Goal: Information Seeking & Learning: Learn about a topic

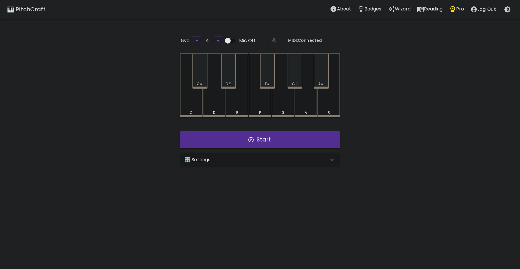
click at [399, 10] on p "Wizard" at bounding box center [403, 9] width 16 height 7
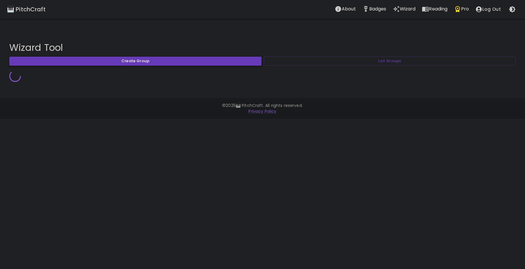
click at [190, 61] on button "Create Group" at bounding box center [135, 61] width 252 height 9
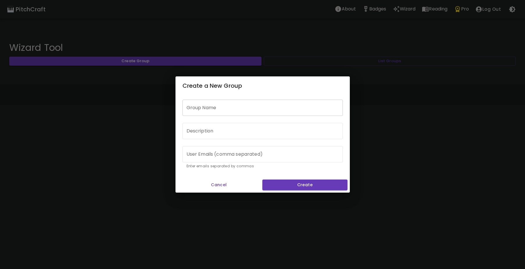
click at [275, 104] on input "Group Name" at bounding box center [262, 108] width 160 height 16
click at [225, 186] on button "Cancel" at bounding box center [219, 184] width 82 height 11
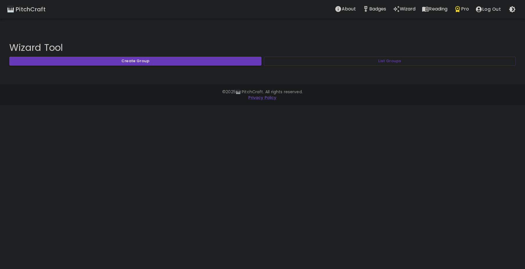
click at [400, 67] on div "Wizard Tool Create Group List Groups" at bounding box center [262, 56] width 525 height 47
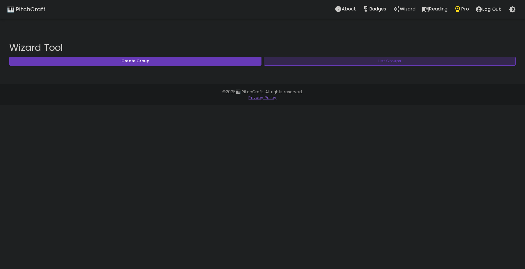
click at [400, 62] on button "List Groups" at bounding box center [390, 61] width 252 height 9
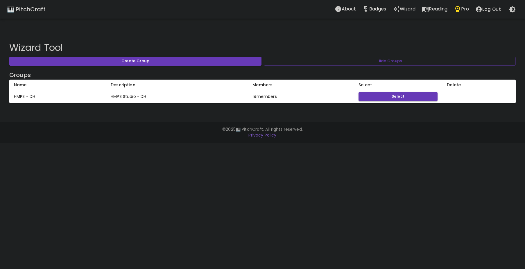
click at [118, 96] on td "HMPS Studio - DH" at bounding box center [177, 96] width 142 height 13
click at [463, 10] on p "Pro" at bounding box center [465, 9] width 8 height 7
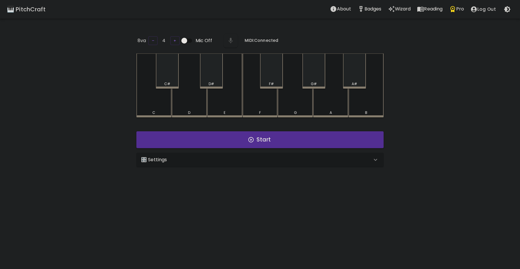
click at [306, 160] on div "🎛️ Settings" at bounding box center [256, 159] width 231 height 7
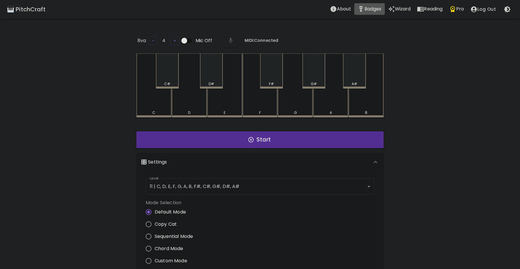
click at [370, 14] on button "Badges" at bounding box center [370, 9] width 30 height 12
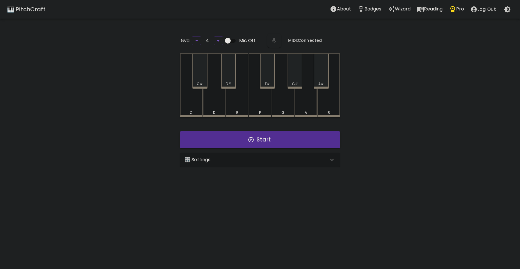
click at [274, 160] on div "🎛️ Settings" at bounding box center [257, 159] width 144 height 7
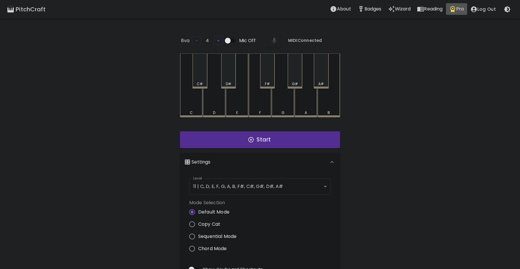
click at [457, 7] on icon "Pro" at bounding box center [453, 9] width 7 height 7
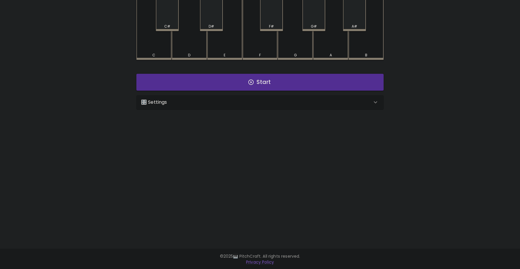
scroll to position [58, 0]
click at [179, 99] on div "🎛️ Settings" at bounding box center [256, 101] width 231 height 7
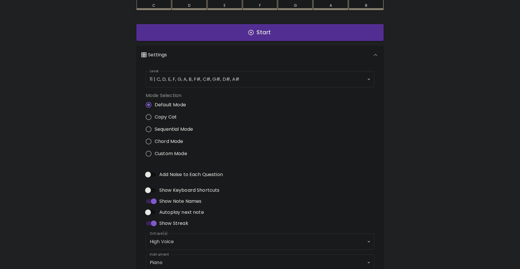
scroll to position [143, 0]
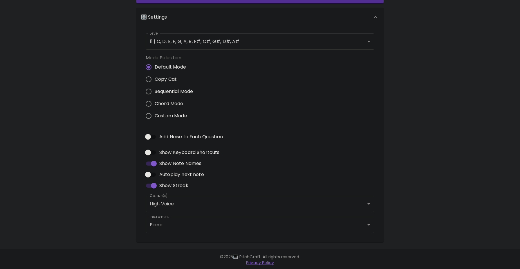
click at [174, 113] on span "Custom Mode" at bounding box center [171, 115] width 33 height 7
click at [155, 113] on input "Custom Mode" at bounding box center [149, 116] width 12 height 12
radio input "true"
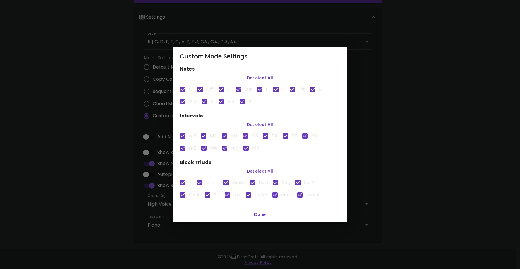
scroll to position [0, 0]
click at [128, 116] on div "Custom Mode Settings Notes Deselect All C C# D D# E F F# G G# A A# B Intervals …" at bounding box center [260, 134] width 520 height 269
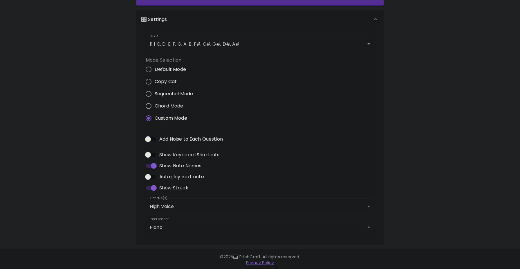
click at [163, 72] on span "Default Mode" at bounding box center [170, 69] width 31 height 7
click at [155, 72] on input "Default Mode" at bounding box center [149, 69] width 12 height 12
radio input "true"
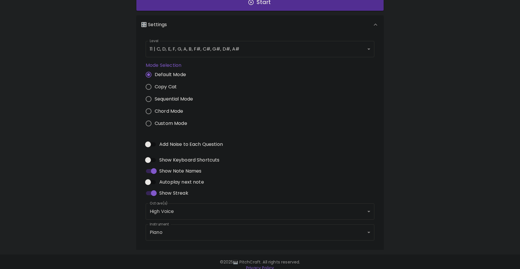
scroll to position [142, 0]
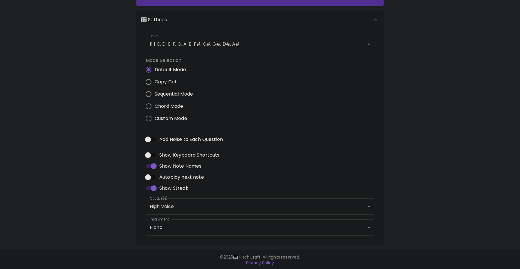
click at [163, 71] on span "Default Mode" at bounding box center [170, 69] width 31 height 7
click at [155, 71] on input "Default Mode" at bounding box center [149, 70] width 12 height 12
click at [170, 138] on span "Add Noise to Each Question" at bounding box center [191, 139] width 64 height 7
click at [165, 138] on input "Add Noise to Each Question" at bounding box center [148, 139] width 33 height 11
checkbox input "true"
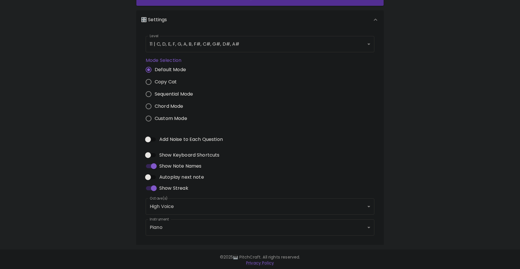
type input "flute"
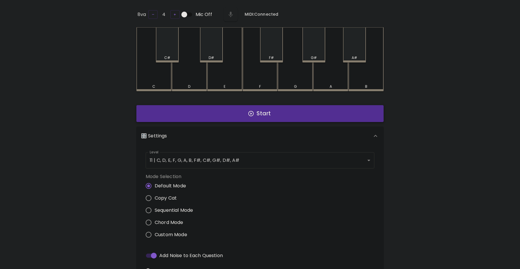
scroll to position [0, 0]
click at [244, 124] on div "🎛️ Settings Level 11 | C, D, E, F, G, A, B, F#, C#, G#, D#, A# 21 Level Mode Se…" at bounding box center [260, 243] width 252 height 239
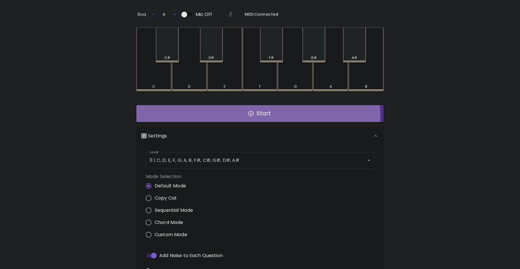
click at [246, 118] on button "Start" at bounding box center [259, 113] width 247 height 17
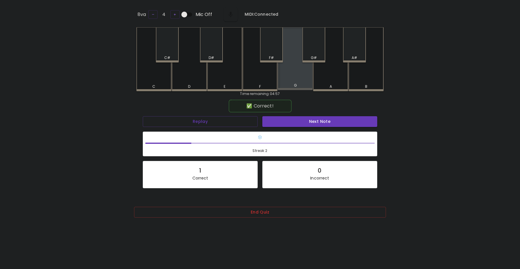
click at [301, 78] on div "G" at bounding box center [295, 58] width 35 height 63
click at [229, 202] on div "End Quiz" at bounding box center [260, 214] width 252 height 28
click at [228, 212] on button "End Quiz" at bounding box center [260, 212] width 252 height 11
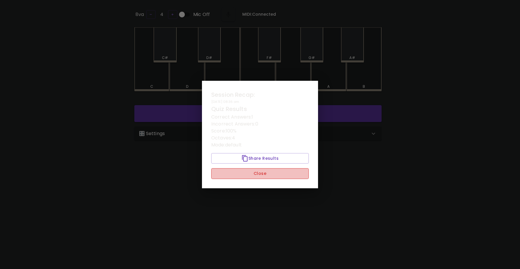
click at [240, 168] on button "Close" at bounding box center [260, 173] width 98 height 11
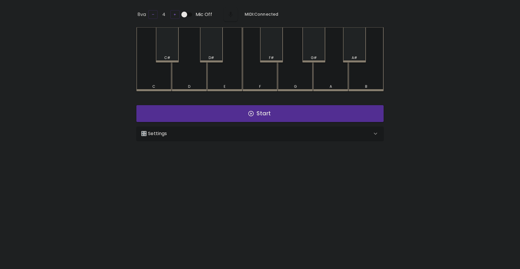
click at [171, 135] on div "🎛️ Settings" at bounding box center [256, 133] width 231 height 7
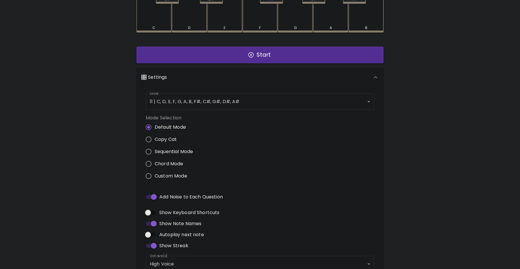
scroll to position [84, 0]
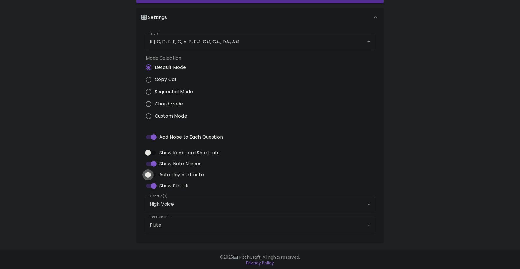
click at [153, 174] on input "Autoplay next note" at bounding box center [148, 174] width 33 height 11
checkbox input "true"
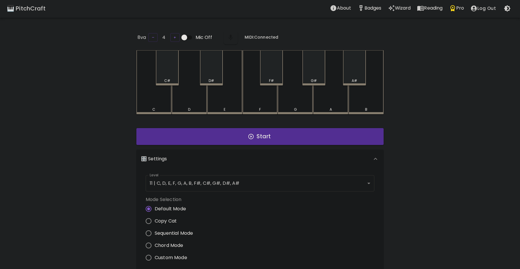
scroll to position [0, 0]
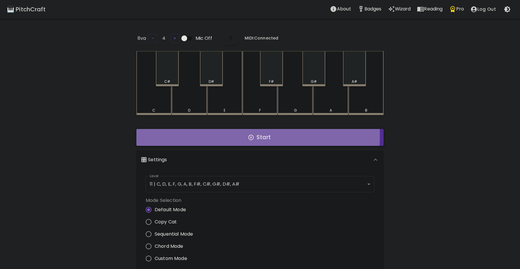
click at [221, 134] on button "Start" at bounding box center [259, 137] width 247 height 17
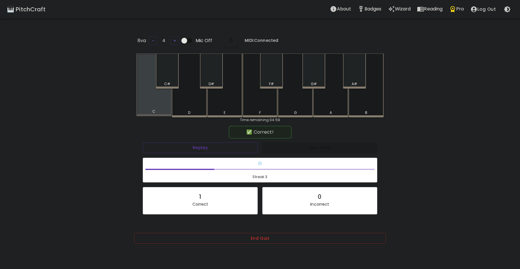
click at [166, 103] on div "C" at bounding box center [153, 84] width 35 height 63
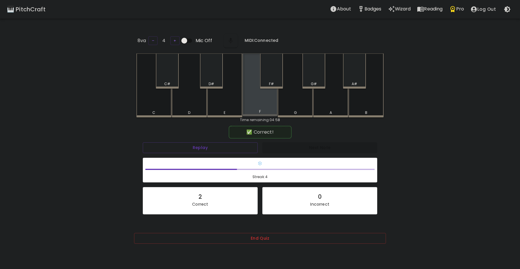
click at [252, 101] on div "F" at bounding box center [260, 84] width 35 height 63
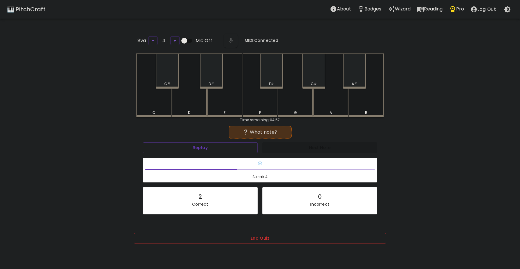
click at [334, 104] on div "A" at bounding box center [330, 85] width 35 height 64
click at [262, 109] on div "F" at bounding box center [260, 85] width 35 height 64
click at [220, 103] on div "E" at bounding box center [224, 85] width 35 height 64
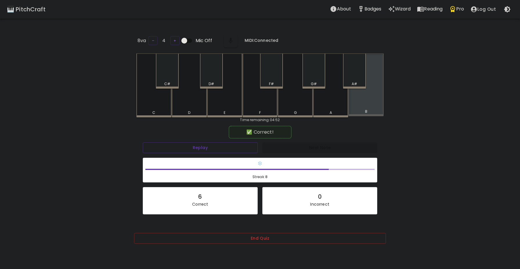
click at [376, 100] on div "B" at bounding box center [366, 84] width 35 height 63
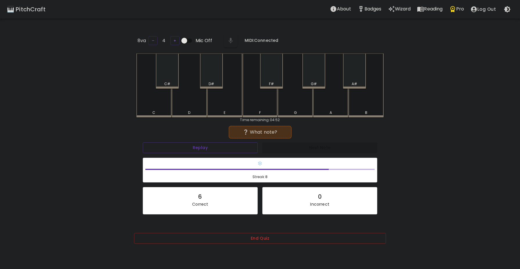
click at [365, 104] on div "B" at bounding box center [366, 85] width 35 height 64
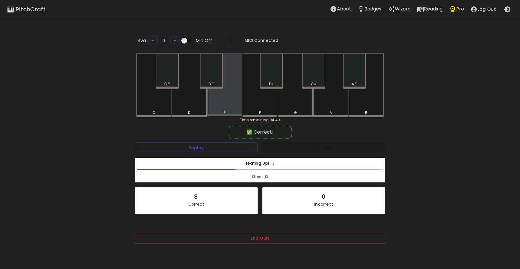
click at [221, 105] on div "E" at bounding box center [224, 84] width 35 height 63
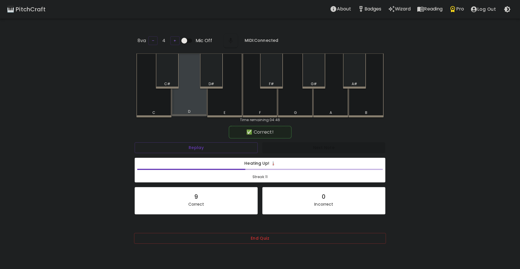
click at [195, 98] on div "D" at bounding box center [189, 84] width 35 height 63
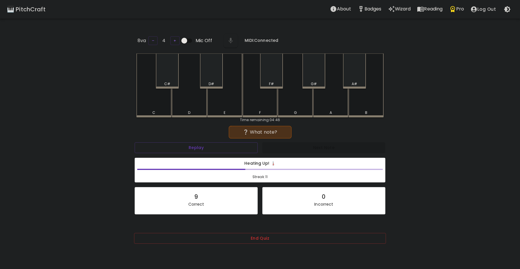
click at [195, 98] on div "D" at bounding box center [189, 85] width 35 height 64
click at [224, 98] on div "E" at bounding box center [224, 85] width 35 height 64
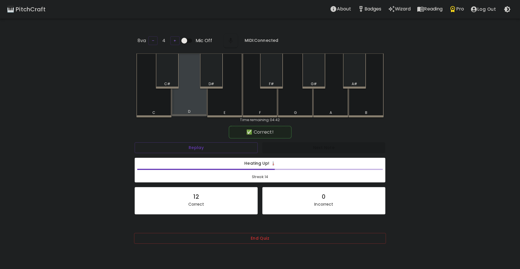
click at [198, 98] on div "D" at bounding box center [189, 84] width 35 height 63
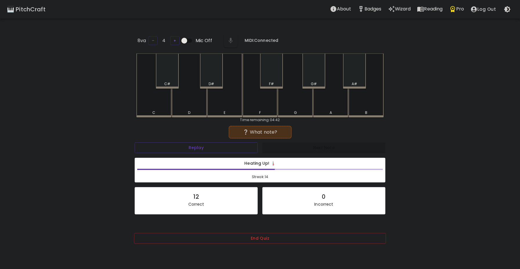
drag, startPoint x: 358, startPoint y: 99, endPoint x: 355, endPoint y: 100, distance: 3.1
click at [358, 99] on div "B" at bounding box center [366, 85] width 35 height 64
click at [310, 103] on div "G" at bounding box center [295, 85] width 35 height 64
click at [319, 76] on div "G#" at bounding box center [314, 70] width 23 height 35
click at [272, 109] on div "F" at bounding box center [260, 85] width 35 height 64
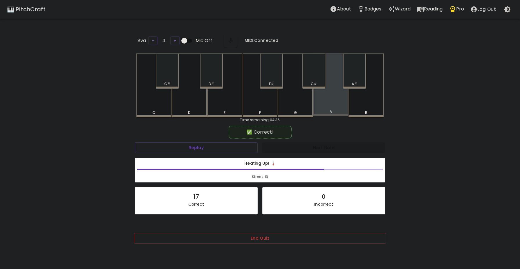
click at [321, 103] on div "A" at bounding box center [330, 84] width 35 height 63
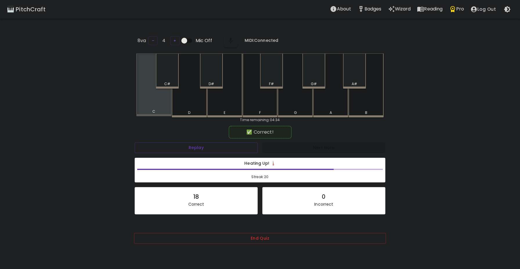
click at [166, 103] on div "C" at bounding box center [153, 84] width 35 height 63
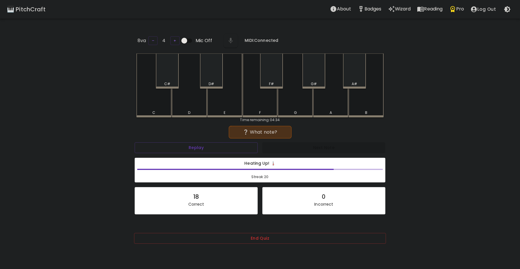
click at [360, 75] on div "A#" at bounding box center [354, 70] width 23 height 35
click at [309, 79] on div "G#" at bounding box center [314, 70] width 23 height 35
click at [355, 102] on div "B" at bounding box center [366, 85] width 35 height 64
click at [319, 79] on div "G#" at bounding box center [314, 70] width 23 height 35
click at [353, 83] on div "A#" at bounding box center [355, 83] width 6 height 5
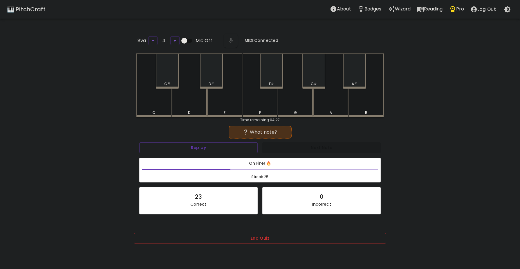
click at [270, 78] on div "F#" at bounding box center [271, 70] width 23 height 35
click at [297, 111] on div "G" at bounding box center [296, 112] width 34 height 5
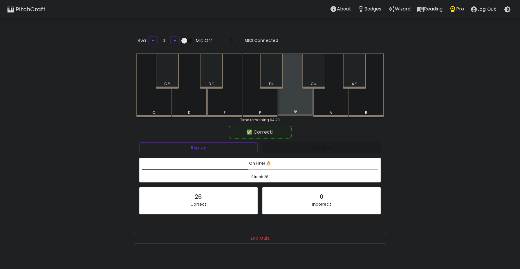
click at [297, 111] on div "G" at bounding box center [296, 111] width 34 height 5
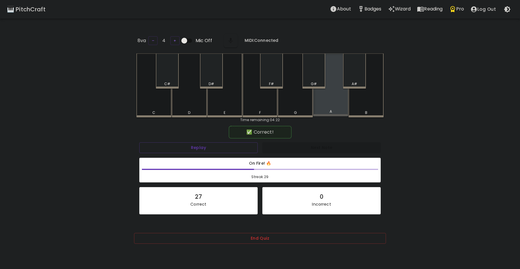
click at [333, 102] on div "A" at bounding box center [330, 84] width 35 height 63
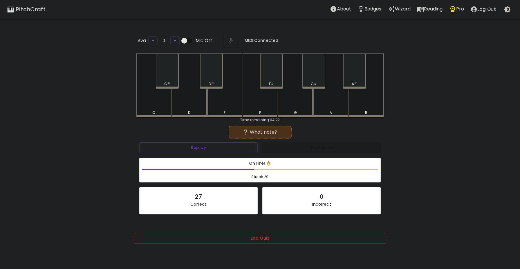
click at [302, 102] on div "G" at bounding box center [295, 85] width 35 height 64
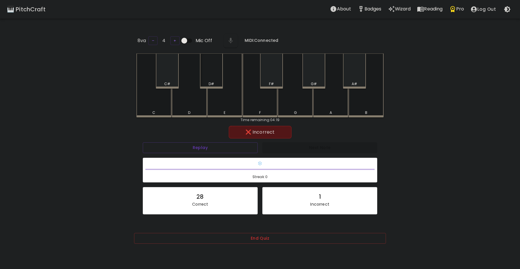
drag, startPoint x: 222, startPoint y: 68, endPoint x: 209, endPoint y: 77, distance: 16.2
click at [213, 75] on div "D#" at bounding box center [211, 70] width 23 height 35
click at [191, 97] on div "D" at bounding box center [189, 85] width 35 height 64
click at [291, 100] on div "G" at bounding box center [295, 85] width 35 height 64
click at [354, 76] on div "A#" at bounding box center [354, 70] width 23 height 35
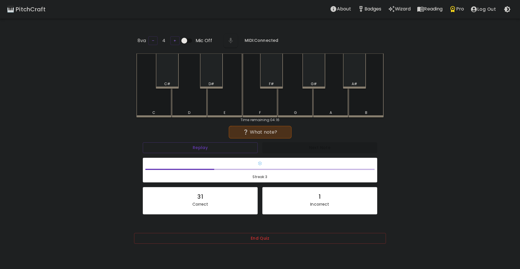
drag, startPoint x: 347, startPoint y: 80, endPoint x: 344, endPoint y: 85, distance: 5.5
click at [348, 80] on div "A#" at bounding box center [354, 70] width 23 height 35
drag, startPoint x: 268, startPoint y: 64, endPoint x: 268, endPoint y: 73, distance: 9.0
click at [268, 65] on div "F#" at bounding box center [271, 70] width 23 height 35
click at [273, 82] on div "F#" at bounding box center [271, 83] width 5 height 5
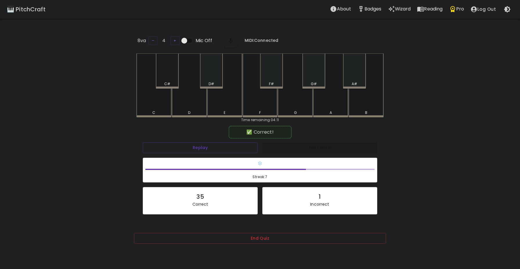
click at [162, 78] on div "C#" at bounding box center [167, 70] width 23 height 35
click at [180, 96] on div "D" at bounding box center [189, 85] width 35 height 64
click at [310, 76] on div "G#" at bounding box center [314, 70] width 23 height 35
click at [290, 105] on div "G" at bounding box center [295, 85] width 35 height 64
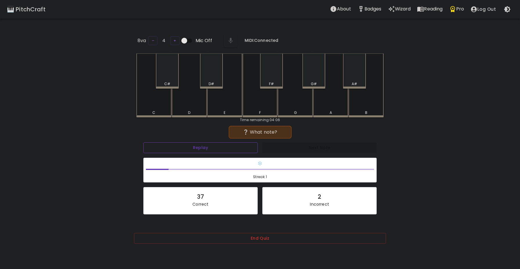
click at [215, 142] on button "Replay" at bounding box center [200, 147] width 114 height 11
click at [294, 102] on div "G" at bounding box center [295, 85] width 35 height 64
click at [205, 84] on div "D#" at bounding box center [212, 83] width 22 height 5
click at [348, 75] on div "A#" at bounding box center [354, 70] width 23 height 35
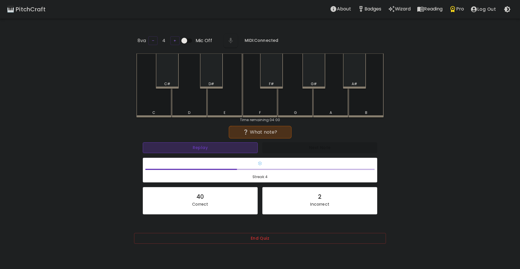
click at [202, 147] on button "Replay" at bounding box center [200, 147] width 115 height 11
click at [166, 101] on div "C" at bounding box center [153, 85] width 35 height 64
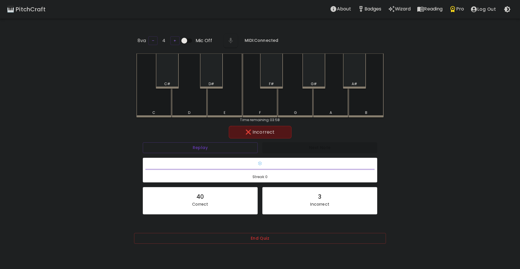
drag, startPoint x: 188, startPoint y: 159, endPoint x: 188, endPoint y: 155, distance: 3.2
click at [188, 155] on div "❄️ Streak: 0" at bounding box center [261, 170] width 240 height 30
click at [188, 148] on button "Replay" at bounding box center [200, 147] width 115 height 11
click at [168, 82] on div "C#" at bounding box center [167, 83] width 6 height 5
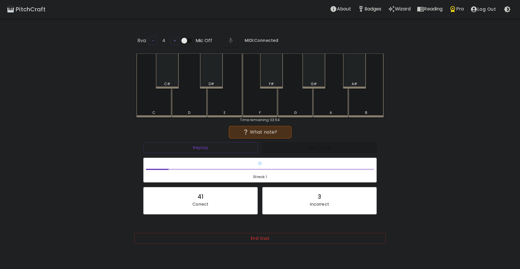
click at [182, 98] on div "D" at bounding box center [189, 85] width 35 height 64
click at [319, 81] on div "G#" at bounding box center [314, 83] width 22 height 5
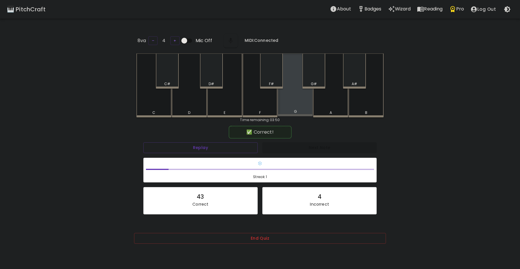
click at [290, 100] on div "G" at bounding box center [295, 84] width 35 height 63
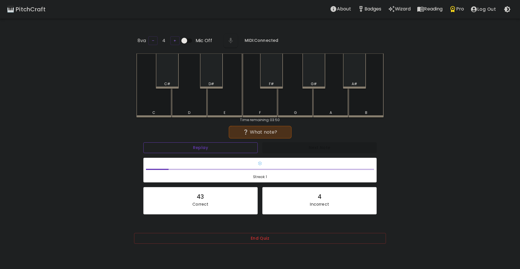
click at [211, 150] on button "Replay" at bounding box center [200, 147] width 114 height 11
drag, startPoint x: 337, startPoint y: 99, endPoint x: 327, endPoint y: 105, distance: 11.5
click at [335, 100] on div "A" at bounding box center [330, 85] width 35 height 64
click at [228, 150] on button "Replay" at bounding box center [200, 147] width 115 height 11
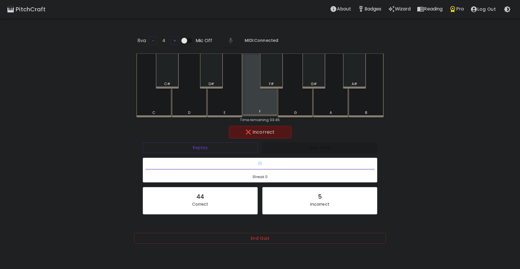
click at [260, 110] on div "F" at bounding box center [260, 111] width 2 height 5
drag, startPoint x: 289, startPoint y: 82, endPoint x: 268, endPoint y: 83, distance: 20.7
click at [268, 87] on div "C C# D D# E F F# G G# A A# B" at bounding box center [259, 85] width 247 height 64
click at [268, 83] on div "F#" at bounding box center [272, 83] width 22 height 5
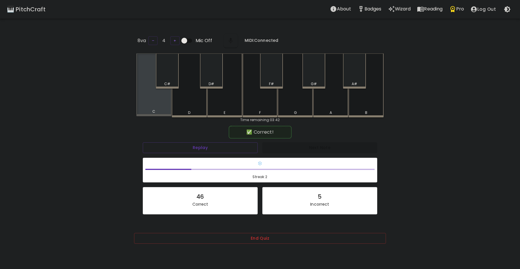
click at [164, 107] on div "C" at bounding box center [153, 84] width 35 height 63
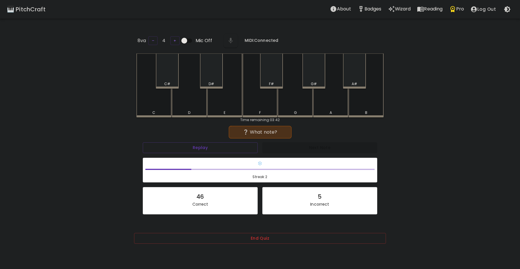
click at [263, 76] on div "F#" at bounding box center [271, 70] width 23 height 35
click at [210, 76] on div "D#" at bounding box center [211, 70] width 23 height 35
click at [189, 106] on div "D" at bounding box center [189, 85] width 35 height 64
click at [318, 74] on div "G#" at bounding box center [314, 70] width 23 height 35
click at [270, 86] on div "F#" at bounding box center [271, 70] width 23 height 35
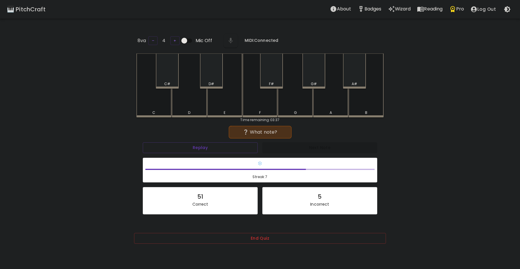
click at [328, 100] on div "A" at bounding box center [330, 85] width 35 height 64
click at [273, 70] on div "F#" at bounding box center [271, 70] width 23 height 35
click at [225, 140] on div "Replay" at bounding box center [201, 147] width 120 height 15
click at [224, 146] on button "Replay" at bounding box center [200, 147] width 115 height 11
click at [170, 68] on div "C#" at bounding box center [167, 70] width 23 height 35
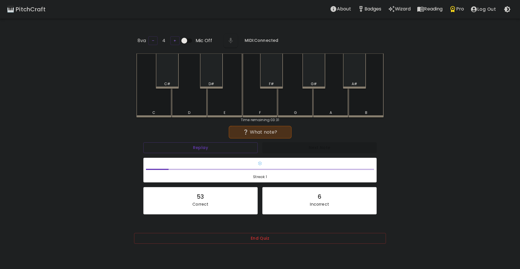
click at [295, 112] on div "G" at bounding box center [295, 112] width 3 height 5
click at [211, 74] on div "D#" at bounding box center [211, 70] width 23 height 35
click at [152, 110] on div "C" at bounding box center [154, 112] width 34 height 5
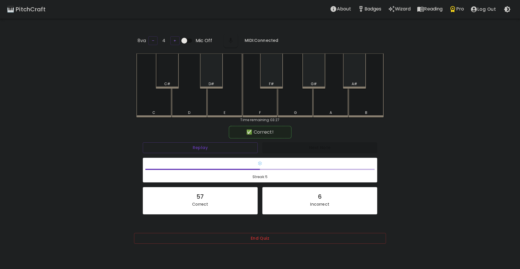
click at [162, 77] on div "C#" at bounding box center [167, 70] width 23 height 35
click at [227, 108] on div "E" at bounding box center [224, 84] width 35 height 63
click at [195, 101] on div "D" at bounding box center [189, 85] width 35 height 64
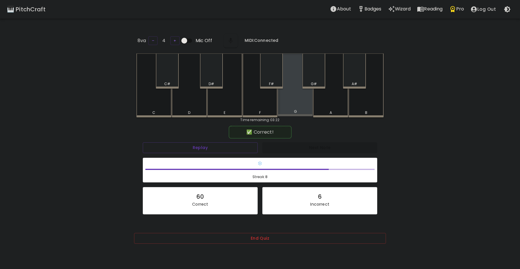
click at [294, 112] on div "G" at bounding box center [295, 111] width 3 height 5
click at [281, 73] on div "F#" at bounding box center [271, 70] width 23 height 35
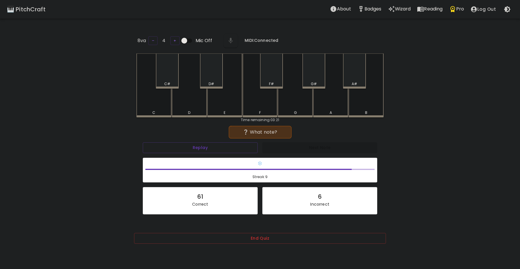
click at [173, 74] on div "C#" at bounding box center [167, 70] width 23 height 35
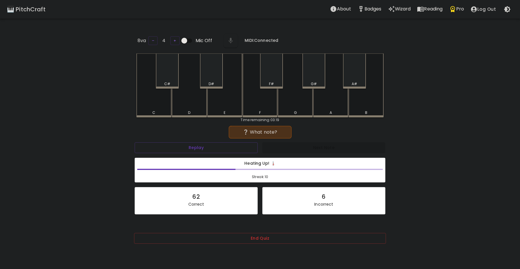
click at [290, 100] on div "G" at bounding box center [295, 85] width 35 height 64
click at [170, 71] on div "C#" at bounding box center [167, 70] width 23 height 35
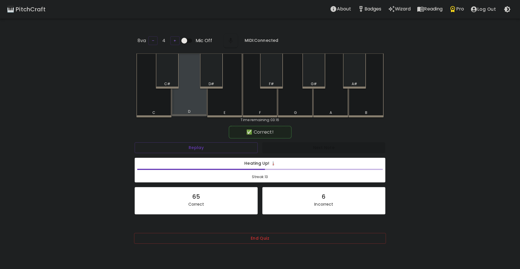
click at [184, 98] on div "D" at bounding box center [189, 84] width 35 height 63
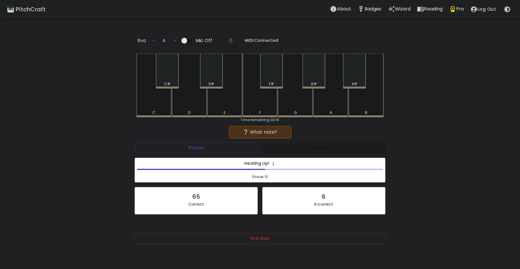
click at [370, 102] on div "B" at bounding box center [366, 85] width 35 height 64
click at [213, 74] on div "D#" at bounding box center [211, 70] width 23 height 35
click at [261, 85] on div "F#" at bounding box center [272, 83] width 22 height 5
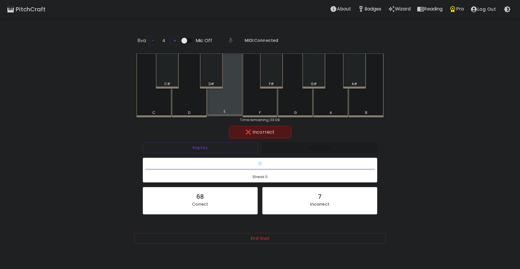
drag, startPoint x: 224, startPoint y: 78, endPoint x: 208, endPoint y: 78, distance: 16.3
click at [217, 78] on div "C C# D D# E F F# G G# A A# B" at bounding box center [259, 85] width 247 height 64
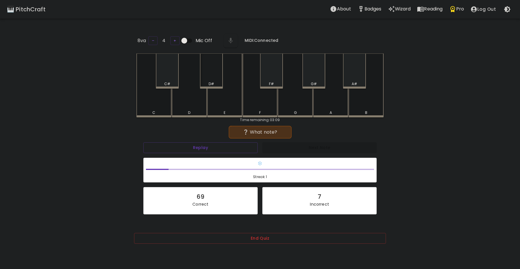
click at [208, 78] on div "D#" at bounding box center [211, 70] width 23 height 35
click at [275, 76] on div "F#" at bounding box center [271, 70] width 23 height 35
drag, startPoint x: 182, startPoint y: 141, endPoint x: 183, endPoint y: 143, distance: 3.0
click at [182, 142] on div "Replay" at bounding box center [201, 147] width 120 height 15
drag, startPoint x: 185, startPoint y: 147, endPoint x: 188, endPoint y: 148, distance: 3.1
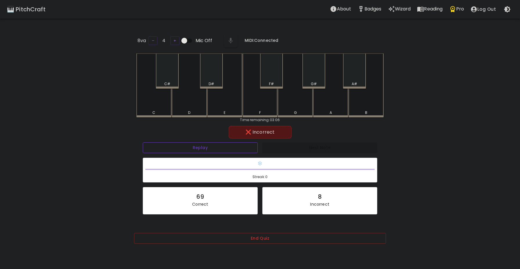
click at [186, 148] on button "Replay" at bounding box center [200, 147] width 115 height 11
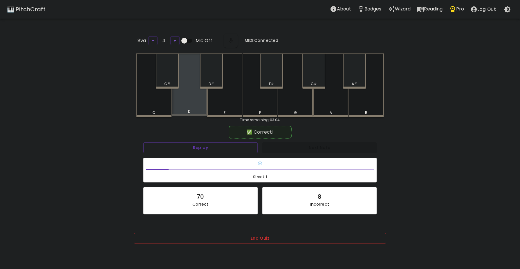
click at [185, 102] on div "D" at bounding box center [189, 84] width 35 height 63
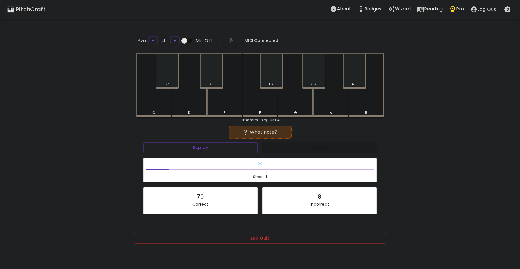
click at [223, 99] on div "E" at bounding box center [224, 85] width 35 height 64
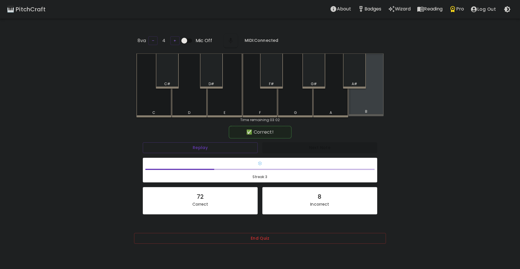
click at [373, 104] on div "B" at bounding box center [366, 84] width 35 height 63
click at [312, 71] on div "G#" at bounding box center [314, 70] width 23 height 35
click at [174, 71] on div "C#" at bounding box center [167, 70] width 23 height 35
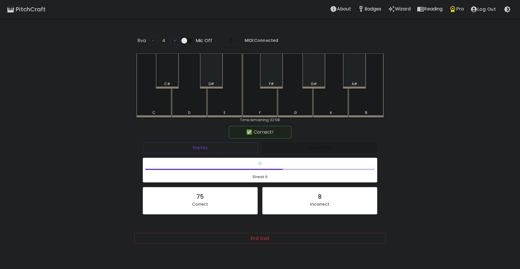
click at [170, 82] on div "C#" at bounding box center [167, 83] width 6 height 5
click at [287, 100] on div "G" at bounding box center [295, 84] width 35 height 63
click at [194, 109] on div "D" at bounding box center [190, 111] width 34 height 5
click at [194, 110] on div "D" at bounding box center [190, 112] width 34 height 5
click at [307, 108] on div "G" at bounding box center [295, 85] width 35 height 64
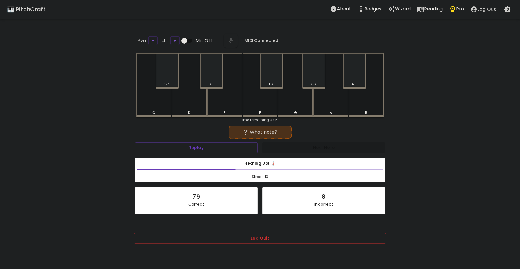
click at [237, 110] on div "E" at bounding box center [225, 112] width 34 height 5
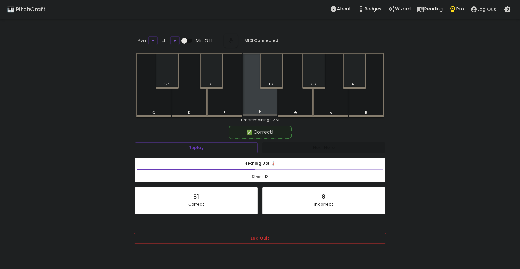
click at [253, 99] on div "F" at bounding box center [260, 84] width 35 height 63
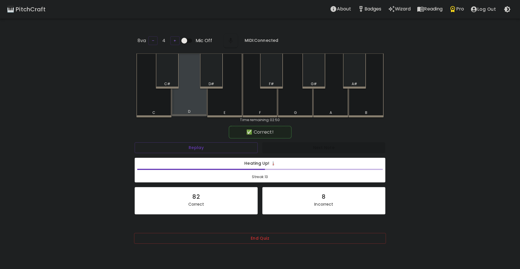
click at [178, 102] on div "D" at bounding box center [189, 84] width 35 height 63
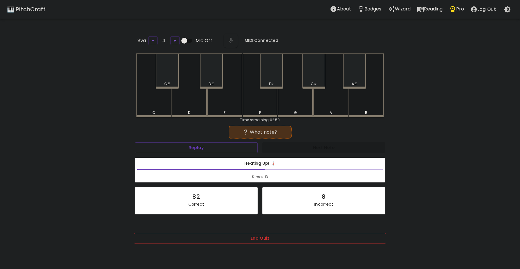
click at [191, 103] on div "D" at bounding box center [189, 85] width 35 height 64
click at [151, 106] on div "C" at bounding box center [153, 85] width 35 height 64
drag, startPoint x: 351, startPoint y: 78, endPoint x: 346, endPoint y: 81, distance: 5.9
click at [351, 78] on div "A#" at bounding box center [354, 70] width 23 height 35
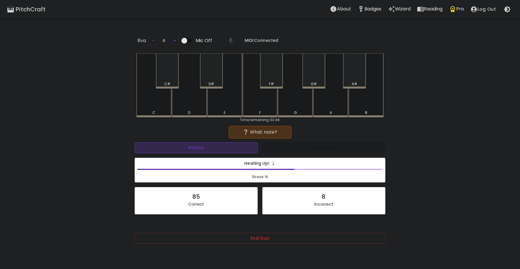
click at [212, 150] on button "Replay" at bounding box center [196, 147] width 123 height 11
click at [254, 104] on div "F" at bounding box center [260, 85] width 35 height 64
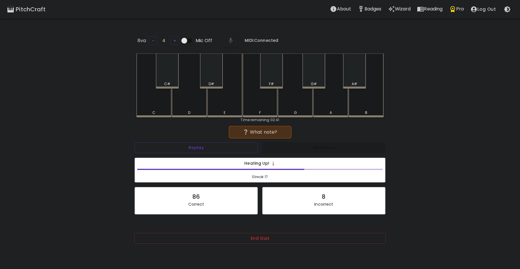
click at [211, 74] on div "D#" at bounding box center [211, 70] width 23 height 35
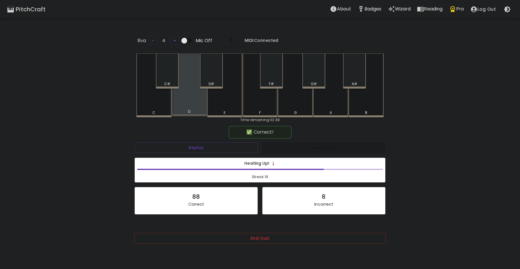
click at [195, 105] on div "D" at bounding box center [189, 84] width 35 height 63
click at [264, 81] on div "F#" at bounding box center [272, 83] width 22 height 5
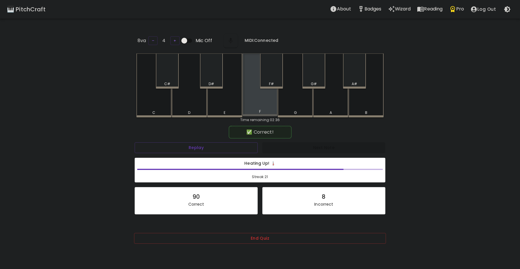
click at [259, 107] on div "F" at bounding box center [260, 84] width 35 height 63
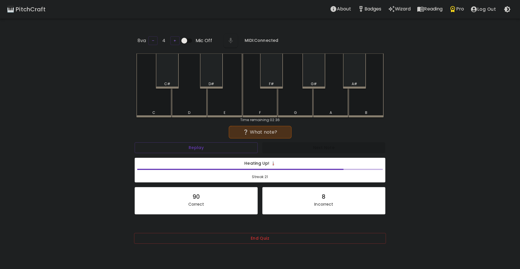
click at [274, 72] on div "F#" at bounding box center [271, 70] width 23 height 35
drag, startPoint x: 323, startPoint y: 78, endPoint x: 317, endPoint y: 79, distance: 5.6
click at [322, 78] on div "G#" at bounding box center [314, 70] width 23 height 35
click at [191, 107] on div "D" at bounding box center [189, 85] width 35 height 64
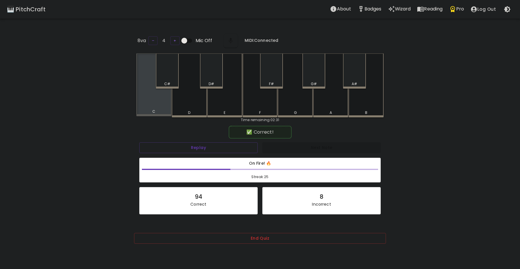
click at [158, 102] on div "C" at bounding box center [153, 84] width 35 height 63
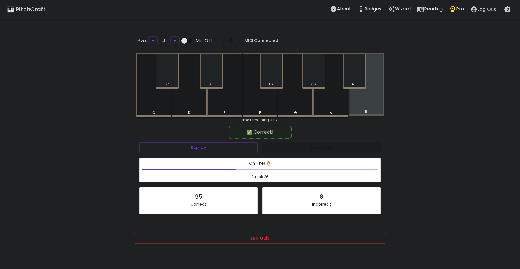
click at [360, 105] on div "B" at bounding box center [366, 84] width 35 height 63
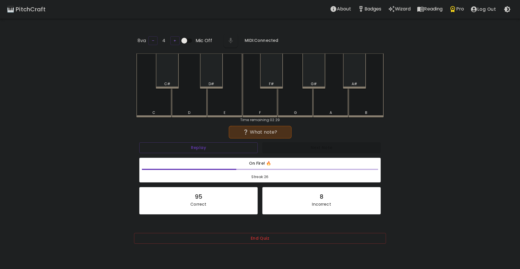
click at [159, 104] on div "C" at bounding box center [153, 85] width 35 height 64
click at [220, 102] on div "E" at bounding box center [224, 85] width 35 height 64
click at [351, 76] on div "A#" at bounding box center [354, 70] width 23 height 35
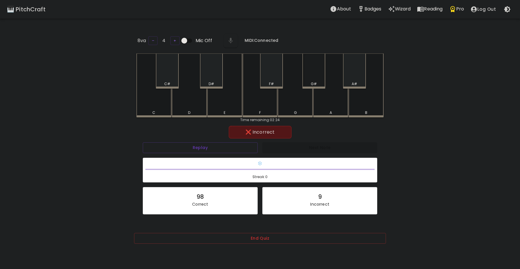
click at [318, 81] on div "G#" at bounding box center [314, 83] width 22 height 5
drag, startPoint x: 322, startPoint y: 110, endPoint x: 298, endPoint y: 112, distance: 24.4
click at [298, 112] on div "C C# D D# E F F# G G# A A# B" at bounding box center [259, 85] width 247 height 64
click at [298, 112] on div "G" at bounding box center [296, 111] width 34 height 5
click at [222, 150] on button "Replay" at bounding box center [200, 147] width 115 height 11
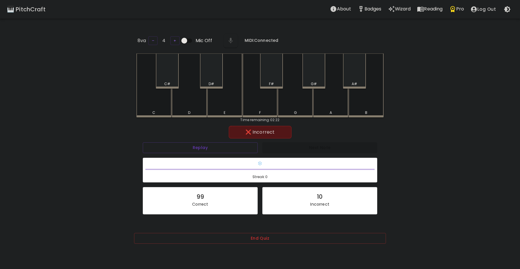
click at [213, 85] on div "D#" at bounding box center [211, 70] width 23 height 35
click at [354, 82] on div "A#" at bounding box center [355, 83] width 6 height 5
click at [201, 144] on button "Replay" at bounding box center [200, 147] width 115 height 11
drag, startPoint x: 318, startPoint y: 79, endPoint x: 316, endPoint y: 81, distance: 3.1
click at [316, 81] on div "G#" at bounding box center [314, 70] width 23 height 35
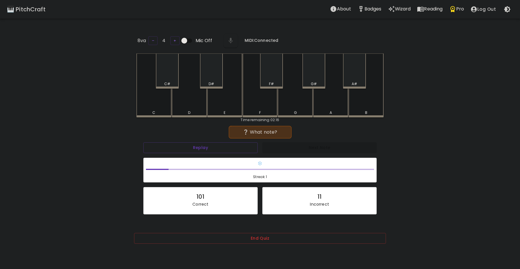
click at [198, 152] on div "Replay" at bounding box center [200, 147] width 119 height 15
click at [201, 150] on button "Replay" at bounding box center [200, 147] width 114 height 11
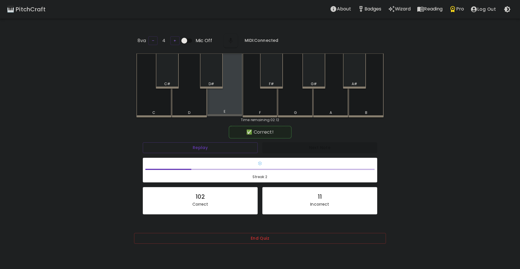
click at [216, 105] on div "E" at bounding box center [224, 84] width 35 height 63
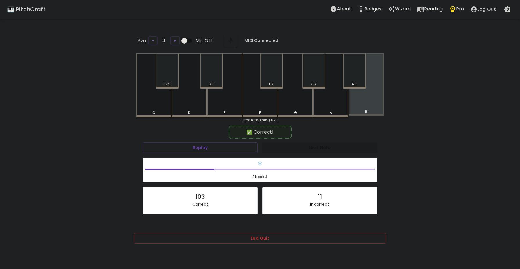
click at [362, 104] on div "B" at bounding box center [366, 84] width 35 height 63
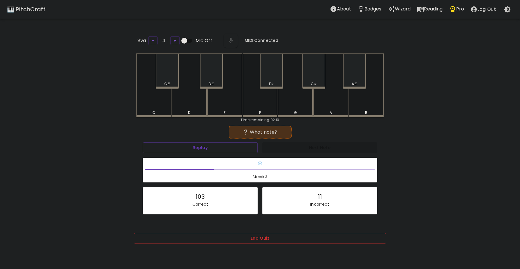
click at [361, 105] on div "B" at bounding box center [366, 85] width 35 height 64
click at [364, 77] on div "A#" at bounding box center [354, 70] width 23 height 35
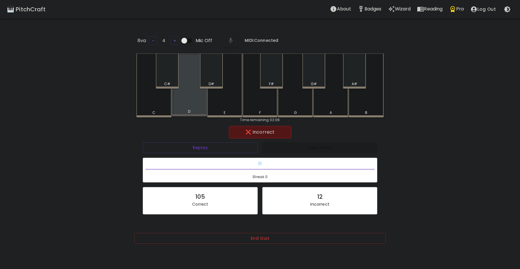
click at [186, 95] on div "D" at bounding box center [189, 84] width 35 height 63
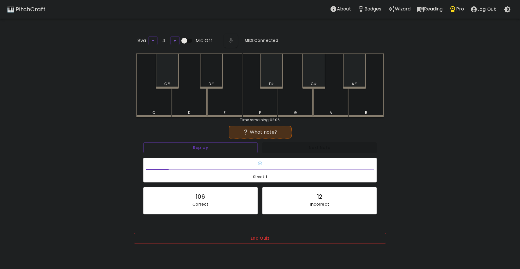
click at [212, 79] on div "D#" at bounding box center [211, 70] width 23 height 35
click at [198, 142] on button "Replay" at bounding box center [200, 147] width 114 height 11
click at [201, 148] on button "Replay" at bounding box center [200, 147] width 114 height 11
click at [303, 110] on div "G" at bounding box center [296, 112] width 34 height 5
drag, startPoint x: 202, startPoint y: 155, endPoint x: 204, endPoint y: 152, distance: 3.8
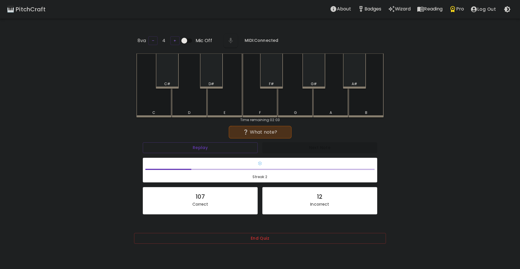
click at [202, 155] on div "❄️ Streak: 2" at bounding box center [260, 170] width 239 height 30
click at [206, 147] on button "Replay" at bounding box center [200, 147] width 115 height 11
click at [193, 103] on div "D" at bounding box center [189, 85] width 35 height 64
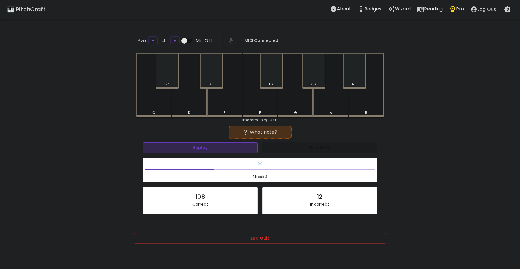
click at [185, 147] on button "Replay" at bounding box center [200, 147] width 115 height 11
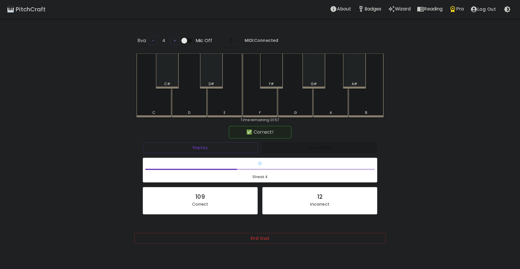
click at [273, 80] on div "F#" at bounding box center [271, 70] width 23 height 35
click at [361, 110] on div "B" at bounding box center [366, 111] width 34 height 5
click at [198, 106] on div "D" at bounding box center [189, 84] width 35 height 63
click at [335, 101] on div "A" at bounding box center [330, 84] width 35 height 63
click at [328, 101] on div "A" at bounding box center [330, 85] width 35 height 64
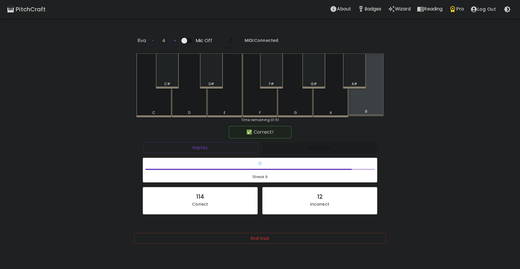
click at [360, 103] on div "B" at bounding box center [366, 84] width 35 height 63
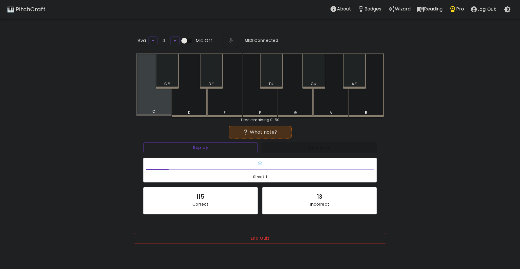
drag, startPoint x: 176, startPoint y: 103, endPoint x: 166, endPoint y: 107, distance: 9.9
click at [166, 107] on div "C C# D D# E F F# G G# A A# B" at bounding box center [259, 85] width 247 height 64
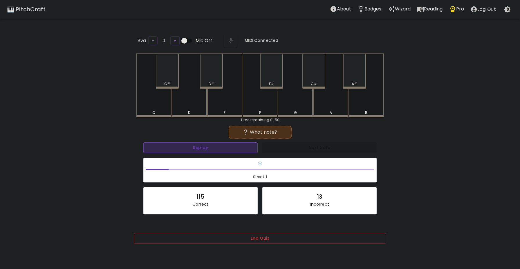
click at [204, 150] on button "Replay" at bounding box center [200, 147] width 114 height 11
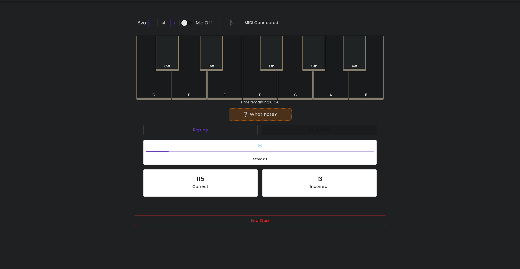
scroll to position [58, 0]
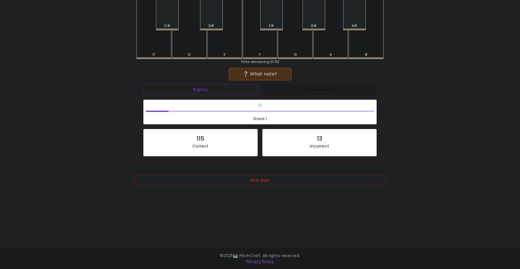
click at [247, 173] on div "End Quiz" at bounding box center [260, 182] width 252 height 28
click at [245, 186] on div "End Quiz" at bounding box center [260, 184] width 252 height 19
click at [247, 181] on button "End Quiz" at bounding box center [260, 180] width 252 height 11
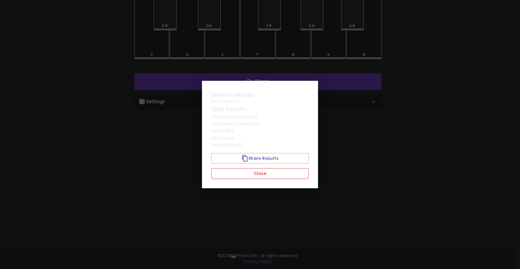
click at [260, 169] on button "Close" at bounding box center [260, 173] width 98 height 11
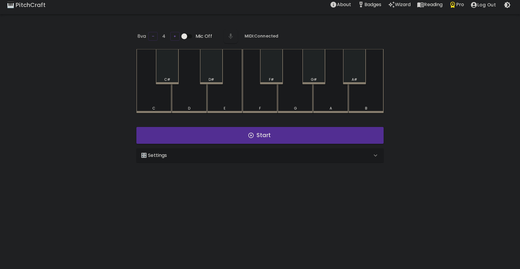
scroll to position [29, 0]
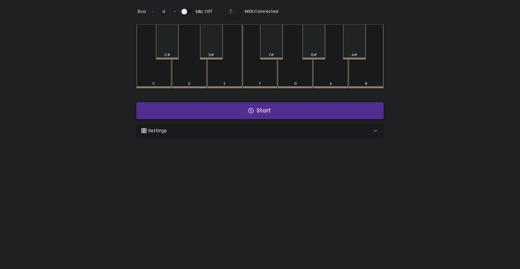
click at [250, 115] on button "Start" at bounding box center [259, 110] width 247 height 17
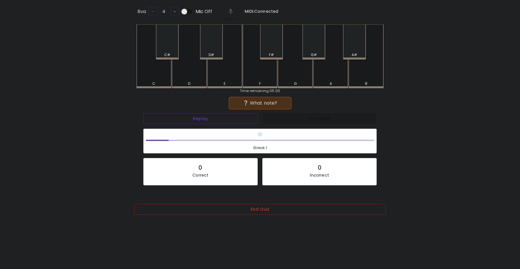
click at [173, 38] on div "C#" at bounding box center [167, 41] width 23 height 35
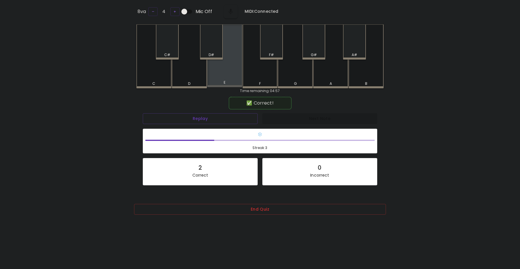
click at [227, 78] on div "E" at bounding box center [224, 55] width 35 height 63
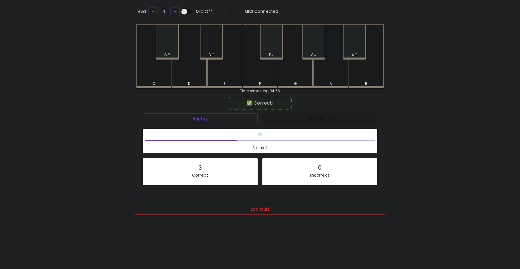
click at [215, 40] on div "D#" at bounding box center [211, 41] width 23 height 35
click at [167, 41] on div "C#" at bounding box center [167, 41] width 23 height 35
click at [350, 47] on div "A#" at bounding box center [354, 41] width 23 height 35
click at [222, 204] on button "End Quiz" at bounding box center [260, 209] width 252 height 11
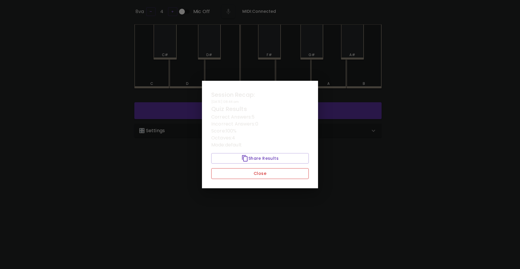
click at [234, 172] on button "Close" at bounding box center [260, 173] width 98 height 11
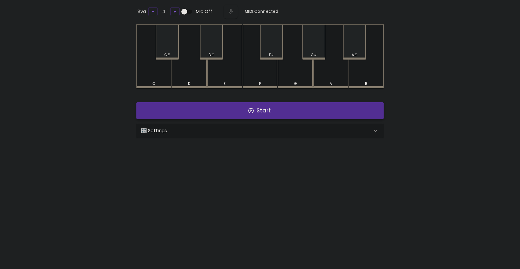
click at [239, 116] on button "Start" at bounding box center [259, 110] width 247 height 17
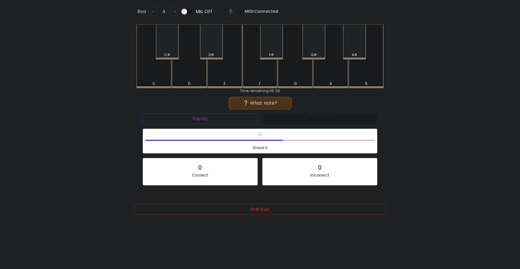
click at [178, 78] on div "D" at bounding box center [189, 56] width 35 height 64
click at [359, 52] on div "A#" at bounding box center [355, 54] width 22 height 5
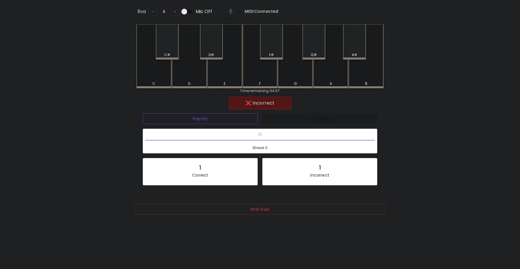
click at [224, 118] on button "Replay" at bounding box center [200, 118] width 115 height 11
click at [188, 67] on div "D" at bounding box center [189, 56] width 35 height 64
click at [317, 79] on div "A" at bounding box center [330, 56] width 35 height 64
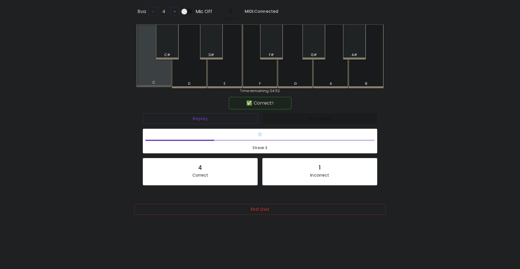
click at [152, 77] on div "C" at bounding box center [153, 55] width 35 height 63
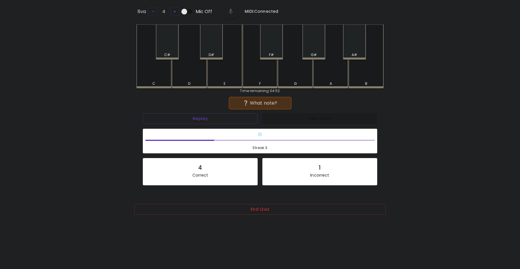
click at [262, 76] on div "F" at bounding box center [260, 56] width 35 height 64
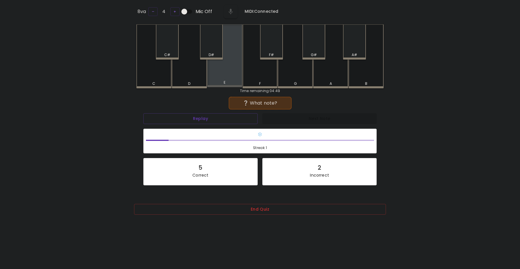
click at [231, 72] on div "E" at bounding box center [224, 55] width 35 height 63
click at [252, 211] on button "End Quiz" at bounding box center [260, 209] width 252 height 11
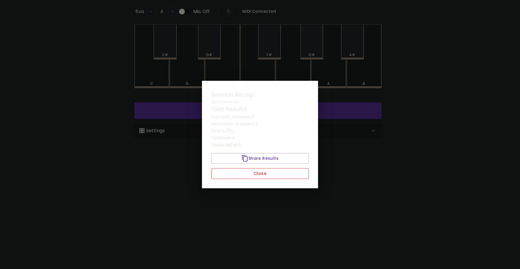
click at [251, 173] on button "Close" at bounding box center [260, 173] width 98 height 11
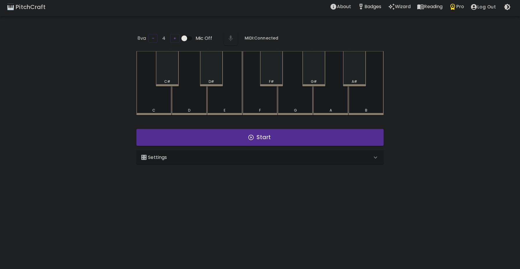
scroll to position [0, 0]
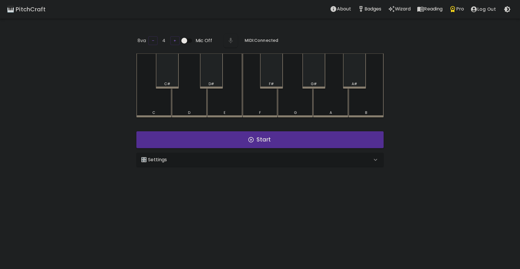
click at [199, 156] on div "🎛️ Settings" at bounding box center [256, 159] width 231 height 7
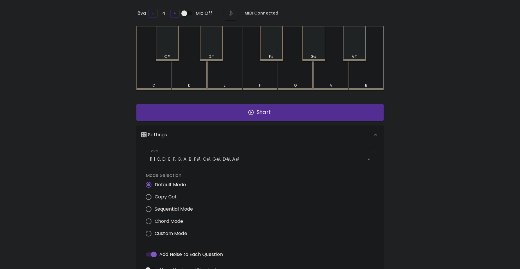
scroll to position [26, 0]
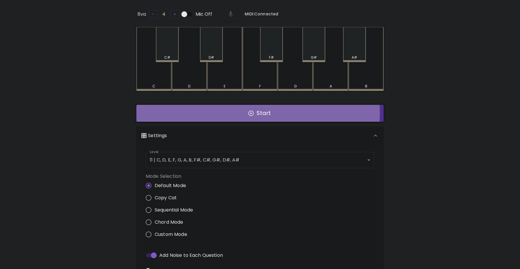
click at [237, 112] on button "Start" at bounding box center [259, 113] width 247 height 17
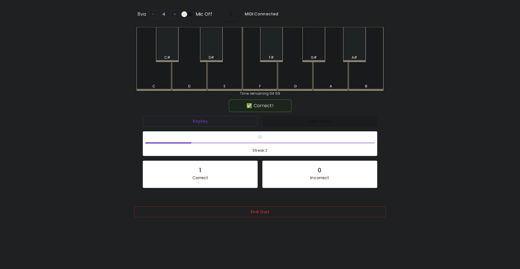
click at [315, 46] on div "G#" at bounding box center [314, 44] width 23 height 35
click at [333, 68] on div "A" at bounding box center [330, 59] width 35 height 64
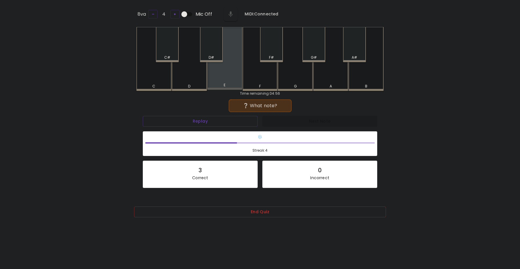
click at [239, 78] on div "E" at bounding box center [224, 58] width 35 height 63
click at [325, 74] on div "A" at bounding box center [330, 59] width 35 height 64
click at [354, 76] on div "B" at bounding box center [366, 59] width 35 height 64
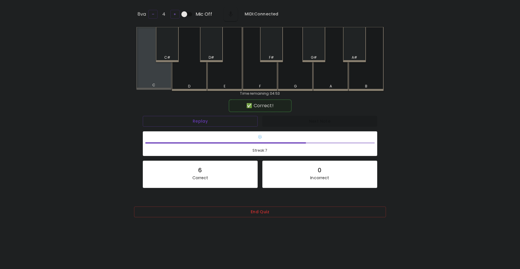
click at [162, 82] on div "C" at bounding box center [153, 58] width 35 height 63
click at [273, 57] on div "F#" at bounding box center [271, 57] width 5 height 5
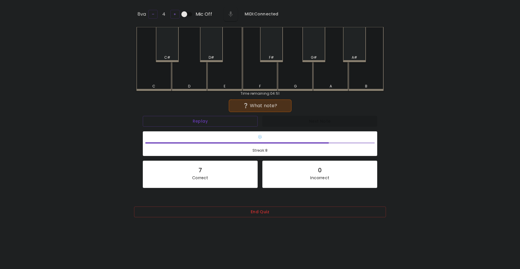
click at [360, 86] on div "B" at bounding box center [366, 86] width 34 height 5
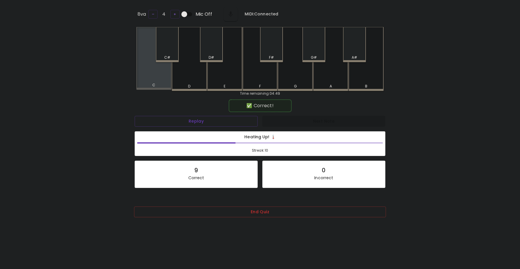
click at [161, 75] on div "C" at bounding box center [153, 58] width 35 height 63
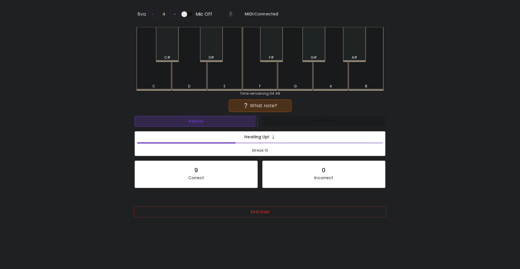
click at [181, 118] on button "Replay" at bounding box center [196, 121] width 123 height 11
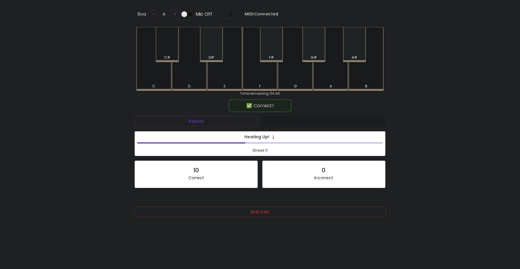
click at [170, 52] on div "C#" at bounding box center [167, 44] width 23 height 35
click at [167, 51] on div "C#" at bounding box center [167, 44] width 23 height 35
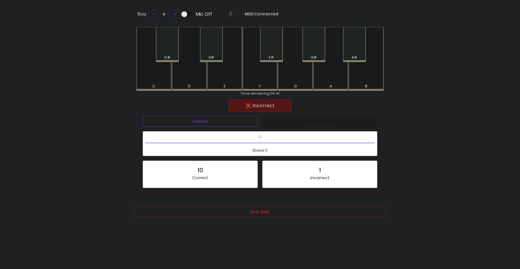
drag, startPoint x: 179, startPoint y: 114, endPoint x: 180, endPoint y: 117, distance: 3.3
click at [179, 114] on div "Replay" at bounding box center [201, 121] width 120 height 15
click at [182, 120] on button "Replay" at bounding box center [200, 121] width 115 height 11
click at [277, 59] on div "F#" at bounding box center [271, 44] width 23 height 35
click at [273, 60] on div "F#" at bounding box center [271, 44] width 23 height 35
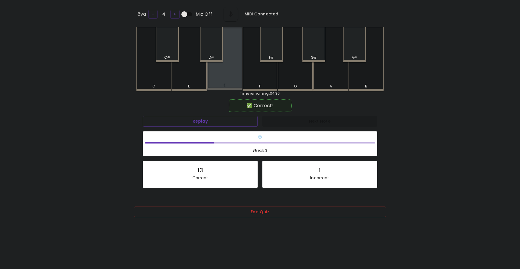
click at [219, 75] on div "E" at bounding box center [224, 58] width 35 height 63
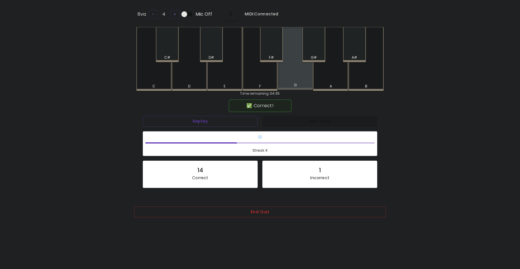
click at [296, 73] on div "G" at bounding box center [295, 58] width 35 height 63
click at [296, 71] on div "G" at bounding box center [295, 58] width 35 height 63
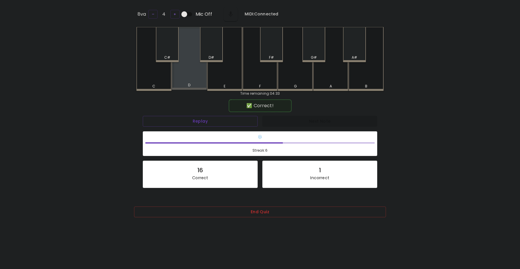
click at [178, 79] on div "D" at bounding box center [189, 58] width 35 height 63
click at [214, 42] on div "D#" at bounding box center [211, 44] width 23 height 35
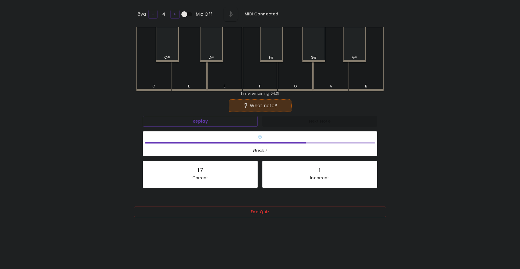
click at [360, 55] on div "A#" at bounding box center [355, 57] width 22 height 5
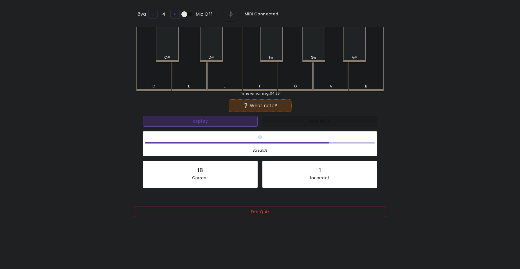
click at [216, 125] on button "Replay" at bounding box center [200, 121] width 115 height 11
click at [180, 91] on div "Time remaining: 04:29" at bounding box center [259, 93] width 247 height 5
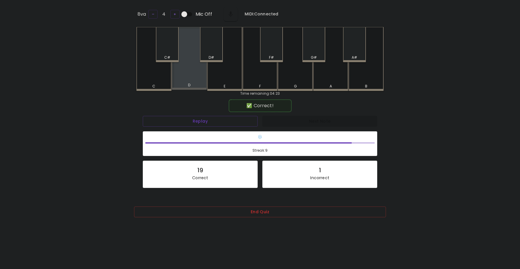
click at [186, 85] on div "D" at bounding box center [190, 84] width 34 height 5
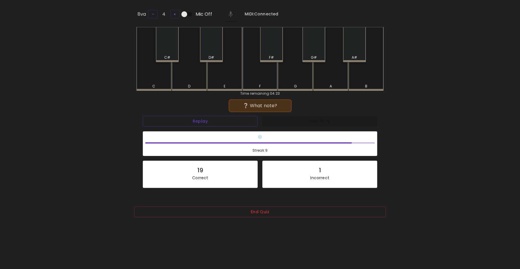
click at [196, 85] on div "D" at bounding box center [190, 86] width 34 height 5
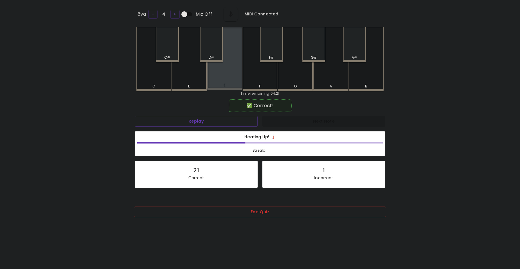
click at [224, 81] on div "E" at bounding box center [224, 58] width 35 height 63
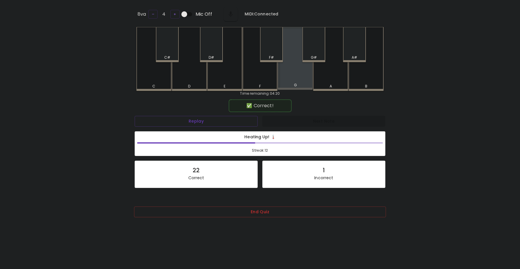
click at [294, 75] on div "G" at bounding box center [295, 58] width 35 height 63
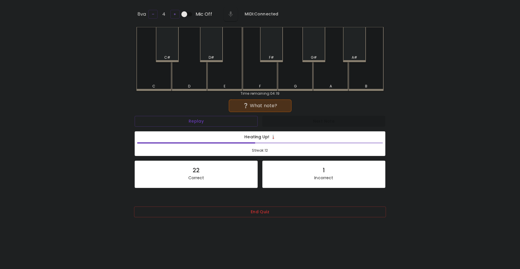
click at [294, 75] on div "G" at bounding box center [295, 59] width 35 height 64
click at [278, 51] on div "F#" at bounding box center [271, 44] width 23 height 35
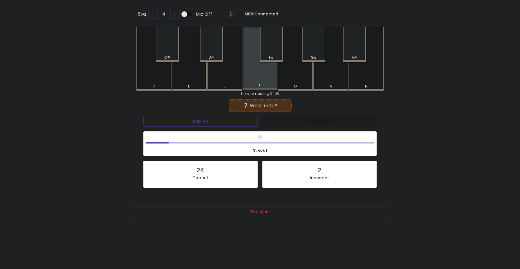
click at [249, 84] on div "F" at bounding box center [260, 84] width 34 height 5
click at [219, 118] on button "Replay" at bounding box center [200, 121] width 114 height 11
click at [317, 50] on div "G#" at bounding box center [314, 44] width 23 height 35
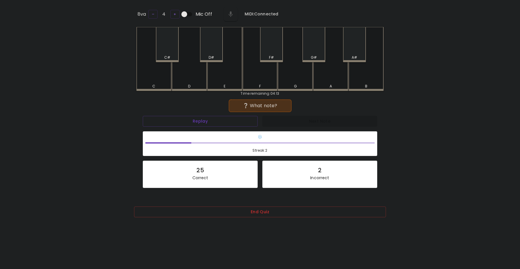
click at [294, 81] on div "G" at bounding box center [295, 59] width 35 height 64
drag, startPoint x: 363, startPoint y: 54, endPoint x: 357, endPoint y: 55, distance: 5.7
click at [362, 55] on div "A#" at bounding box center [355, 57] width 22 height 5
click at [215, 52] on div "D#" at bounding box center [211, 44] width 23 height 35
click at [167, 49] on div "C#" at bounding box center [167, 44] width 23 height 35
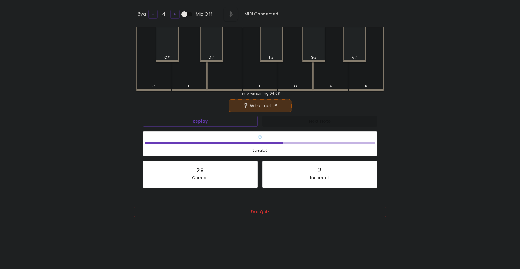
click at [208, 53] on div "D#" at bounding box center [211, 44] width 23 height 35
click at [192, 77] on div "D" at bounding box center [189, 59] width 35 height 64
click at [266, 48] on div "F#" at bounding box center [271, 44] width 23 height 35
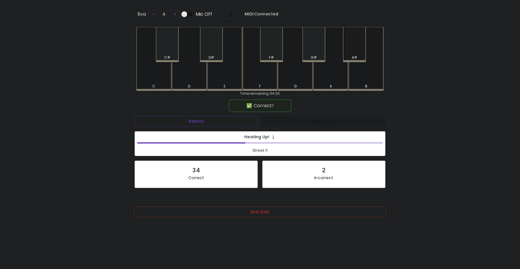
click at [351, 51] on div "A#" at bounding box center [354, 44] width 23 height 35
click at [192, 120] on button "Replay" at bounding box center [196, 121] width 123 height 11
click at [262, 79] on div "F" at bounding box center [260, 59] width 35 height 64
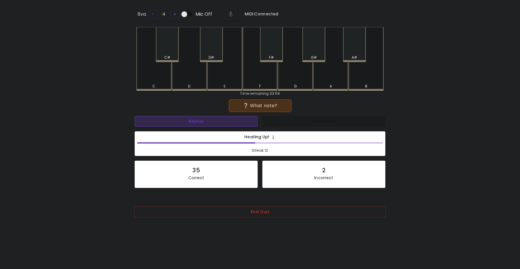
click at [200, 120] on button "Replay" at bounding box center [196, 121] width 123 height 11
click at [199, 121] on button "Replay" at bounding box center [196, 121] width 123 height 11
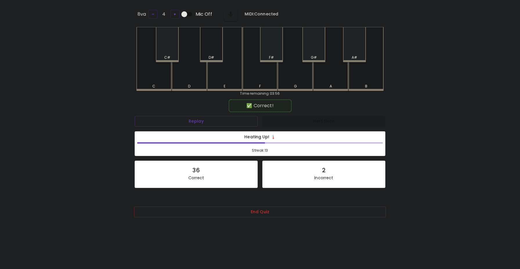
click at [208, 43] on div "D#" at bounding box center [211, 44] width 23 height 35
click at [167, 49] on div "C#" at bounding box center [167, 44] width 23 height 35
click at [290, 79] on div "G" at bounding box center [295, 59] width 35 height 64
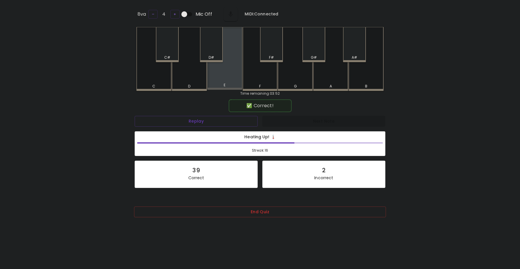
click at [237, 76] on div "E" at bounding box center [224, 58] width 35 height 63
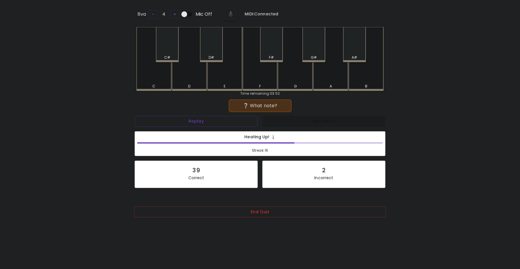
click at [319, 73] on div "A" at bounding box center [330, 59] width 35 height 64
click at [158, 70] on div "C" at bounding box center [153, 59] width 35 height 64
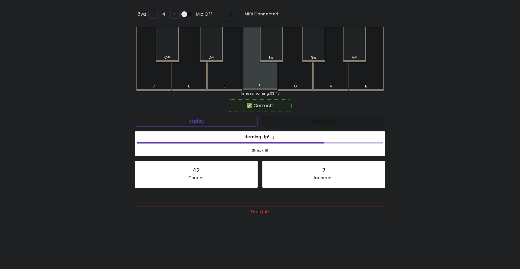
click at [261, 68] on div "F" at bounding box center [260, 58] width 35 height 63
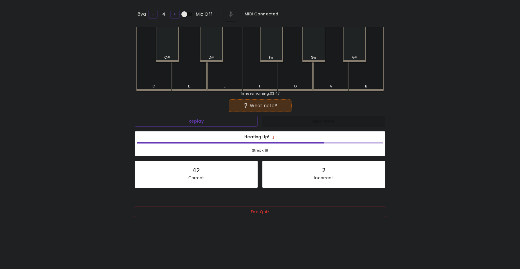
click at [275, 51] on div "F#" at bounding box center [271, 44] width 23 height 35
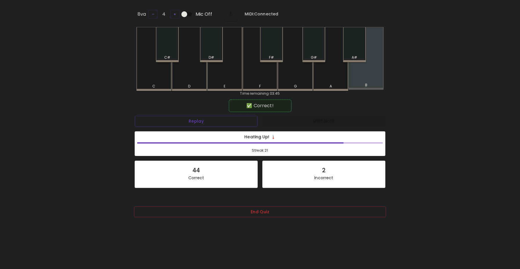
drag, startPoint x: 371, startPoint y: 82, endPoint x: 365, endPoint y: 81, distance: 6.1
click at [371, 81] on div "B" at bounding box center [366, 58] width 35 height 63
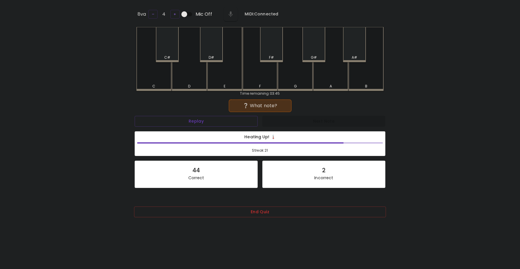
click at [277, 50] on div "F#" at bounding box center [271, 44] width 23 height 35
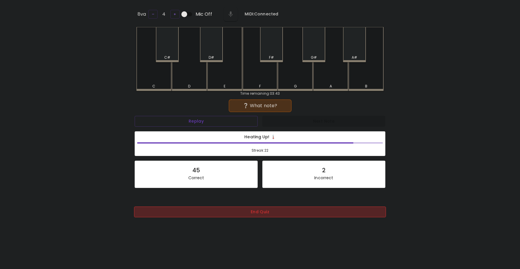
click at [201, 215] on button "End Quiz" at bounding box center [260, 211] width 252 height 11
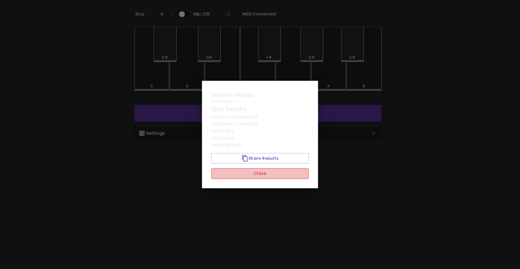
click at [240, 170] on button "Close" at bounding box center [260, 173] width 98 height 11
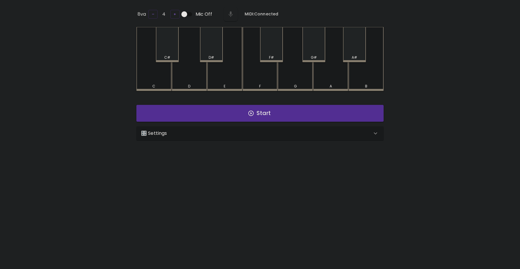
click at [214, 135] on div "🎛️ Settings" at bounding box center [256, 133] width 231 height 7
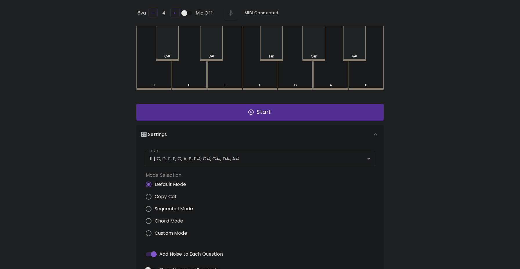
scroll to position [2, 0]
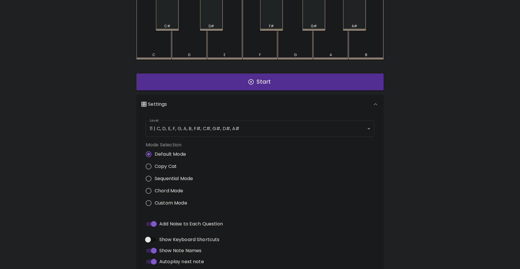
click at [147, 227] on input "Add Noise to Each Question" at bounding box center [153, 223] width 33 height 11
checkbox input "false"
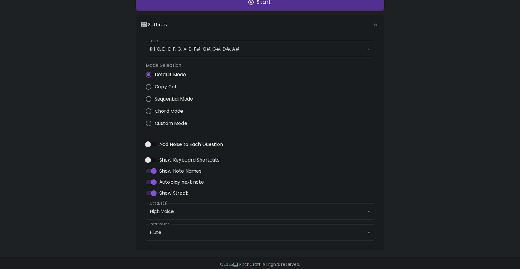
scroll to position [143, 0]
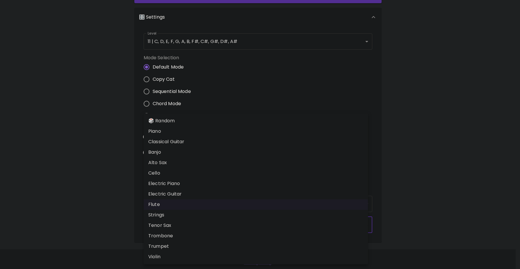
click at [165, 223] on body "🎹 PitchCraft About Badges Wizard Reading Pro Log Out 8va – 4 + Mic Off MIDI: Co…" at bounding box center [260, 63] width 520 height 413
click at [171, 129] on li "Piano" at bounding box center [256, 131] width 224 height 10
type input "acoustic_grand_piano"
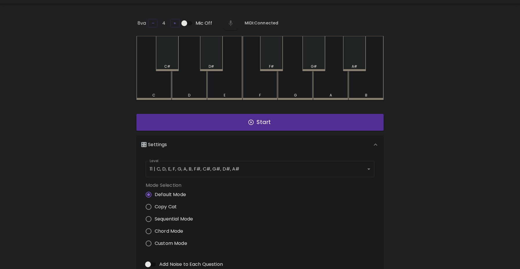
scroll to position [0, 0]
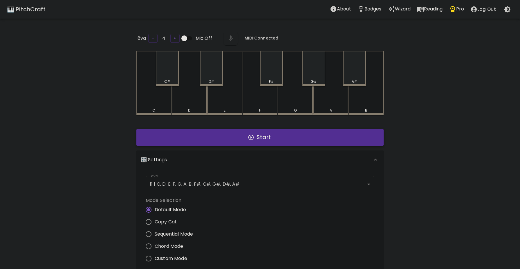
click at [203, 136] on button "Start" at bounding box center [259, 137] width 247 height 17
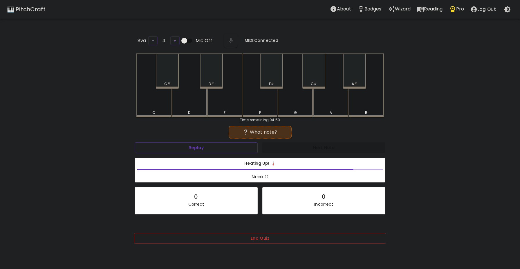
click at [311, 79] on div "G#" at bounding box center [314, 70] width 23 height 35
click at [222, 71] on div "D#" at bounding box center [211, 70] width 23 height 35
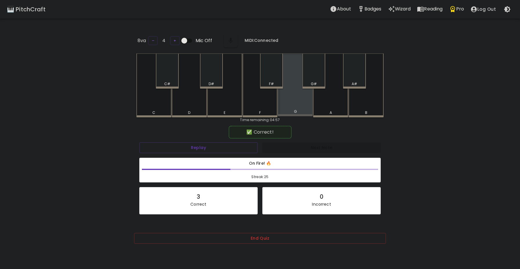
click at [296, 102] on div "G" at bounding box center [295, 84] width 35 height 63
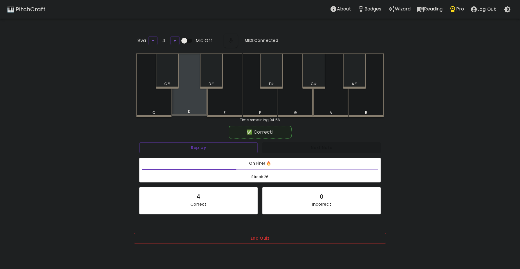
click at [182, 102] on div "D" at bounding box center [189, 84] width 35 height 63
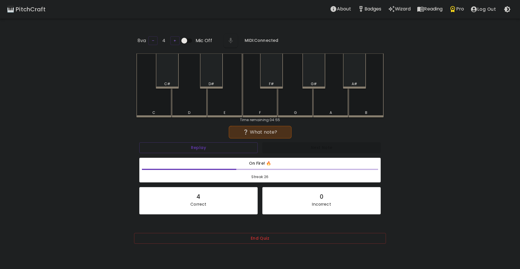
click at [154, 104] on div "C" at bounding box center [153, 85] width 35 height 64
click at [212, 74] on div "D#" at bounding box center [211, 70] width 23 height 35
click at [176, 73] on div "C#" at bounding box center [167, 70] width 23 height 35
drag, startPoint x: 353, startPoint y: 80, endPoint x: 348, endPoint y: 82, distance: 5.3
click at [353, 80] on div "A#" at bounding box center [354, 70] width 23 height 35
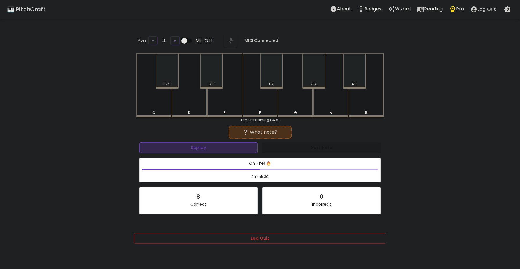
click at [200, 143] on button "Replay" at bounding box center [198, 147] width 118 height 11
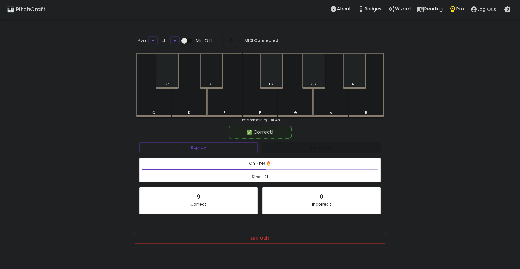
click at [214, 70] on div "D#" at bounding box center [211, 70] width 23 height 35
click at [310, 77] on div "G#" at bounding box center [314, 70] width 23 height 35
click at [323, 101] on div "A" at bounding box center [330, 85] width 35 height 64
click at [269, 104] on div "F" at bounding box center [260, 85] width 35 height 64
click at [319, 81] on div "G#" at bounding box center [314, 83] width 22 height 5
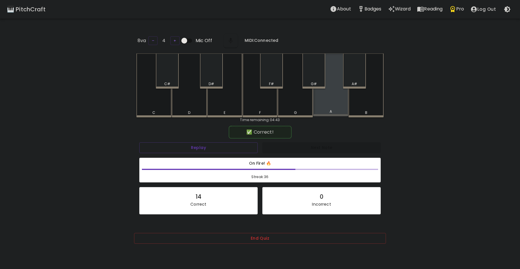
click at [325, 104] on div "A" at bounding box center [330, 84] width 35 height 63
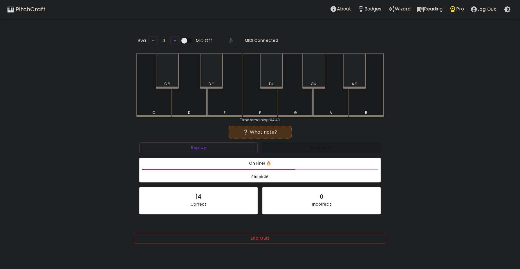
click at [263, 99] on div "F" at bounding box center [260, 85] width 35 height 64
click at [318, 72] on div "G#" at bounding box center [314, 70] width 23 height 35
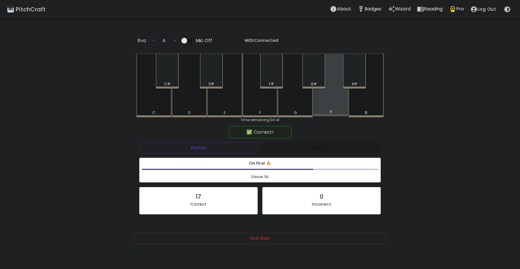
click at [317, 99] on div "A" at bounding box center [330, 84] width 35 height 63
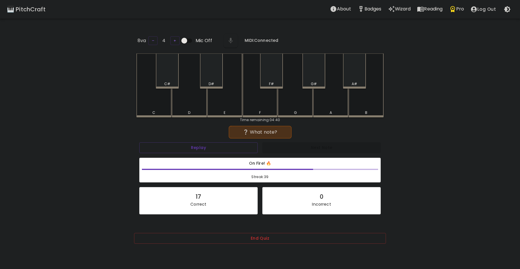
click at [302, 97] on div "G" at bounding box center [295, 85] width 35 height 64
click at [274, 98] on div "F" at bounding box center [260, 85] width 35 height 64
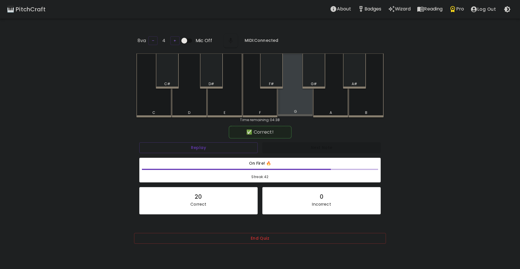
click at [282, 98] on div "G" at bounding box center [295, 84] width 35 height 63
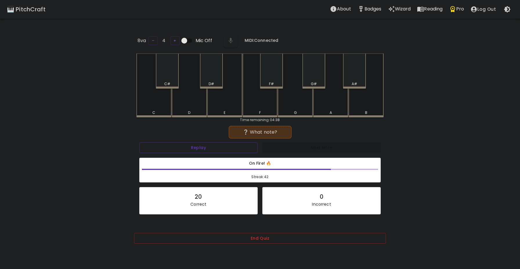
click at [191, 99] on div "D" at bounding box center [189, 85] width 35 height 64
click at [317, 72] on div "G#" at bounding box center [314, 70] width 23 height 35
click at [193, 105] on div "D" at bounding box center [189, 85] width 35 height 64
click at [172, 72] on div "C#" at bounding box center [167, 70] width 23 height 35
click at [172, 83] on div "C#" at bounding box center [168, 83] width 22 height 5
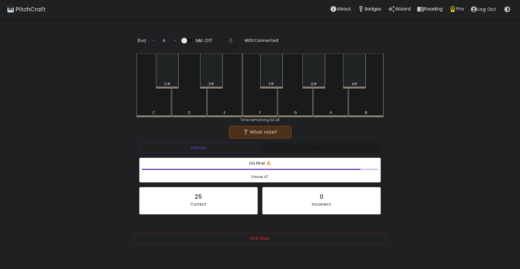
click at [307, 77] on div "G#" at bounding box center [314, 70] width 23 height 35
click at [167, 100] on div "C" at bounding box center [153, 85] width 35 height 64
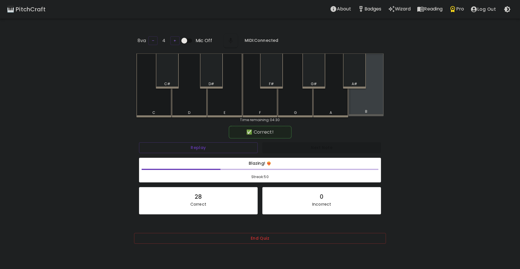
click at [360, 107] on div "B" at bounding box center [366, 84] width 35 height 63
click at [217, 72] on div "D#" at bounding box center [211, 70] width 23 height 35
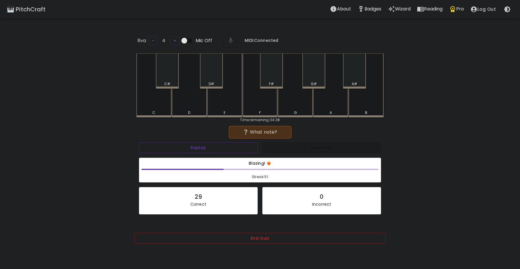
click at [270, 82] on div "F#" at bounding box center [271, 83] width 5 height 5
click at [334, 105] on div "A" at bounding box center [330, 85] width 35 height 64
click at [344, 79] on div "A#" at bounding box center [354, 70] width 23 height 35
click at [331, 96] on div "A" at bounding box center [330, 85] width 35 height 64
click at [358, 79] on div "A#" at bounding box center [354, 70] width 23 height 35
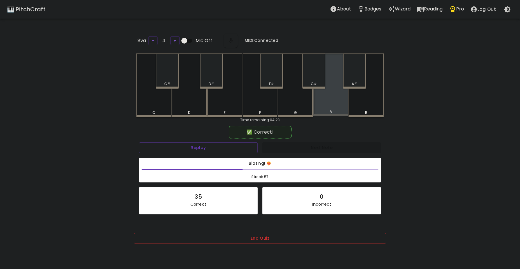
click at [330, 100] on div "A" at bounding box center [330, 84] width 35 height 63
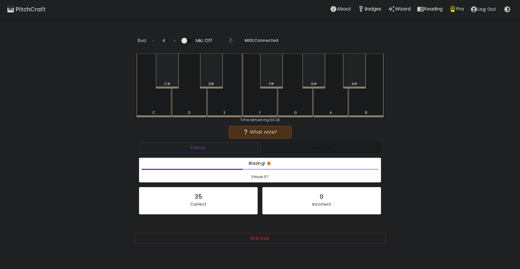
click at [325, 101] on div "A" at bounding box center [330, 85] width 35 height 64
click at [186, 99] on div "D" at bounding box center [189, 85] width 35 height 64
click at [212, 78] on div "D#" at bounding box center [211, 70] width 23 height 35
click at [349, 78] on div "A#" at bounding box center [354, 70] width 23 height 35
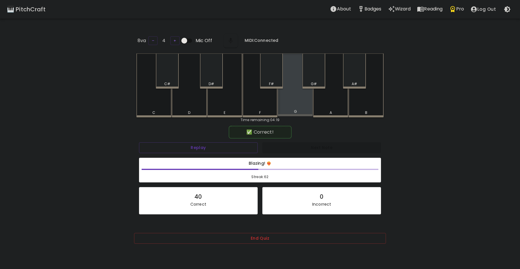
click at [306, 98] on div "G" at bounding box center [295, 84] width 35 height 63
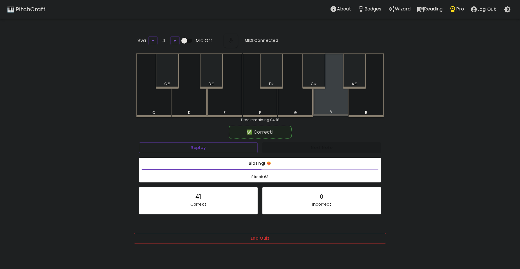
click at [332, 99] on div "A" at bounding box center [330, 84] width 35 height 63
click at [268, 72] on div "F#" at bounding box center [271, 70] width 23 height 35
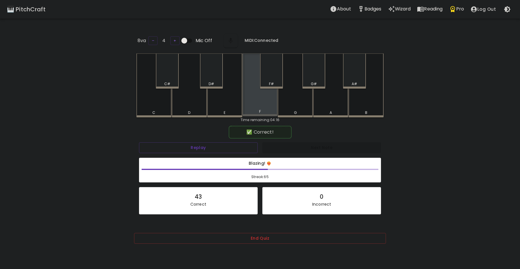
click at [253, 101] on div "F" at bounding box center [260, 84] width 35 height 63
click at [255, 103] on div "F" at bounding box center [260, 84] width 35 height 63
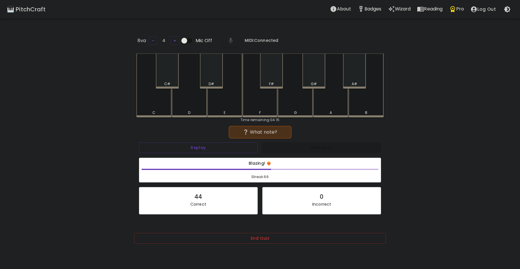
click at [354, 76] on div "A#" at bounding box center [354, 70] width 23 height 35
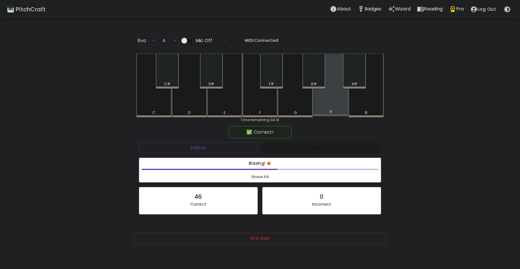
click at [329, 99] on div "A" at bounding box center [330, 84] width 35 height 63
click at [271, 78] on div "F#" at bounding box center [271, 70] width 23 height 35
click at [177, 72] on div "C#" at bounding box center [167, 70] width 23 height 35
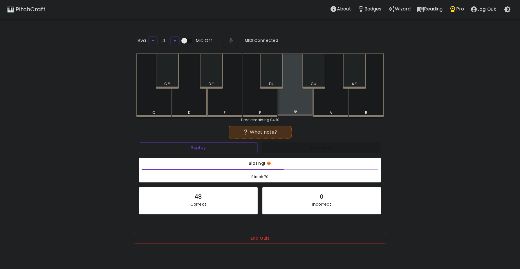
click at [309, 104] on div "G" at bounding box center [295, 84] width 35 height 63
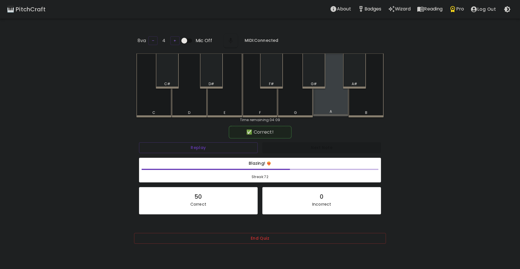
click at [322, 99] on div "A" at bounding box center [330, 84] width 35 height 63
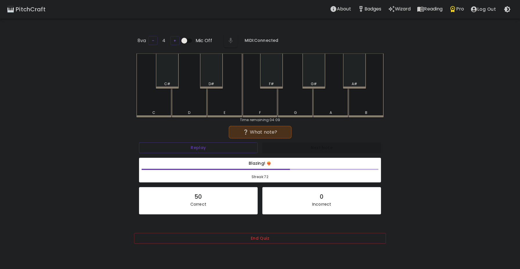
click at [150, 105] on div "C" at bounding box center [153, 85] width 35 height 64
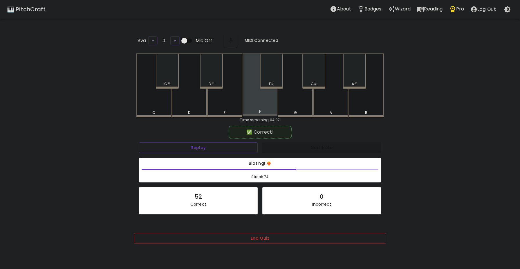
click at [267, 102] on div "F" at bounding box center [260, 84] width 35 height 63
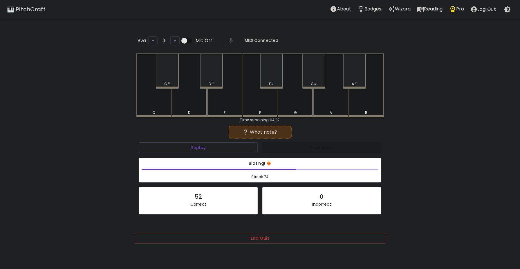
click at [187, 100] on div "D" at bounding box center [189, 85] width 35 height 64
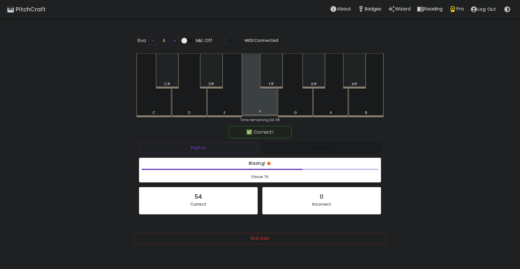
click at [256, 100] on div "F" at bounding box center [260, 84] width 35 height 63
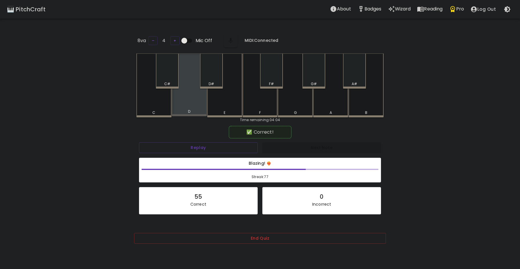
click at [190, 102] on div "D" at bounding box center [189, 84] width 35 height 63
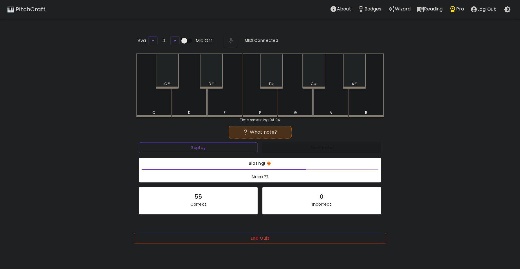
click at [354, 76] on div "A#" at bounding box center [354, 70] width 23 height 35
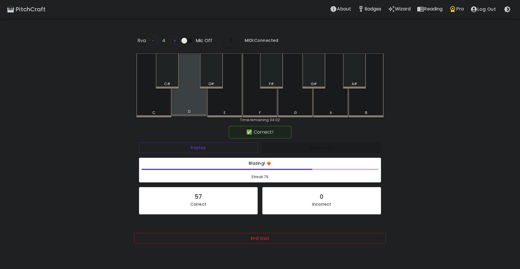
click at [188, 105] on div "D" at bounding box center [189, 84] width 35 height 63
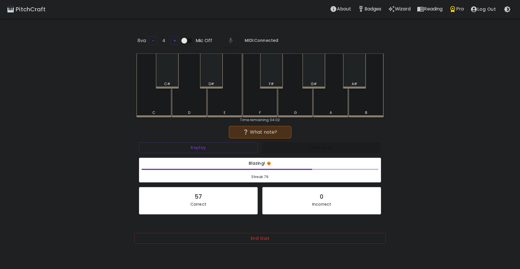
click at [317, 76] on div "G#" at bounding box center [314, 70] width 23 height 35
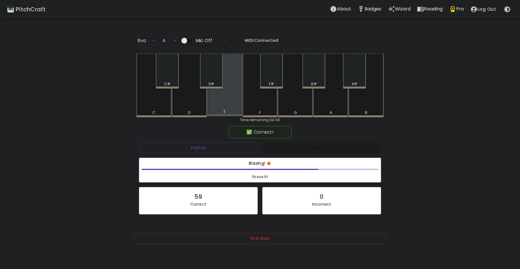
click at [218, 106] on div "E" at bounding box center [224, 84] width 35 height 63
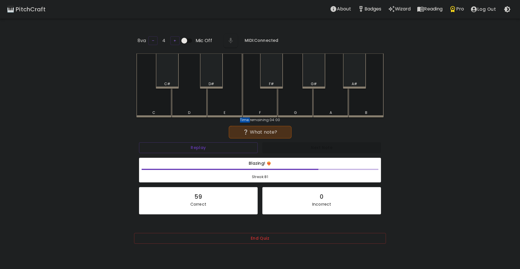
click at [216, 106] on div "E" at bounding box center [224, 85] width 35 height 64
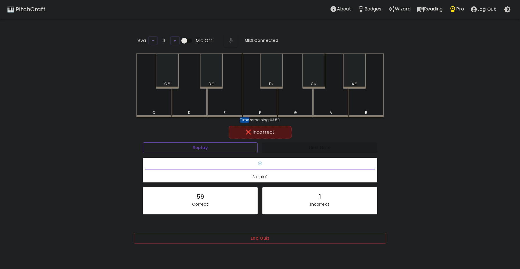
click at [209, 148] on button "Replay" at bounding box center [200, 147] width 115 height 11
click at [292, 98] on div "G" at bounding box center [295, 85] width 35 height 64
click at [267, 85] on div "F#" at bounding box center [272, 83] width 22 height 5
click at [374, 103] on div "B" at bounding box center [366, 85] width 35 height 64
click at [165, 70] on div "C#" at bounding box center [167, 70] width 23 height 35
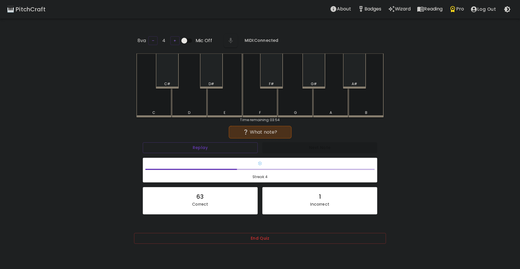
click at [275, 70] on div "F#" at bounding box center [271, 70] width 23 height 35
click at [208, 75] on div "D#" at bounding box center [211, 70] width 23 height 35
click at [322, 72] on div "G#" at bounding box center [314, 70] width 23 height 35
click at [273, 76] on div "F#" at bounding box center [271, 70] width 23 height 35
click at [261, 100] on div "F" at bounding box center [260, 85] width 35 height 64
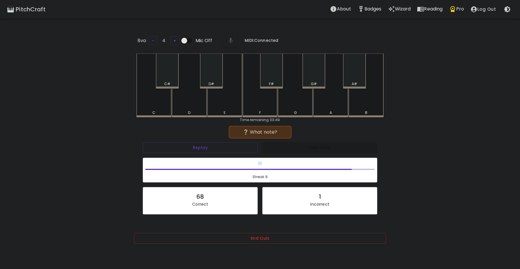
click at [276, 78] on div "F#" at bounding box center [271, 70] width 23 height 35
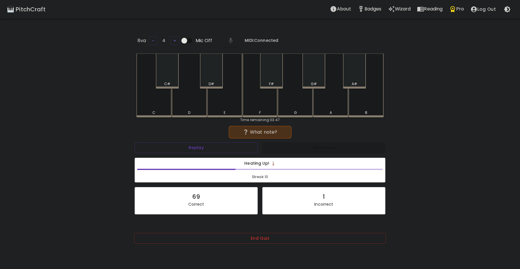
click at [328, 104] on div "A" at bounding box center [330, 85] width 35 height 64
click at [172, 70] on div "C#" at bounding box center [167, 70] width 23 height 35
click at [326, 103] on div "A" at bounding box center [330, 85] width 35 height 64
click at [369, 102] on div "B" at bounding box center [366, 85] width 35 height 64
click at [317, 78] on div "G#" at bounding box center [314, 70] width 23 height 35
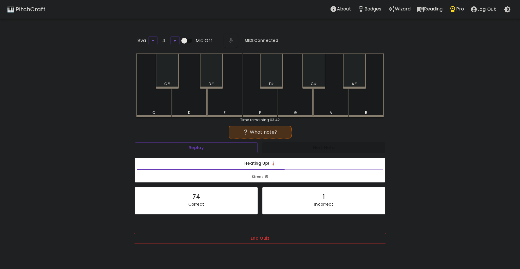
click at [335, 111] on div "A" at bounding box center [331, 112] width 34 height 5
click at [222, 103] on div "E" at bounding box center [224, 85] width 35 height 64
click at [227, 105] on div "E" at bounding box center [224, 85] width 35 height 64
click at [279, 81] on div "F#" at bounding box center [272, 83] width 22 height 5
click at [295, 99] on div "G" at bounding box center [295, 85] width 35 height 64
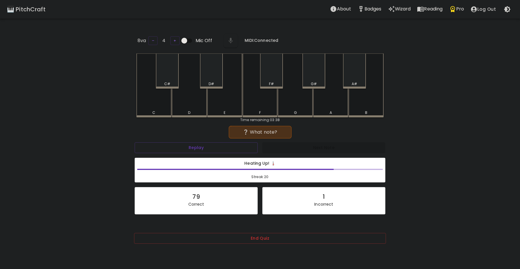
click at [227, 103] on div "E" at bounding box center [224, 85] width 35 height 64
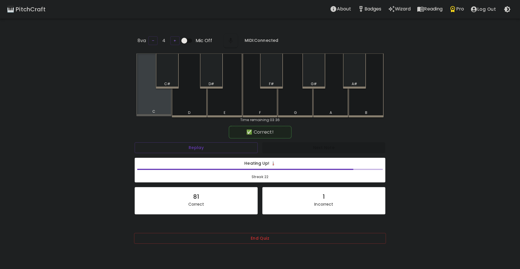
click at [155, 93] on div "C" at bounding box center [153, 84] width 35 height 63
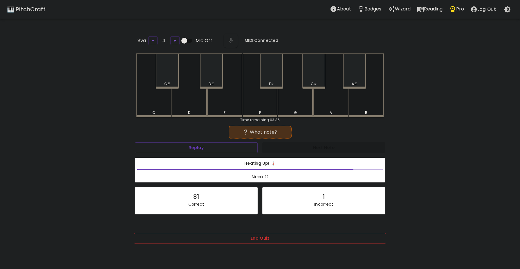
click at [327, 103] on div "A" at bounding box center [330, 85] width 35 height 64
click at [350, 79] on div "A#" at bounding box center [354, 70] width 23 height 35
click at [333, 93] on div "A" at bounding box center [330, 85] width 35 height 64
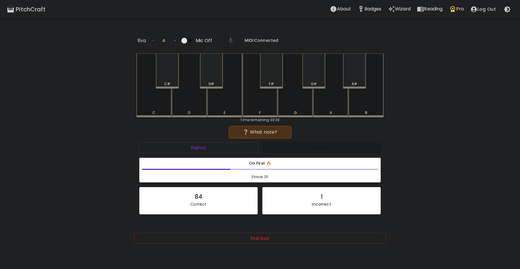
click at [159, 78] on div "C#" at bounding box center [167, 70] width 23 height 35
click at [216, 79] on div "D#" at bounding box center [211, 70] width 23 height 35
click at [350, 78] on div "A#" at bounding box center [354, 70] width 23 height 35
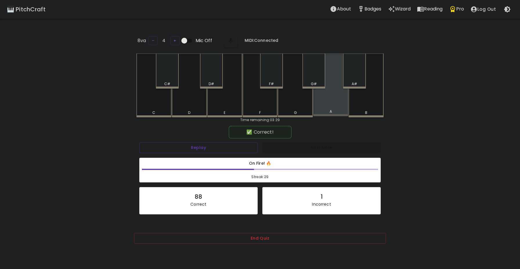
click at [323, 102] on div "A" at bounding box center [330, 84] width 35 height 63
click at [172, 80] on div "C#" at bounding box center [167, 70] width 23 height 35
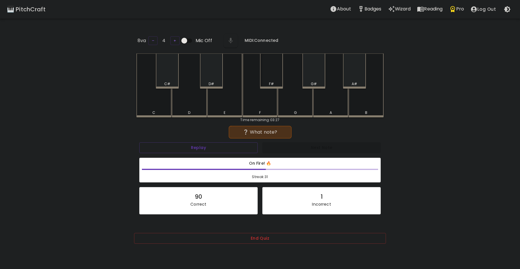
click at [265, 80] on div "F#" at bounding box center [271, 70] width 23 height 35
click at [305, 102] on div "G" at bounding box center [295, 85] width 35 height 64
click at [324, 101] on div "A" at bounding box center [330, 85] width 35 height 64
click at [300, 97] on div "G" at bounding box center [295, 85] width 35 height 64
click at [171, 73] on div "C#" at bounding box center [167, 70] width 23 height 35
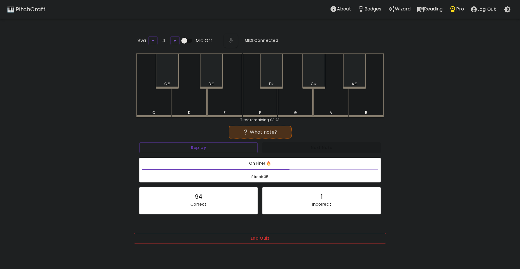
click at [196, 105] on div "D" at bounding box center [189, 85] width 35 height 64
click at [194, 105] on div "D" at bounding box center [189, 85] width 35 height 64
click at [157, 104] on div "C" at bounding box center [153, 85] width 35 height 64
click at [350, 81] on div "A#" at bounding box center [355, 83] width 22 height 5
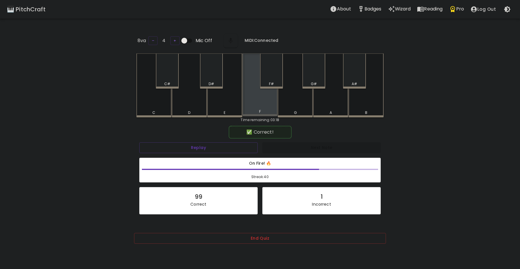
click at [256, 104] on div "F" at bounding box center [260, 84] width 35 height 63
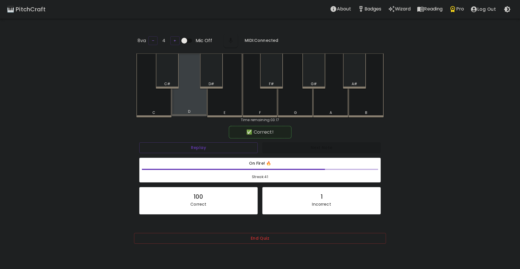
click at [187, 107] on div "D" at bounding box center [189, 84] width 35 height 63
click at [177, 81] on div "C#" at bounding box center [168, 83] width 22 height 5
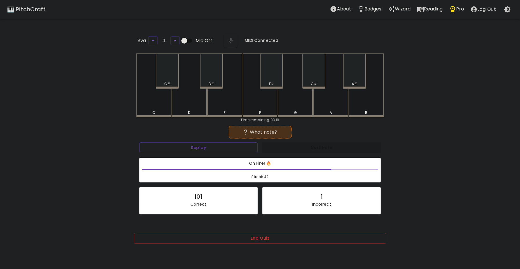
click at [357, 79] on div "A#" at bounding box center [354, 70] width 23 height 35
click at [280, 81] on div "F#" at bounding box center [272, 83] width 22 height 5
click at [324, 105] on div "A" at bounding box center [330, 85] width 35 height 64
click at [178, 77] on div "C C# D D# E F F# G G# A A# B" at bounding box center [259, 85] width 247 height 64
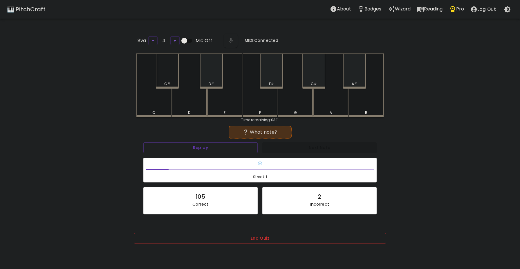
drag, startPoint x: 178, startPoint y: 77, endPoint x: 182, endPoint y: 96, distance: 18.7
click at [181, 87] on div "C C# D D# E F F# G G# A A# B" at bounding box center [259, 85] width 247 height 64
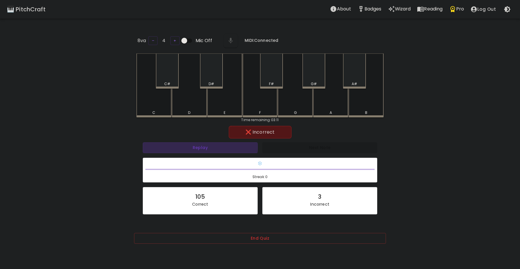
drag, startPoint x: 198, startPoint y: 146, endPoint x: 212, endPoint y: 137, distance: 16.4
click at [198, 146] on button "Replay" at bounding box center [200, 147] width 115 height 11
click at [299, 105] on div "G" at bounding box center [295, 85] width 35 height 64
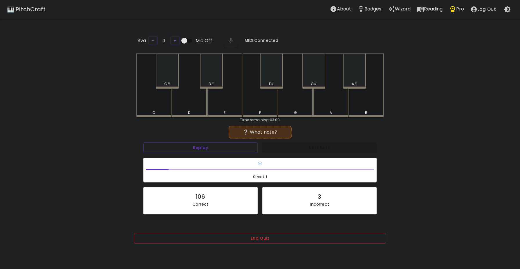
click at [318, 79] on div "G#" at bounding box center [314, 70] width 23 height 35
click at [213, 112] on div "E" at bounding box center [225, 112] width 34 height 5
click at [210, 77] on div "D#" at bounding box center [211, 70] width 23 height 35
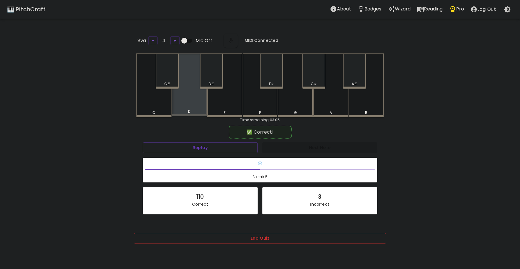
click at [191, 105] on div "D" at bounding box center [189, 84] width 35 height 63
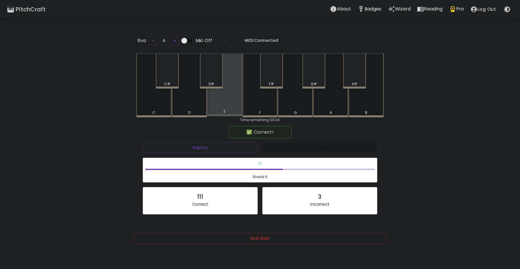
click at [223, 110] on div "E" at bounding box center [225, 111] width 34 height 5
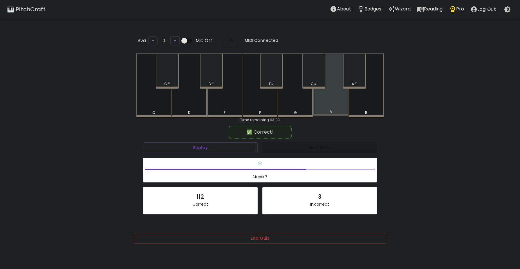
click at [319, 104] on div "A" at bounding box center [330, 84] width 35 height 63
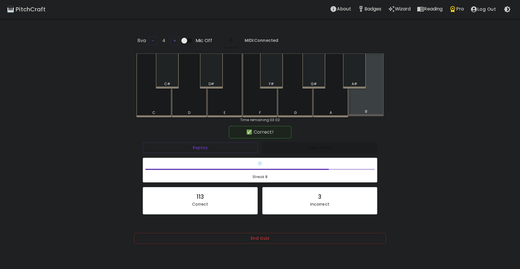
click at [371, 101] on div "B" at bounding box center [366, 84] width 35 height 63
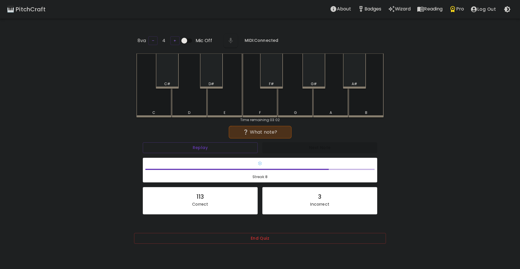
click at [269, 79] on div "F#" at bounding box center [271, 70] width 23 height 35
click at [270, 82] on div "F#" at bounding box center [271, 83] width 5 height 5
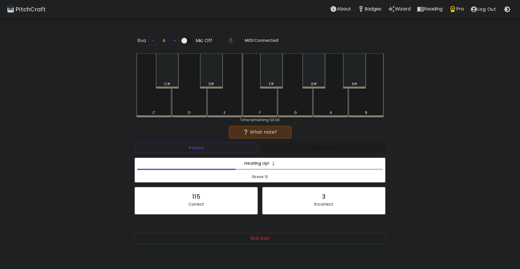
click at [160, 79] on div "C#" at bounding box center [167, 70] width 23 height 35
click at [290, 107] on div "G" at bounding box center [295, 85] width 35 height 64
click at [153, 102] on div "C" at bounding box center [153, 85] width 35 height 64
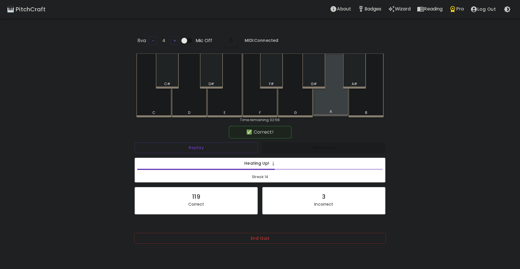
click at [320, 104] on div "A" at bounding box center [330, 84] width 35 height 63
click at [163, 74] on div "C#" at bounding box center [167, 70] width 23 height 35
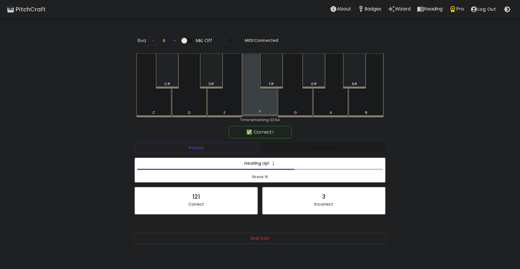
click at [258, 105] on div "F" at bounding box center [260, 84] width 35 height 63
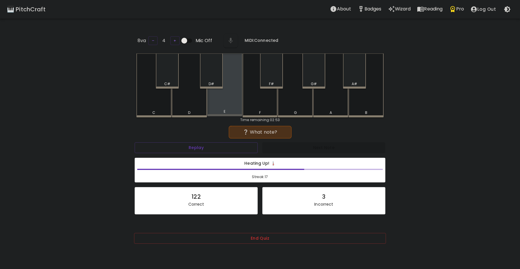
click at [221, 99] on div "E" at bounding box center [224, 84] width 35 height 63
click at [360, 102] on div "B" at bounding box center [366, 85] width 35 height 64
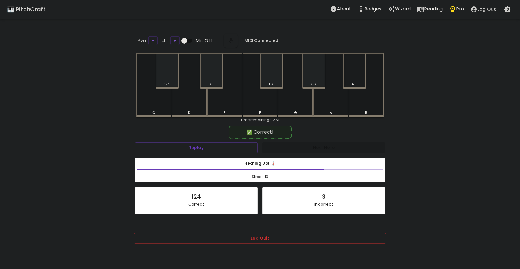
click at [351, 81] on div "A#" at bounding box center [355, 83] width 22 height 5
click at [318, 79] on div "G#" at bounding box center [314, 70] width 23 height 35
click at [364, 104] on div "B" at bounding box center [366, 85] width 35 height 64
click at [296, 107] on div "G" at bounding box center [295, 84] width 35 height 63
click at [202, 84] on div "D#" at bounding box center [212, 83] width 22 height 5
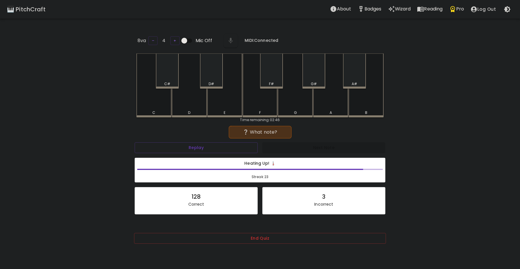
click at [260, 104] on div "F" at bounding box center [260, 85] width 35 height 64
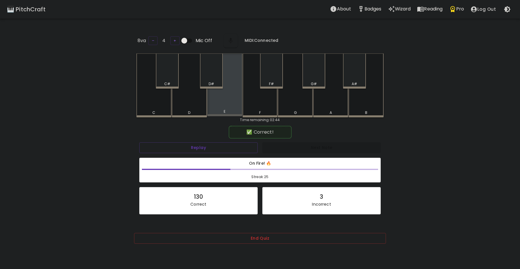
click at [226, 104] on div "E" at bounding box center [224, 84] width 35 height 63
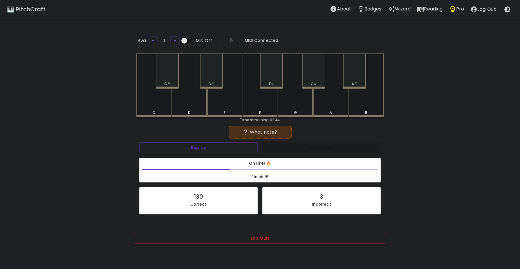
click at [211, 81] on div "D#" at bounding box center [212, 83] width 6 height 5
drag, startPoint x: 164, startPoint y: 107, endPoint x: 167, endPoint y: 106, distance: 3.2
click at [165, 107] on div "C" at bounding box center [153, 85] width 35 height 64
click at [354, 81] on div "A#" at bounding box center [355, 83] width 6 height 5
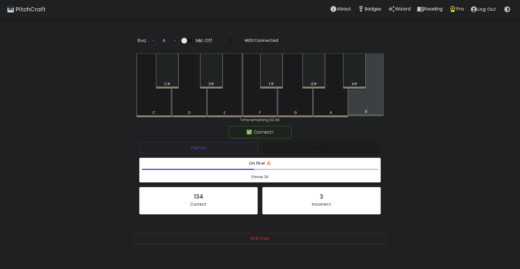
click at [363, 103] on div "B" at bounding box center [366, 84] width 35 height 63
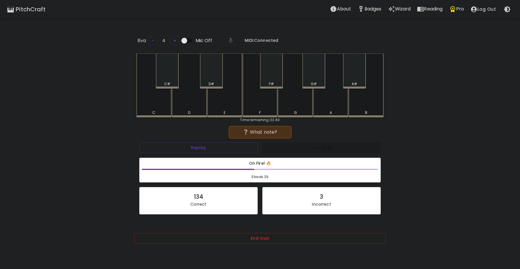
click at [358, 104] on div "B" at bounding box center [366, 85] width 35 height 64
click at [357, 104] on div "B" at bounding box center [366, 85] width 35 height 64
click at [173, 77] on div "C#" at bounding box center [167, 70] width 23 height 35
click at [196, 98] on div "D" at bounding box center [189, 85] width 35 height 64
click at [267, 77] on div "F#" at bounding box center [271, 70] width 23 height 35
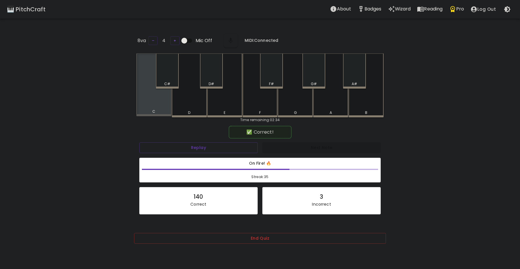
click at [146, 108] on div "C" at bounding box center [153, 84] width 35 height 63
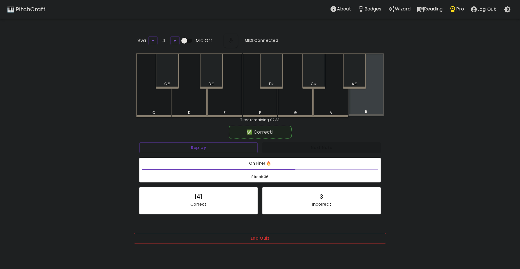
click at [359, 100] on div "B" at bounding box center [366, 84] width 35 height 63
click at [314, 76] on div "G#" at bounding box center [314, 70] width 23 height 35
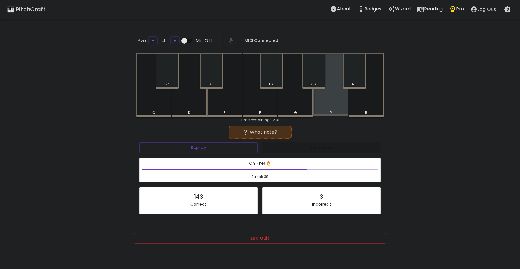
click at [327, 111] on div "A" at bounding box center [331, 111] width 34 height 5
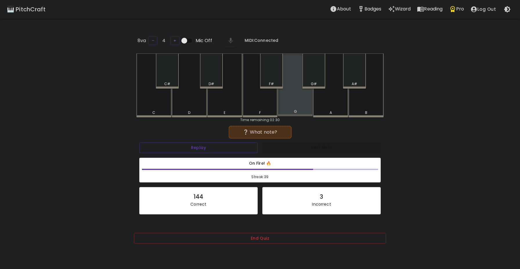
drag, startPoint x: 280, startPoint y: 108, endPoint x: 285, endPoint y: 109, distance: 5.6
click at [285, 109] on div "G" at bounding box center [295, 84] width 35 height 63
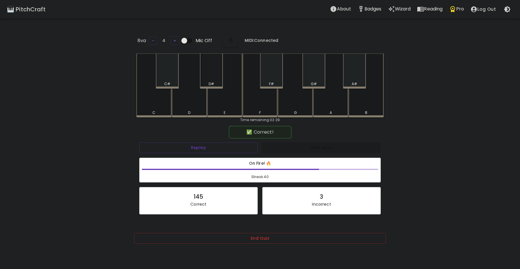
click at [201, 80] on div "D#" at bounding box center [211, 70] width 23 height 35
click at [264, 107] on div "F" at bounding box center [260, 84] width 35 height 63
click at [218, 81] on div "D#" at bounding box center [212, 83] width 22 height 5
click at [270, 76] on div "F#" at bounding box center [271, 70] width 23 height 35
click at [359, 82] on div "A#" at bounding box center [355, 83] width 22 height 5
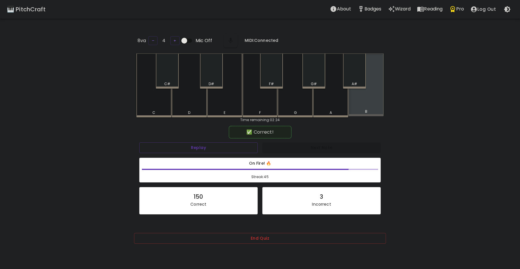
click at [356, 104] on div "B" at bounding box center [366, 84] width 35 height 63
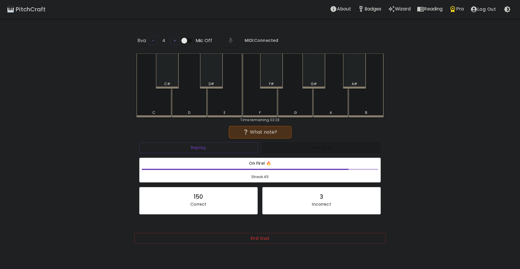
click at [236, 107] on div "E" at bounding box center [224, 85] width 35 height 64
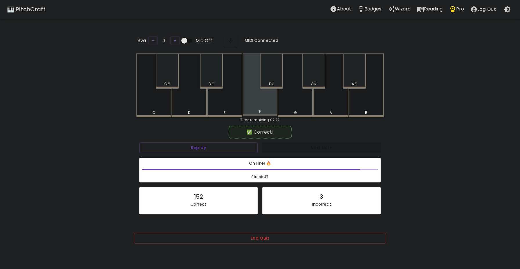
click at [261, 103] on div "F" at bounding box center [260, 84] width 35 height 63
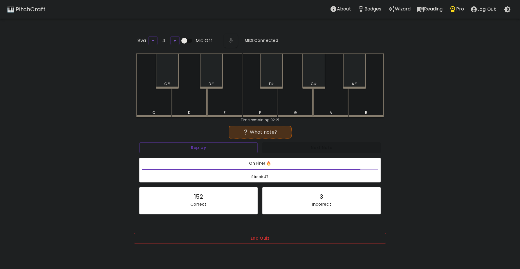
click at [267, 81] on div "F#" at bounding box center [272, 83] width 22 height 5
click at [155, 110] on div "C" at bounding box center [153, 112] width 3 height 5
click at [253, 104] on div "F" at bounding box center [260, 85] width 35 height 64
click at [200, 102] on div "D" at bounding box center [189, 85] width 35 height 64
click at [216, 82] on div "D#" at bounding box center [212, 83] width 22 height 5
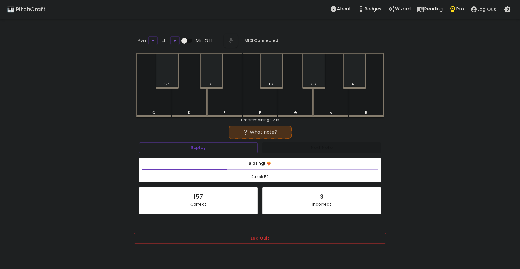
click at [263, 105] on div "F" at bounding box center [260, 85] width 35 height 64
click at [158, 103] on div "C" at bounding box center [153, 85] width 35 height 64
click at [165, 82] on div "C#" at bounding box center [167, 83] width 6 height 5
click at [190, 98] on div "D" at bounding box center [189, 84] width 35 height 63
click at [292, 104] on div "G" at bounding box center [295, 85] width 35 height 64
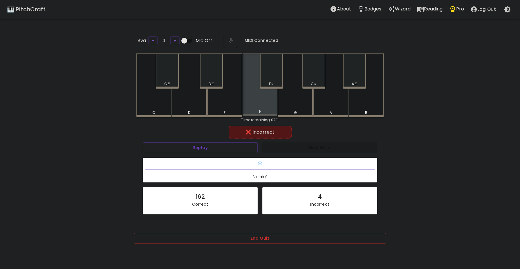
click at [270, 101] on div "F" at bounding box center [260, 84] width 35 height 63
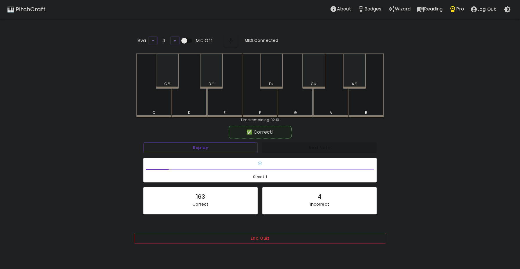
click at [273, 75] on div "F#" at bounding box center [271, 70] width 23 height 35
drag, startPoint x: 324, startPoint y: 79, endPoint x: 317, endPoint y: 85, distance: 9.5
click at [322, 79] on div "G#" at bounding box center [314, 70] width 23 height 35
click at [312, 85] on div "G#" at bounding box center [314, 70] width 23 height 35
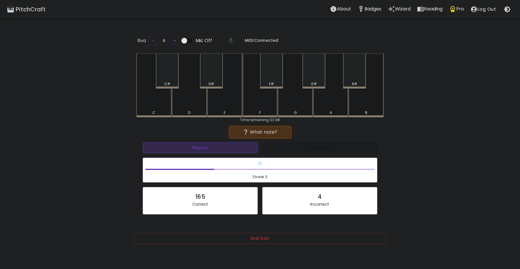
click at [221, 149] on button "Replay" at bounding box center [200, 147] width 115 height 11
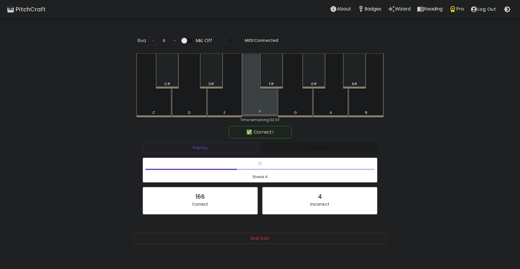
click at [263, 105] on div "F" at bounding box center [260, 84] width 35 height 63
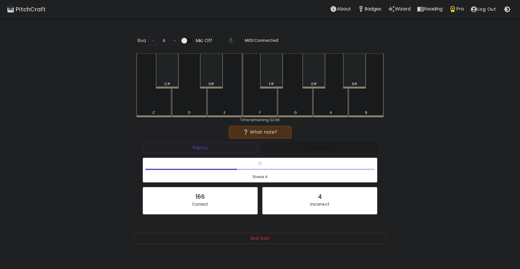
drag, startPoint x: 355, startPoint y: 102, endPoint x: 352, endPoint y: 103, distance: 3.1
click at [355, 102] on div "B" at bounding box center [366, 85] width 35 height 64
click at [338, 101] on div "A" at bounding box center [330, 85] width 35 height 64
click at [206, 80] on div "D#" at bounding box center [211, 70] width 23 height 35
click at [172, 86] on div "C#" at bounding box center [167, 70] width 23 height 35
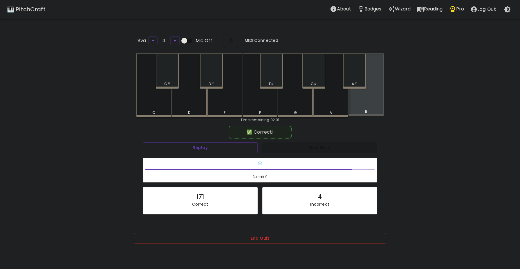
click at [353, 99] on div "B" at bounding box center [366, 84] width 35 height 63
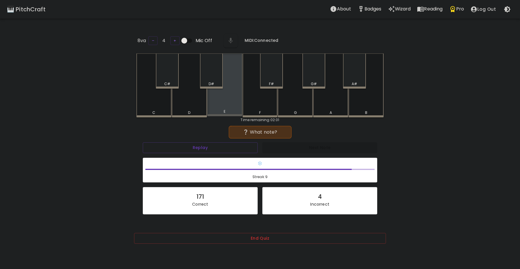
click at [218, 108] on div "E" at bounding box center [224, 84] width 35 height 63
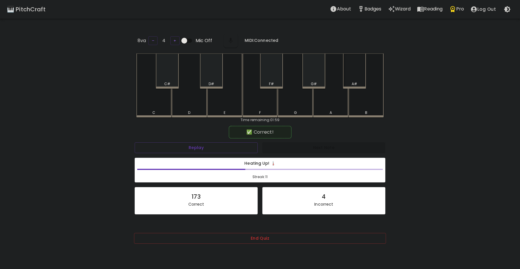
click at [345, 77] on div "A#" at bounding box center [354, 70] width 23 height 35
click at [321, 78] on div "G#" at bounding box center [314, 70] width 23 height 35
click at [274, 78] on div "F#" at bounding box center [271, 70] width 23 height 35
click at [267, 81] on div "F#" at bounding box center [272, 83] width 22 height 5
click at [287, 101] on div "G" at bounding box center [295, 85] width 35 height 64
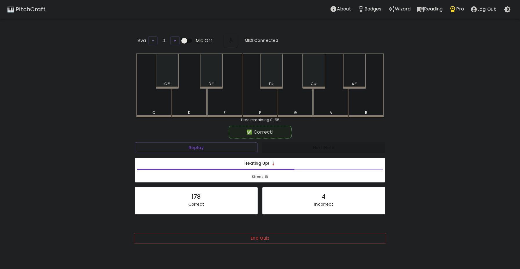
click at [355, 78] on div "A#" at bounding box center [354, 70] width 23 height 35
click at [209, 83] on div "D#" at bounding box center [212, 83] width 6 height 5
click at [163, 82] on div "C#" at bounding box center [168, 83] width 22 height 5
click at [358, 100] on div "B" at bounding box center [366, 84] width 35 height 63
click at [212, 144] on button "Replay" at bounding box center [196, 147] width 123 height 11
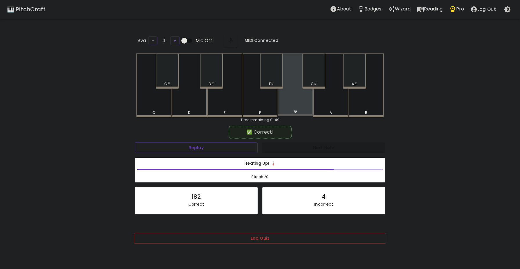
click at [294, 109] on div "G" at bounding box center [295, 84] width 35 height 63
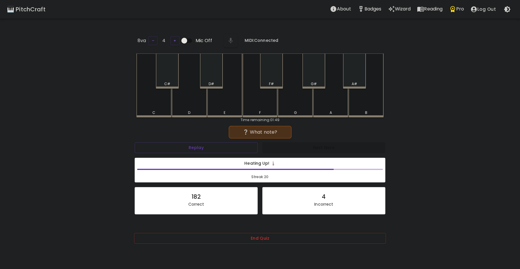
click at [192, 105] on div "D" at bounding box center [189, 85] width 35 height 64
click at [167, 78] on div "C#" at bounding box center [167, 70] width 23 height 35
click at [373, 102] on div "B" at bounding box center [366, 85] width 35 height 64
click at [351, 77] on div "A#" at bounding box center [354, 70] width 23 height 35
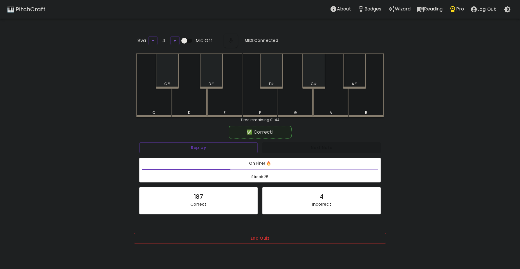
click at [355, 82] on div "A#" at bounding box center [355, 83] width 6 height 5
click at [163, 100] on div "C" at bounding box center [153, 85] width 35 height 64
click at [163, 100] on div "C" at bounding box center [153, 84] width 35 height 63
click at [163, 100] on div "C" at bounding box center [153, 85] width 35 height 64
click at [355, 108] on div "B" at bounding box center [366, 84] width 35 height 63
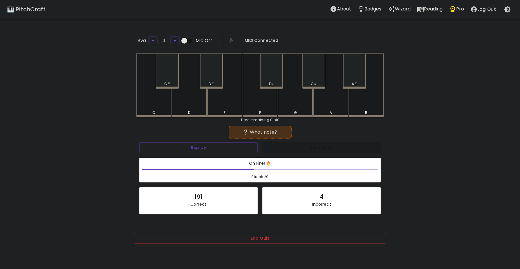
click at [265, 74] on div "F#" at bounding box center [271, 70] width 23 height 35
click at [320, 80] on div "G#" at bounding box center [314, 70] width 23 height 35
click at [364, 110] on div "B" at bounding box center [366, 112] width 34 height 5
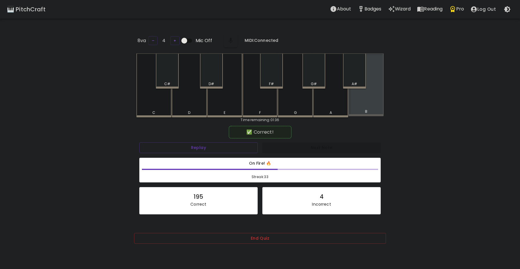
click at [360, 109] on div "B" at bounding box center [366, 111] width 34 height 5
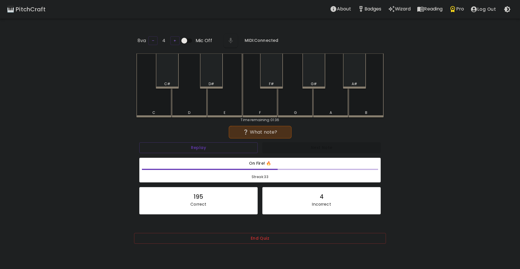
click at [316, 76] on div "G#" at bounding box center [314, 70] width 23 height 35
click at [255, 101] on div "F" at bounding box center [260, 85] width 35 height 64
click at [199, 99] on div "D" at bounding box center [189, 85] width 35 height 64
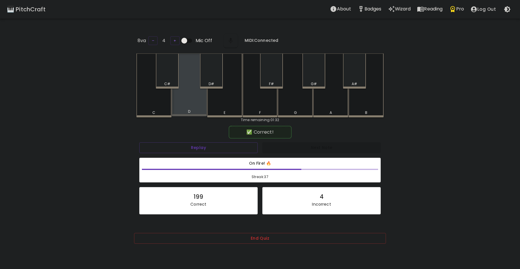
click at [200, 99] on div "D" at bounding box center [189, 84] width 35 height 63
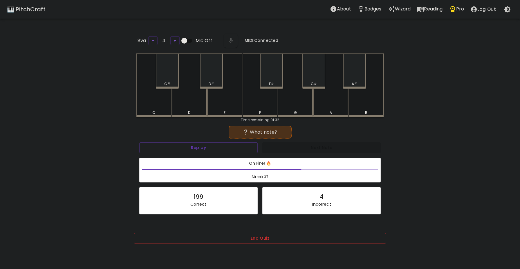
drag, startPoint x: 164, startPoint y: 98, endPoint x: 169, endPoint y: 100, distance: 5.3
click at [164, 99] on div "C" at bounding box center [153, 85] width 35 height 64
click at [180, 102] on div "D" at bounding box center [189, 85] width 35 height 64
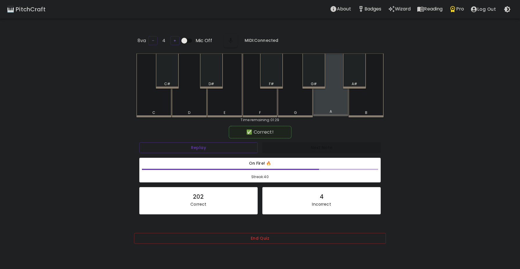
click at [321, 106] on div "A" at bounding box center [330, 84] width 35 height 63
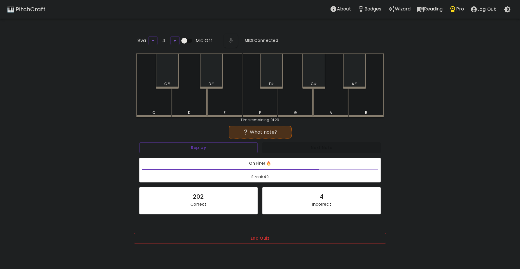
click at [366, 105] on div "B" at bounding box center [366, 85] width 35 height 64
click at [200, 108] on div "D" at bounding box center [189, 85] width 35 height 64
drag, startPoint x: 362, startPoint y: 78, endPoint x: 357, endPoint y: 78, distance: 4.6
click at [360, 78] on div "A#" at bounding box center [354, 70] width 23 height 35
click at [315, 81] on div "G#" at bounding box center [314, 83] width 6 height 5
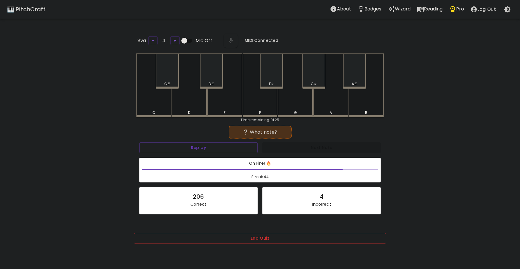
click at [311, 83] on div "G#" at bounding box center [314, 83] width 6 height 5
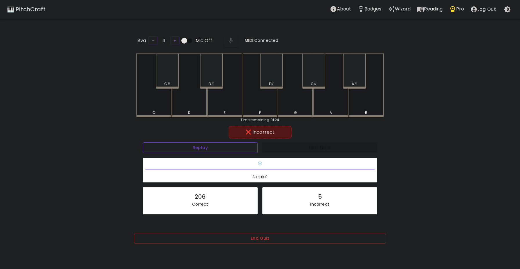
click at [204, 148] on button "Replay" at bounding box center [200, 147] width 115 height 11
drag, startPoint x: 274, startPoint y: 77, endPoint x: 268, endPoint y: 82, distance: 7.8
click at [273, 76] on div "F#" at bounding box center [271, 70] width 23 height 35
click at [355, 81] on div "A#" at bounding box center [355, 83] width 6 height 5
click at [215, 79] on div "D#" at bounding box center [211, 70] width 23 height 35
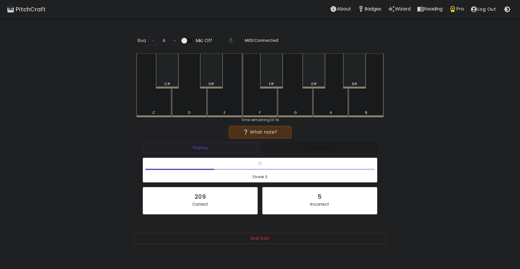
click at [326, 107] on div "A" at bounding box center [330, 85] width 35 height 64
click at [269, 104] on div "F" at bounding box center [260, 85] width 35 height 64
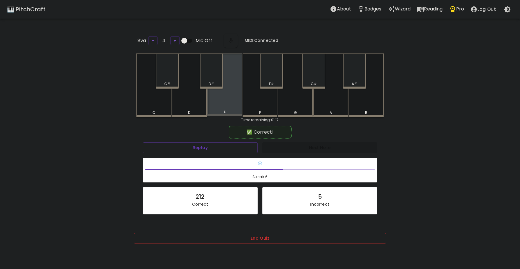
click at [232, 105] on div "E" at bounding box center [224, 84] width 35 height 63
click at [315, 79] on div "G#" at bounding box center [314, 70] width 23 height 35
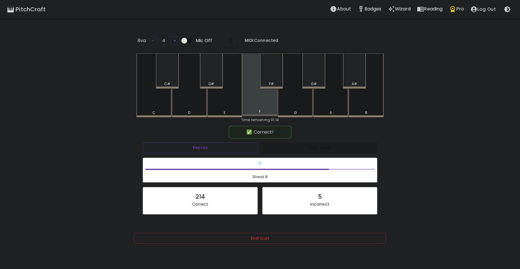
click at [256, 105] on div "F" at bounding box center [260, 84] width 35 height 63
click at [275, 85] on div "F#" at bounding box center [272, 83] width 22 height 5
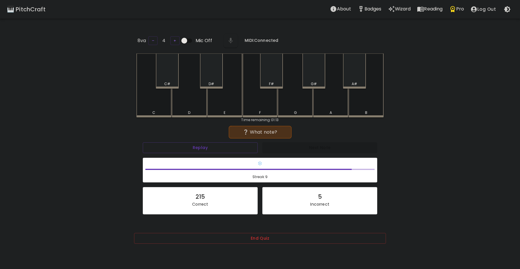
drag, startPoint x: 358, startPoint y: 105, endPoint x: 344, endPoint y: 105, distance: 13.9
click at [356, 105] on div "B" at bounding box center [366, 85] width 35 height 64
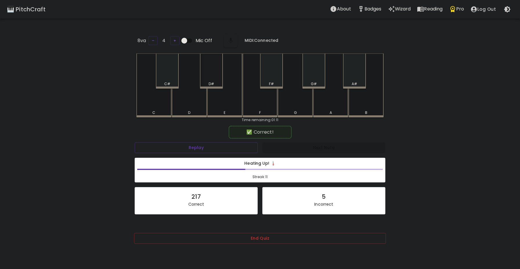
click at [220, 74] on div "D#" at bounding box center [211, 70] width 23 height 35
click at [174, 77] on div "C#" at bounding box center [167, 70] width 23 height 35
click at [353, 100] on div "B" at bounding box center [366, 84] width 35 height 63
click at [223, 103] on div "E" at bounding box center [224, 85] width 35 height 64
click at [172, 69] on div "C#" at bounding box center [167, 70] width 23 height 35
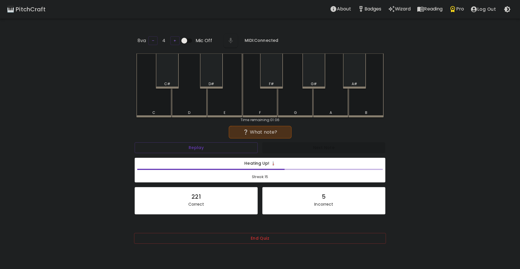
click at [184, 98] on div "D" at bounding box center [189, 85] width 35 height 64
click at [164, 98] on div "C" at bounding box center [153, 85] width 35 height 64
click at [229, 107] on div "E" at bounding box center [224, 85] width 35 height 64
click at [170, 76] on div "C#" at bounding box center [167, 70] width 23 height 35
click at [274, 82] on div "F#" at bounding box center [272, 83] width 22 height 5
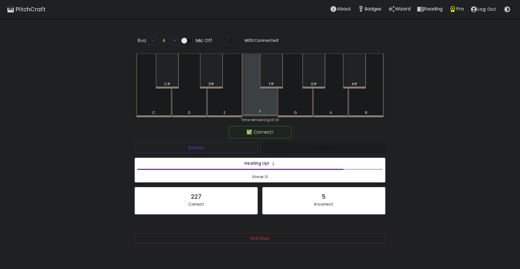
click at [256, 100] on div "F" at bounding box center [260, 84] width 35 height 63
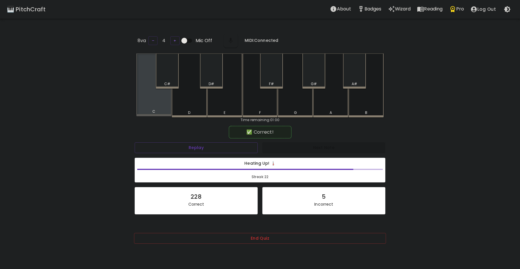
click at [154, 105] on div "C" at bounding box center [153, 84] width 35 height 63
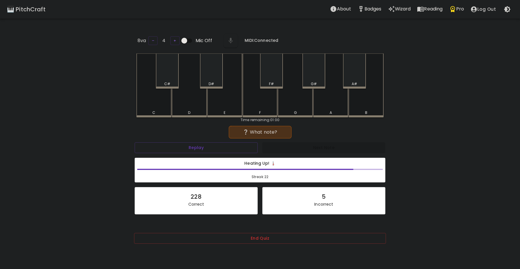
click at [265, 108] on div "F" at bounding box center [260, 85] width 35 height 64
click at [272, 69] on div "F#" at bounding box center [271, 70] width 23 height 35
click at [353, 80] on div "A#" at bounding box center [354, 70] width 23 height 35
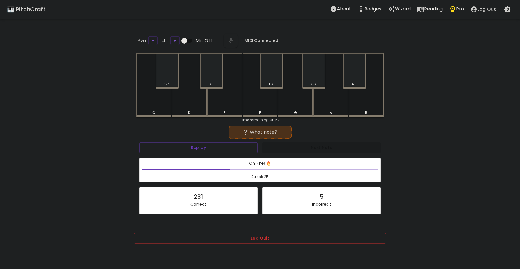
click at [267, 80] on div "F#" at bounding box center [271, 70] width 23 height 35
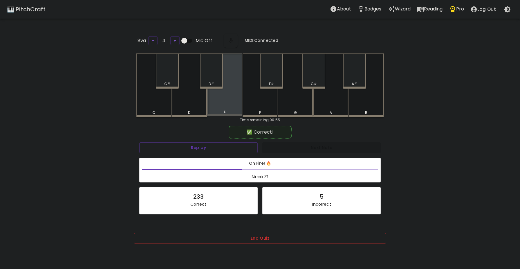
click at [225, 101] on div "E" at bounding box center [224, 84] width 35 height 63
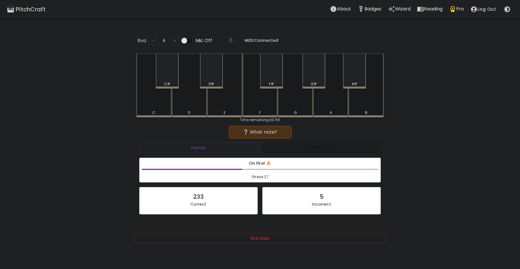
click at [311, 78] on div "G#" at bounding box center [314, 70] width 23 height 35
click at [315, 82] on div "G#" at bounding box center [314, 83] width 6 height 5
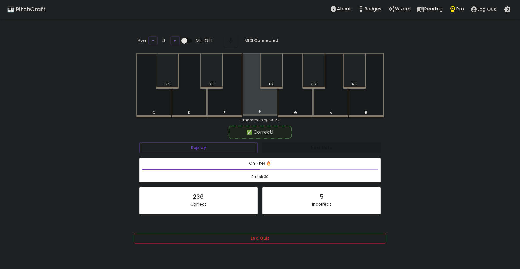
click at [260, 104] on div "F" at bounding box center [260, 84] width 35 height 63
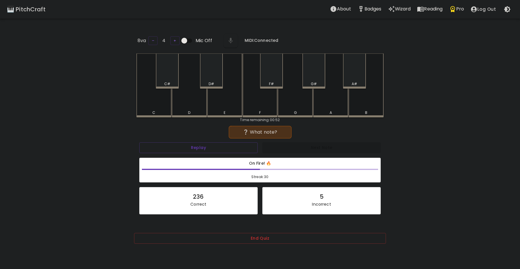
click at [182, 107] on div "D" at bounding box center [189, 85] width 35 height 64
click at [173, 81] on div "C#" at bounding box center [168, 83] width 22 height 5
click at [323, 104] on div "A" at bounding box center [330, 85] width 35 height 64
click at [362, 74] on div "A#" at bounding box center [354, 70] width 23 height 35
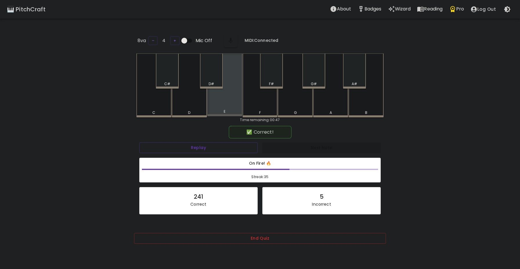
click at [223, 108] on div "E" at bounding box center [224, 84] width 35 height 63
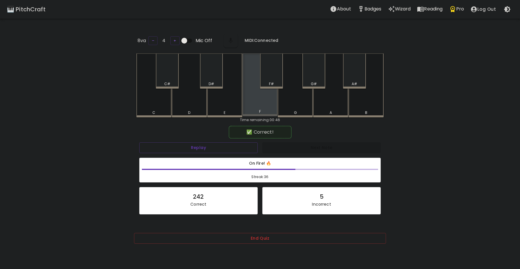
click at [248, 96] on div "F" at bounding box center [260, 84] width 35 height 63
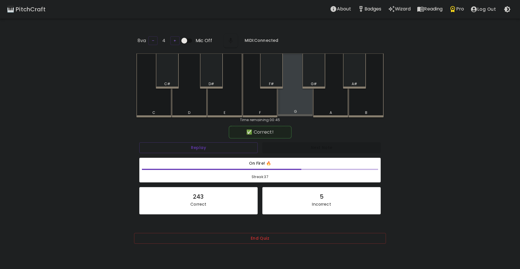
drag, startPoint x: 294, startPoint y: 103, endPoint x: 291, endPoint y: 105, distance: 3.4
click at [292, 105] on div "G" at bounding box center [295, 84] width 35 height 63
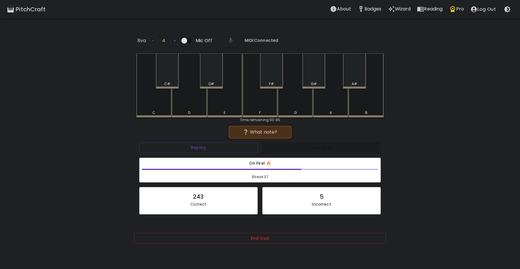
click at [328, 104] on div "A" at bounding box center [330, 85] width 35 height 64
click at [267, 70] on div "F#" at bounding box center [271, 70] width 23 height 35
click at [318, 71] on div "G#" at bounding box center [314, 70] width 23 height 35
click at [320, 97] on div "A" at bounding box center [330, 85] width 35 height 64
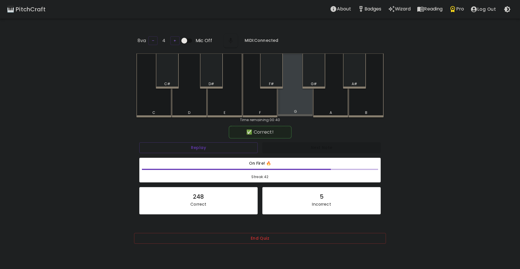
click at [297, 101] on div "G" at bounding box center [295, 84] width 35 height 63
click at [355, 76] on div "A#" at bounding box center [354, 70] width 23 height 35
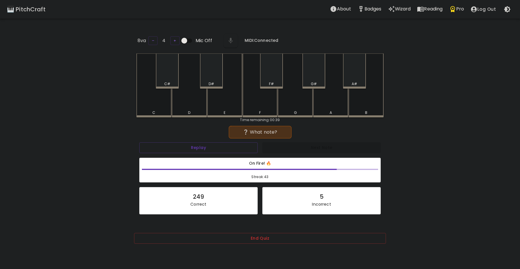
click at [353, 78] on div "A#" at bounding box center [354, 70] width 23 height 35
click at [177, 75] on div "C#" at bounding box center [167, 70] width 23 height 35
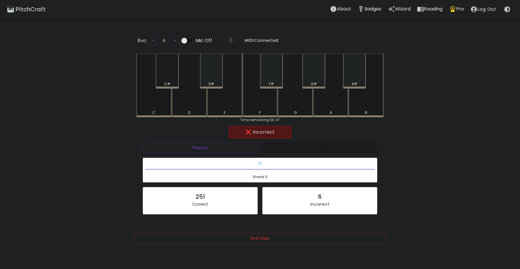
click at [174, 81] on div "C#" at bounding box center [168, 83] width 22 height 5
click at [200, 150] on button "Replay" at bounding box center [200, 147] width 115 height 11
drag, startPoint x: 331, startPoint y: 104, endPoint x: 327, endPoint y: 107, distance: 5.4
click at [331, 104] on div "A" at bounding box center [330, 85] width 35 height 64
click at [351, 76] on div "A#" at bounding box center [354, 70] width 23 height 35
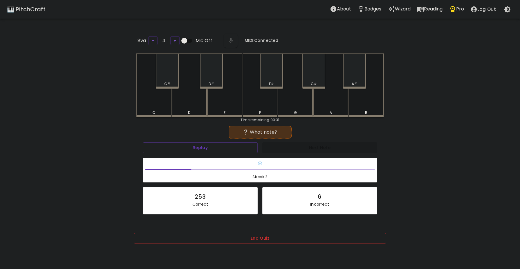
click at [157, 110] on div "C" at bounding box center [154, 112] width 34 height 5
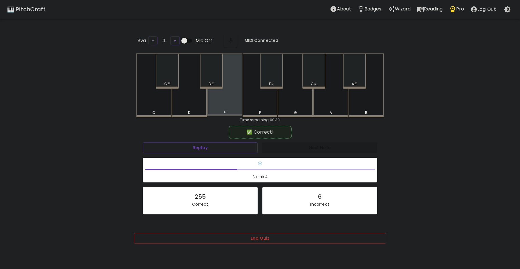
click at [222, 106] on div "E" at bounding box center [224, 84] width 35 height 63
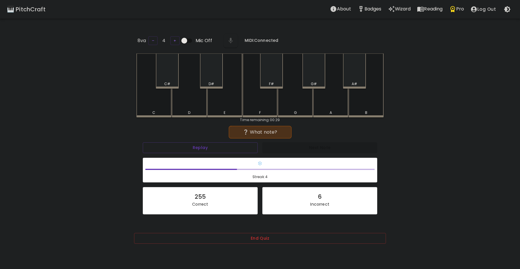
click at [269, 108] on div "F" at bounding box center [260, 85] width 35 height 64
drag, startPoint x: 180, startPoint y: 80, endPoint x: 178, endPoint y: 91, distance: 11.1
click at [170, 80] on div "C C# D D# E F F# G G# A A# B" at bounding box center [259, 85] width 247 height 64
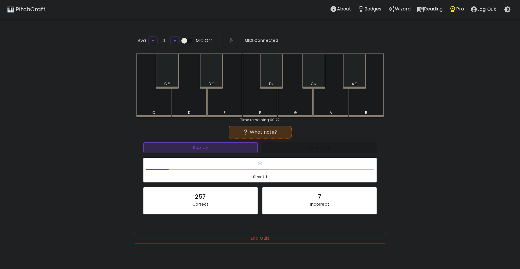
click at [221, 149] on button "Replay" at bounding box center [200, 147] width 114 height 11
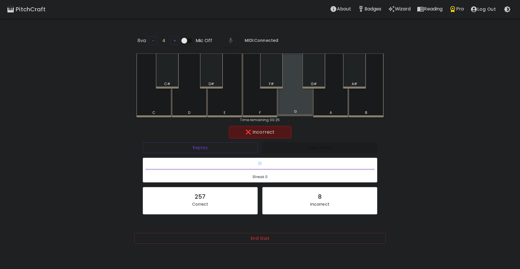
click at [302, 95] on div "G" at bounding box center [295, 84] width 35 height 63
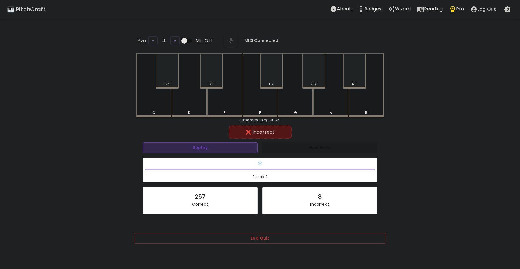
click at [210, 150] on button "Replay" at bounding box center [200, 147] width 115 height 11
click at [311, 81] on div "G#" at bounding box center [314, 83] width 6 height 5
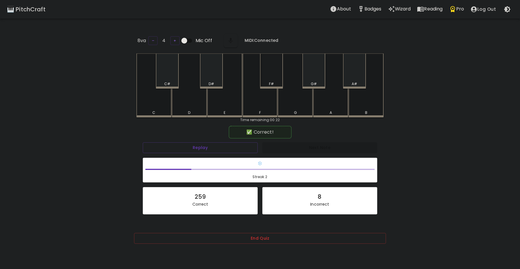
click at [271, 76] on div "F#" at bounding box center [271, 70] width 23 height 35
click at [152, 105] on div "C" at bounding box center [153, 85] width 35 height 64
click at [167, 106] on div "C" at bounding box center [153, 85] width 35 height 64
drag, startPoint x: 321, startPoint y: 80, endPoint x: 311, endPoint y: 85, distance: 10.7
click at [320, 81] on div "G#" at bounding box center [314, 83] width 22 height 5
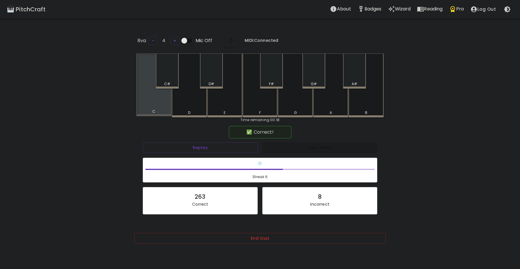
click at [152, 102] on div "C" at bounding box center [153, 84] width 35 height 63
click at [273, 78] on div "F#" at bounding box center [271, 70] width 23 height 35
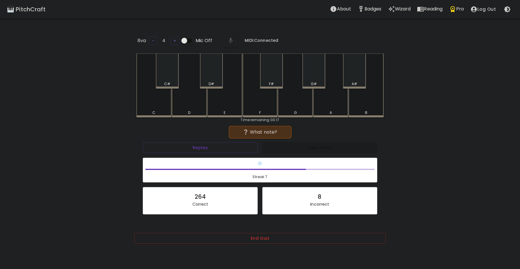
click at [253, 103] on div "F" at bounding box center [260, 85] width 35 height 64
click at [168, 72] on div "C#" at bounding box center [167, 70] width 23 height 35
click at [294, 106] on div "G" at bounding box center [295, 85] width 35 height 64
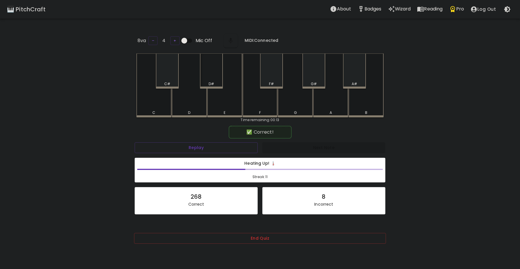
click at [207, 73] on div "D#" at bounding box center [211, 70] width 23 height 35
click at [226, 103] on div "E" at bounding box center [224, 84] width 35 height 63
click at [364, 108] on div "B" at bounding box center [366, 84] width 35 height 63
click at [213, 77] on div "D#" at bounding box center [211, 70] width 23 height 35
click at [213, 76] on div "D#" at bounding box center [211, 70] width 23 height 35
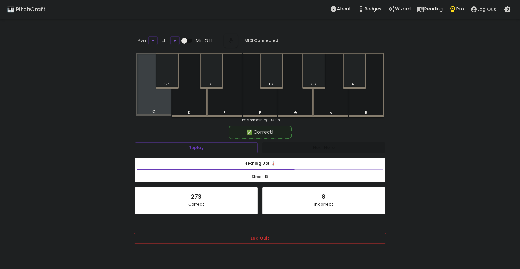
drag, startPoint x: 154, startPoint y: 110, endPoint x: 159, endPoint y: 110, distance: 5.5
click at [155, 110] on div "C" at bounding box center [153, 111] width 3 height 5
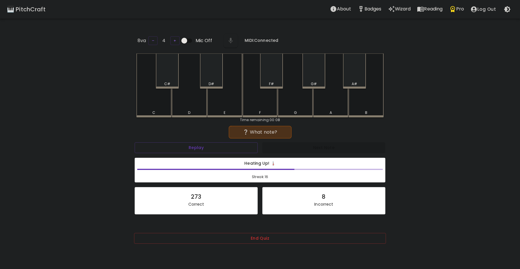
click at [196, 109] on div "D" at bounding box center [189, 85] width 35 height 64
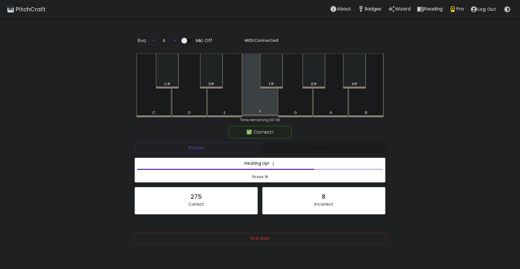
click at [266, 101] on div "F" at bounding box center [260, 84] width 35 height 63
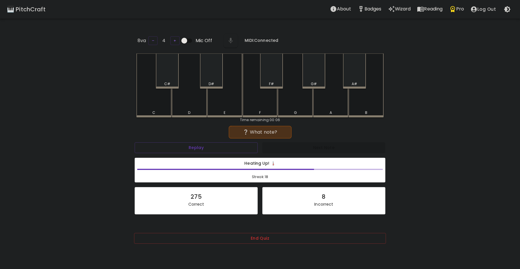
click at [332, 102] on div "A" at bounding box center [330, 85] width 35 height 64
click at [313, 80] on div "G#" at bounding box center [314, 70] width 23 height 35
click at [315, 81] on div "G#" at bounding box center [314, 83] width 6 height 5
drag, startPoint x: 304, startPoint y: 100, endPoint x: 303, endPoint y: 103, distance: 3.5
click at [303, 103] on div "G" at bounding box center [295, 85] width 35 height 64
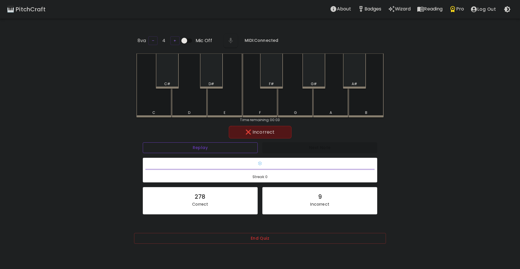
click at [230, 150] on button "Replay" at bounding box center [200, 147] width 115 height 11
click at [265, 102] on div "F" at bounding box center [260, 85] width 35 height 64
click at [339, 102] on div "A" at bounding box center [330, 85] width 35 height 64
click at [162, 107] on div "C" at bounding box center [153, 85] width 35 height 64
click at [163, 105] on div "C" at bounding box center [153, 85] width 35 height 64
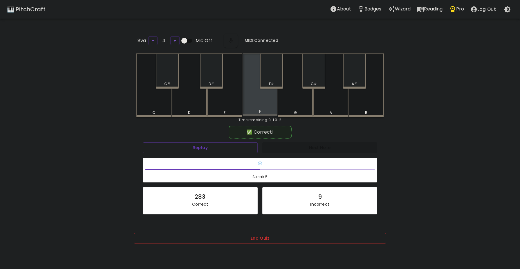
click at [257, 105] on div "F" at bounding box center [260, 84] width 35 height 63
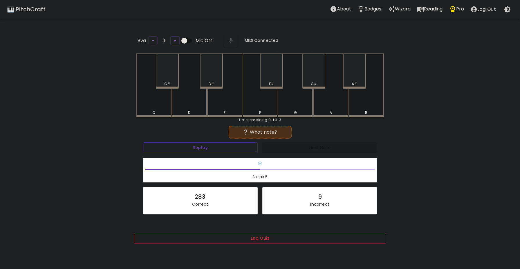
click at [360, 104] on div "B" at bounding box center [366, 85] width 35 height 64
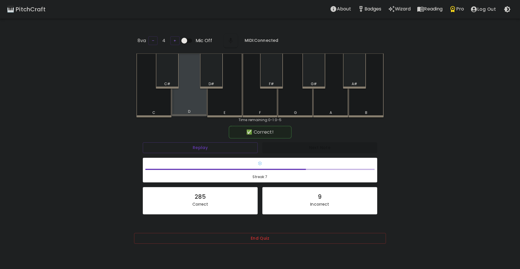
click at [193, 100] on div "D" at bounding box center [189, 84] width 35 height 63
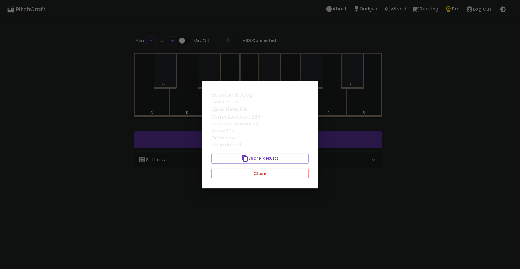
click at [320, 80] on body "🎹 PitchCraft About Badges Wizard Reading Pro Log Out 8va – 4 + Mic Off MIDI: Co…" at bounding box center [260, 163] width 520 height 327
click at [268, 172] on button "Close" at bounding box center [260, 173] width 98 height 11
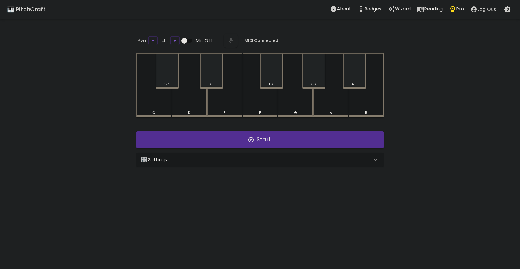
click at [245, 161] on div "🎛️ Settings" at bounding box center [256, 159] width 231 height 7
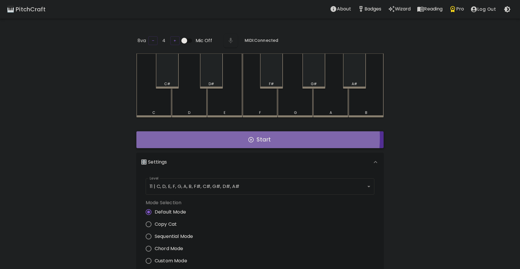
click at [240, 136] on button "Start" at bounding box center [259, 139] width 247 height 17
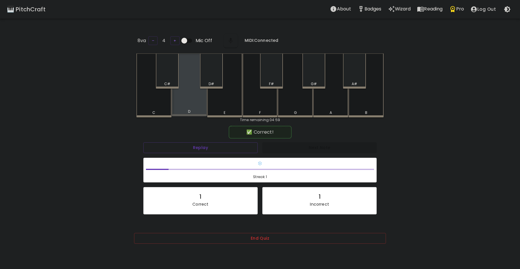
click at [193, 104] on div "D" at bounding box center [189, 84] width 35 height 63
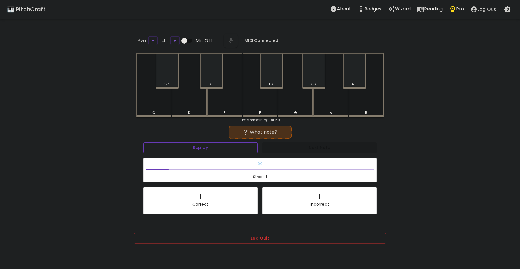
click at [211, 144] on button "Replay" at bounding box center [200, 147] width 114 height 11
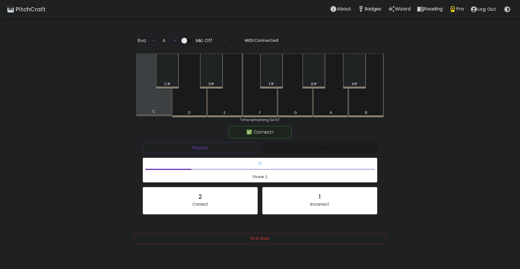
click at [167, 102] on div "C" at bounding box center [153, 84] width 35 height 63
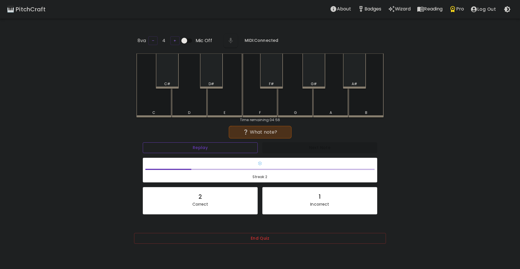
click at [227, 146] on button "Replay" at bounding box center [200, 147] width 115 height 11
click at [215, 76] on div "D#" at bounding box center [211, 70] width 23 height 35
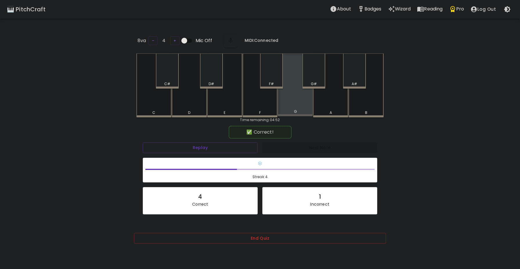
click at [291, 109] on div "G" at bounding box center [296, 111] width 34 height 5
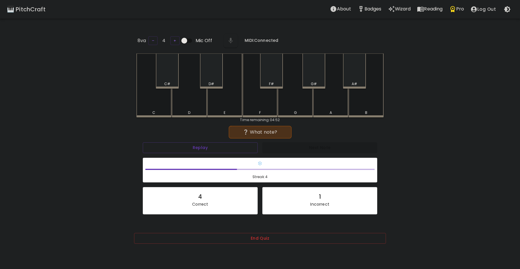
click at [271, 110] on div "F" at bounding box center [260, 112] width 34 height 5
click at [277, 75] on div "F#" at bounding box center [271, 70] width 23 height 35
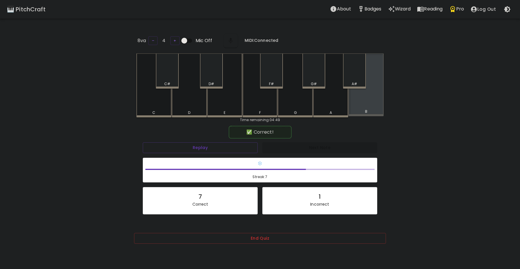
click at [366, 105] on div "B" at bounding box center [366, 84] width 35 height 63
click at [353, 73] on div "A#" at bounding box center [354, 70] width 23 height 35
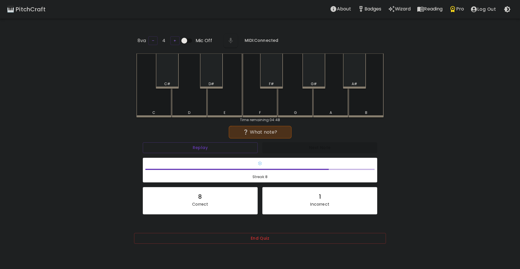
click at [298, 104] on div "G" at bounding box center [295, 85] width 35 height 64
click at [326, 111] on div "A" at bounding box center [331, 112] width 34 height 5
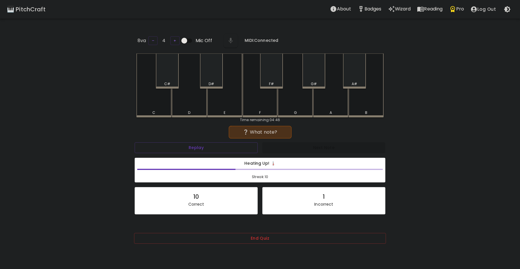
drag, startPoint x: 353, startPoint y: 77, endPoint x: 350, endPoint y: 80, distance: 4.1
click at [352, 78] on div "A#" at bounding box center [354, 70] width 23 height 35
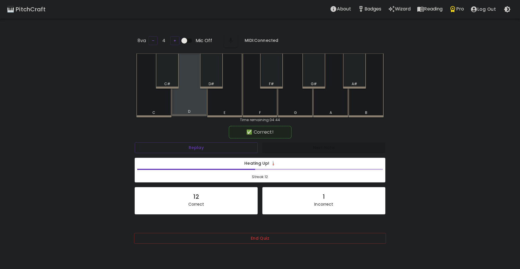
click at [192, 109] on div "D" at bounding box center [190, 111] width 34 height 5
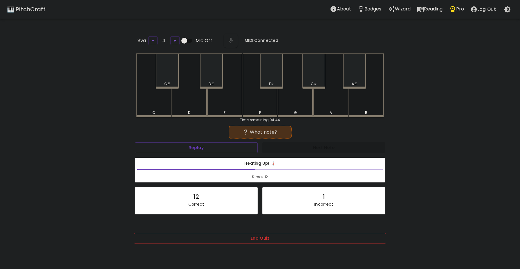
click at [311, 78] on div "G#" at bounding box center [314, 70] width 23 height 35
click at [218, 104] on div "E" at bounding box center [224, 85] width 35 height 64
click at [212, 78] on div "D#" at bounding box center [211, 70] width 23 height 35
click at [177, 80] on div "C#" at bounding box center [167, 70] width 23 height 35
click at [294, 104] on div "G" at bounding box center [295, 85] width 35 height 64
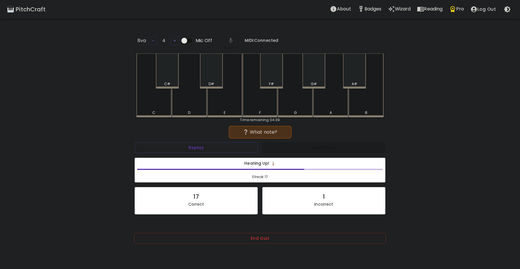
click at [292, 106] on div "G" at bounding box center [295, 85] width 35 height 64
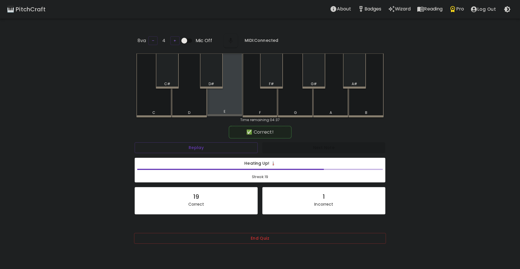
click at [226, 103] on div "E" at bounding box center [224, 84] width 35 height 63
click at [227, 104] on div "E" at bounding box center [224, 84] width 35 height 63
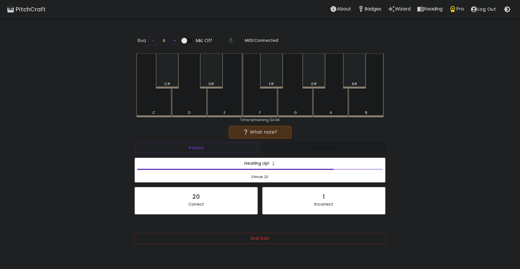
click at [356, 76] on div "A#" at bounding box center [354, 70] width 23 height 35
click at [295, 103] on div "G" at bounding box center [295, 85] width 35 height 64
click at [363, 101] on div "B" at bounding box center [366, 85] width 35 height 64
click at [265, 74] on div "F#" at bounding box center [271, 70] width 23 height 35
click at [357, 104] on div "B" at bounding box center [366, 85] width 35 height 64
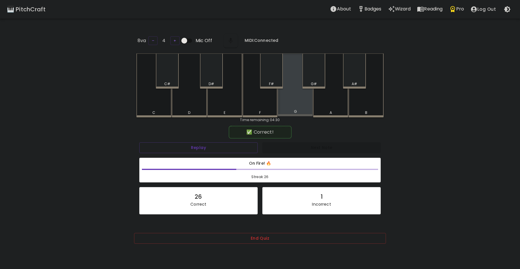
click at [299, 104] on div "G" at bounding box center [295, 84] width 35 height 63
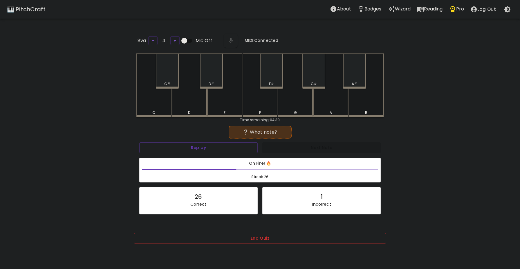
click at [276, 74] on div "F#" at bounding box center [271, 70] width 23 height 35
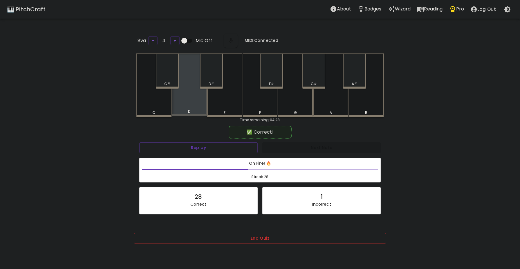
click at [195, 102] on div "D" at bounding box center [189, 84] width 35 height 63
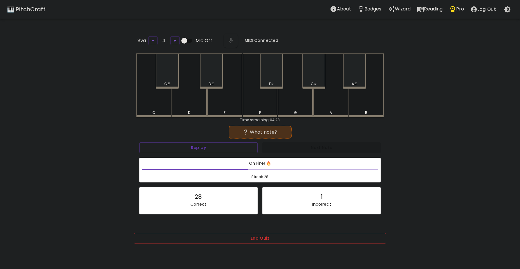
click at [353, 97] on div "B" at bounding box center [366, 85] width 35 height 64
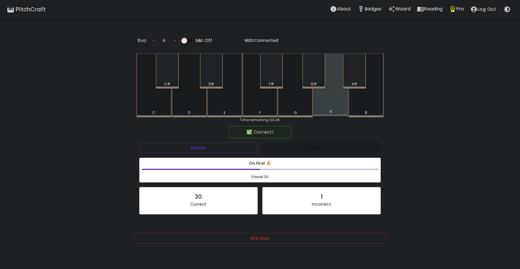
click at [323, 101] on div "A" at bounding box center [330, 84] width 35 height 63
drag, startPoint x: 318, startPoint y: 78, endPoint x: 313, endPoint y: 80, distance: 4.6
click at [318, 78] on div "G#" at bounding box center [314, 70] width 23 height 35
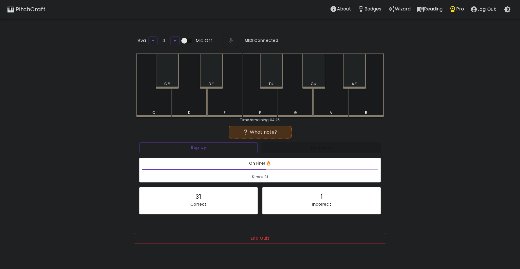
click at [168, 74] on div "C#" at bounding box center [167, 70] width 23 height 35
click at [197, 96] on div "D" at bounding box center [189, 85] width 35 height 64
click at [166, 104] on div "C" at bounding box center [153, 85] width 35 height 64
click at [292, 106] on div "G" at bounding box center [295, 85] width 35 height 64
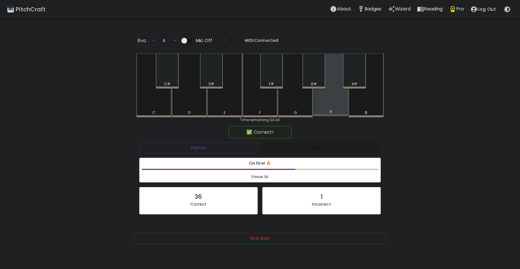
click at [324, 98] on div "A" at bounding box center [330, 84] width 35 height 63
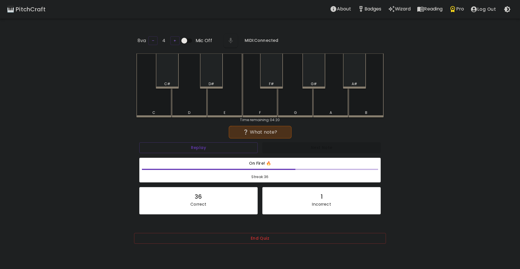
click at [276, 82] on div "F#" at bounding box center [272, 83] width 22 height 5
click at [314, 75] on div "G#" at bounding box center [314, 70] width 23 height 35
click at [207, 83] on div "D#" at bounding box center [212, 83] width 22 height 5
drag, startPoint x: 322, startPoint y: 74, endPoint x: 314, endPoint y: 78, distance: 9.2
click at [320, 73] on div "G#" at bounding box center [314, 70] width 23 height 35
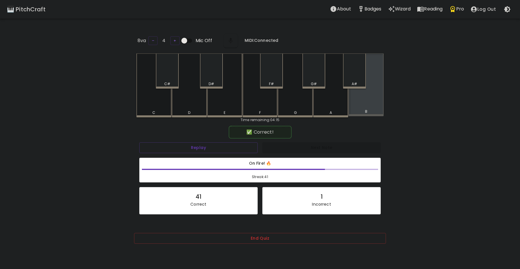
click at [359, 105] on div "B" at bounding box center [366, 84] width 35 height 63
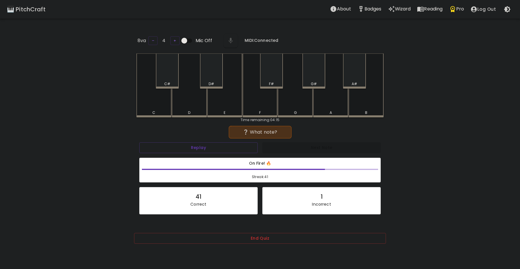
click at [347, 75] on div "A#" at bounding box center [354, 70] width 23 height 35
click at [171, 81] on div "C#" at bounding box center [168, 83] width 22 height 5
drag, startPoint x: 361, startPoint y: 103, endPoint x: 348, endPoint y: 104, distance: 13.1
click at [358, 104] on div "B" at bounding box center [366, 85] width 35 height 64
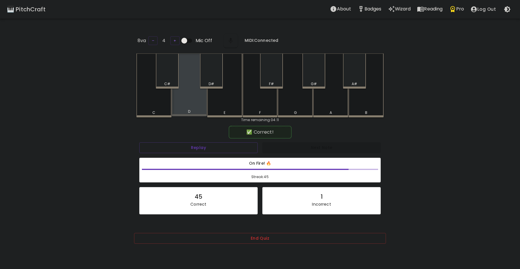
click at [191, 101] on div "D" at bounding box center [189, 84] width 35 height 63
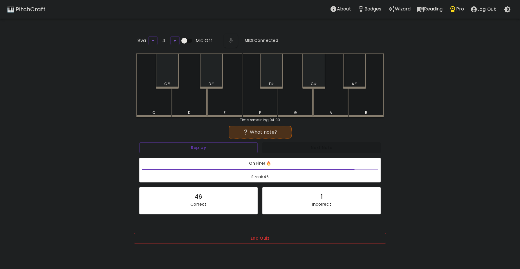
click at [345, 77] on div "A#" at bounding box center [354, 70] width 23 height 35
click at [209, 151] on button "Replay" at bounding box center [198, 147] width 118 height 11
click at [204, 73] on div "D#" at bounding box center [211, 70] width 23 height 35
click at [165, 79] on div "C#" at bounding box center [167, 70] width 23 height 35
drag, startPoint x: 312, startPoint y: 78, endPoint x: 310, endPoint y: 82, distance: 4.3
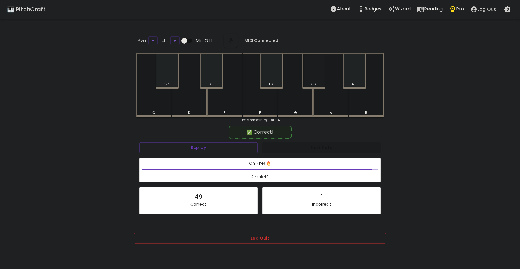
click at [312, 80] on div "G#" at bounding box center [314, 70] width 23 height 35
click at [197, 106] on div "D" at bounding box center [189, 85] width 35 height 64
click at [361, 105] on div "B" at bounding box center [366, 85] width 35 height 64
drag, startPoint x: 310, startPoint y: 73, endPoint x: 307, endPoint y: 77, distance: 5.4
click at [310, 73] on div "G#" at bounding box center [314, 70] width 23 height 35
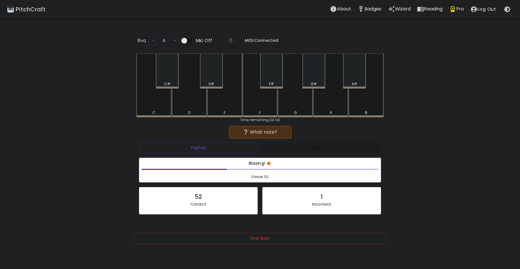
click at [228, 105] on div "E" at bounding box center [224, 85] width 35 height 64
click at [270, 105] on div "F" at bounding box center [260, 85] width 35 height 64
click at [290, 105] on div "G" at bounding box center [295, 85] width 35 height 64
click at [223, 101] on div "E" at bounding box center [224, 85] width 35 height 64
click at [292, 103] on div "G" at bounding box center [295, 85] width 35 height 64
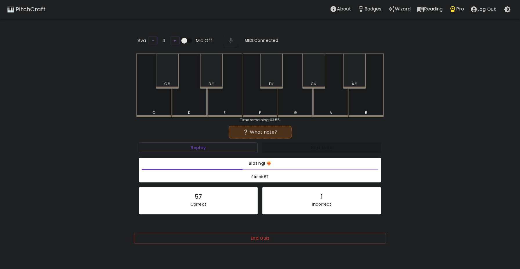
click at [272, 76] on div "F#" at bounding box center [271, 70] width 23 height 35
click at [361, 84] on div "A#" at bounding box center [355, 83] width 22 height 5
click at [269, 103] on div "F" at bounding box center [260, 85] width 35 height 64
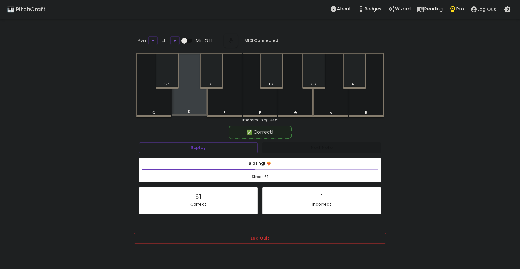
click at [193, 100] on div "D" at bounding box center [189, 84] width 35 height 63
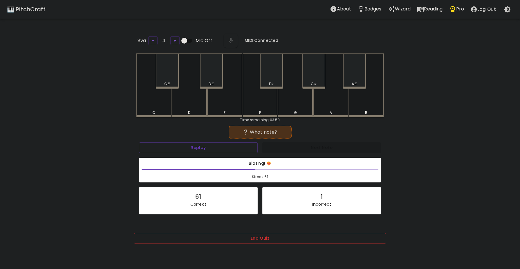
click at [226, 101] on div "E" at bounding box center [224, 85] width 35 height 64
click at [155, 100] on div "C" at bounding box center [153, 85] width 35 height 64
click at [274, 82] on div "F#" at bounding box center [272, 83] width 22 height 5
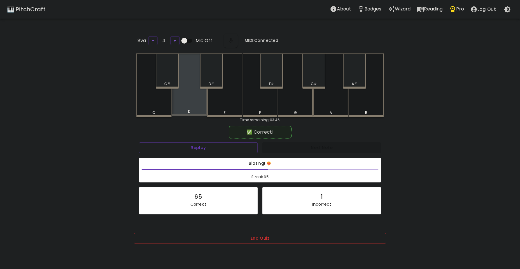
click at [198, 103] on div "D" at bounding box center [189, 84] width 35 height 63
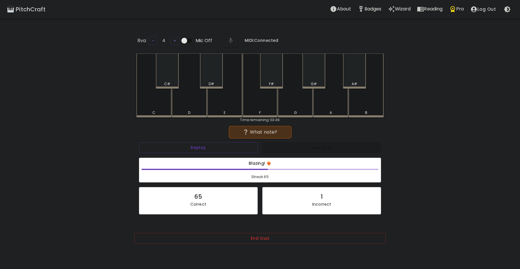
click at [163, 101] on div "C" at bounding box center [153, 85] width 35 height 64
click at [315, 80] on div "G#" at bounding box center [314, 70] width 23 height 35
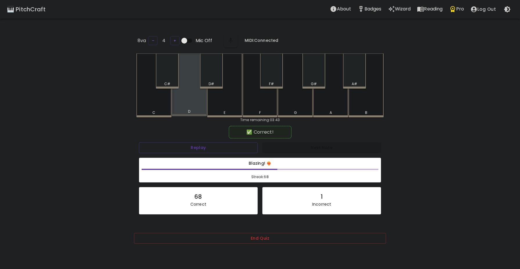
click at [193, 105] on div "D" at bounding box center [189, 84] width 35 height 63
click at [172, 73] on div "C#" at bounding box center [167, 70] width 23 height 35
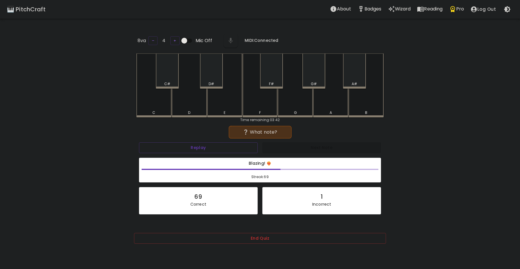
click at [220, 100] on div "E" at bounding box center [224, 85] width 35 height 64
click at [359, 107] on div "B" at bounding box center [366, 85] width 35 height 64
click at [160, 101] on div "C" at bounding box center [153, 85] width 35 height 64
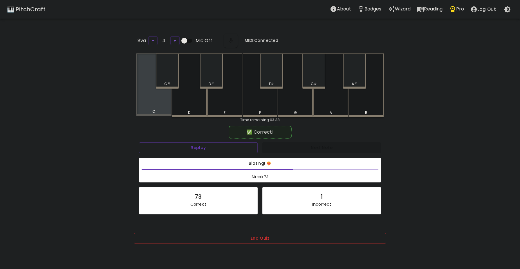
click at [166, 103] on div "C" at bounding box center [153, 84] width 35 height 63
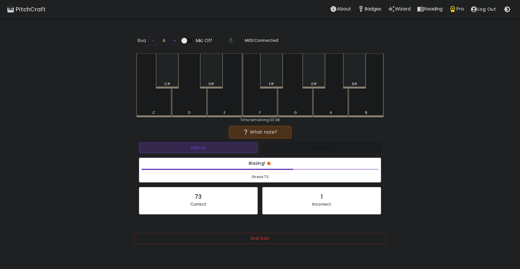
click at [208, 148] on button "Replay" at bounding box center [198, 147] width 119 height 11
click at [220, 105] on div "E" at bounding box center [224, 85] width 35 height 64
drag, startPoint x: 327, startPoint y: 103, endPoint x: 321, endPoint y: 104, distance: 5.6
click at [327, 103] on div "A" at bounding box center [330, 85] width 35 height 64
click at [269, 108] on div "F" at bounding box center [260, 85] width 35 height 64
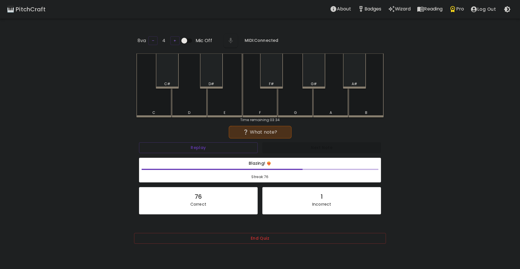
click at [194, 106] on div "D" at bounding box center [189, 85] width 35 height 64
click at [327, 103] on div "A" at bounding box center [330, 85] width 35 height 64
click at [370, 104] on div "B" at bounding box center [366, 85] width 35 height 64
click at [314, 74] on div "G#" at bounding box center [314, 70] width 23 height 35
click at [360, 100] on div "B" at bounding box center [366, 85] width 35 height 64
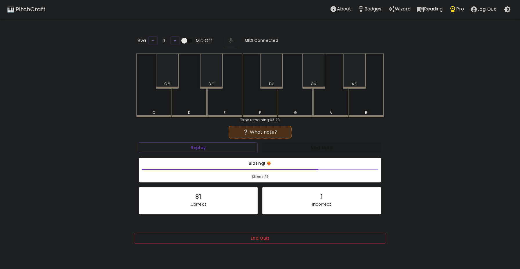
click at [167, 81] on div "C#" at bounding box center [167, 83] width 6 height 5
click at [350, 81] on div "A#" at bounding box center [355, 83] width 22 height 5
click at [353, 103] on div "B" at bounding box center [366, 85] width 35 height 64
click at [321, 108] on div "A" at bounding box center [330, 85] width 35 height 64
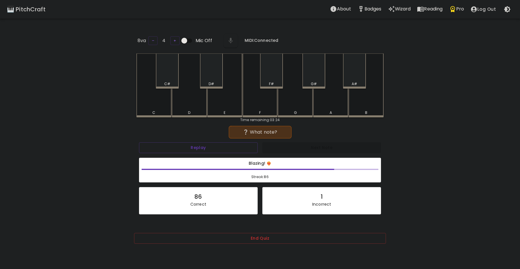
click at [270, 73] on div "F#" at bounding box center [271, 70] width 23 height 35
click at [307, 106] on div "G" at bounding box center [295, 84] width 35 height 63
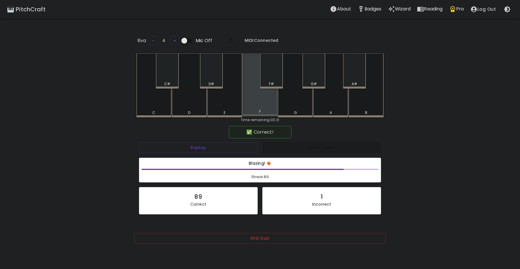
click at [269, 102] on div "F" at bounding box center [260, 84] width 35 height 63
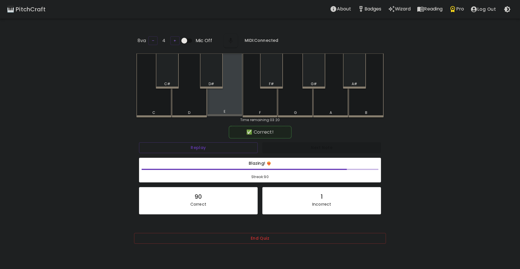
drag, startPoint x: 210, startPoint y: 101, endPoint x: 215, endPoint y: 101, distance: 5.2
click at [211, 101] on div "E" at bounding box center [224, 84] width 35 height 63
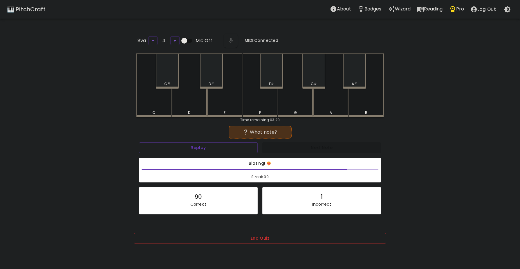
click at [183, 100] on div "D" at bounding box center [189, 85] width 35 height 64
drag, startPoint x: 276, startPoint y: 71, endPoint x: 273, endPoint y: 76, distance: 5.5
click at [276, 71] on div "F#" at bounding box center [271, 70] width 23 height 35
click at [317, 77] on div "G#" at bounding box center [314, 70] width 23 height 35
click at [275, 81] on div "F#" at bounding box center [272, 83] width 22 height 5
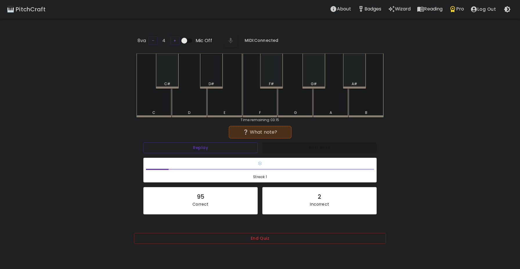
drag, startPoint x: 200, startPoint y: 80, endPoint x: 220, endPoint y: 89, distance: 22.4
click at [213, 80] on div "C C# D D# E F F# G G# A A# B" at bounding box center [259, 85] width 247 height 64
click at [227, 145] on button "Replay" at bounding box center [200, 147] width 114 height 11
click at [167, 110] on div "C" at bounding box center [154, 112] width 34 height 5
click at [152, 105] on div "C" at bounding box center [153, 85] width 35 height 64
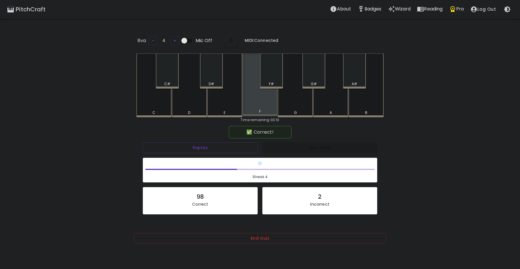
click at [261, 104] on div "F" at bounding box center [260, 84] width 35 height 63
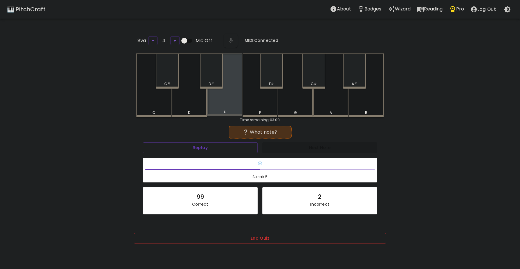
click at [230, 102] on div "E" at bounding box center [224, 84] width 35 height 63
click at [212, 82] on div "D#" at bounding box center [212, 83] width 6 height 5
click at [366, 103] on div "B" at bounding box center [366, 85] width 35 height 64
click at [184, 109] on div "D" at bounding box center [189, 85] width 35 height 64
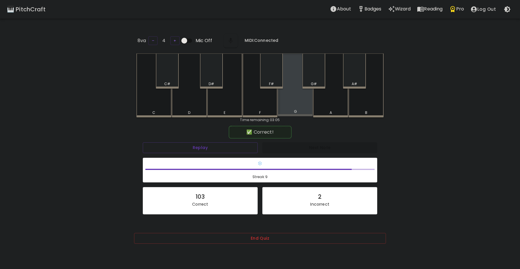
click at [295, 101] on div "G" at bounding box center [295, 84] width 35 height 63
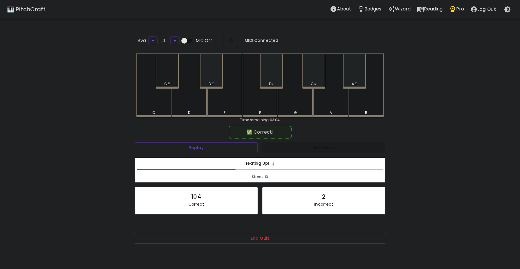
click at [175, 76] on div "C#" at bounding box center [167, 70] width 23 height 35
click at [197, 104] on div "D" at bounding box center [189, 85] width 35 height 64
click at [162, 105] on div "C" at bounding box center [153, 85] width 35 height 64
click at [170, 81] on div "C#" at bounding box center [167, 83] width 6 height 5
click at [318, 75] on div "G#" at bounding box center [314, 70] width 23 height 35
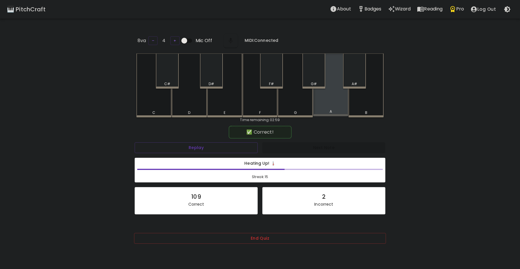
click at [333, 106] on div "A" at bounding box center [330, 84] width 35 height 63
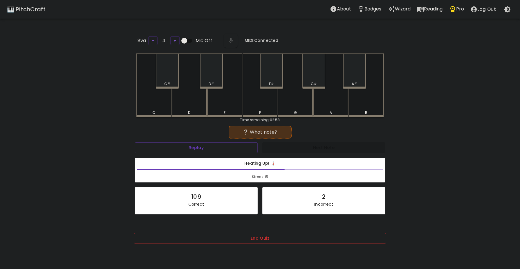
click at [270, 77] on div "F#" at bounding box center [271, 70] width 23 height 35
click at [254, 108] on div "F" at bounding box center [260, 85] width 35 height 64
click at [351, 78] on div "A#" at bounding box center [354, 70] width 23 height 35
click at [315, 76] on div "G#" at bounding box center [314, 70] width 23 height 35
click at [168, 75] on div "C#" at bounding box center [167, 70] width 23 height 35
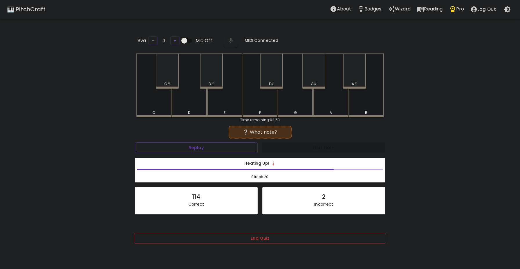
click at [253, 107] on div "F" at bounding box center [260, 85] width 35 height 64
click at [308, 101] on div "G" at bounding box center [295, 85] width 35 height 64
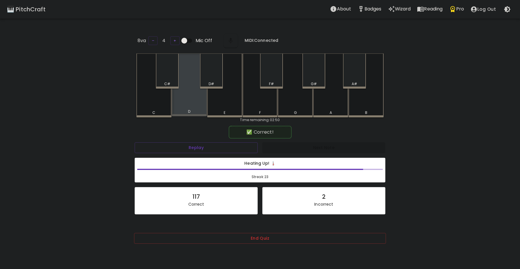
click at [189, 108] on div "D" at bounding box center [189, 84] width 35 height 63
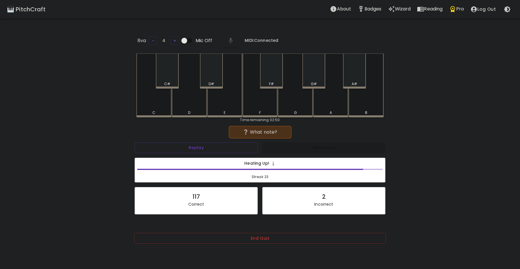
click at [219, 106] on div "E" at bounding box center [224, 85] width 35 height 64
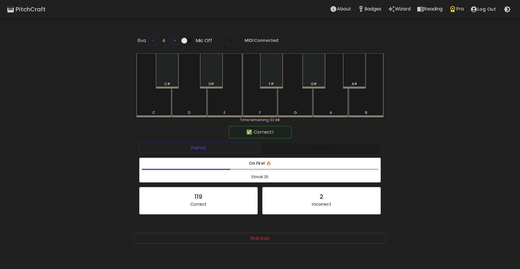
click at [360, 81] on div "A#" at bounding box center [355, 83] width 22 height 5
click at [353, 108] on div "B" at bounding box center [366, 85] width 35 height 64
click at [302, 103] on div "G" at bounding box center [295, 85] width 35 height 64
click at [306, 107] on div "G" at bounding box center [295, 85] width 35 height 64
click at [256, 103] on div "F" at bounding box center [260, 85] width 35 height 64
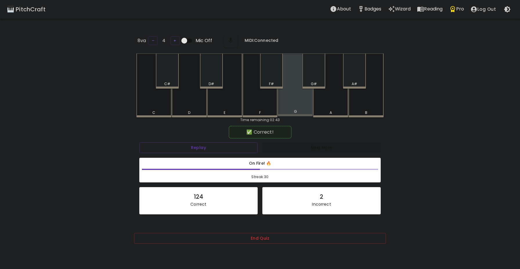
click at [295, 102] on div "G" at bounding box center [295, 84] width 35 height 63
click at [173, 77] on div "C#" at bounding box center [167, 70] width 23 height 35
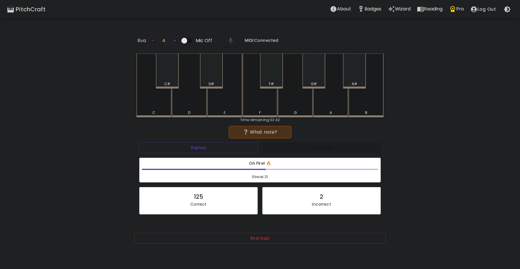
click at [171, 77] on div "C#" at bounding box center [167, 70] width 23 height 35
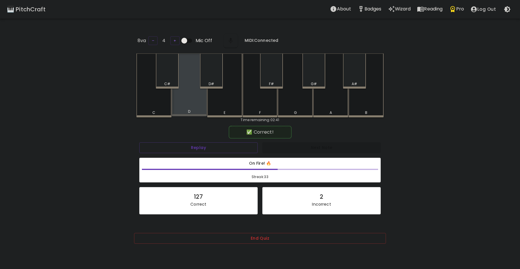
click at [203, 97] on div "D" at bounding box center [189, 84] width 35 height 63
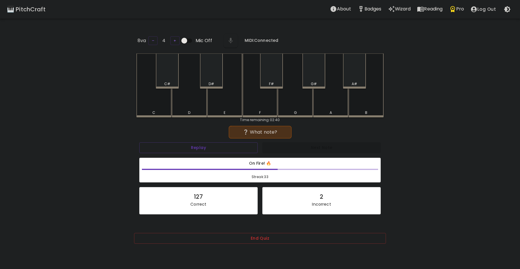
click at [324, 82] on div "G#" at bounding box center [314, 83] width 22 height 5
click at [275, 82] on div "F#" at bounding box center [272, 83] width 22 height 5
click at [353, 82] on div "A#" at bounding box center [355, 83] width 6 height 5
click at [298, 103] on div "G" at bounding box center [295, 85] width 35 height 64
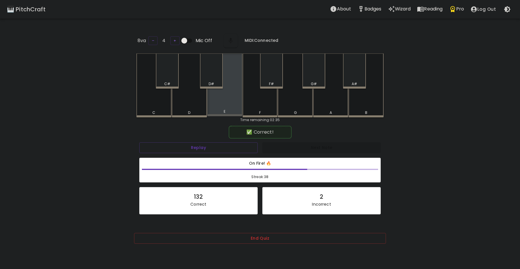
click at [233, 106] on div "E" at bounding box center [224, 84] width 35 height 63
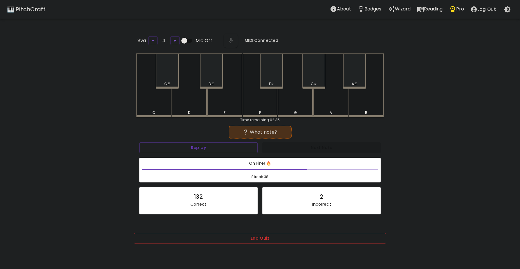
click at [233, 107] on div "E" at bounding box center [224, 85] width 35 height 64
click at [195, 105] on div "D" at bounding box center [189, 85] width 35 height 64
click at [216, 106] on div "E" at bounding box center [224, 85] width 35 height 64
click at [361, 101] on div "B" at bounding box center [366, 85] width 35 height 64
click at [274, 79] on div "F#" at bounding box center [271, 70] width 23 height 35
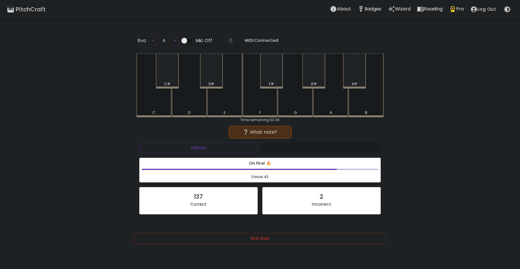
click at [211, 81] on div "D#" at bounding box center [212, 83] width 6 height 5
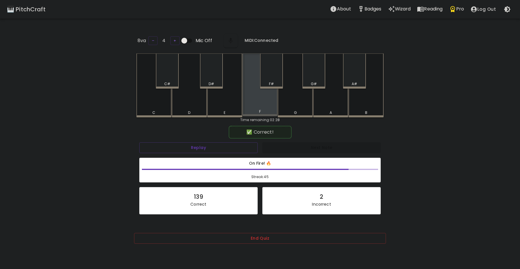
click at [254, 102] on div "F" at bounding box center [260, 84] width 35 height 63
click at [210, 83] on div "D#" at bounding box center [212, 83] width 6 height 5
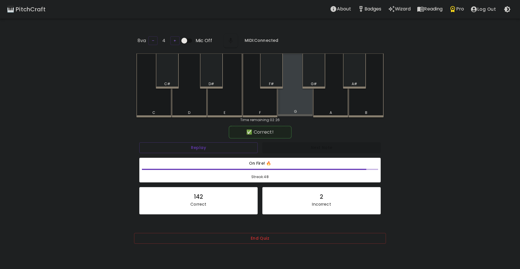
click at [283, 98] on div "G" at bounding box center [295, 84] width 35 height 63
click at [274, 80] on div "F#" at bounding box center [271, 70] width 23 height 35
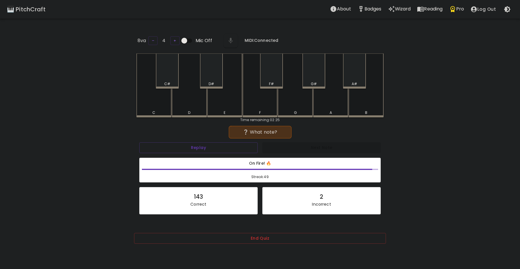
click at [176, 77] on div "C#" at bounding box center [167, 70] width 23 height 35
click at [294, 105] on div "G" at bounding box center [295, 85] width 35 height 64
click at [291, 105] on div "G" at bounding box center [295, 85] width 35 height 64
click at [313, 83] on div "G#" at bounding box center [314, 83] width 6 height 5
click at [168, 79] on div "C#" at bounding box center [167, 70] width 23 height 35
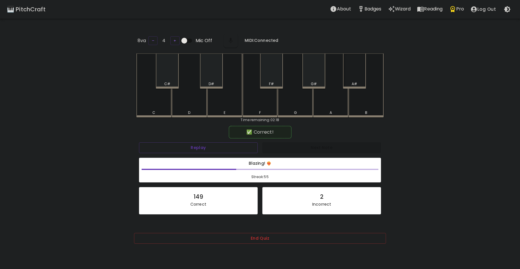
click at [348, 84] on div "A#" at bounding box center [355, 83] width 22 height 5
click at [272, 83] on div "F#" at bounding box center [271, 83] width 5 height 5
click at [220, 102] on div "E" at bounding box center [224, 85] width 35 height 64
click at [151, 99] on div "C" at bounding box center [153, 85] width 35 height 64
click at [183, 102] on div "D" at bounding box center [189, 84] width 35 height 63
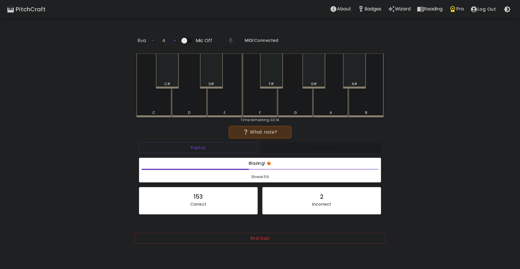
click at [254, 99] on div "F" at bounding box center [260, 85] width 35 height 64
drag, startPoint x: 360, startPoint y: 103, endPoint x: 354, endPoint y: 103, distance: 5.5
click at [357, 103] on div "B" at bounding box center [366, 85] width 35 height 64
click at [263, 104] on div "F" at bounding box center [260, 85] width 35 height 64
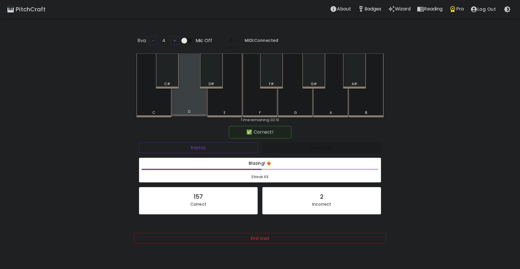
click at [191, 105] on div "D" at bounding box center [189, 84] width 35 height 63
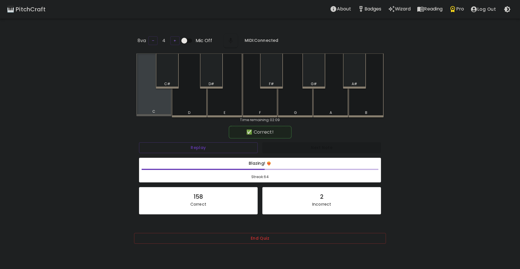
click at [157, 104] on div "C" at bounding box center [153, 84] width 35 height 63
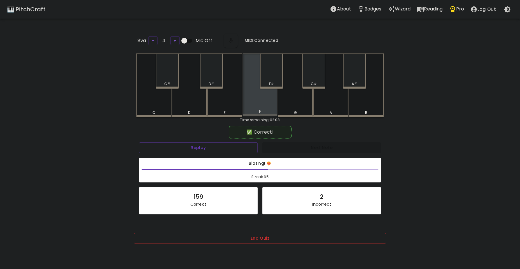
click at [254, 105] on div "F" at bounding box center [260, 84] width 35 height 63
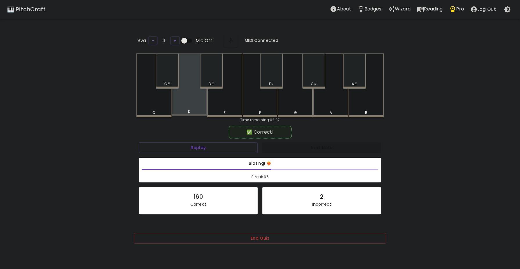
click at [200, 105] on div "D" at bounding box center [189, 84] width 35 height 63
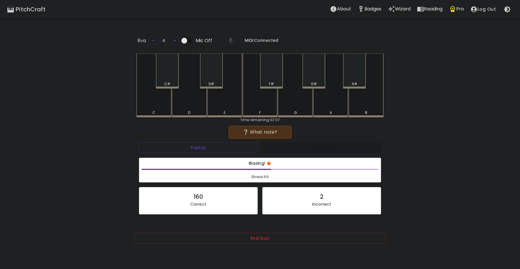
click at [220, 105] on div "E" at bounding box center [224, 85] width 35 height 64
click at [166, 107] on div "C" at bounding box center [153, 85] width 35 height 64
click at [312, 79] on div "G#" at bounding box center [314, 70] width 23 height 35
click at [214, 83] on div "D#" at bounding box center [212, 83] width 6 height 5
click at [211, 148] on button "Replay" at bounding box center [198, 147] width 119 height 11
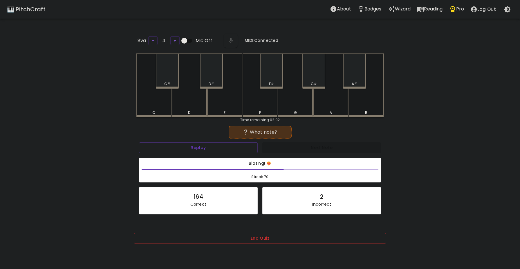
click at [303, 106] on div "G" at bounding box center [295, 85] width 35 height 64
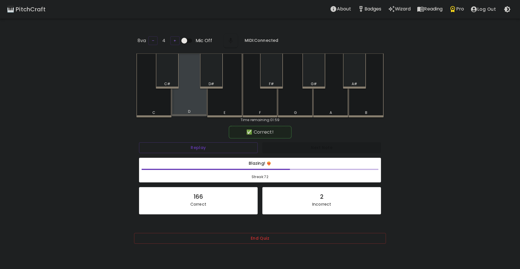
click at [198, 101] on div "D" at bounding box center [189, 84] width 35 height 63
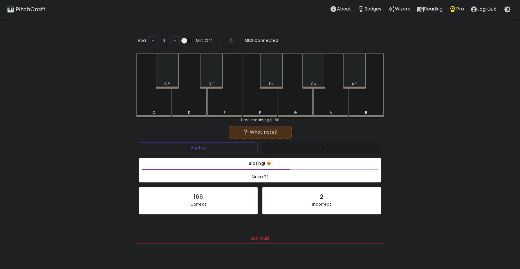
click at [166, 102] on div "C" at bounding box center [153, 85] width 35 height 64
click at [349, 81] on div "A#" at bounding box center [355, 83] width 22 height 5
click at [364, 104] on div "B" at bounding box center [366, 85] width 35 height 64
click at [360, 107] on div "B" at bounding box center [366, 85] width 35 height 64
click at [334, 112] on div "A" at bounding box center [331, 112] width 34 height 5
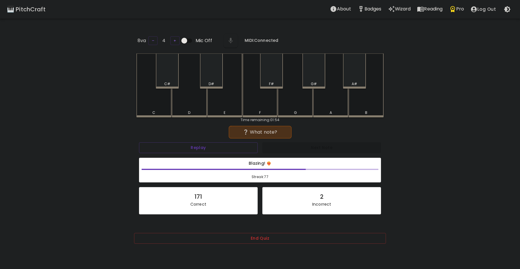
click at [161, 106] on div "C" at bounding box center [153, 85] width 35 height 64
click at [260, 106] on div "F" at bounding box center [260, 85] width 35 height 64
click at [271, 75] on div "F#" at bounding box center [271, 70] width 23 height 35
click at [170, 73] on div "C#" at bounding box center [167, 70] width 23 height 35
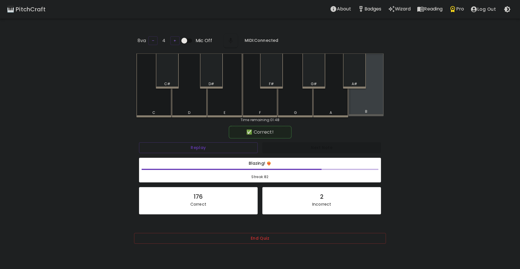
click at [358, 103] on div "B" at bounding box center [366, 84] width 35 height 63
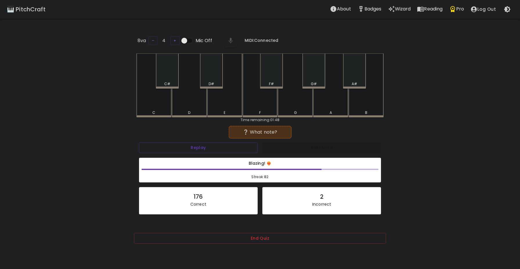
click at [167, 103] on div "C" at bounding box center [153, 85] width 35 height 64
click
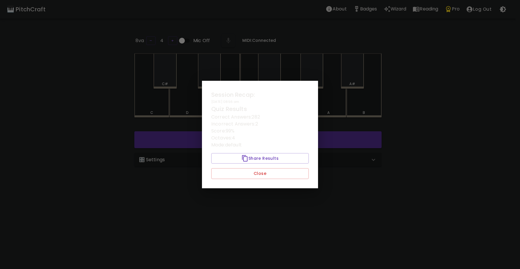
drag, startPoint x: 214, startPoint y: 76, endPoint x: 223, endPoint y: 142, distance: 66.9
drag, startPoint x: 242, startPoint y: 173, endPoint x: 242, endPoint y: 180, distance: 7.6
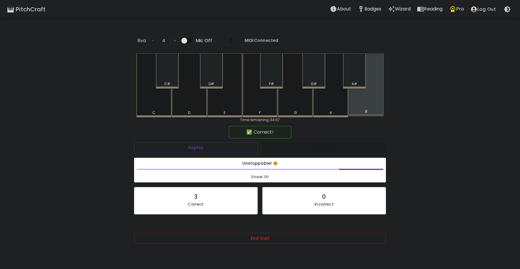
drag, startPoint x: 371, startPoint y: 102, endPoint x: 368, endPoint y: 104, distance: 3.8
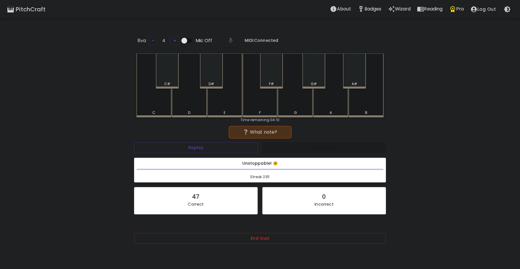
drag, startPoint x: 367, startPoint y: 108, endPoint x: 364, endPoint y: 108, distance: 3.2
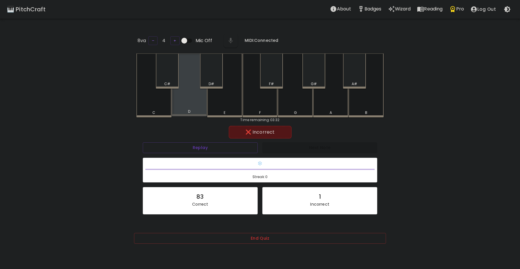
drag, startPoint x: 176, startPoint y: 103, endPoint x: 174, endPoint y: 121, distance: 17.3
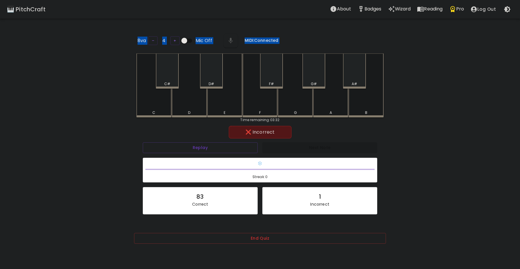
drag, startPoint x: 125, startPoint y: 64, endPoint x: 196, endPoint y: 5, distance: 92.0
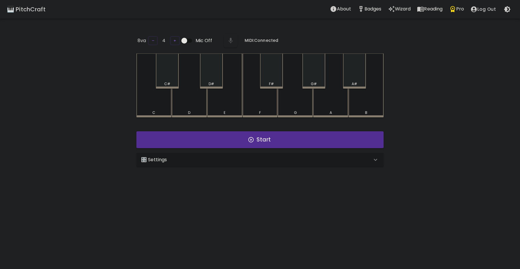
click at [369, 12] on p "Badges" at bounding box center [373, 9] width 17 height 7
click at [258, 154] on div "🎛️ Settings" at bounding box center [259, 160] width 247 height 14
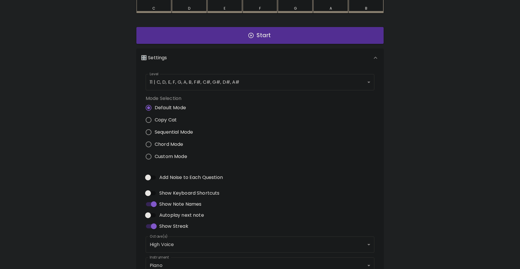
scroll to position [116, 0]
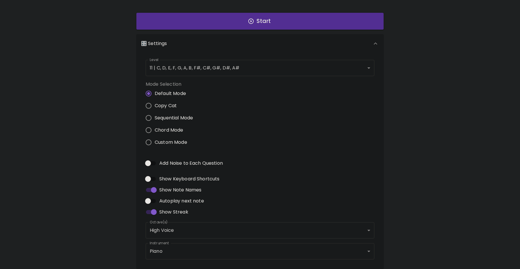
click at [151, 161] on input "Add Noise to Each Question" at bounding box center [148, 163] width 33 height 11
checkbox input "true"
type input "flute"
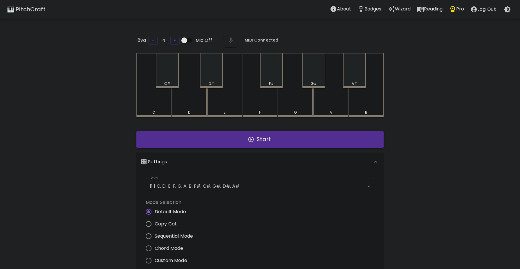
scroll to position [0, 0]
click at [213, 145] on button "Start" at bounding box center [259, 139] width 247 height 17
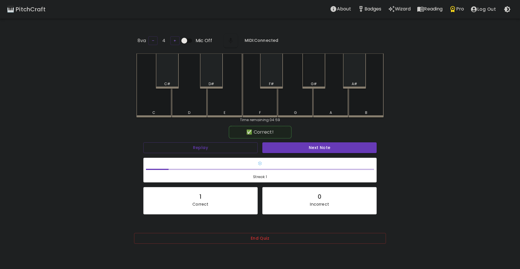
click at [317, 79] on div "G#" at bounding box center [314, 70] width 23 height 35
click at [312, 78] on div "G#" at bounding box center [314, 70] width 23 height 35
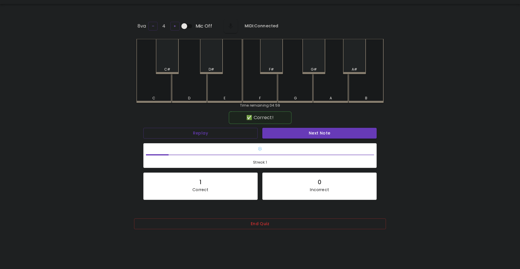
scroll to position [58, 0]
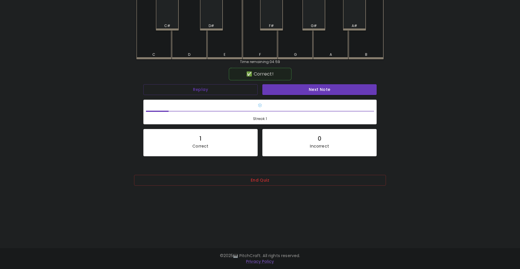
click at [222, 172] on div "End Quiz" at bounding box center [260, 182] width 252 height 28
click at [220, 179] on button "End Quiz" at bounding box center [260, 180] width 252 height 11
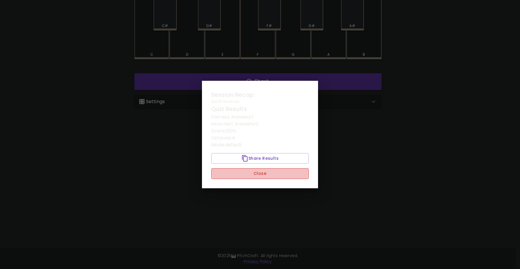
click at [223, 172] on button "Close" at bounding box center [260, 173] width 98 height 11
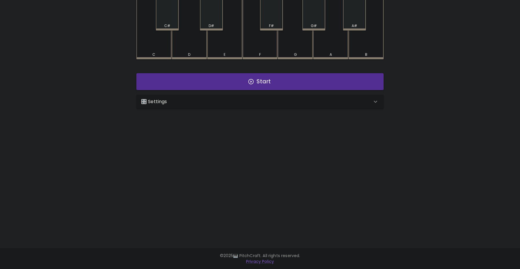
click at [200, 93] on div "🎛️ Settings Level 11 | C, D, E, F, G, A, B, F#, C#, G#, D#, A# 21 Level Mode Se…" at bounding box center [260, 101] width 252 height 19
click at [200, 103] on div "🎛️ Settings" at bounding box center [256, 101] width 231 height 7
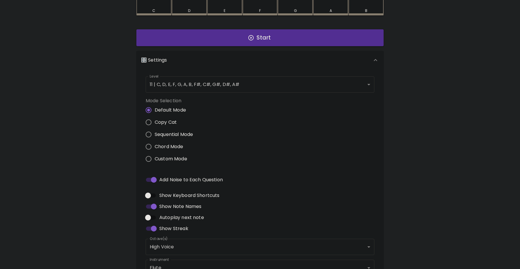
scroll to position [116, 0]
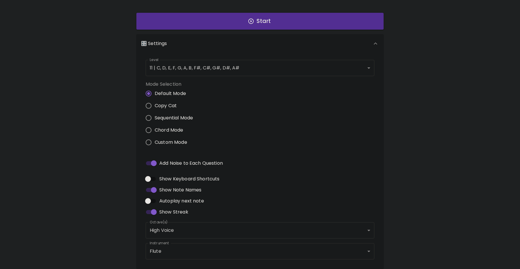
drag, startPoint x: 151, startPoint y: 200, endPoint x: 156, endPoint y: 198, distance: 5.4
click at [151, 201] on input "Autoplay next note" at bounding box center [148, 200] width 33 height 11
checkbox input "true"
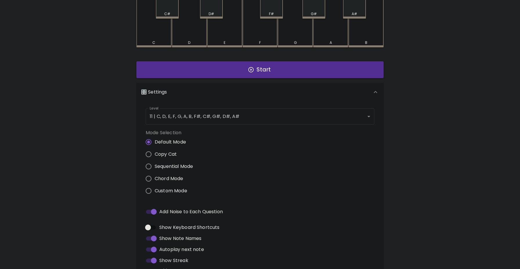
scroll to position [0, 0]
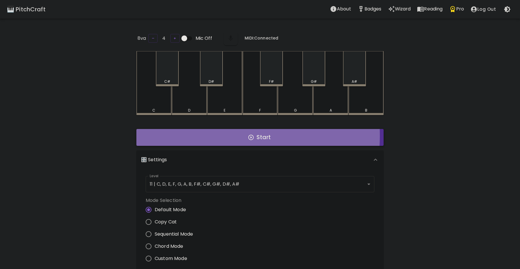
click at [201, 135] on button "Start" at bounding box center [259, 137] width 247 height 17
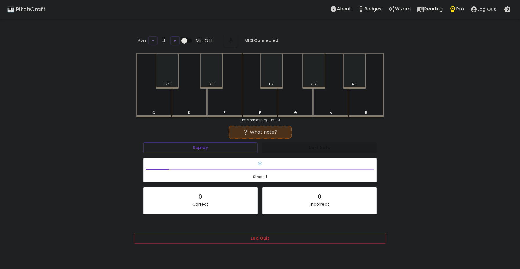
click at [149, 106] on div "C" at bounding box center [153, 85] width 35 height 64
click at [172, 75] on div "C#" at bounding box center [167, 70] width 23 height 35
click at [318, 76] on div "G#" at bounding box center [314, 70] width 23 height 35
click at [211, 144] on button "Replay" at bounding box center [200, 147] width 115 height 11
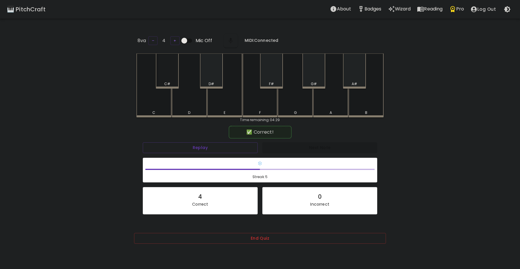
click at [163, 71] on div "C#" at bounding box center [167, 70] width 23 height 35
click at [200, 100] on div "D" at bounding box center [189, 85] width 35 height 64
click at [235, 98] on div "E" at bounding box center [224, 85] width 35 height 64
drag, startPoint x: 372, startPoint y: 105, endPoint x: 364, endPoint y: 109, distance: 9.5
click at [371, 106] on div "B" at bounding box center [366, 85] width 35 height 64
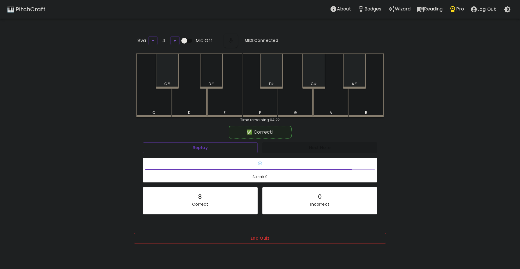
click at [220, 83] on div "D#" at bounding box center [212, 83] width 22 height 5
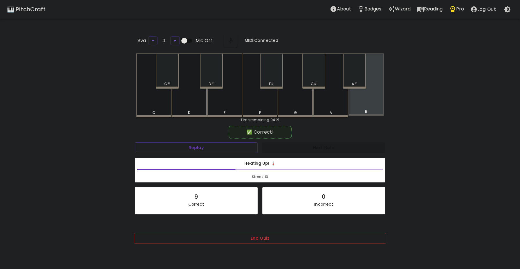
click at [372, 103] on div "B" at bounding box center [366, 84] width 35 height 63
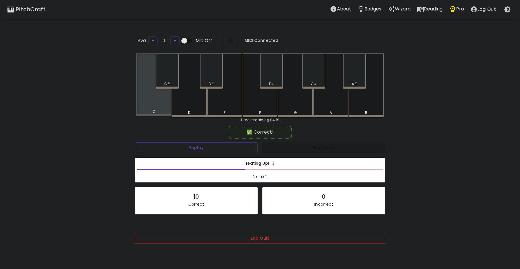
click at [153, 107] on div "C" at bounding box center [153, 84] width 35 height 63
click at [155, 108] on div "C" at bounding box center [153, 84] width 35 height 63
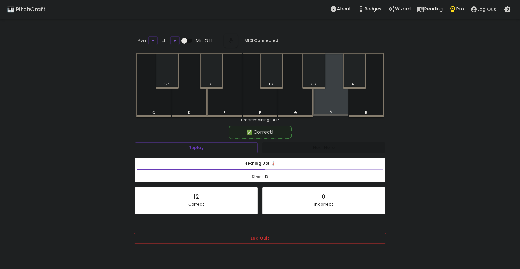
click at [325, 100] on div "A" at bounding box center [330, 84] width 35 height 63
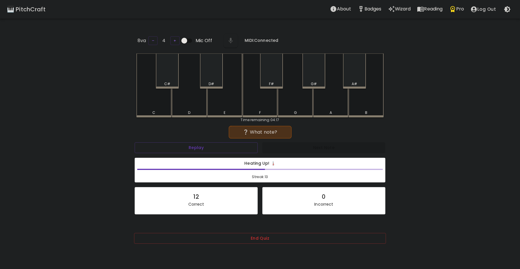
click at [322, 103] on div "A" at bounding box center [330, 85] width 35 height 64
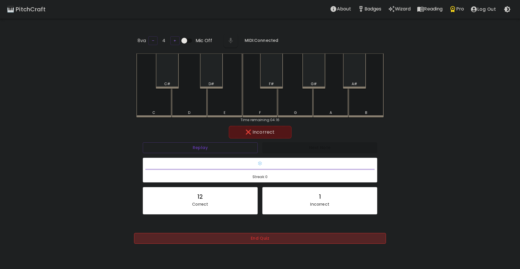
click at [228, 236] on button "End Quiz" at bounding box center [260, 238] width 252 height 11
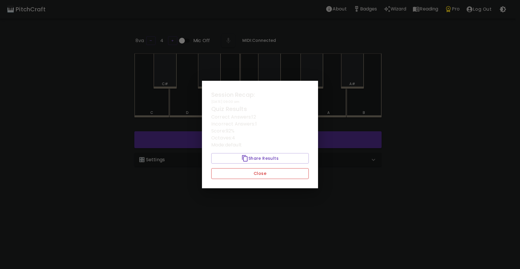
click at [246, 175] on button "Close" at bounding box center [260, 173] width 98 height 11
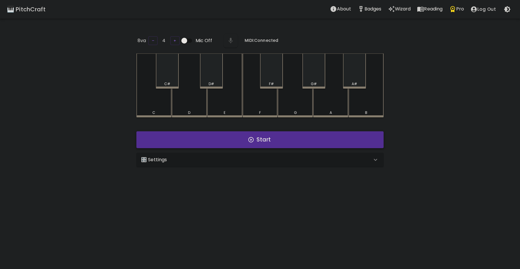
click at [202, 138] on button "Start" at bounding box center [259, 139] width 247 height 17
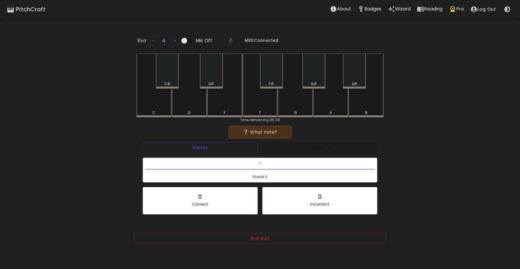
click at [152, 102] on div "C" at bounding box center [153, 85] width 35 height 64
click at [197, 103] on div "D" at bounding box center [189, 85] width 35 height 64
click at [317, 79] on div "G#" at bounding box center [314, 70] width 23 height 35
click at [200, 148] on button "Replay" at bounding box center [200, 147] width 115 height 11
drag, startPoint x: 211, startPoint y: 70, endPoint x: 213, endPoint y: 75, distance: 4.8
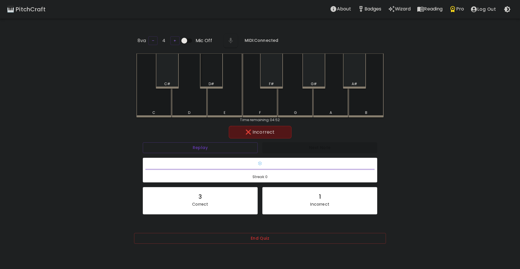
click at [211, 71] on div "D#" at bounding box center [211, 70] width 23 height 35
click at [203, 149] on button "Replay" at bounding box center [200, 147] width 115 height 11
click at [212, 79] on div "D#" at bounding box center [211, 70] width 23 height 35
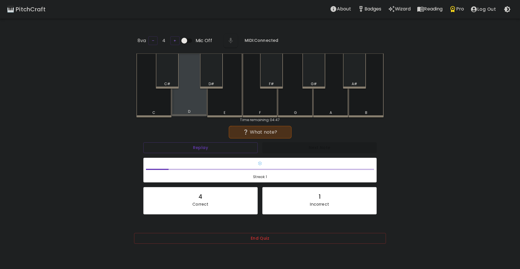
click at [199, 103] on div "D" at bounding box center [189, 84] width 35 height 63
click at [233, 236] on button "End Quiz" at bounding box center [260, 238] width 252 height 11
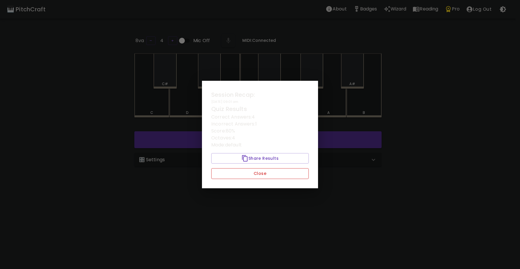
drag, startPoint x: 256, startPoint y: 164, endPoint x: 254, endPoint y: 178, distance: 14.1
click at [254, 178] on div "Session Recap: 09/29/2025 - 09:01 am Quiz Results Correct Answers: 4 Incorrect …" at bounding box center [260, 134] width 116 height 107
click at [254, 178] on button "Close" at bounding box center [260, 173] width 98 height 11
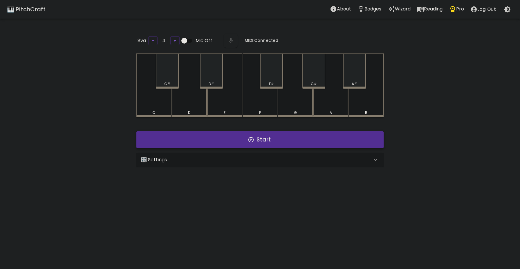
click at [236, 131] on button "Start" at bounding box center [259, 139] width 247 height 17
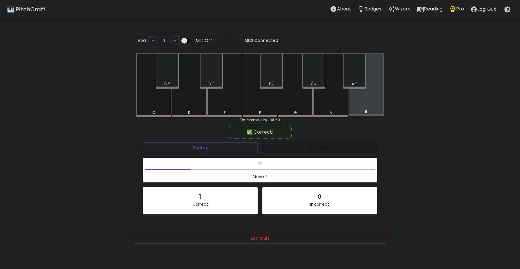
click at [356, 108] on div "B" at bounding box center [366, 84] width 35 height 63
click at [315, 72] on div "G#" at bounding box center [314, 70] width 23 height 35
click at [278, 76] on div "F#" at bounding box center [271, 70] width 23 height 35
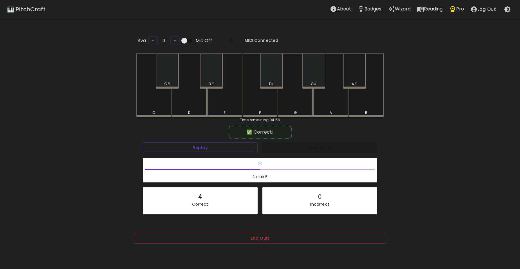
click at [351, 79] on div "A#" at bounding box center [354, 70] width 23 height 35
click at [302, 99] on div "G" at bounding box center [295, 85] width 35 height 64
click at [193, 101] on div "D" at bounding box center [189, 84] width 35 height 63
click at [349, 73] on div "A#" at bounding box center [354, 70] width 23 height 35
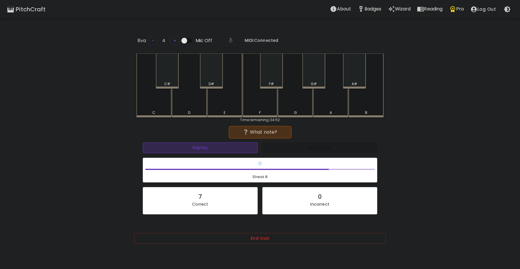
click at [213, 151] on button "Replay" at bounding box center [200, 147] width 115 height 11
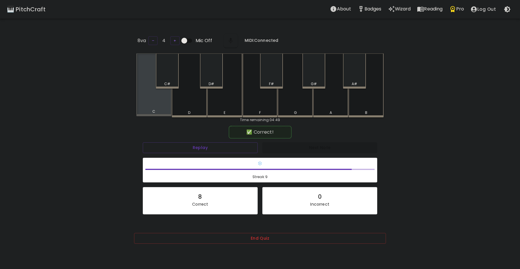
click at [149, 102] on div "C" at bounding box center [153, 84] width 35 height 63
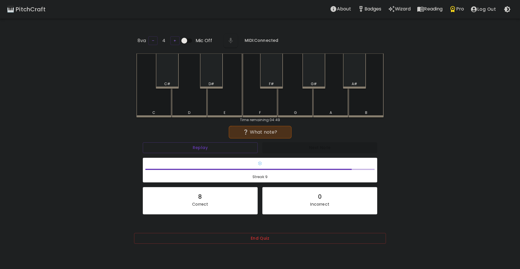
click at [215, 154] on div "Replay" at bounding box center [201, 147] width 120 height 15
click at [212, 147] on button "Replay" at bounding box center [200, 147] width 115 height 11
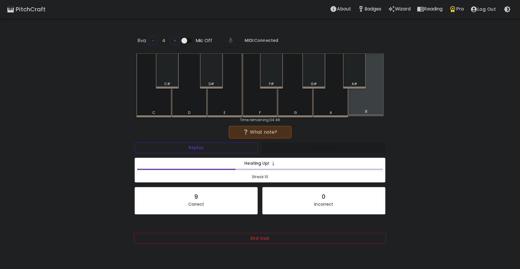
drag, startPoint x: 372, startPoint y: 105, endPoint x: 365, endPoint y: 109, distance: 7.4
click at [371, 106] on div "B" at bounding box center [366, 84] width 35 height 63
click at [354, 73] on div "A#" at bounding box center [354, 70] width 23 height 35
click at [213, 149] on button "Replay" at bounding box center [196, 147] width 123 height 11
drag, startPoint x: 315, startPoint y: 66, endPoint x: 309, endPoint y: 78, distance: 12.7
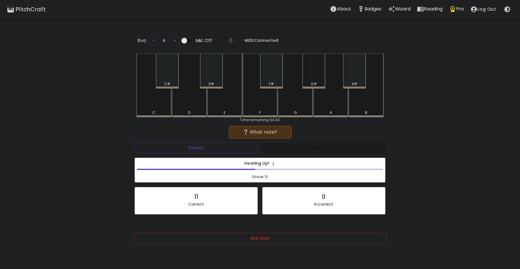
click at [313, 70] on div "G#" at bounding box center [314, 70] width 23 height 35
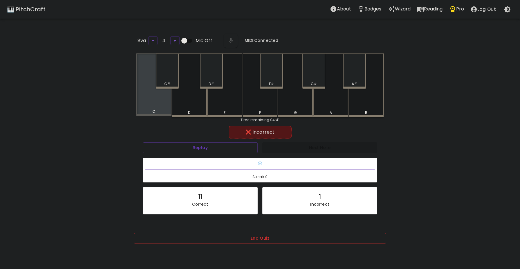
click at [159, 102] on div "C" at bounding box center [153, 84] width 35 height 63
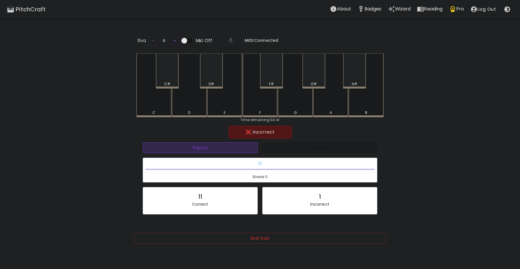
click at [208, 146] on button "Replay" at bounding box center [200, 147] width 115 height 11
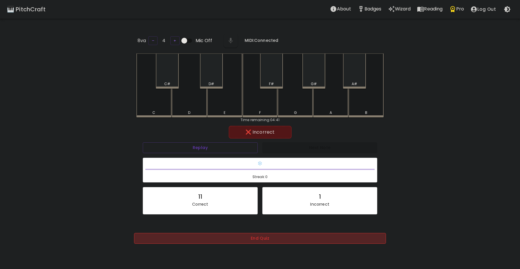
click at [228, 237] on button "End Quiz" at bounding box center [260, 238] width 252 height 11
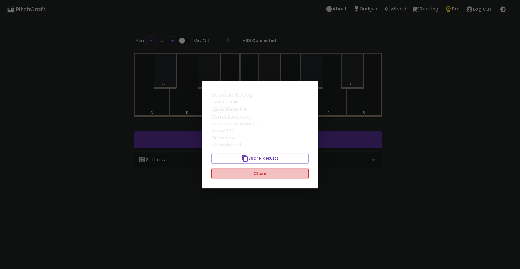
click at [243, 169] on button "Close" at bounding box center [260, 173] width 98 height 11
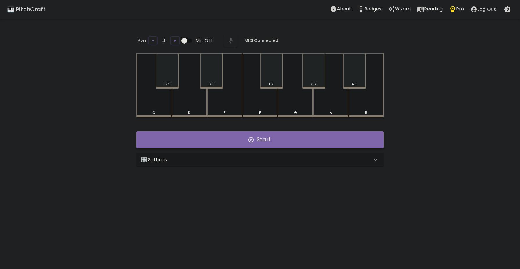
click at [208, 139] on button "Start" at bounding box center [259, 139] width 247 height 17
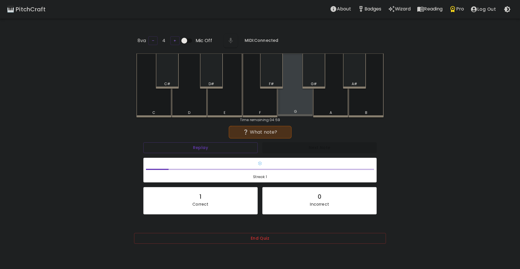
click at [305, 96] on div "G" at bounding box center [295, 84] width 35 height 63
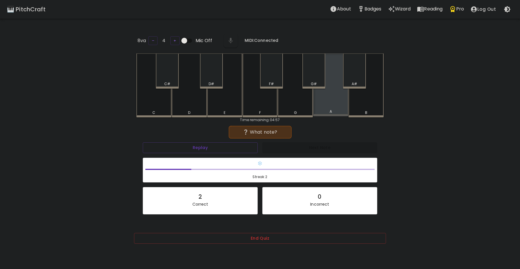
drag, startPoint x: 320, startPoint y: 99, endPoint x: 316, endPoint y: 103, distance: 6.2
click at [321, 101] on div "A" at bounding box center [330, 84] width 35 height 63
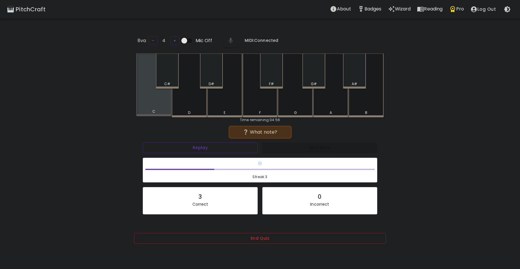
drag, startPoint x: 149, startPoint y: 107, endPoint x: 182, endPoint y: 114, distance: 33.1
click at [157, 113] on div "C" at bounding box center [153, 84] width 35 height 63
drag, startPoint x: 313, startPoint y: 75, endPoint x: 319, endPoint y: 92, distance: 18.6
click at [314, 78] on div "G#" at bounding box center [314, 70] width 23 height 35
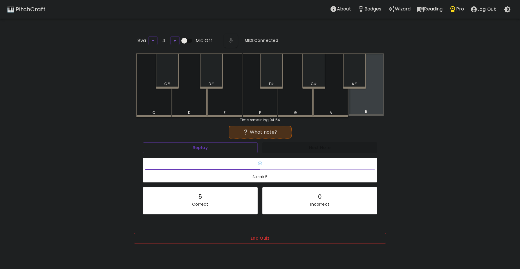
click at [365, 107] on div "B" at bounding box center [366, 84] width 35 height 63
drag, startPoint x: 347, startPoint y: 71, endPoint x: 340, endPoint y: 87, distance: 17.8
click at [347, 71] on div "A#" at bounding box center [354, 70] width 23 height 35
click at [212, 71] on div "D#" at bounding box center [211, 70] width 23 height 35
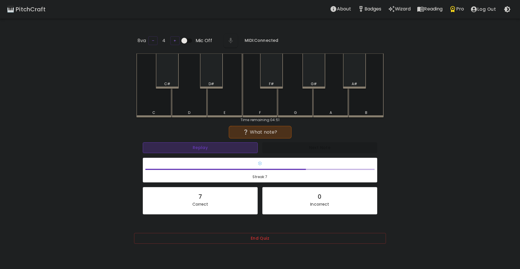
click at [238, 146] on button "Replay" at bounding box center [200, 147] width 115 height 11
click at [321, 76] on div "G#" at bounding box center [314, 70] width 23 height 35
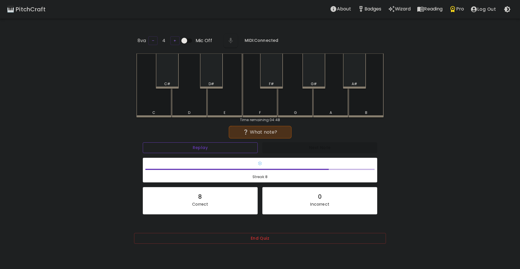
click at [215, 142] on button "Replay" at bounding box center [200, 147] width 115 height 11
click at [317, 71] on div "G#" at bounding box center [314, 70] width 23 height 35
click at [229, 144] on button "Replay" at bounding box center [200, 147] width 115 height 11
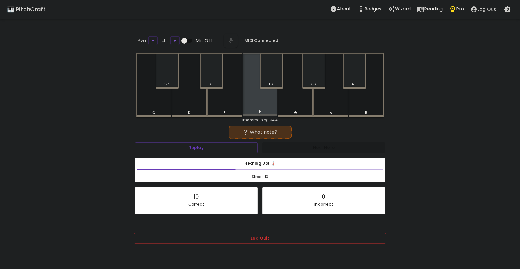
click at [259, 93] on div "F" at bounding box center [260, 84] width 35 height 63
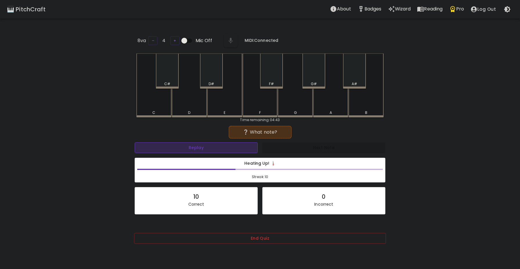
click at [207, 149] on button "Replay" at bounding box center [196, 147] width 123 height 11
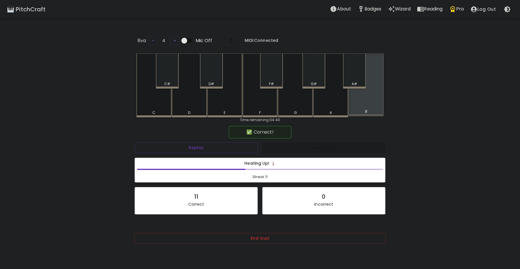
click at [362, 108] on div "B" at bounding box center [366, 84] width 35 height 63
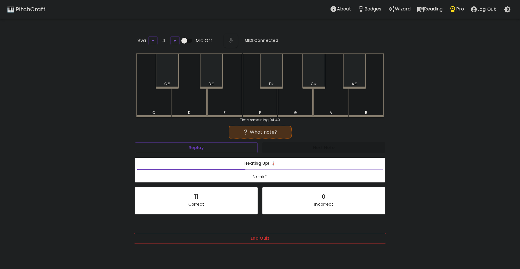
click at [295, 111] on div "G" at bounding box center [295, 112] width 3 height 5
click at [351, 77] on div "A#" at bounding box center [354, 70] width 23 height 35
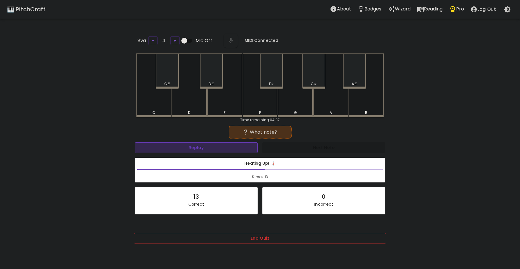
click at [200, 146] on button "Replay" at bounding box center [196, 147] width 123 height 11
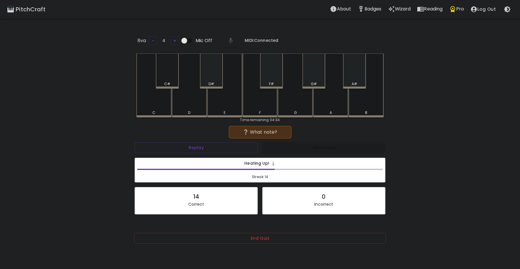
click at [172, 78] on div "C#" at bounding box center [167, 70] width 23 height 35
click at [193, 146] on button "Replay" at bounding box center [196, 147] width 123 height 11
click at [217, 72] on div "D#" at bounding box center [211, 70] width 23 height 35
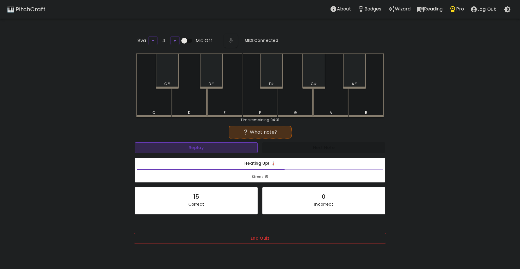
click at [201, 150] on button "Replay" at bounding box center [196, 147] width 123 height 11
click at [160, 92] on div "C" at bounding box center [153, 85] width 35 height 64
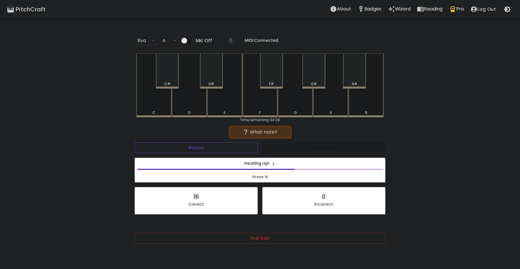
click at [180, 144] on button "Replay" at bounding box center [196, 147] width 123 height 11
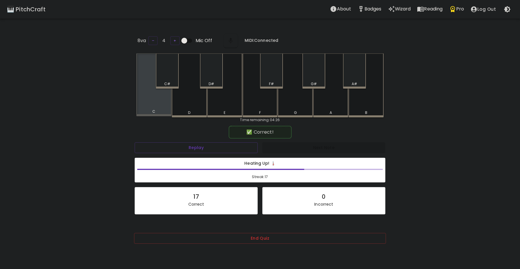
click at [151, 100] on div "C" at bounding box center [153, 84] width 35 height 63
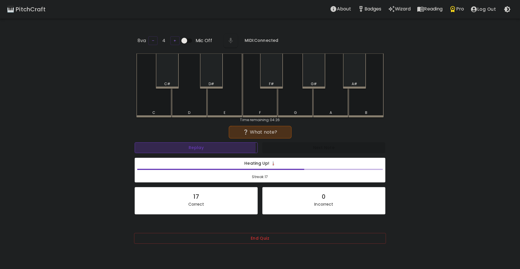
click at [177, 147] on button "Replay" at bounding box center [196, 147] width 123 height 11
click at [344, 107] on div "A" at bounding box center [330, 85] width 35 height 64
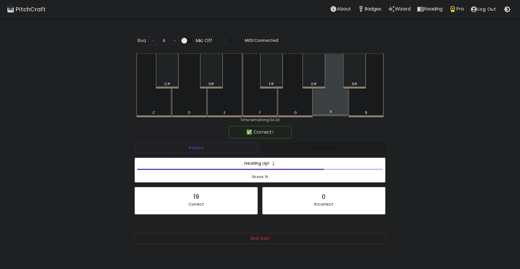
click at [330, 104] on div "A" at bounding box center [330, 84] width 35 height 63
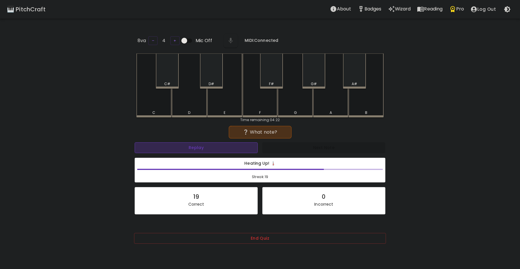
click at [240, 143] on button "Replay" at bounding box center [196, 147] width 123 height 11
click at [296, 103] on div "G" at bounding box center [295, 85] width 35 height 64
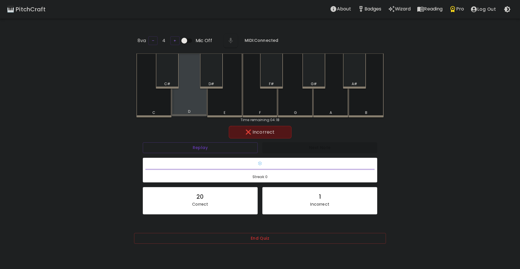
click at [204, 98] on div "D" at bounding box center [189, 84] width 35 height 63
click at [216, 78] on div "D#" at bounding box center [211, 70] width 23 height 35
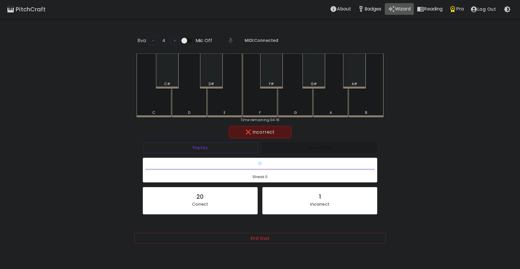
click at [402, 7] on p "Wizard" at bounding box center [403, 9] width 16 height 7
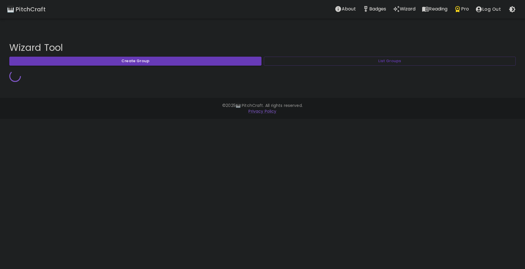
click at [426, 10] on icon "Reading" at bounding box center [426, 9] width 2 height 2
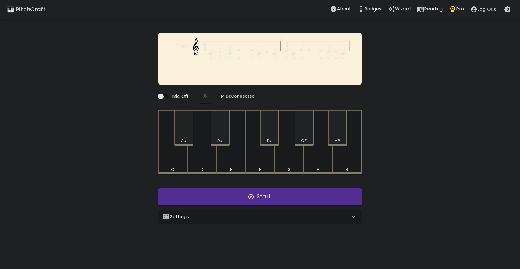
click at [181, 164] on div "C" at bounding box center [173, 142] width 29 height 64
click at [181, 163] on div "C" at bounding box center [173, 141] width 29 height 63
click at [199, 159] on div "D" at bounding box center [202, 142] width 29 height 64
click at [170, 158] on div "C" at bounding box center [173, 142] width 29 height 64
click at [210, 204] on button "Start" at bounding box center [260, 196] width 203 height 17
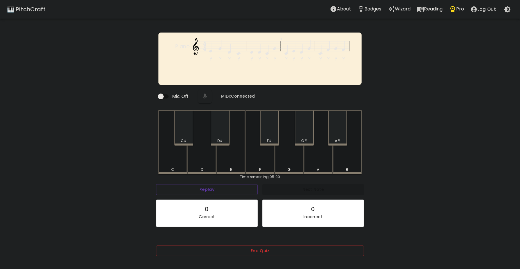
click at [169, 161] on div "C" at bounding box center [173, 142] width 29 height 64
click at [203, 158] on div "D" at bounding box center [202, 141] width 29 height 63
click at [230, 164] on div "E" at bounding box center [231, 142] width 29 height 64
click at [289, 164] on div "G" at bounding box center [289, 142] width 29 height 64
click at [200, 163] on div "D" at bounding box center [202, 141] width 29 height 63
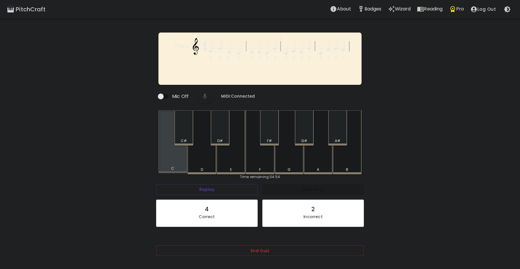
click at [174, 164] on div "C" at bounding box center [173, 141] width 29 height 63
click at [198, 164] on div "D" at bounding box center [202, 142] width 29 height 64
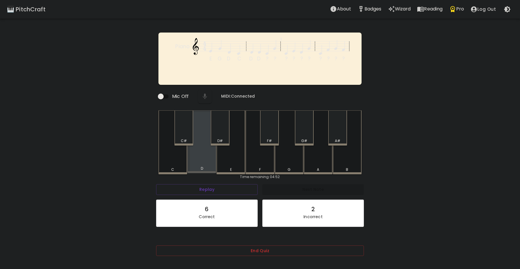
click at [200, 163] on div "D" at bounding box center [202, 141] width 29 height 63
click at [173, 166] on div "C" at bounding box center [173, 142] width 29 height 64
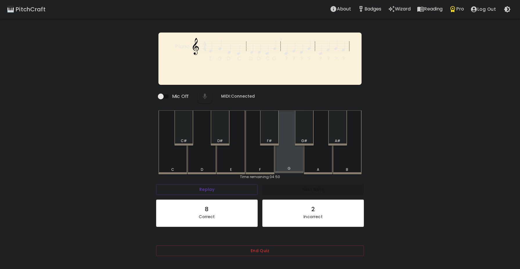
click at [285, 164] on div "G" at bounding box center [289, 141] width 29 height 63
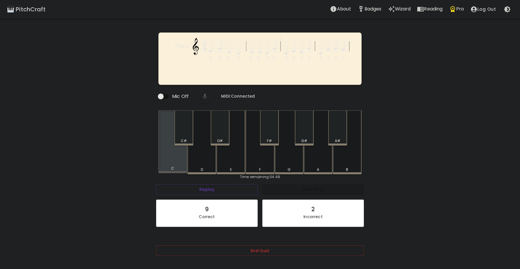
click at [167, 163] on div "C" at bounding box center [173, 141] width 29 height 63
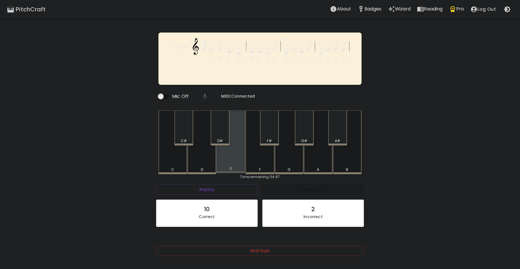
drag, startPoint x: 231, startPoint y: 162, endPoint x: 222, endPoint y: 159, distance: 9.4
click at [222, 160] on div "E" at bounding box center [231, 141] width 29 height 63
click at [201, 160] on div "D" at bounding box center [202, 142] width 29 height 64
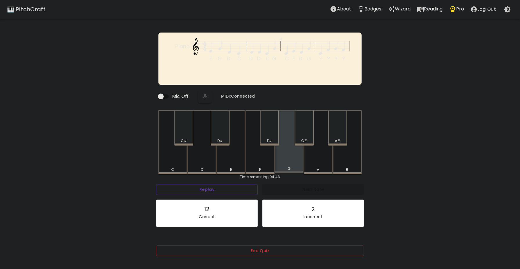
click at [292, 160] on div "G" at bounding box center [289, 141] width 29 height 63
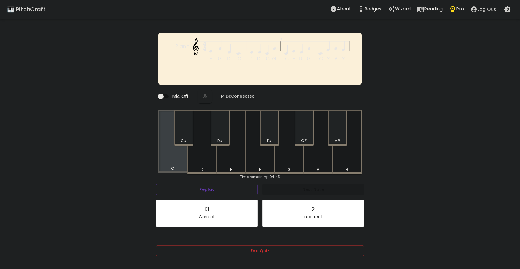
click at [168, 166] on div "C" at bounding box center [173, 141] width 29 height 63
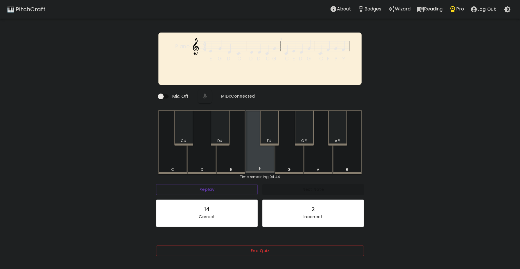
click at [273, 162] on div "F" at bounding box center [260, 141] width 29 height 63
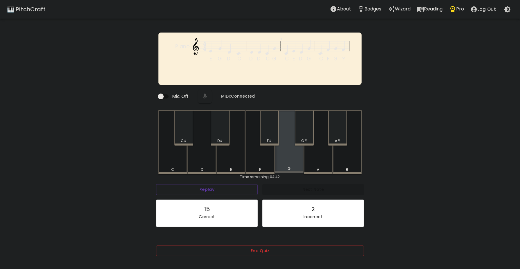
click at [289, 164] on div "G" at bounding box center [289, 141] width 29 height 63
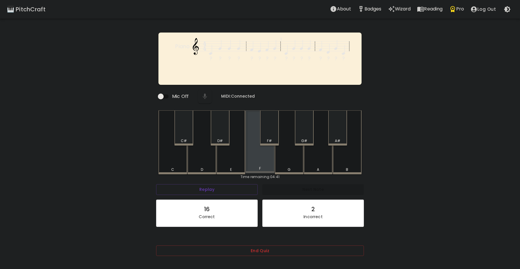
click at [261, 163] on div "F" at bounding box center [260, 141] width 29 height 63
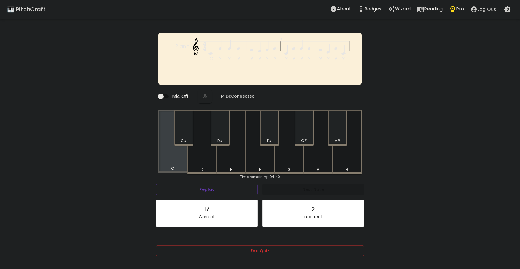
click at [173, 163] on div "C" at bounding box center [173, 141] width 29 height 63
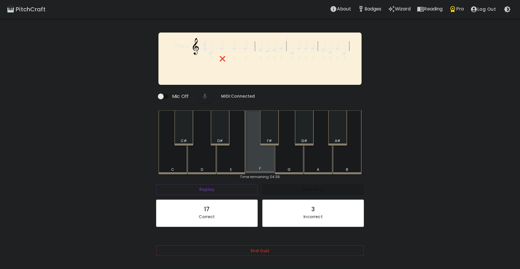
drag, startPoint x: 262, startPoint y: 165, endPoint x: 286, endPoint y: 164, distance: 24.7
click at [280, 166] on div "C C# D D# E F F# G G# A A# B" at bounding box center [260, 142] width 203 height 64
click at [288, 163] on div "G" at bounding box center [289, 142] width 29 height 64
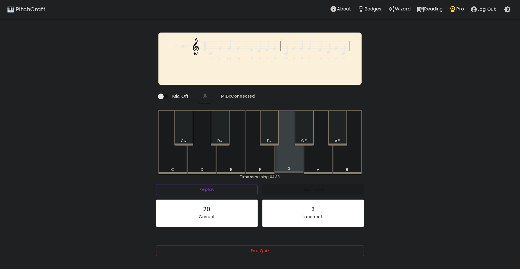
click at [286, 164] on div "G" at bounding box center [289, 141] width 29 height 63
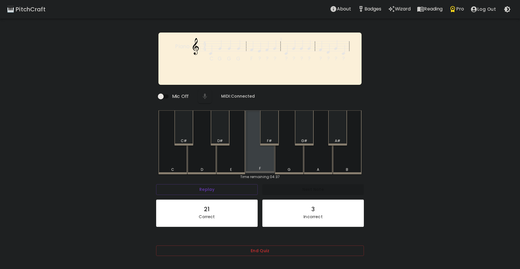
click at [267, 166] on div "F" at bounding box center [260, 141] width 29 height 63
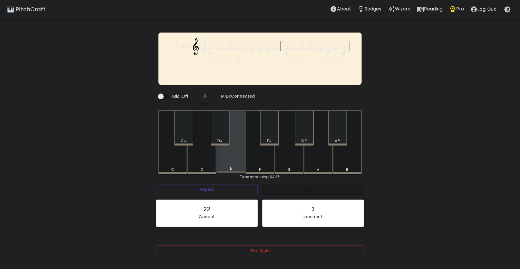
click at [231, 166] on div "E" at bounding box center [231, 141] width 29 height 63
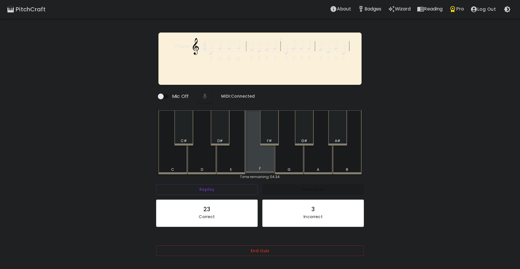
click at [265, 168] on div "F" at bounding box center [260, 168] width 28 height 5
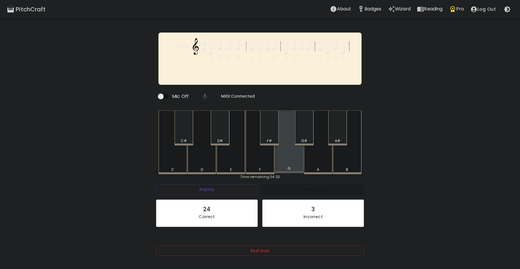
click at [290, 164] on div "G" at bounding box center [289, 141] width 29 height 63
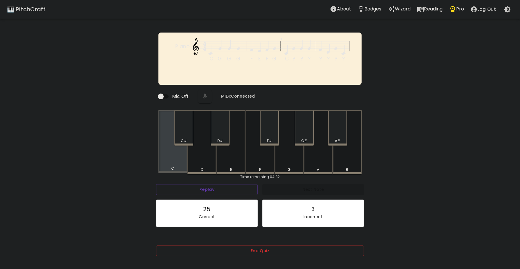
drag, startPoint x: 163, startPoint y: 164, endPoint x: 191, endPoint y: 164, distance: 27.3
click at [166, 164] on div "C" at bounding box center [173, 141] width 29 height 63
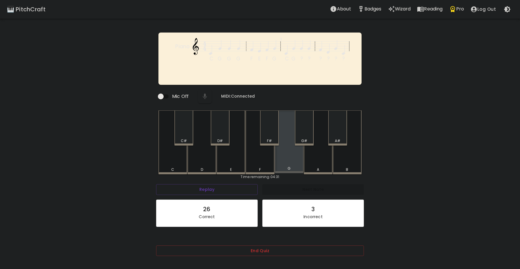
click at [287, 162] on div "G" at bounding box center [289, 141] width 29 height 63
click at [280, 165] on div "G" at bounding box center [289, 141] width 29 height 63
click at [282, 164] on div "G" at bounding box center [289, 141] width 29 height 63
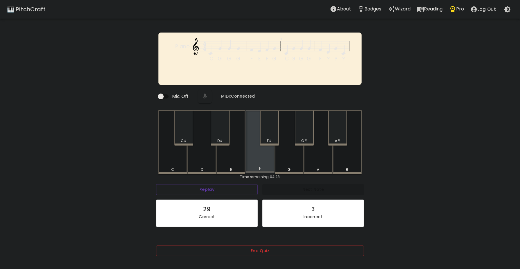
click at [270, 163] on div "F" at bounding box center [260, 141] width 29 height 63
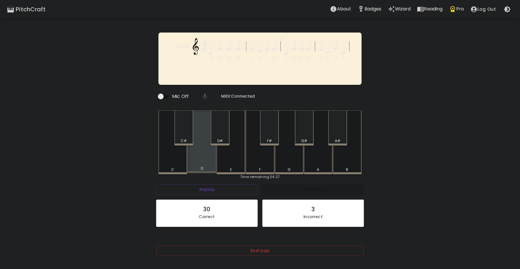
click at [207, 163] on div "D" at bounding box center [202, 141] width 29 height 63
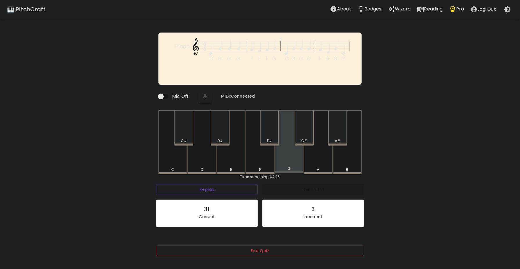
drag, startPoint x: 287, startPoint y: 166, endPoint x: 226, endPoint y: 166, distance: 61.0
click at [287, 166] on div "G" at bounding box center [289, 141] width 29 height 63
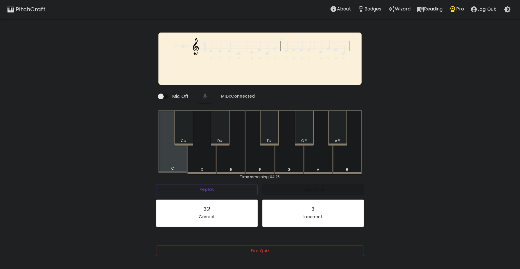
click at [162, 166] on div "C" at bounding box center [173, 141] width 29 height 63
click at [204, 97] on div at bounding box center [205, 96] width 19 height 19
click at [39, 7] on div "🎹 PitchCraft" at bounding box center [26, 9] width 39 height 9
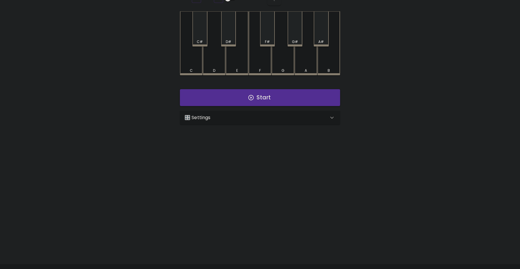
scroll to position [58, 0]
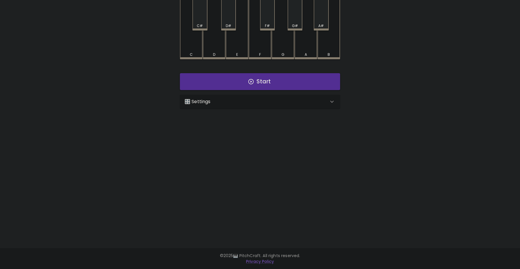
click at [207, 104] on p "🎛️ Settings" at bounding box center [198, 101] width 26 height 7
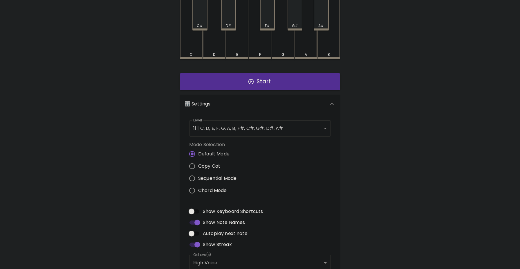
click at [206, 185] on label "Chord Mode" at bounding box center [211, 190] width 51 height 12
click at [198, 185] on input "Chord Mode" at bounding box center [192, 190] width 12 height 12
radio input "true"
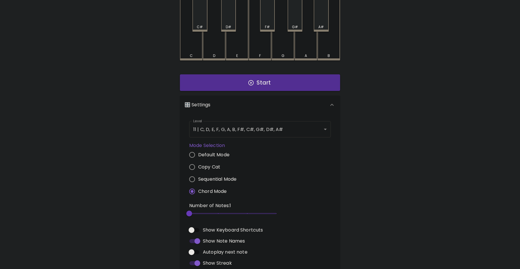
scroll to position [53, 0]
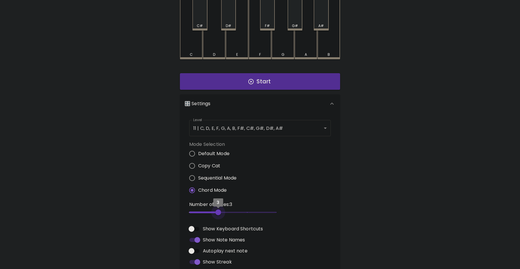
type input "2"
drag, startPoint x: 219, startPoint y: 214, endPoint x: 154, endPoint y: 198, distance: 66.7
click at [161, 207] on div "🎹 PitchCraft About Badges Wizard Reading Pro Log Out 8va – 4 + MIDI: Connected …" at bounding box center [260, 133] width 520 height 372
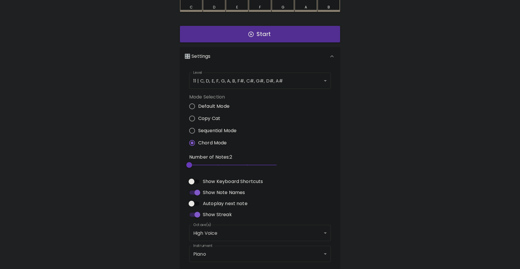
scroll to position [98, 0]
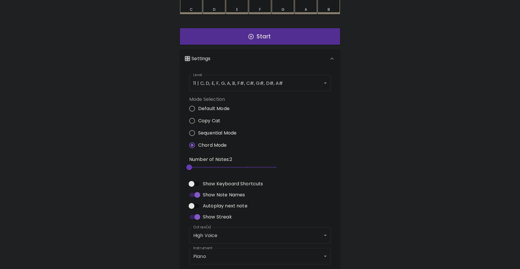
click at [192, 206] on input "Autoplay next note" at bounding box center [191, 205] width 33 height 11
checkbox input "true"
click at [215, 166] on span "3" at bounding box center [232, 167] width 87 height 9
click at [234, 166] on span "4" at bounding box center [232, 167] width 87 height 9
click at [261, 170] on span "4" at bounding box center [232, 167] width 87 height 9
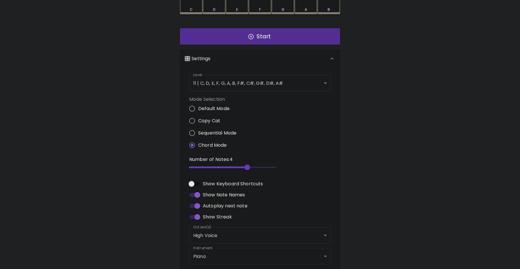
drag, startPoint x: 224, startPoint y: 163, endPoint x: 223, endPoint y: 167, distance: 3.9
click at [223, 166] on span "4" at bounding box center [232, 167] width 87 height 9
type input "4"
click at [245, 168] on span "3" at bounding box center [232, 167] width 87 height 9
click at [122, 167] on div "🎹 PitchCraft About Badges Wizard Reading Pro Log Out 8va – 4 + MIDI: Connected …" at bounding box center [260, 88] width 520 height 372
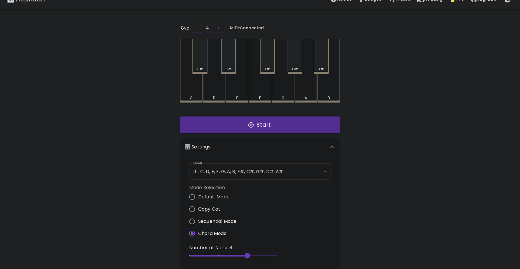
scroll to position [0, 0]
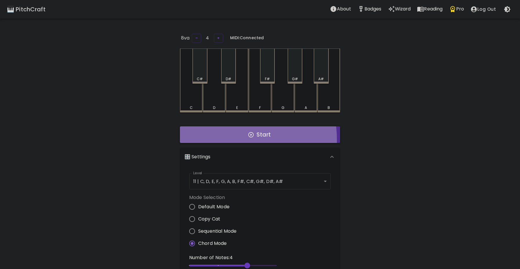
click at [221, 139] on button "Start" at bounding box center [260, 134] width 160 height 17
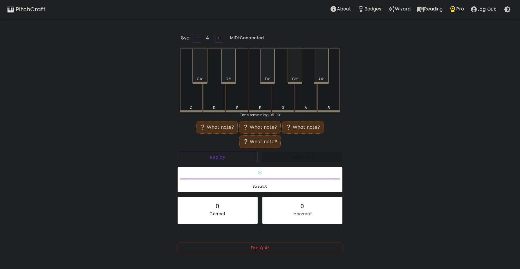
click at [199, 69] on div "C#" at bounding box center [200, 66] width 15 height 35
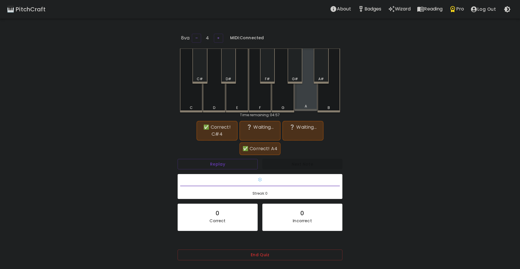
click at [308, 102] on div "A" at bounding box center [306, 80] width 23 height 63
click at [218, 164] on button "Replay" at bounding box center [218, 164] width 80 height 11
drag, startPoint x: 270, startPoint y: 70, endPoint x: 266, endPoint y: 75, distance: 6.2
click at [270, 71] on div "F#" at bounding box center [267, 66] width 15 height 35
click at [444, 192] on div "🎹 PitchCraft About Badges Wizard Reading Pro Log Out 8va – 4 + MIDI: Connected …" at bounding box center [260, 150] width 520 height 301
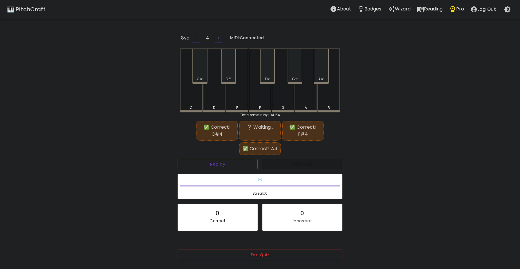
click at [226, 163] on button "Replay" at bounding box center [218, 164] width 80 height 11
click at [215, 169] on div "Replay" at bounding box center [217, 164] width 85 height 15
click at [215, 166] on button "Replay" at bounding box center [218, 164] width 80 height 11
click at [216, 165] on button "Replay" at bounding box center [218, 164] width 80 height 11
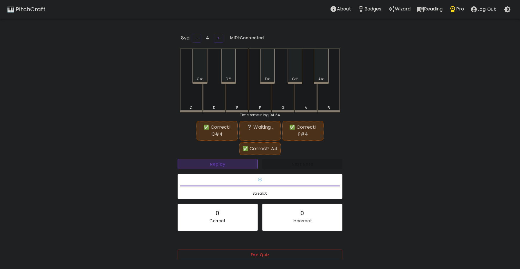
click at [216, 165] on button "Replay" at bounding box center [218, 164] width 80 height 11
click at [227, 164] on button "Replay" at bounding box center [218, 164] width 80 height 11
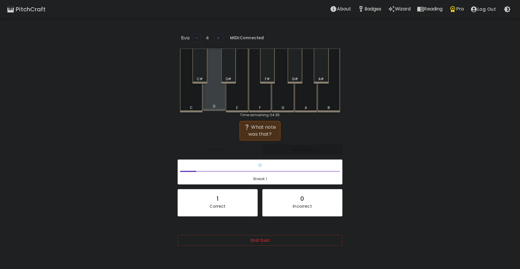
drag, startPoint x: 216, startPoint y: 103, endPoint x: 216, endPoint y: 108, distance: 5.5
click at [216, 103] on div "D" at bounding box center [214, 80] width 23 height 63
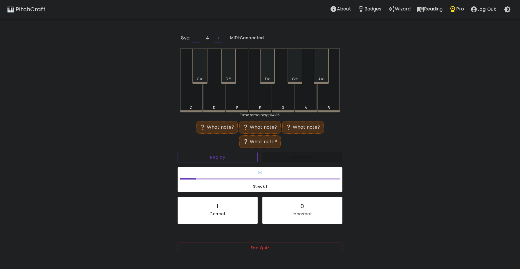
click at [231, 158] on button "Replay" at bounding box center [218, 157] width 80 height 11
click at [214, 101] on div "D" at bounding box center [214, 81] width 23 height 64
click at [332, 101] on div "B" at bounding box center [329, 81] width 23 height 64
click at [273, 71] on div "F#" at bounding box center [267, 66] width 15 height 35
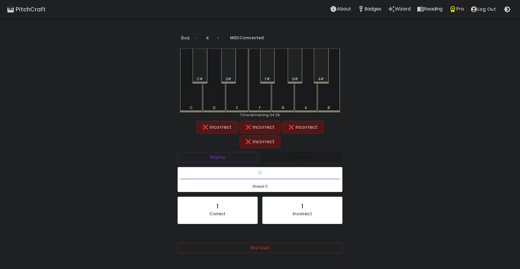
click at [220, 165] on div "❄️ Streak: 0" at bounding box center [260, 180] width 170 height 30
click at [218, 158] on button "Replay" at bounding box center [218, 157] width 80 height 11
click at [220, 158] on button "Replay" at bounding box center [218, 157] width 80 height 11
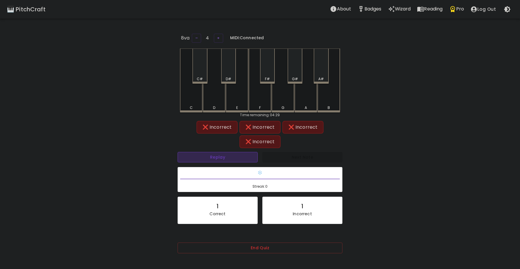
click at [220, 158] on button "Replay" at bounding box center [218, 157] width 80 height 11
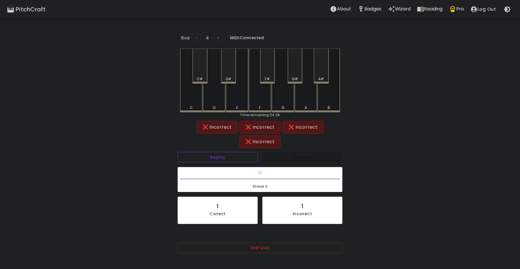
click at [220, 158] on button "Replay" at bounding box center [218, 157] width 80 height 11
click at [307, 100] on div "A" at bounding box center [306, 80] width 23 height 63
click at [229, 158] on button "Replay" at bounding box center [218, 157] width 80 height 11
click at [217, 95] on div "D" at bounding box center [214, 81] width 23 height 64
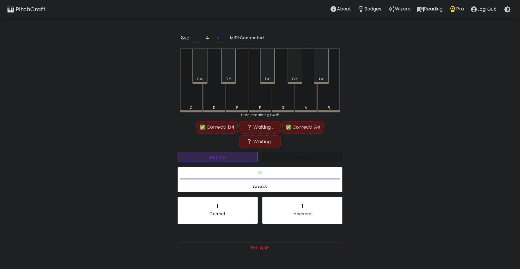
click at [201, 154] on button "Replay" at bounding box center [218, 157] width 80 height 11
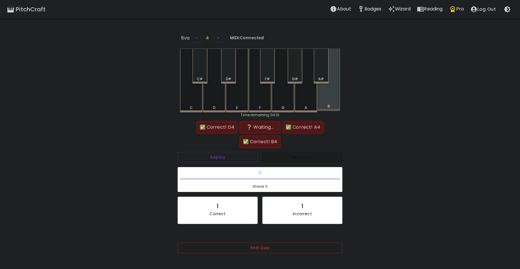
drag, startPoint x: 322, startPoint y: 100, endPoint x: 325, endPoint y: 100, distance: 3.5
click at [325, 100] on div "B" at bounding box center [329, 80] width 23 height 63
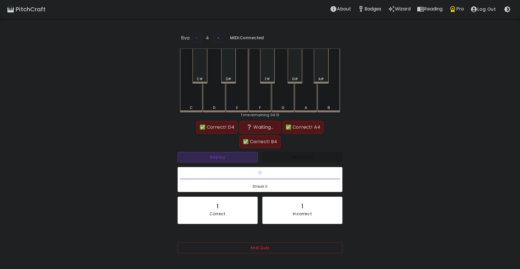
click at [222, 158] on button "Replay" at bounding box center [218, 157] width 80 height 11
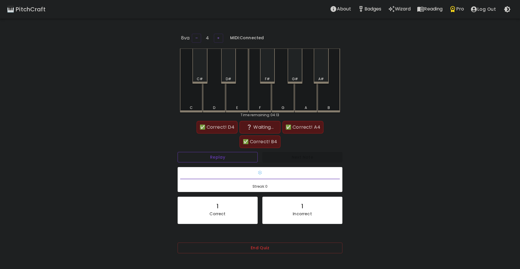
click at [221, 159] on button "Replay" at bounding box center [218, 157] width 80 height 11
click at [221, 160] on button "Replay" at bounding box center [218, 157] width 80 height 11
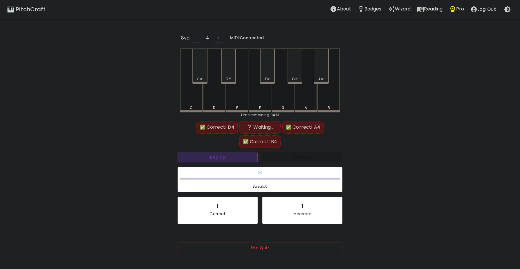
click at [221, 160] on button "Replay" at bounding box center [218, 157] width 80 height 11
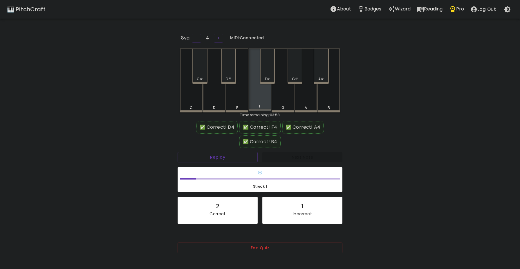
click at [260, 102] on div "F" at bounding box center [260, 80] width 23 height 63
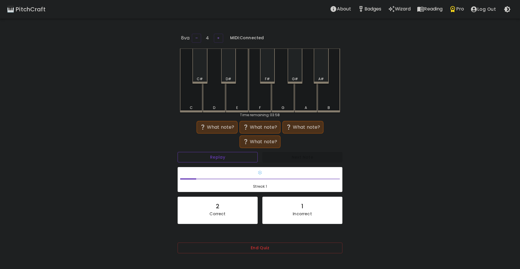
click at [228, 158] on button "Replay" at bounding box center [218, 157] width 80 height 11
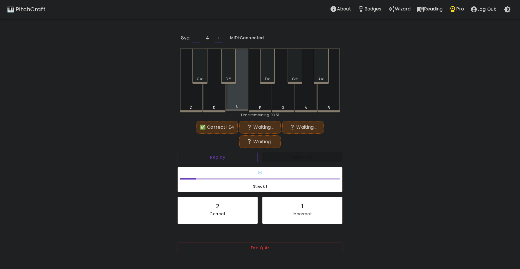
click at [239, 104] on div "E" at bounding box center [237, 106] width 21 height 5
click at [258, 103] on div "F" at bounding box center [260, 81] width 23 height 64
click at [215, 158] on button "Replay" at bounding box center [218, 157] width 80 height 11
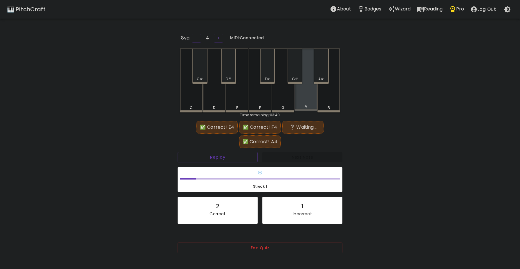
click at [307, 104] on div "A" at bounding box center [305, 106] width 21 height 5
click at [297, 73] on div "G#" at bounding box center [295, 66] width 15 height 35
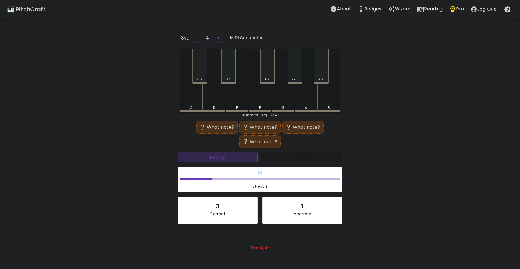
click at [234, 160] on button "Replay" at bounding box center [218, 157] width 80 height 11
click at [231, 159] on button "Replay" at bounding box center [218, 157] width 80 height 11
click at [201, 105] on div "C" at bounding box center [191, 107] width 21 height 5
click at [266, 74] on div "F#" at bounding box center [267, 66] width 15 height 35
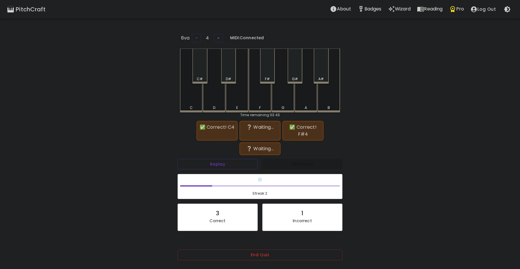
click at [301, 103] on div "A" at bounding box center [306, 81] width 23 height 64
click at [226, 159] on button "Replay" at bounding box center [218, 164] width 80 height 11
click at [209, 159] on button "Replay" at bounding box center [218, 164] width 80 height 11
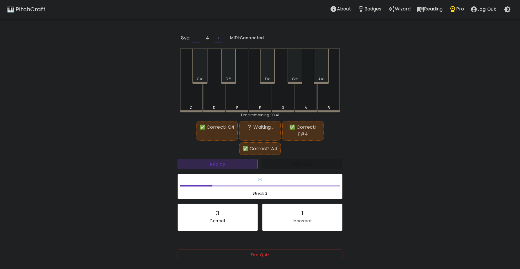
click at [209, 163] on button "Replay" at bounding box center [218, 164] width 80 height 11
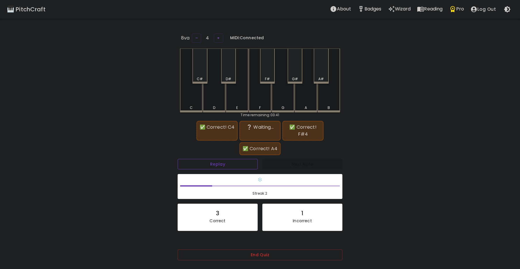
click at [209, 163] on button "Replay" at bounding box center [218, 164] width 80 height 11
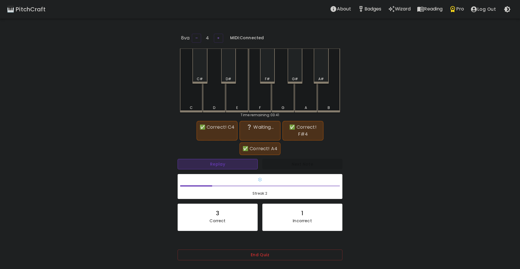
click at [209, 163] on button "Replay" at bounding box center [218, 164] width 80 height 11
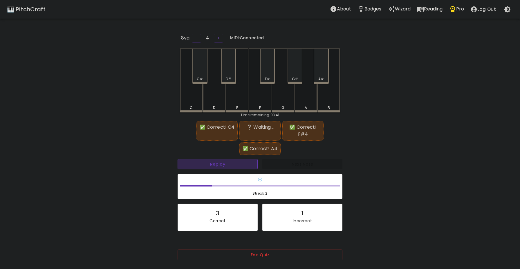
click at [209, 163] on button "Replay" at bounding box center [218, 164] width 80 height 11
click at [209, 165] on button "Replay" at bounding box center [218, 164] width 80 height 11
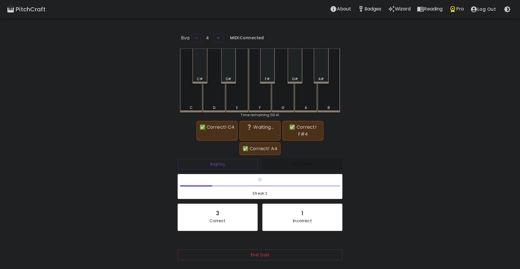
click at [215, 96] on div "D" at bounding box center [214, 81] width 23 height 64
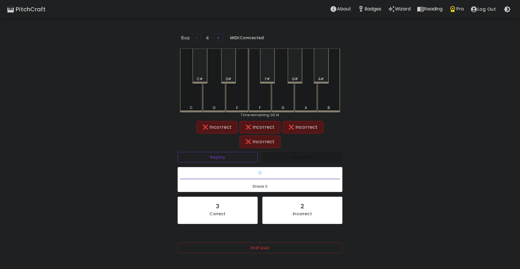
click at [227, 154] on button "Replay" at bounding box center [218, 157] width 80 height 11
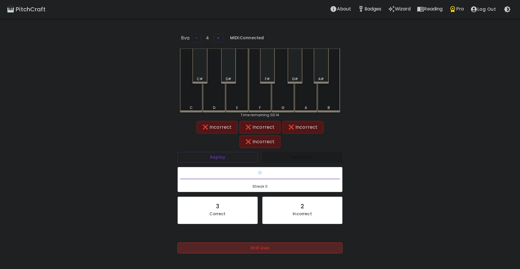
click at [223, 243] on button "End Quiz" at bounding box center [260, 248] width 165 height 11
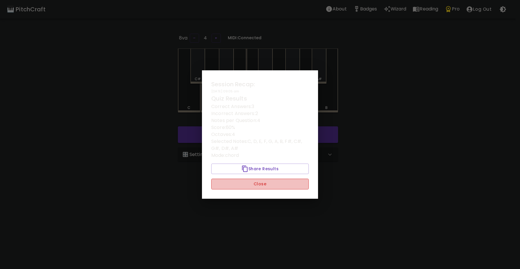
click at [231, 185] on button "Close" at bounding box center [260, 184] width 98 height 11
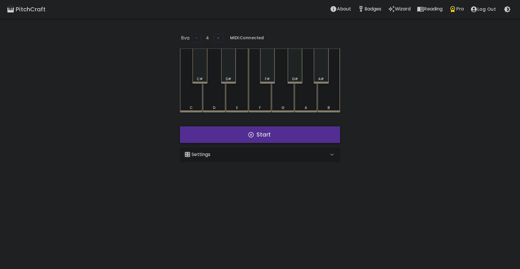
click at [249, 132] on icon "button" at bounding box center [251, 135] width 6 height 6
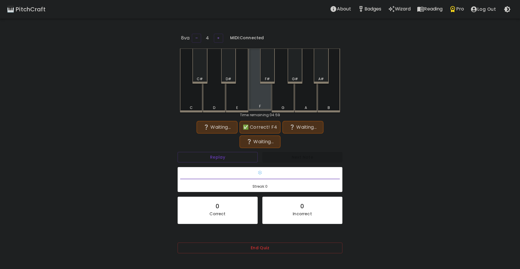
click at [258, 99] on div "F" at bounding box center [260, 80] width 23 height 63
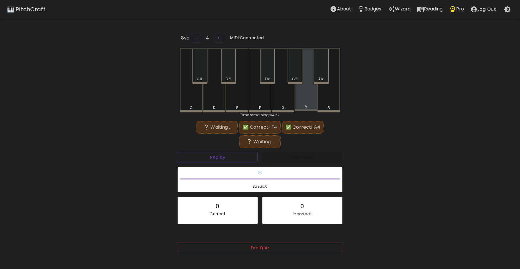
click at [297, 99] on div "A" at bounding box center [306, 80] width 23 height 63
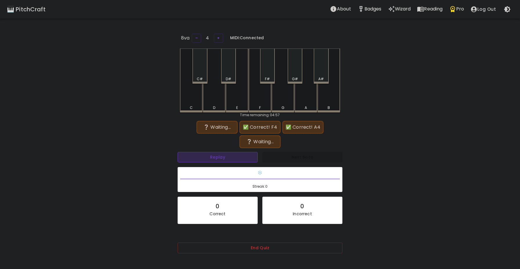
click at [209, 157] on button "Replay" at bounding box center [218, 157] width 80 height 11
click at [322, 76] on div "A#" at bounding box center [322, 78] width 6 height 5
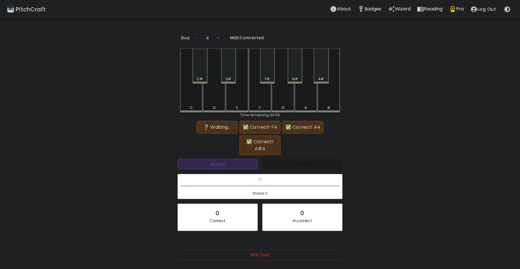
click at [211, 164] on button "Replay" at bounding box center [218, 164] width 80 height 11
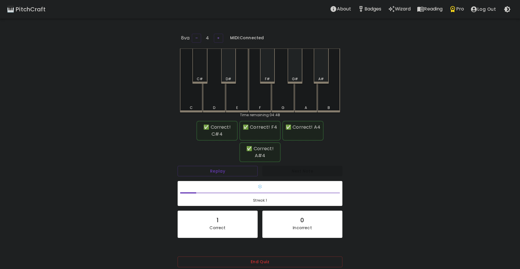
click at [204, 62] on div "C#" at bounding box center [200, 66] width 15 height 35
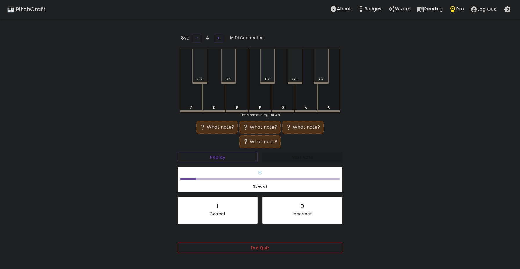
click at [241, 252] on button "End Quiz" at bounding box center [260, 248] width 165 height 11
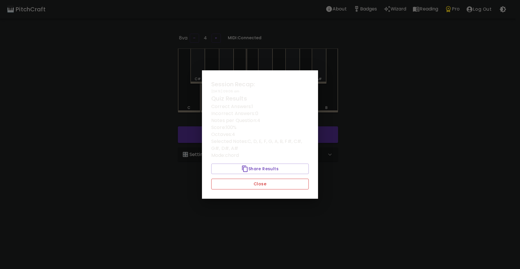
drag, startPoint x: 238, startPoint y: 193, endPoint x: 241, endPoint y: 186, distance: 7.2
click at [239, 192] on div "Session Recap: 09/29/2025 - 09:06 am Quiz Results Correct Answers: 1 Incorrect …" at bounding box center [260, 134] width 116 height 128
click at [241, 184] on button "Close" at bounding box center [260, 184] width 98 height 11
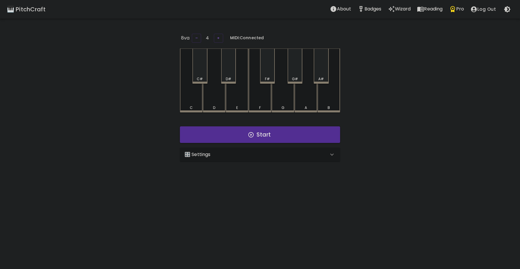
click at [222, 155] on div "🎛️ Settings" at bounding box center [257, 154] width 144 height 7
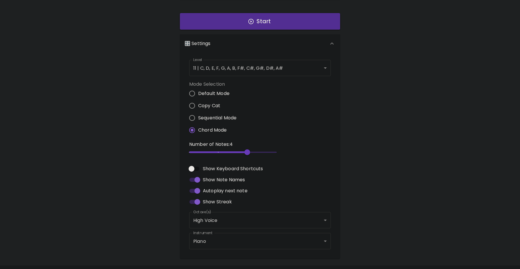
scroll to position [116, 0]
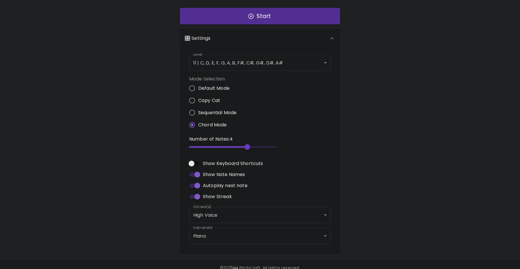
click at [195, 184] on input "Autoplay next note" at bounding box center [197, 185] width 33 height 11
checkbox input "false"
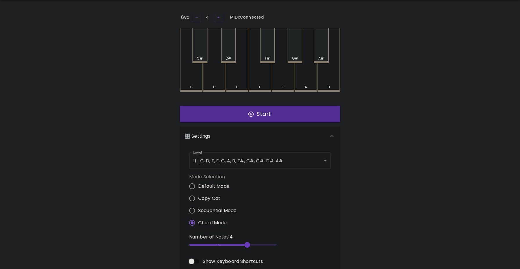
scroll to position [0, 0]
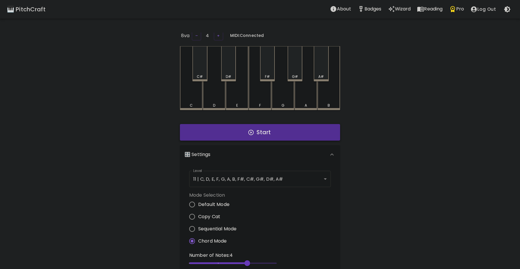
click at [234, 132] on button "Start" at bounding box center [260, 132] width 160 height 17
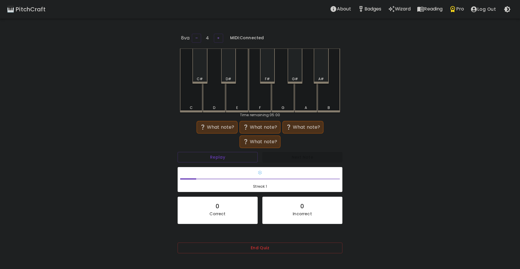
click at [195, 98] on div "C" at bounding box center [191, 81] width 23 height 64
click at [236, 103] on div "E" at bounding box center [237, 80] width 23 height 63
click at [220, 155] on button "Replay" at bounding box center [218, 157] width 80 height 11
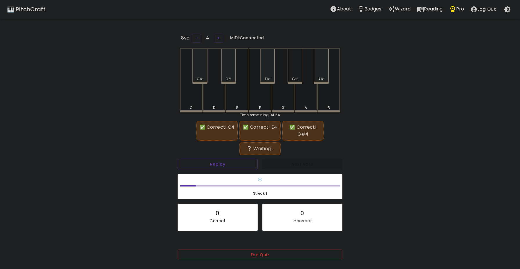
click at [294, 77] on div "G#" at bounding box center [295, 78] width 6 height 5
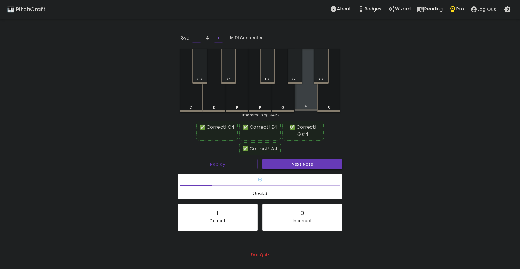
click at [297, 95] on div "A" at bounding box center [306, 80] width 23 height 63
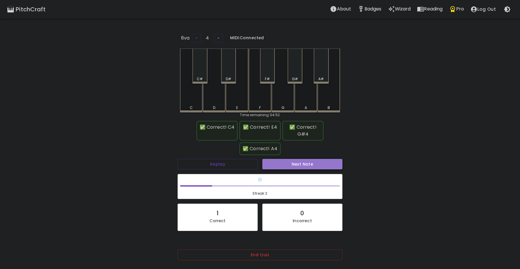
click at [269, 163] on button "Next Note" at bounding box center [303, 164] width 80 height 11
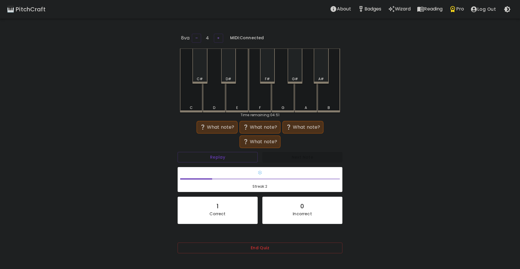
click at [236, 103] on div "E" at bounding box center [237, 81] width 23 height 64
click at [298, 97] on div "A" at bounding box center [306, 80] width 23 height 63
drag, startPoint x: 197, startPoint y: 161, endPoint x: 200, endPoint y: 156, distance: 5.2
click at [199, 158] on button "Replay" at bounding box center [218, 157] width 80 height 11
click at [257, 95] on div "F" at bounding box center [260, 80] width 23 height 63
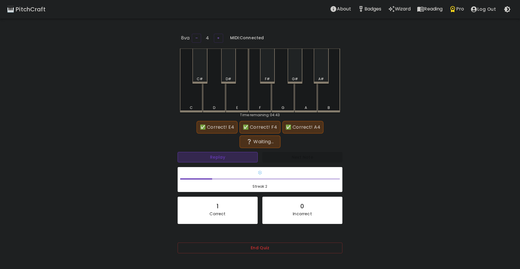
click at [209, 160] on button "Replay" at bounding box center [218, 157] width 80 height 11
click at [209, 159] on button "Replay" at bounding box center [218, 157] width 80 height 11
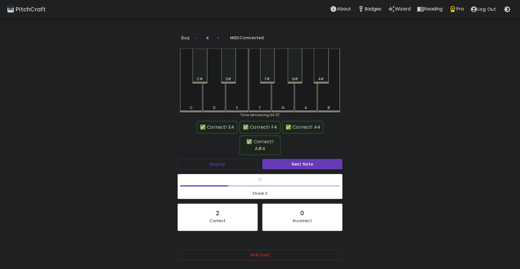
click at [327, 70] on div "A#" at bounding box center [321, 66] width 15 height 35
click at [275, 163] on button "Next Note" at bounding box center [303, 164] width 80 height 11
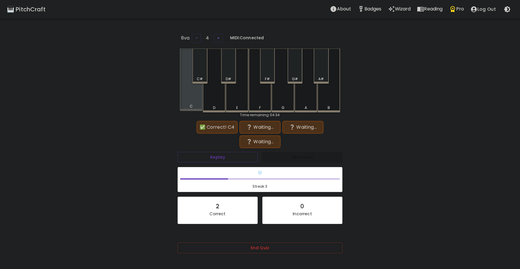
click at [198, 101] on div "C" at bounding box center [191, 80] width 23 height 63
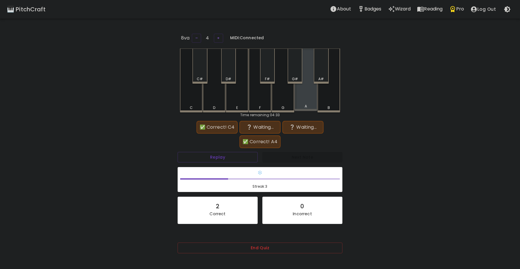
drag, startPoint x: 303, startPoint y: 100, endPoint x: 278, endPoint y: 102, distance: 25.0
click at [302, 102] on div "A" at bounding box center [306, 80] width 23 height 63
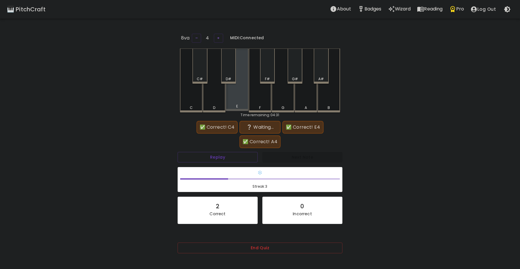
click at [235, 100] on div "E" at bounding box center [237, 80] width 23 height 63
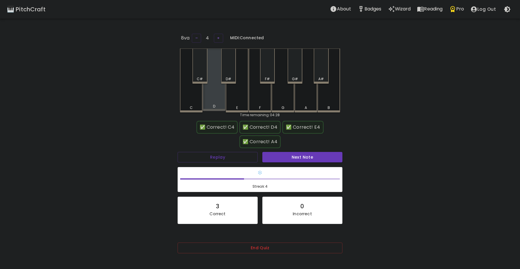
click at [215, 98] on div "D" at bounding box center [214, 80] width 23 height 63
click at [299, 152] on button "Next Note" at bounding box center [303, 157] width 80 height 11
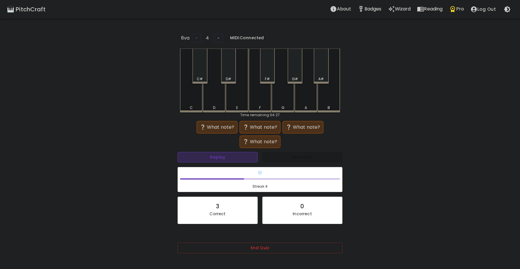
click at [209, 156] on button "Replay" at bounding box center [218, 157] width 80 height 11
click at [208, 156] on button "Replay" at bounding box center [218, 157] width 80 height 11
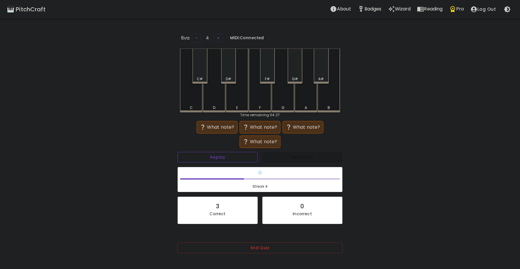
click at [208, 156] on button "Replay" at bounding box center [218, 157] width 80 height 11
click at [207, 157] on button "Replay" at bounding box center [218, 157] width 80 height 11
click at [216, 99] on div "D" at bounding box center [214, 81] width 23 height 64
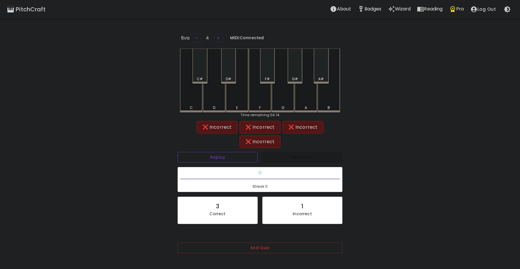
click at [230, 155] on button "Replay" at bounding box center [218, 157] width 80 height 11
click at [257, 124] on div "❌ Incorrect" at bounding box center [260, 127] width 35 height 7
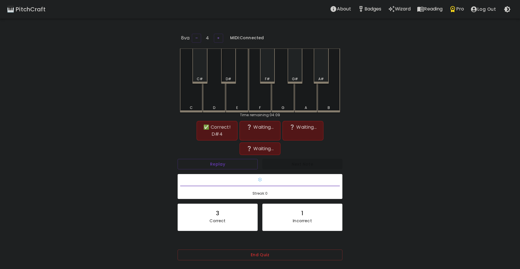
click at [231, 62] on div "D#" at bounding box center [228, 66] width 15 height 35
click at [306, 100] on div "A" at bounding box center [306, 80] width 23 height 63
click at [216, 161] on button "Replay" at bounding box center [218, 164] width 80 height 11
click at [268, 92] on div "F" at bounding box center [260, 81] width 23 height 64
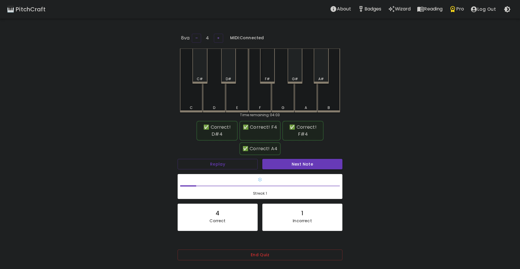
click at [267, 71] on div "F#" at bounding box center [267, 66] width 15 height 35
drag, startPoint x: 300, startPoint y: 174, endPoint x: 299, endPoint y: 162, distance: 11.7
click at [300, 174] on div "❄️ Streak: 1" at bounding box center [260, 186] width 164 height 24
click at [299, 163] on button "Next Note" at bounding box center [303, 164] width 80 height 11
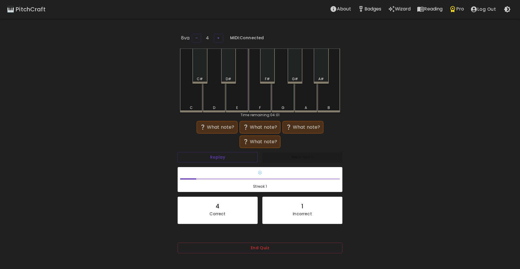
click at [212, 98] on div "D" at bounding box center [214, 81] width 23 height 64
click at [229, 98] on div "E" at bounding box center [237, 80] width 23 height 63
click at [226, 159] on div "Replay" at bounding box center [217, 157] width 85 height 15
click at [226, 159] on button "Replay" at bounding box center [218, 157] width 80 height 11
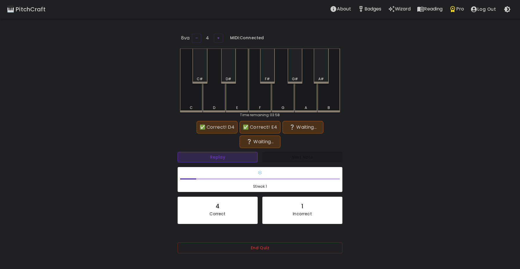
click at [226, 159] on button "Replay" at bounding box center [218, 157] width 80 height 11
drag, startPoint x: 302, startPoint y: 98, endPoint x: 297, endPoint y: 101, distance: 6.0
click at [301, 98] on div "A" at bounding box center [306, 81] width 23 height 64
click at [226, 153] on button "Replay" at bounding box center [218, 157] width 80 height 11
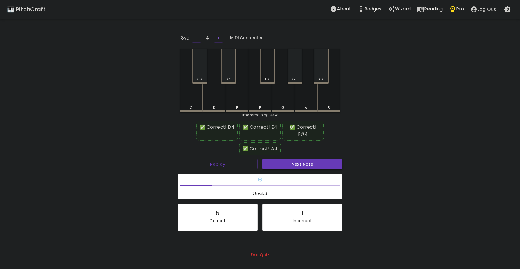
click at [265, 66] on div "F#" at bounding box center [267, 66] width 15 height 35
click at [289, 165] on button "Next Note" at bounding box center [303, 164] width 80 height 11
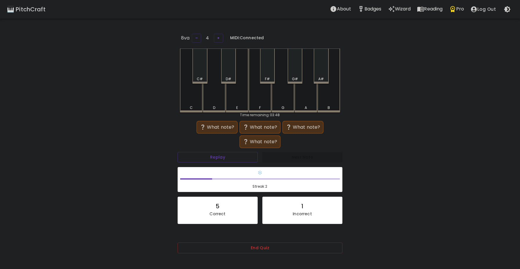
click at [203, 72] on div "C#" at bounding box center [200, 66] width 15 height 35
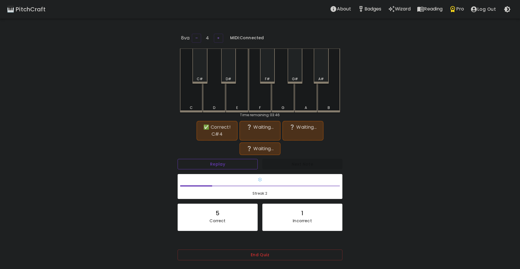
click at [214, 166] on button "Replay" at bounding box center [218, 164] width 80 height 11
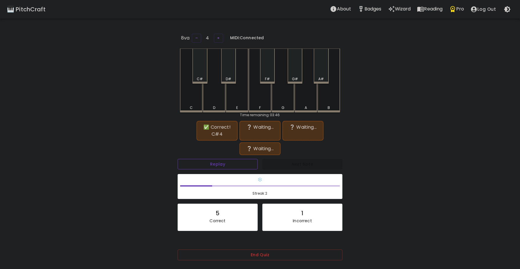
click at [214, 166] on button "Replay" at bounding box center [218, 164] width 80 height 11
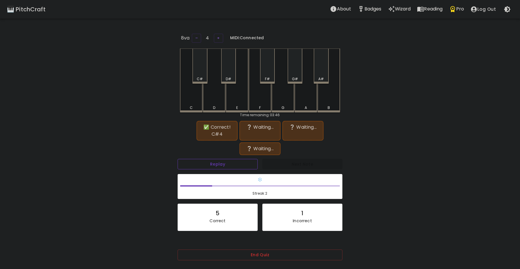
click at [215, 161] on button "Replay" at bounding box center [218, 164] width 80 height 11
click at [214, 161] on button "Replay" at bounding box center [218, 164] width 80 height 11
drag, startPoint x: 260, startPoint y: 96, endPoint x: 257, endPoint y: 102, distance: 6.1
click at [260, 98] on div "F" at bounding box center [260, 81] width 23 height 64
click at [301, 99] on div "A" at bounding box center [306, 80] width 23 height 63
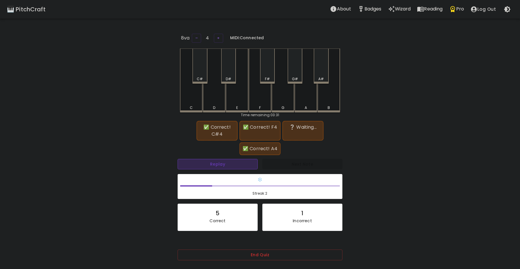
click at [223, 163] on button "Replay" at bounding box center [218, 164] width 80 height 11
click at [223, 164] on button "Replay" at bounding box center [218, 164] width 80 height 11
click at [222, 165] on button "Replay" at bounding box center [218, 164] width 80 height 11
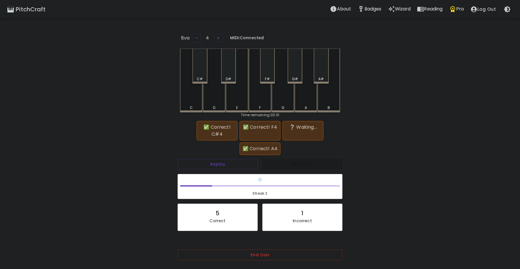
click at [245, 170] on div "Replay" at bounding box center [217, 164] width 85 height 15
click at [243, 167] on button "Replay" at bounding box center [218, 164] width 80 height 11
click at [306, 101] on div "A" at bounding box center [306, 80] width 23 height 63
click at [206, 66] on div "C#" at bounding box center [200, 66] width 15 height 35
click at [215, 164] on button "Replay" at bounding box center [218, 164] width 80 height 11
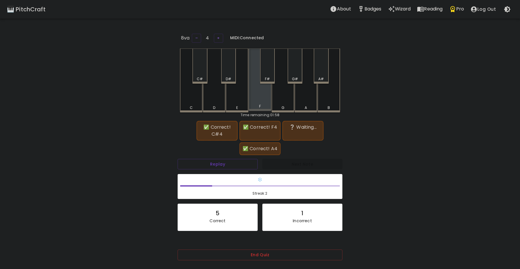
click at [255, 92] on div "F" at bounding box center [260, 80] width 23 height 63
click at [294, 174] on div "❄️ Streak: 2" at bounding box center [260, 186] width 165 height 25
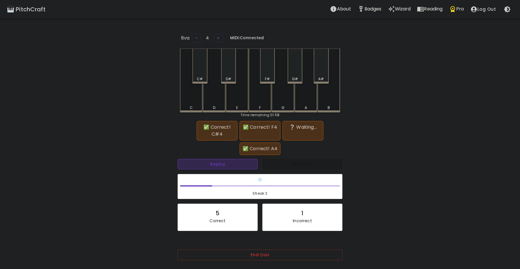
click at [232, 164] on button "Replay" at bounding box center [218, 164] width 80 height 11
click at [231, 164] on button "Replay" at bounding box center [218, 164] width 80 height 11
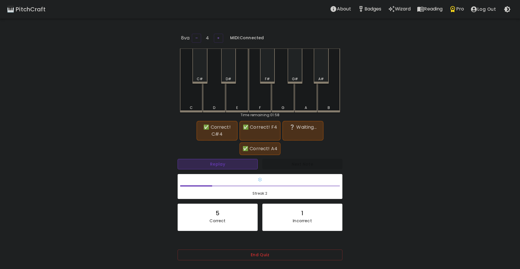
click at [231, 164] on button "Replay" at bounding box center [218, 164] width 80 height 11
click at [230, 166] on button "Replay" at bounding box center [218, 164] width 80 height 11
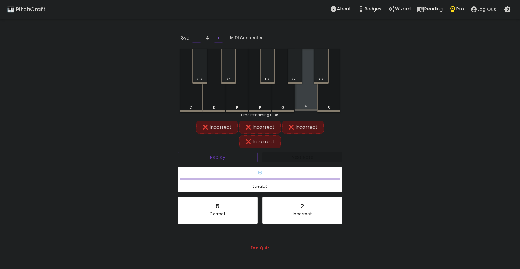
drag, startPoint x: 308, startPoint y: 103, endPoint x: 307, endPoint y: 105, distance: 3.0
click at [308, 105] on div "A" at bounding box center [306, 80] width 23 height 63
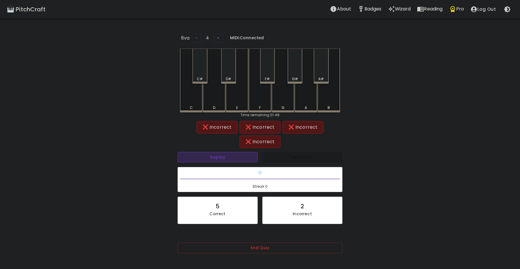
click at [245, 160] on button "Replay" at bounding box center [218, 157] width 80 height 11
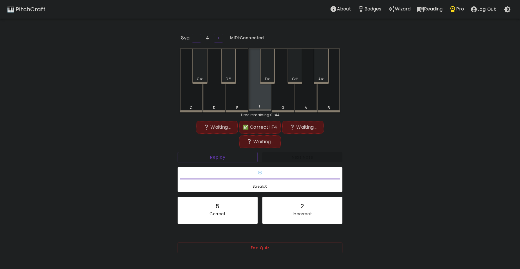
click at [266, 97] on div "F" at bounding box center [260, 80] width 23 height 63
drag, startPoint x: 300, startPoint y: 102, endPoint x: 300, endPoint y: 106, distance: 3.5
click at [300, 103] on div "A" at bounding box center [306, 81] width 23 height 64
click at [203, 69] on div "C#" at bounding box center [200, 66] width 15 height 35
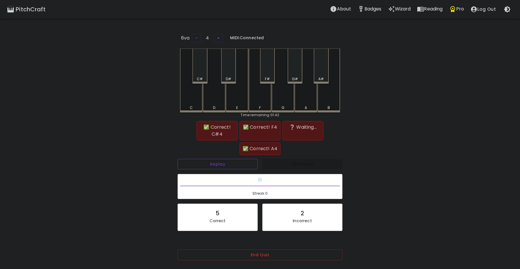
click at [208, 166] on button "Replay" at bounding box center [218, 164] width 80 height 11
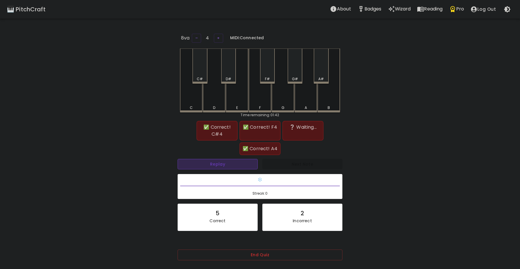
click at [208, 166] on button "Replay" at bounding box center [218, 164] width 80 height 11
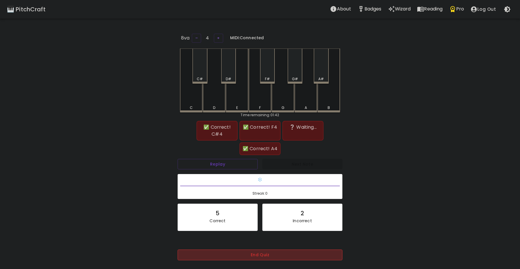
click at [261, 253] on button "End Quiz" at bounding box center [260, 254] width 165 height 11
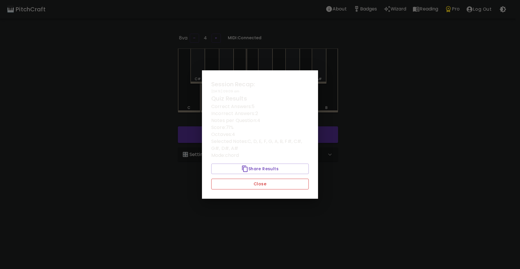
click at [251, 184] on button "Close" at bounding box center [260, 184] width 98 height 11
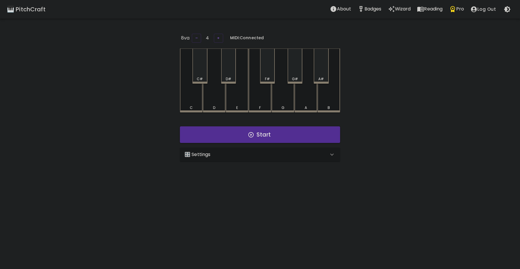
click at [213, 156] on div "🎛️ Settings" at bounding box center [257, 154] width 144 height 7
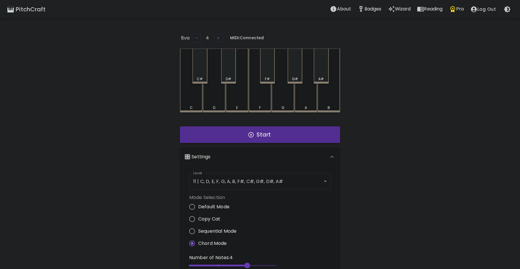
click at [214, 218] on span "Copy Cat" at bounding box center [209, 218] width 22 height 7
click at [198, 218] on input "Copy Cat" at bounding box center [192, 219] width 12 height 12
radio input "true"
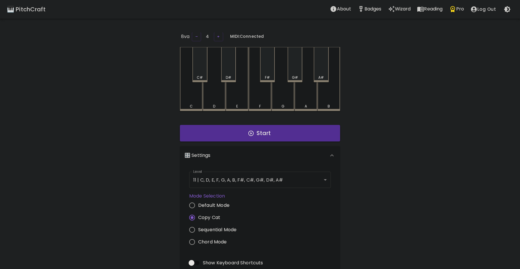
scroll to position [2, 0]
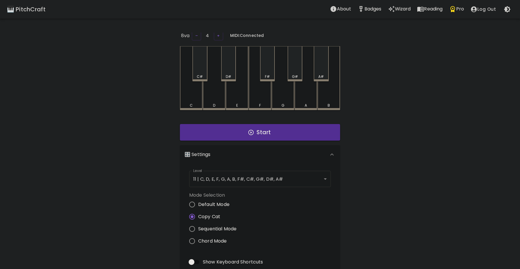
click at [209, 143] on div "🎛️ Settings Level 11 | C, D, E, F, G, A, B, F#, C#, G#, D#, A# 21 Level Mode Se…" at bounding box center [260, 248] width 165 height 211
drag, startPoint x: 216, startPoint y: 135, endPoint x: 219, endPoint y: 137, distance: 3.4
click at [217, 136] on button "Start" at bounding box center [260, 132] width 160 height 17
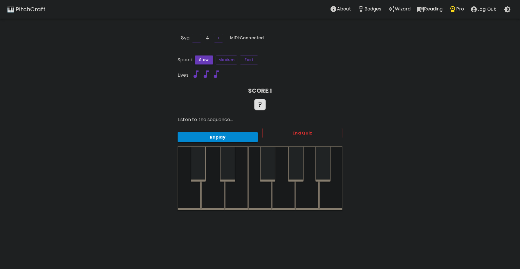
scroll to position [0, 0]
click at [196, 169] on div at bounding box center [198, 163] width 15 height 35
click at [241, 185] on div at bounding box center [236, 178] width 23 height 64
click at [223, 51] on div "8va – 4 + MIDI: Connected Speed Slow Medium Fast Lives SCORE: 2 ❌ ? Your turn! …" at bounding box center [260, 167] width 174 height 269
click at [224, 58] on button "Medium" at bounding box center [227, 59] width 22 height 9
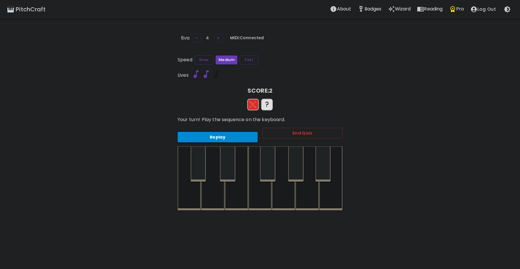
drag, startPoint x: 220, startPoint y: 142, endPoint x: 219, endPoint y: 137, distance: 5.3
click at [219, 141] on div "Replay End Quiz" at bounding box center [258, 135] width 170 height 24
click at [219, 130] on div "Replay" at bounding box center [215, 134] width 85 height 15
click at [217, 135] on button "Replay" at bounding box center [218, 137] width 80 height 11
click at [190, 194] on div at bounding box center [189, 178] width 23 height 64
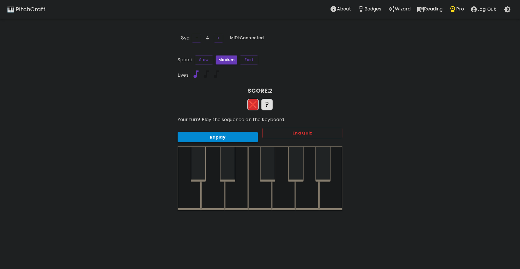
click at [211, 135] on button "Replay" at bounding box center [218, 137] width 80 height 11
click at [213, 139] on button "Replay" at bounding box center [218, 137] width 80 height 11
click at [216, 186] on div at bounding box center [212, 178] width 23 height 64
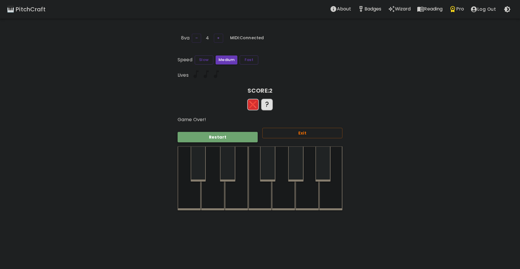
click at [233, 132] on button "Restart" at bounding box center [218, 137] width 80 height 11
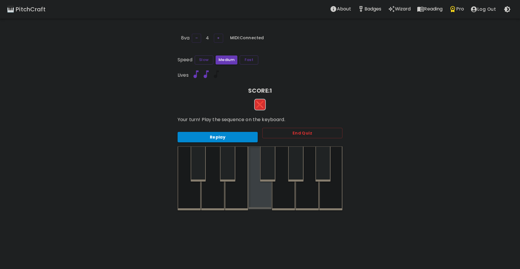
click at [249, 190] on div at bounding box center [260, 177] width 23 height 63
click at [228, 133] on button "Replay" at bounding box center [218, 137] width 80 height 11
click at [234, 195] on div at bounding box center [236, 178] width 23 height 64
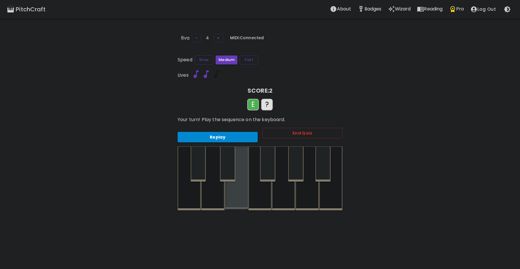
click at [233, 193] on div at bounding box center [236, 177] width 23 height 63
click at [199, 169] on div at bounding box center [198, 163] width 15 height 35
click at [233, 196] on div at bounding box center [236, 177] width 23 height 63
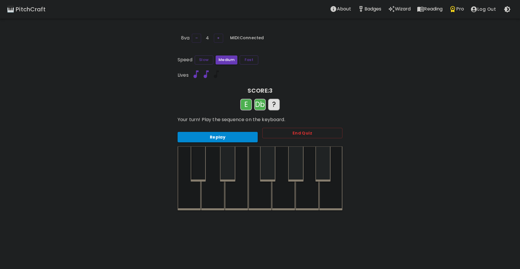
click at [200, 162] on div at bounding box center [198, 163] width 15 height 35
click at [238, 195] on div at bounding box center [236, 178] width 23 height 64
click at [239, 194] on div at bounding box center [236, 178] width 23 height 64
click at [203, 172] on div at bounding box center [198, 163] width 15 height 35
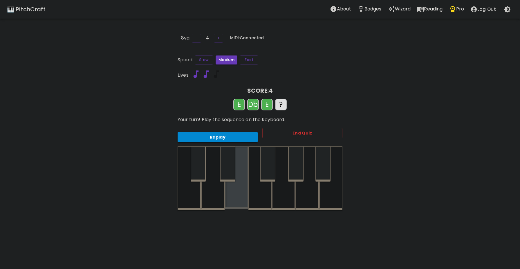
click at [234, 195] on div at bounding box center [236, 177] width 23 height 63
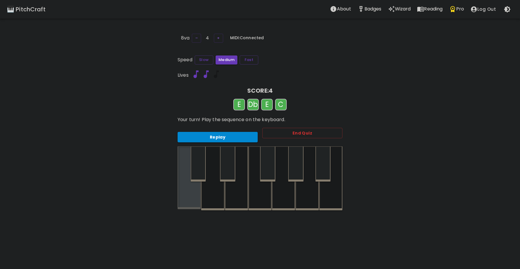
click at [195, 188] on div at bounding box center [189, 177] width 23 height 63
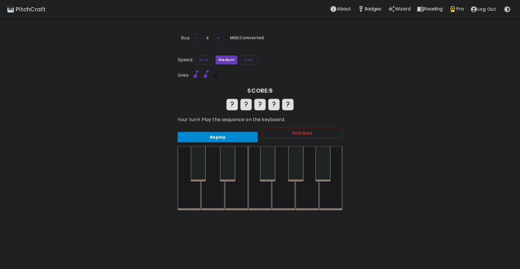
click at [252, 65] on div "Speed Slow Medium Fast Lives SCORE: 5 ? ? ? ? ? Your turn! Play the sequence on…" at bounding box center [260, 132] width 165 height 155
click at [202, 60] on button "Slow" at bounding box center [204, 59] width 19 height 9
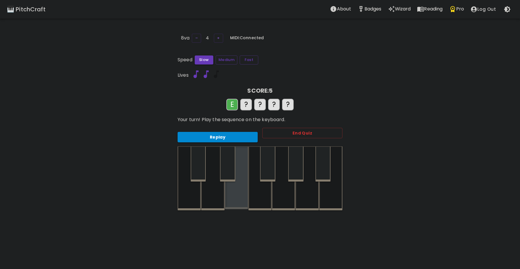
click at [238, 193] on div at bounding box center [236, 177] width 23 height 63
click at [198, 165] on div at bounding box center [198, 163] width 15 height 35
click at [234, 193] on div at bounding box center [236, 177] width 23 height 63
click at [191, 188] on div at bounding box center [189, 178] width 23 height 64
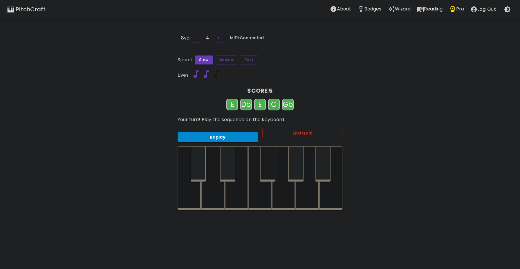
click at [267, 164] on div at bounding box center [267, 163] width 15 height 35
drag, startPoint x: 233, startPoint y: 197, endPoint x: 211, endPoint y: 182, distance: 27.1
click at [230, 194] on div at bounding box center [236, 178] width 23 height 64
click at [198, 168] on div at bounding box center [198, 163] width 15 height 35
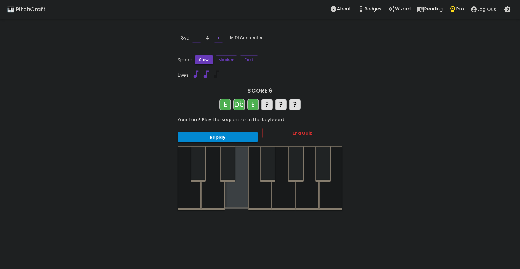
drag, startPoint x: 231, startPoint y: 201, endPoint x: 225, endPoint y: 197, distance: 6.8
click at [225, 197] on div at bounding box center [236, 177] width 23 height 63
click at [189, 191] on div at bounding box center [189, 178] width 23 height 64
click at [265, 167] on div at bounding box center [267, 163] width 15 height 35
click at [223, 171] on div at bounding box center [227, 163] width 15 height 35
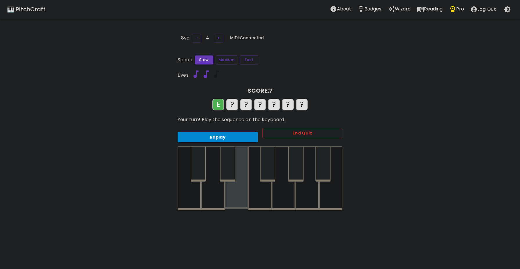
click at [231, 195] on div at bounding box center [236, 177] width 23 height 63
click at [199, 166] on div at bounding box center [198, 163] width 15 height 35
drag, startPoint x: 230, startPoint y: 193, endPoint x: 202, endPoint y: 170, distance: 36.7
click at [229, 193] on div at bounding box center [236, 177] width 23 height 63
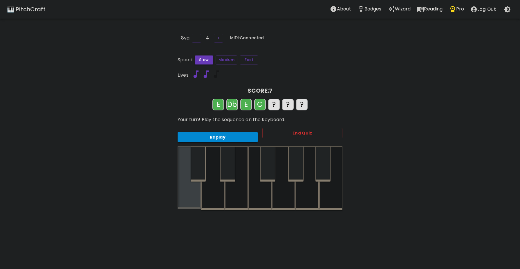
drag, startPoint x: 191, startPoint y: 192, endPoint x: 197, endPoint y: 192, distance: 5.8
click at [191, 193] on div at bounding box center [189, 177] width 23 height 63
drag, startPoint x: 268, startPoint y: 167, endPoint x: 264, endPoint y: 170, distance: 5.0
click at [265, 169] on div at bounding box center [267, 163] width 15 height 35
click at [230, 173] on div at bounding box center [227, 163] width 15 height 35
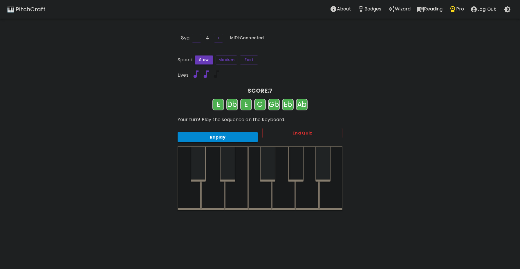
click at [291, 166] on div at bounding box center [295, 163] width 15 height 35
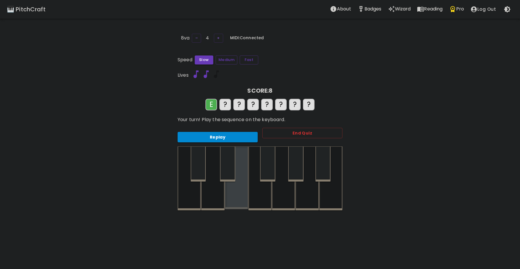
click at [235, 194] on div at bounding box center [236, 177] width 23 height 63
click at [200, 166] on div at bounding box center [198, 163] width 15 height 35
click at [234, 195] on div at bounding box center [236, 178] width 23 height 64
click at [195, 191] on div at bounding box center [189, 178] width 23 height 64
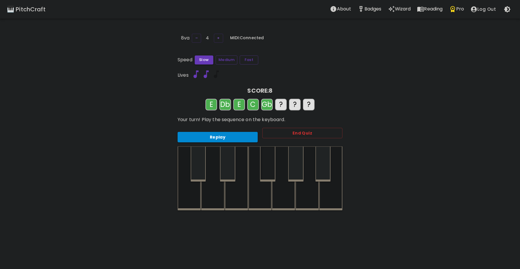
click at [267, 169] on div at bounding box center [267, 163] width 15 height 35
click at [230, 170] on div at bounding box center [227, 163] width 15 height 35
click at [299, 166] on div at bounding box center [295, 163] width 15 height 35
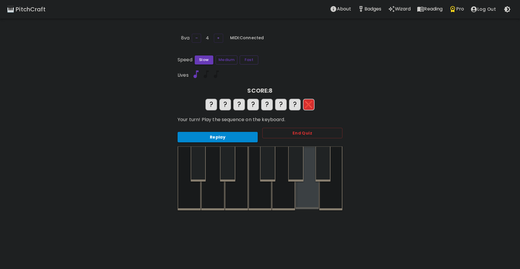
click at [306, 186] on div at bounding box center [307, 177] width 23 height 63
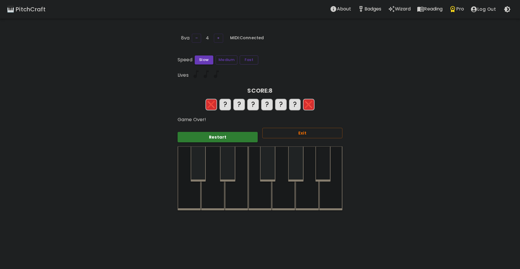
click at [320, 163] on div at bounding box center [323, 163] width 15 height 35
click at [234, 196] on div at bounding box center [236, 178] width 23 height 64
click at [226, 136] on button "Restart" at bounding box center [218, 137] width 80 height 11
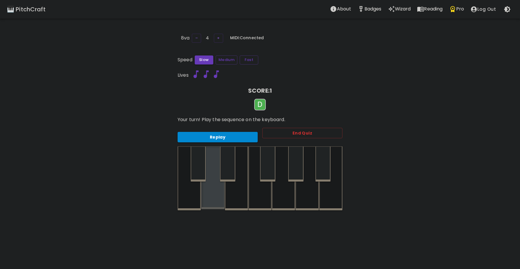
click at [215, 195] on div at bounding box center [212, 177] width 23 height 63
click at [219, 190] on div at bounding box center [212, 178] width 23 height 64
click at [230, 166] on div at bounding box center [227, 163] width 15 height 35
drag, startPoint x: 217, startPoint y: 190, endPoint x: 223, endPoint y: 177, distance: 14.0
click at [217, 188] on div at bounding box center [212, 177] width 23 height 63
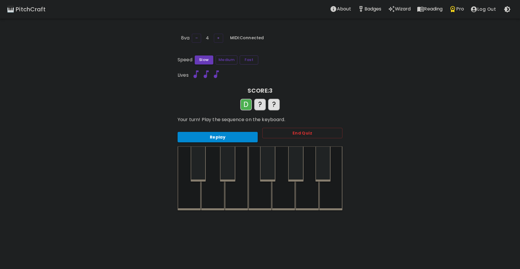
click at [227, 172] on div at bounding box center [227, 163] width 15 height 35
click at [212, 191] on div at bounding box center [212, 178] width 23 height 64
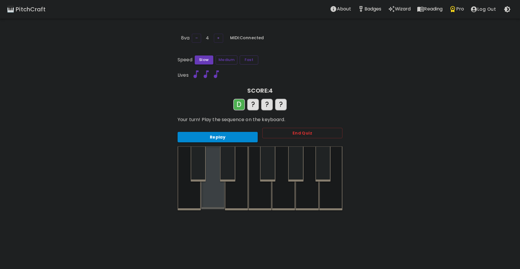
drag, startPoint x: 217, startPoint y: 192, endPoint x: 225, endPoint y: 176, distance: 18.2
click at [217, 192] on div at bounding box center [212, 177] width 23 height 63
drag, startPoint x: 229, startPoint y: 168, endPoint x: 215, endPoint y: 186, distance: 23.6
click at [225, 173] on div at bounding box center [227, 163] width 15 height 35
click at [213, 191] on div at bounding box center [212, 178] width 23 height 64
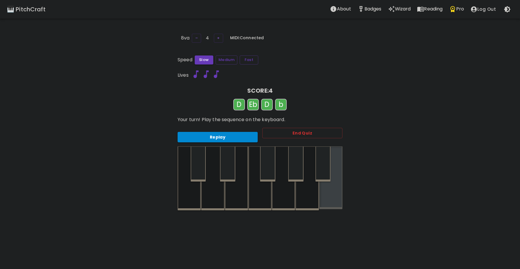
click at [326, 191] on div at bounding box center [330, 177] width 23 height 63
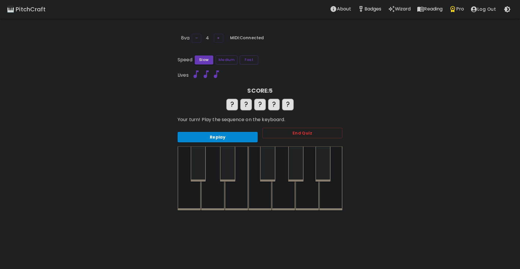
drag, startPoint x: 217, startPoint y: 191, endPoint x: 218, endPoint y: 188, distance: 3.5
click at [216, 191] on div at bounding box center [212, 178] width 23 height 64
click at [229, 170] on div at bounding box center [227, 163] width 15 height 35
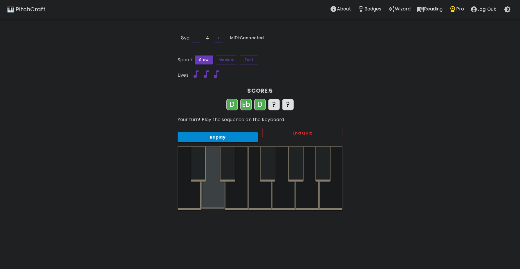
drag, startPoint x: 218, startPoint y: 193, endPoint x: 229, endPoint y: 194, distance: 11.3
click at [218, 193] on div at bounding box center [212, 177] width 23 height 63
click at [329, 195] on div at bounding box center [330, 178] width 23 height 64
click at [319, 173] on div at bounding box center [323, 163] width 15 height 35
click at [217, 188] on div at bounding box center [212, 177] width 23 height 63
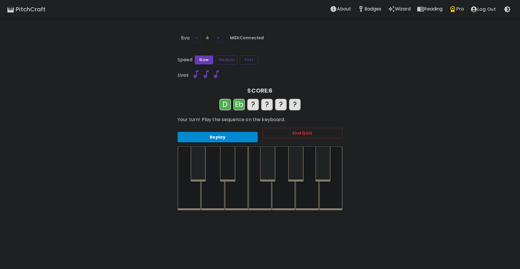
click at [225, 170] on div at bounding box center [227, 163] width 15 height 35
click at [215, 193] on div at bounding box center [212, 177] width 23 height 63
drag, startPoint x: 342, startPoint y: 200, endPoint x: 330, endPoint y: 189, distance: 16.9
click at [340, 198] on div at bounding box center [330, 177] width 23 height 63
click at [323, 171] on div at bounding box center [323, 163] width 15 height 35
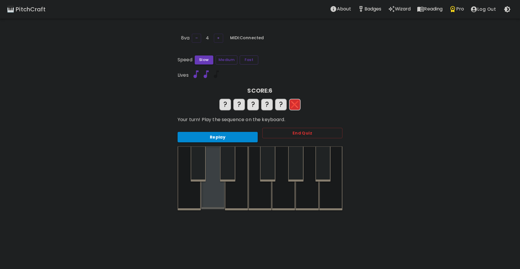
click at [223, 185] on div at bounding box center [212, 177] width 23 height 63
click at [230, 170] on div at bounding box center [227, 163] width 15 height 35
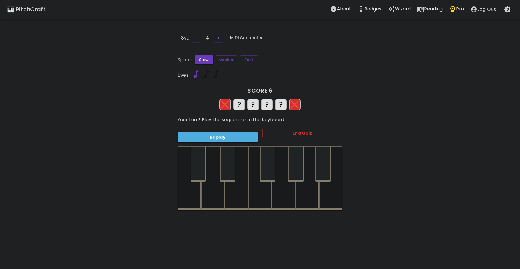
drag, startPoint x: 226, startPoint y: 136, endPoint x: 223, endPoint y: 152, distance: 15.4
click at [226, 140] on button "Replay" at bounding box center [218, 137] width 80 height 11
click at [217, 189] on div at bounding box center [212, 178] width 23 height 64
click at [225, 170] on div at bounding box center [227, 163] width 15 height 35
click at [215, 197] on div at bounding box center [212, 178] width 23 height 64
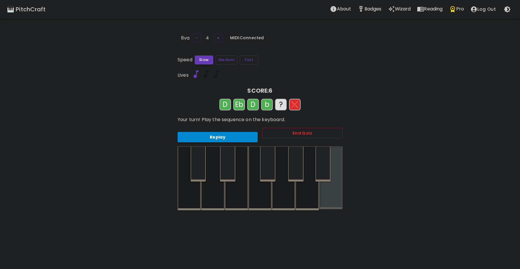
click at [334, 197] on div at bounding box center [330, 177] width 23 height 63
click at [323, 167] on div at bounding box center [323, 163] width 15 height 35
click at [227, 172] on div at bounding box center [227, 163] width 15 height 35
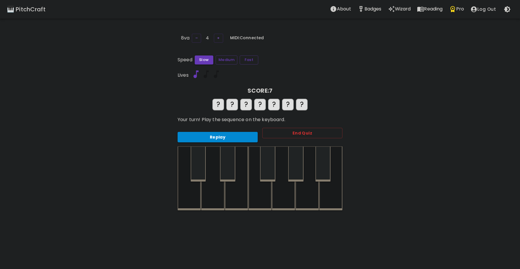
drag, startPoint x: 218, startPoint y: 189, endPoint x: 224, endPoint y: 181, distance: 9.5
click at [218, 188] on div at bounding box center [212, 178] width 23 height 64
click at [229, 168] on div at bounding box center [227, 163] width 15 height 35
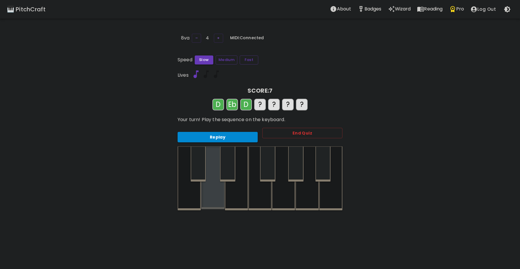
click at [216, 191] on div at bounding box center [212, 177] width 23 height 63
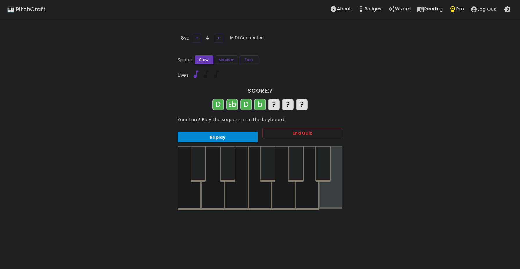
drag, startPoint x: 324, startPoint y: 194, endPoint x: 323, endPoint y: 174, distance: 20.0
click at [324, 194] on div at bounding box center [330, 177] width 23 height 63
click at [320, 168] on div at bounding box center [323, 163] width 15 height 35
click at [304, 190] on div at bounding box center [307, 178] width 23 height 64
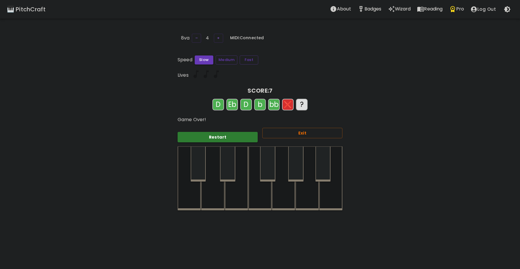
click at [229, 172] on div at bounding box center [227, 163] width 15 height 35
click at [218, 137] on button "Restart" at bounding box center [218, 137] width 80 height 11
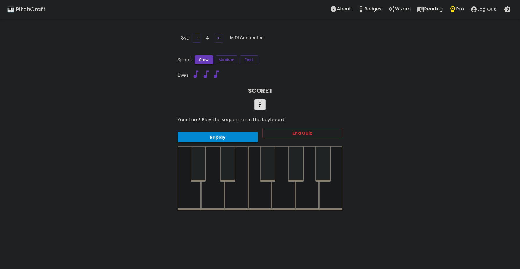
click at [289, 190] on div at bounding box center [283, 178] width 23 height 64
click at [285, 190] on div at bounding box center [283, 177] width 23 height 63
click at [331, 194] on div at bounding box center [330, 178] width 23 height 64
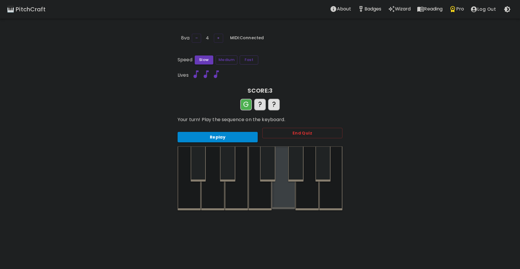
click at [283, 193] on div at bounding box center [283, 177] width 23 height 63
drag, startPoint x: 326, startPoint y: 191, endPoint x: 322, endPoint y: 192, distance: 4.2
click at [327, 192] on div at bounding box center [330, 178] width 23 height 64
click at [223, 164] on div at bounding box center [227, 163] width 15 height 35
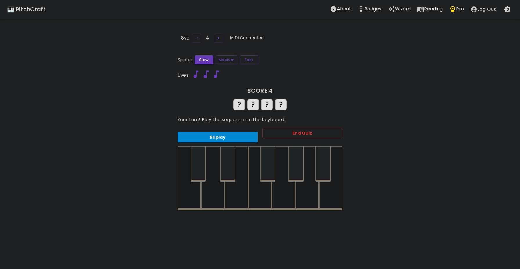
click at [292, 197] on div at bounding box center [283, 178] width 23 height 64
drag, startPoint x: 335, startPoint y: 195, endPoint x: 329, endPoint y: 194, distance: 6.5
click at [332, 195] on div at bounding box center [330, 178] width 23 height 64
click at [234, 170] on div at bounding box center [227, 163] width 15 height 35
click at [321, 172] on div at bounding box center [323, 163] width 15 height 35
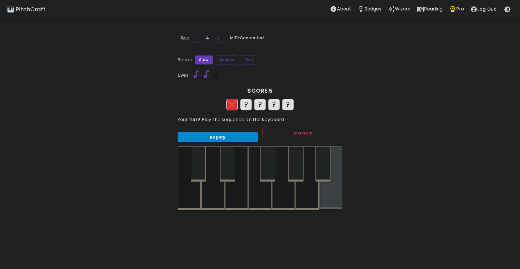
drag, startPoint x: 330, startPoint y: 195, endPoint x: 315, endPoint y: 194, distance: 14.6
click at [326, 195] on div at bounding box center [330, 177] width 23 height 63
click at [238, 139] on button "Replay" at bounding box center [218, 137] width 80 height 11
click at [298, 171] on div at bounding box center [295, 163] width 15 height 35
click at [330, 197] on div at bounding box center [330, 178] width 23 height 64
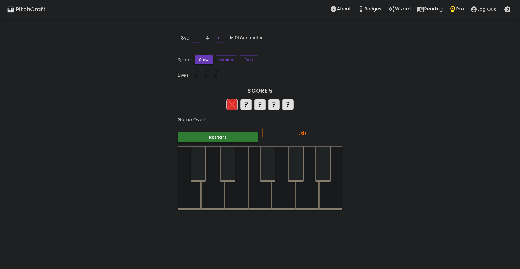
click at [231, 134] on button "Restart" at bounding box center [218, 137] width 80 height 11
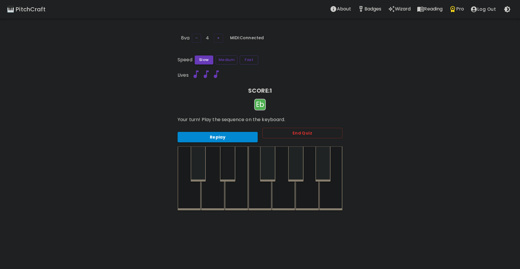
click at [227, 168] on div at bounding box center [227, 163] width 15 height 35
click at [230, 170] on div at bounding box center [227, 163] width 15 height 35
click at [321, 169] on div at bounding box center [323, 163] width 15 height 35
click at [228, 170] on div at bounding box center [227, 163] width 15 height 35
click at [320, 173] on div at bounding box center [323, 163] width 15 height 35
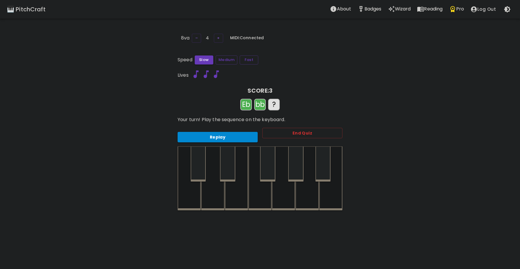
click at [179, 196] on div at bounding box center [189, 178] width 23 height 64
drag, startPoint x: 226, startPoint y: 168, endPoint x: 251, endPoint y: 169, distance: 24.4
click at [228, 168] on div at bounding box center [227, 163] width 15 height 35
click at [324, 169] on div at bounding box center [323, 163] width 15 height 35
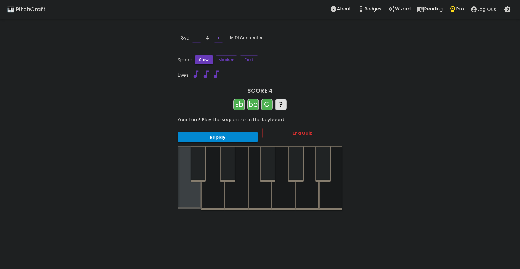
click at [198, 195] on div at bounding box center [189, 177] width 23 height 63
click at [226, 174] on div at bounding box center [227, 163] width 15 height 35
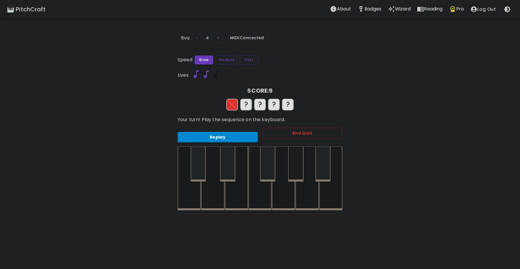
click at [293, 174] on div at bounding box center [295, 163] width 15 height 35
drag, startPoint x: 227, startPoint y: 174, endPoint x: 230, endPoint y: 172, distance: 4.0
click at [227, 174] on div at bounding box center [227, 163] width 15 height 35
drag, startPoint x: 323, startPoint y: 166, endPoint x: 302, endPoint y: 170, distance: 21.5
click at [314, 170] on div at bounding box center [260, 178] width 165 height 64
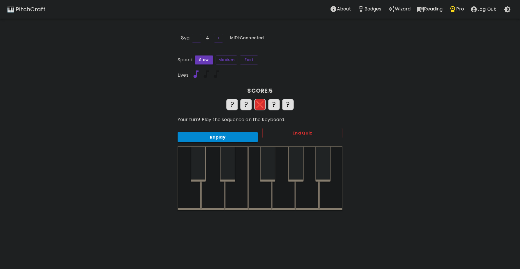
click at [185, 198] on div at bounding box center [189, 178] width 23 height 64
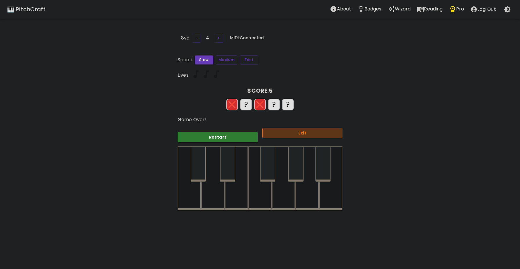
click at [293, 135] on button "Exit" at bounding box center [303, 133] width 80 height 11
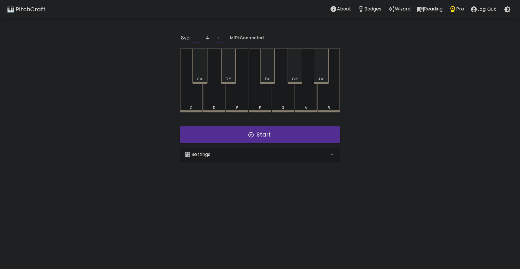
click at [236, 158] on div "🎛️ Settings" at bounding box center [260, 155] width 160 height 14
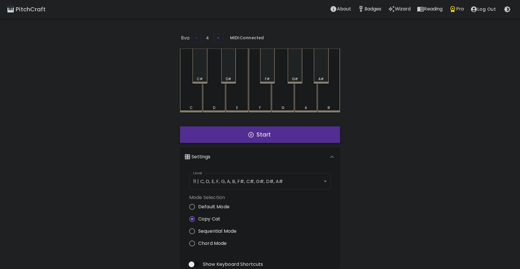
click at [238, 138] on button "Start" at bounding box center [260, 134] width 160 height 17
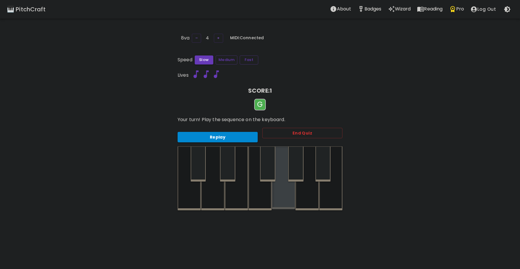
click at [277, 194] on div at bounding box center [283, 177] width 23 height 63
drag, startPoint x: 279, startPoint y: 193, endPoint x: 290, endPoint y: 177, distance: 18.8
click at [280, 192] on div at bounding box center [283, 177] width 23 height 63
click at [293, 169] on div at bounding box center [295, 163] width 15 height 35
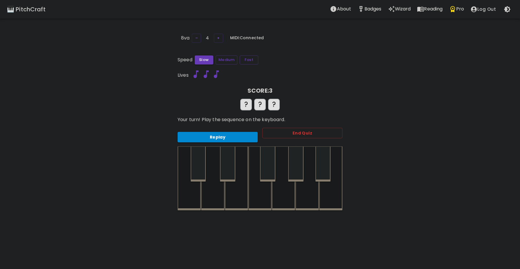
drag, startPoint x: 288, startPoint y: 190, endPoint x: 291, endPoint y: 183, distance: 7.6
click at [288, 189] on div at bounding box center [283, 178] width 23 height 64
drag, startPoint x: 293, startPoint y: 174, endPoint x: 247, endPoint y: 176, distance: 46.2
click at [292, 175] on div at bounding box center [295, 163] width 15 height 35
click at [198, 173] on div at bounding box center [198, 163] width 15 height 35
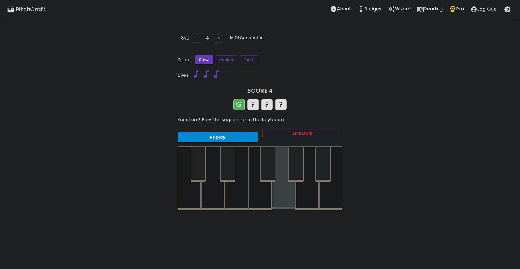
click at [290, 187] on div at bounding box center [283, 177] width 23 height 63
drag, startPoint x: 295, startPoint y: 171, endPoint x: 280, endPoint y: 174, distance: 15.6
click at [295, 173] on div at bounding box center [295, 163] width 15 height 35
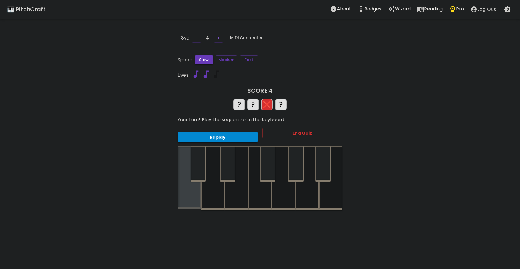
click at [196, 191] on div at bounding box center [189, 177] width 23 height 63
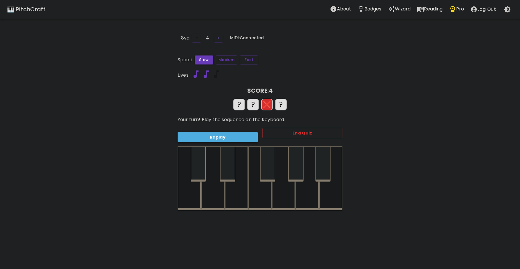
click at [225, 134] on button "Replay" at bounding box center [218, 137] width 80 height 11
drag, startPoint x: 210, startPoint y: 136, endPoint x: 225, endPoint y: 139, distance: 15.6
click at [211, 137] on button "Replay" at bounding box center [218, 137] width 80 height 11
click at [285, 190] on div at bounding box center [283, 178] width 23 height 64
drag, startPoint x: 294, startPoint y: 165, endPoint x: 256, endPoint y: 168, distance: 37.8
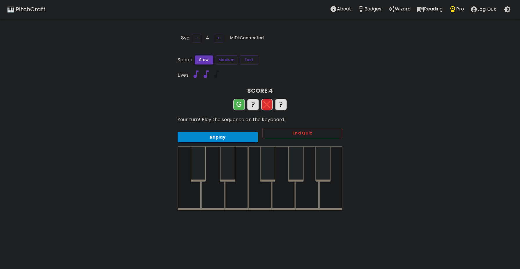
click at [281, 168] on div at bounding box center [260, 178] width 165 height 64
click at [204, 160] on div at bounding box center [198, 163] width 15 height 35
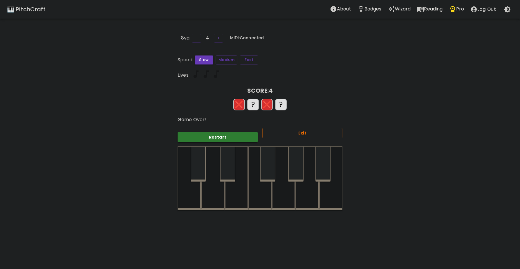
click at [226, 171] on div at bounding box center [227, 163] width 15 height 35
click at [284, 136] on button "Exit" at bounding box center [303, 133] width 80 height 11
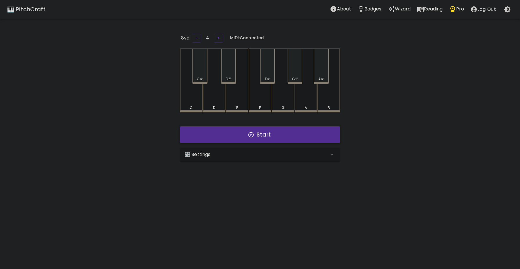
drag, startPoint x: 238, startPoint y: 139, endPoint x: 240, endPoint y: 141, distance: 3.3
click at [239, 141] on button "Start" at bounding box center [260, 134] width 160 height 17
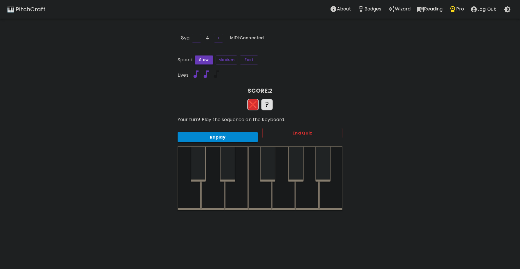
drag, startPoint x: 270, startPoint y: 164, endPoint x: 275, endPoint y: 218, distance: 54.3
click at [275, 230] on div "8va – 4 + MIDI: Connected Speed Slow Medium Fast Lives SCORE: 2 ❌ ? Your turn! …" at bounding box center [260, 167] width 174 height 269
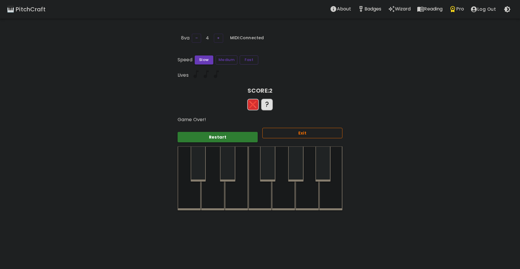
click at [288, 136] on button "Exit" at bounding box center [303, 133] width 80 height 11
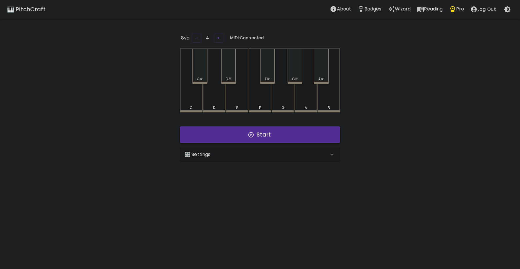
click at [228, 136] on button "Start" at bounding box center [260, 134] width 160 height 17
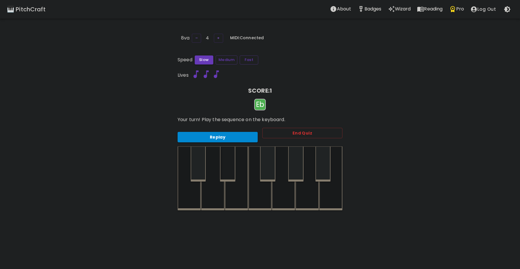
click at [224, 167] on div at bounding box center [227, 163] width 15 height 35
click at [234, 171] on div at bounding box center [227, 163] width 15 height 35
click at [236, 191] on div at bounding box center [236, 177] width 23 height 63
click at [230, 169] on div at bounding box center [227, 163] width 15 height 35
drag, startPoint x: 232, startPoint y: 192, endPoint x: 233, endPoint y: 177, distance: 14.6
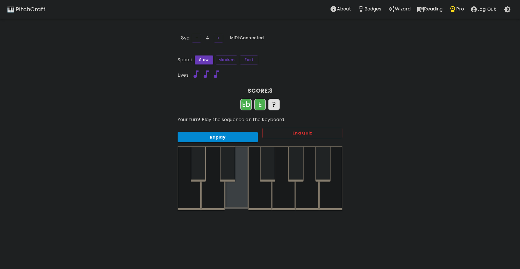
click at [232, 192] on div at bounding box center [236, 177] width 23 height 63
click at [231, 174] on div at bounding box center [227, 163] width 15 height 35
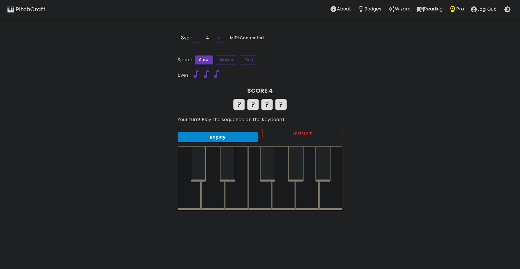
click at [226, 162] on div at bounding box center [227, 163] width 15 height 35
drag, startPoint x: 231, startPoint y: 187, endPoint x: 227, endPoint y: 169, distance: 17.9
click at [231, 185] on div at bounding box center [236, 177] width 23 height 63
click at [226, 168] on div at bounding box center [227, 163] width 15 height 35
click at [260, 194] on div at bounding box center [260, 178] width 23 height 64
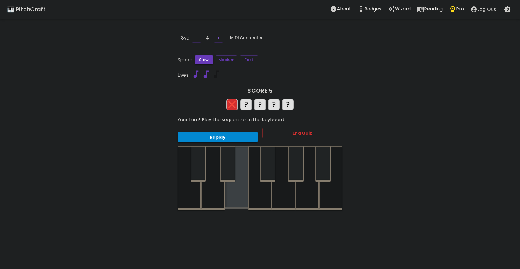
click at [236, 185] on div at bounding box center [236, 177] width 23 height 63
click at [226, 170] on div at bounding box center [227, 163] width 15 height 35
drag, startPoint x: 232, startPoint y: 189, endPoint x: 247, endPoint y: 188, distance: 14.8
click at [232, 190] on div at bounding box center [236, 177] width 23 height 63
click at [231, 164] on div at bounding box center [227, 163] width 15 height 35
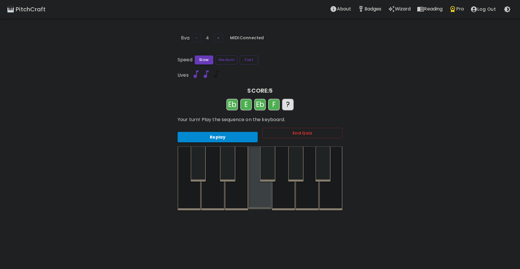
click at [265, 186] on div at bounding box center [260, 177] width 23 height 63
click at [231, 166] on div at bounding box center [227, 163] width 15 height 35
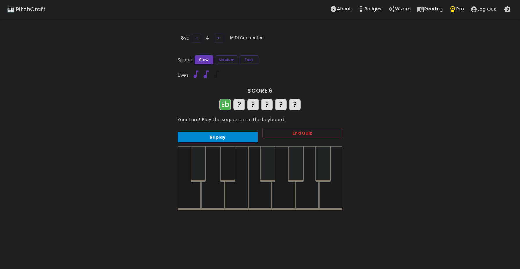
click at [229, 166] on div at bounding box center [227, 163] width 15 height 35
drag, startPoint x: 236, startPoint y: 193, endPoint x: 234, endPoint y: 179, distance: 13.6
click at [237, 193] on div at bounding box center [236, 177] width 23 height 63
click at [231, 171] on div at bounding box center [227, 163] width 15 height 35
click at [263, 195] on div at bounding box center [260, 177] width 23 height 63
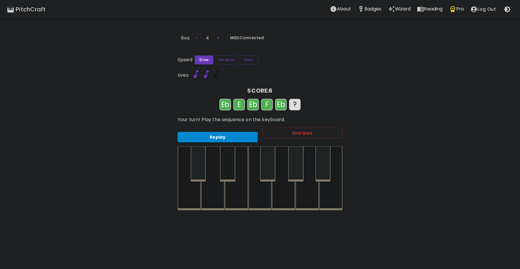
click at [233, 170] on div at bounding box center [227, 163] width 15 height 35
click at [213, 181] on div at bounding box center [212, 177] width 23 height 63
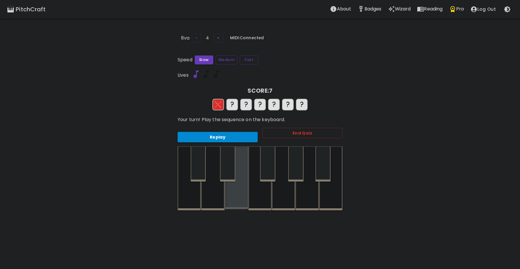
click at [234, 185] on div at bounding box center [236, 177] width 23 height 63
click at [229, 169] on div at bounding box center [227, 163] width 15 height 35
click at [236, 192] on div at bounding box center [236, 177] width 23 height 63
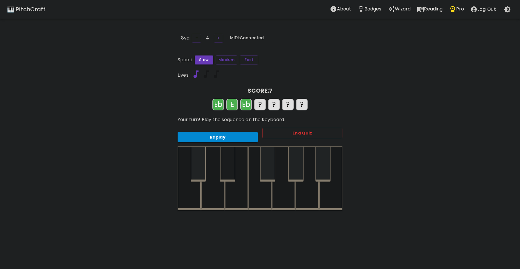
click at [230, 175] on div at bounding box center [227, 163] width 15 height 35
click at [263, 198] on div at bounding box center [260, 177] width 23 height 63
click at [228, 165] on div at bounding box center [227, 163] width 15 height 35
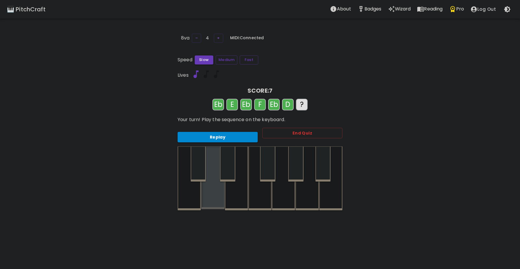
click at [213, 190] on div at bounding box center [212, 177] width 23 height 63
click at [263, 192] on div at bounding box center [260, 178] width 23 height 64
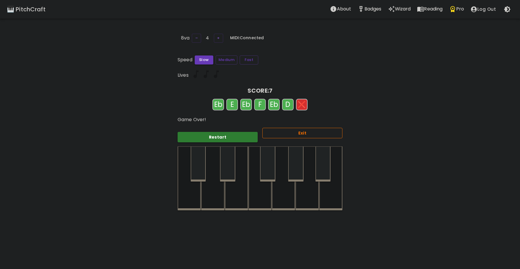
click at [299, 130] on button "Exit" at bounding box center [303, 133] width 80 height 11
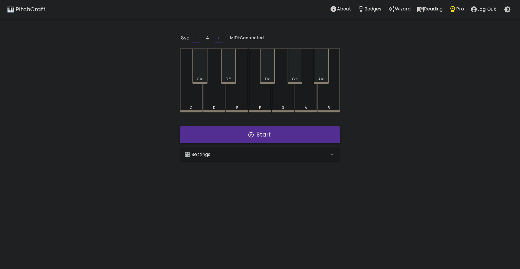
click at [240, 139] on button "Start" at bounding box center [260, 134] width 160 height 17
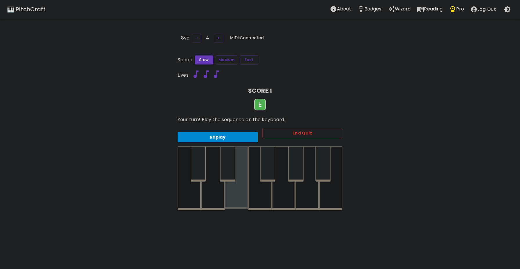
click at [240, 182] on div at bounding box center [236, 177] width 23 height 63
click at [245, 183] on div at bounding box center [236, 177] width 23 height 63
click at [293, 129] on button "End Quiz" at bounding box center [303, 133] width 80 height 11
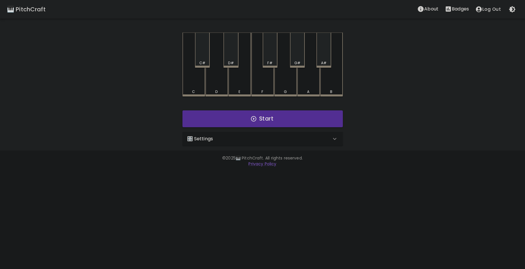
click at [240, 107] on div "C C# D D# E F F# G G# A A# B Start 🎛️ Settings Level 11 | C, D, E, F, G, A, B, …" at bounding box center [262, 89] width 174 height 113
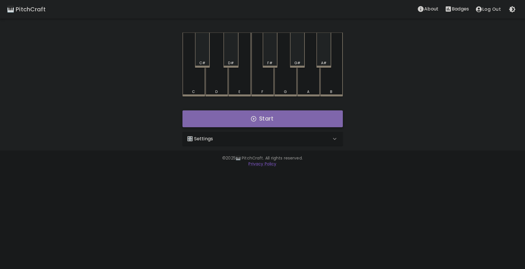
click at [239, 115] on button "Start" at bounding box center [262, 118] width 160 height 17
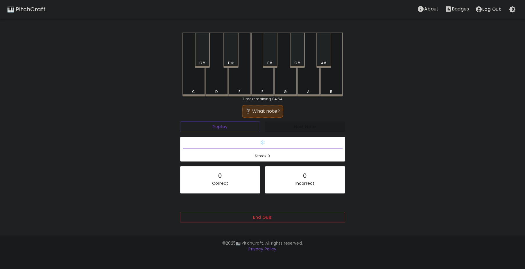
click at [37, 10] on div "🎹 PitchCraft" at bounding box center [26, 9] width 39 height 9
click at [121, 65] on div "🎹 PitchCraft About Badges Log Out C C# D D# E F F# G G# A A# B Time remaining: …" at bounding box center [262, 115] width 525 height 231
click at [41, 12] on div "🎹 PitchCraft" at bounding box center [26, 9] width 39 height 9
click at [254, 223] on div "End Quiz" at bounding box center [262, 221] width 165 height 19
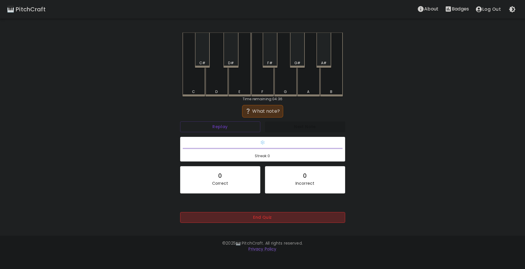
click at [253, 216] on button "End Quiz" at bounding box center [262, 217] width 165 height 11
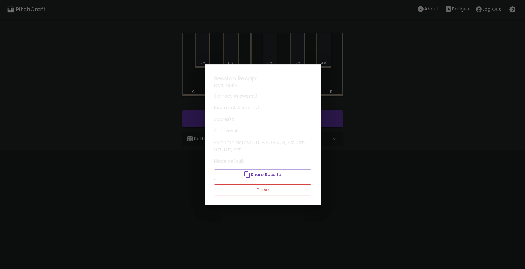
click at [247, 184] on button "Close" at bounding box center [263, 189] width 98 height 11
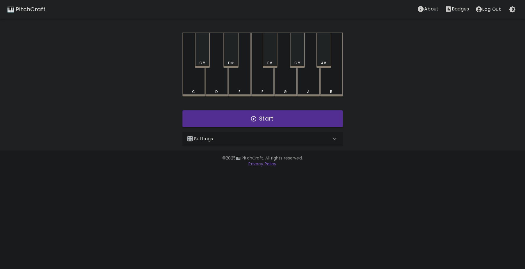
click at [228, 145] on div "🎛️ Settings" at bounding box center [262, 139] width 160 height 14
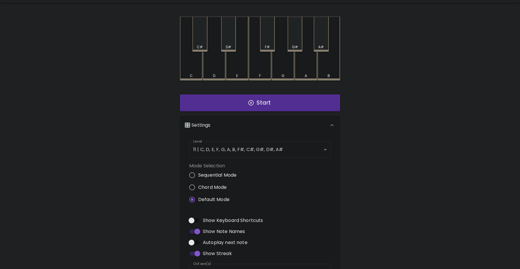
scroll to position [58, 0]
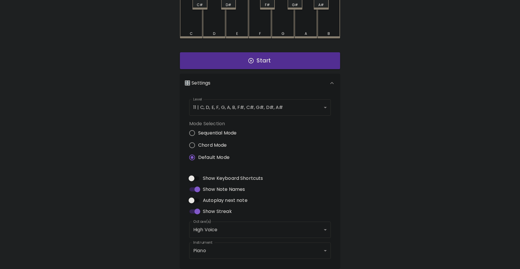
click at [209, 132] on span "Sequential Mode" at bounding box center [217, 133] width 38 height 7
click at [198, 132] on input "Sequential Mode" at bounding box center [192, 133] width 12 height 12
radio input "true"
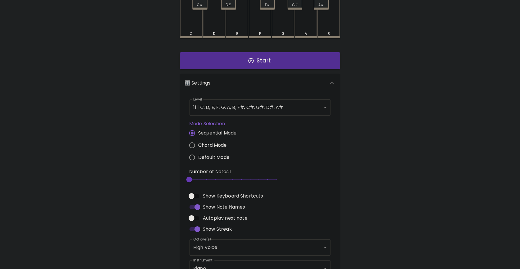
click at [223, 181] on span "2" at bounding box center [232, 179] width 87 height 9
type input "5"
drag, startPoint x: 223, startPoint y: 179, endPoint x: 212, endPoint y: 177, distance: 10.9
click at [213, 177] on span "5" at bounding box center [216, 180] width 6 height 6
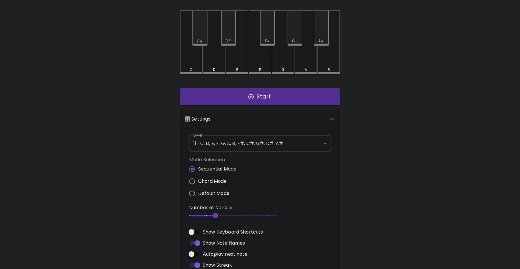
scroll to position [29, 0]
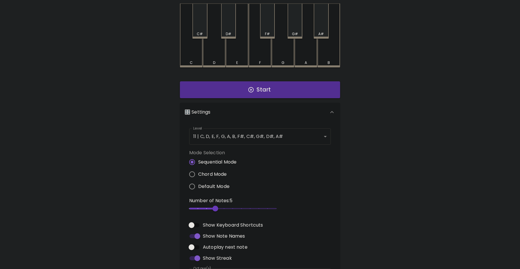
click at [262, 91] on button "Start" at bounding box center [260, 89] width 160 height 17
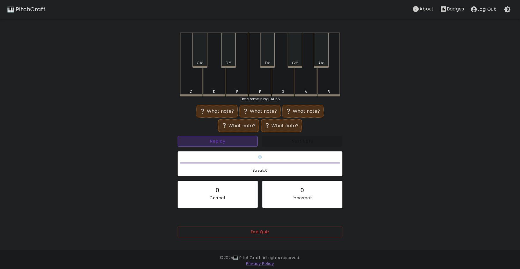
drag, startPoint x: 196, startPoint y: 146, endPoint x: 198, endPoint y: 141, distance: 5.2
click at [198, 141] on button "Replay" at bounding box center [218, 141] width 80 height 11
drag, startPoint x: 217, startPoint y: 146, endPoint x: 256, endPoint y: 101, distance: 59.5
click at [218, 144] on button "Replay" at bounding box center [218, 141] width 80 height 11
drag, startPoint x: 163, startPoint y: 94, endPoint x: 180, endPoint y: 79, distance: 23.1
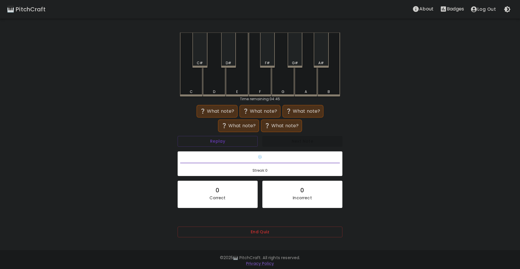
click at [164, 94] on div "🎹 PitchCraft About Badges Log Out C C# D D# E F F# G G# A A# B Time remaining: …" at bounding box center [260, 122] width 520 height 245
click at [205, 143] on button "Replay" at bounding box center [218, 141] width 80 height 11
click at [192, 86] on div "C" at bounding box center [191, 64] width 23 height 63
click at [267, 80] on div "F" at bounding box center [260, 64] width 23 height 63
click at [284, 81] on div "G" at bounding box center [283, 64] width 23 height 63
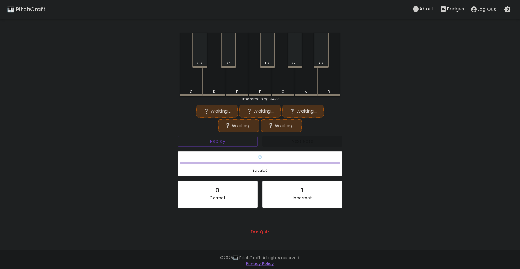
click at [262, 62] on div "F#" at bounding box center [268, 62] width 14 height 5
click at [214, 75] on div "D" at bounding box center [214, 65] width 23 height 64
click at [228, 86] on div "E" at bounding box center [237, 64] width 23 height 63
click at [256, 82] on div "F" at bounding box center [260, 64] width 23 height 63
click at [188, 86] on div "C" at bounding box center [191, 64] width 23 height 63
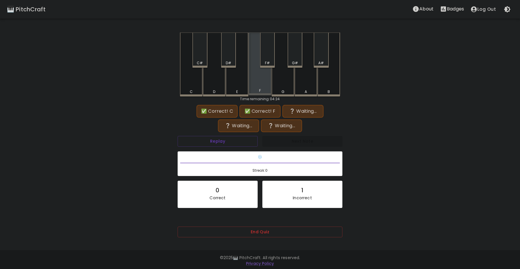
click at [267, 78] on div "F" at bounding box center [260, 64] width 23 height 63
click at [267, 62] on div "F#" at bounding box center [267, 62] width 5 height 5
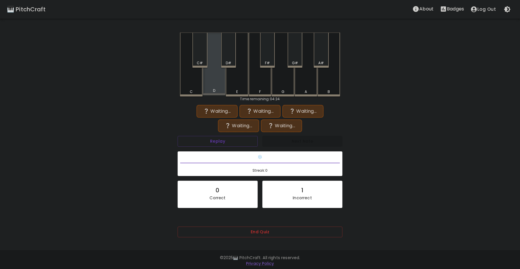
click at [219, 82] on div "D" at bounding box center [214, 64] width 23 height 63
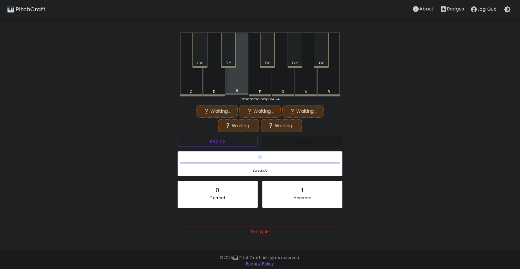
drag, startPoint x: 238, startPoint y: 80, endPoint x: 250, endPoint y: 81, distance: 11.7
click at [239, 80] on div "E" at bounding box center [237, 64] width 23 height 63
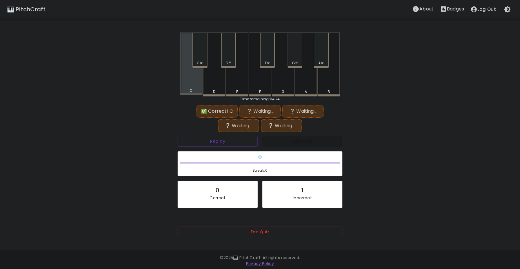
drag, startPoint x: 197, startPoint y: 87, endPoint x: 253, endPoint y: 82, distance: 56.5
click at [204, 87] on div "C C# D D# E F F# G G# A A# B" at bounding box center [260, 65] width 160 height 64
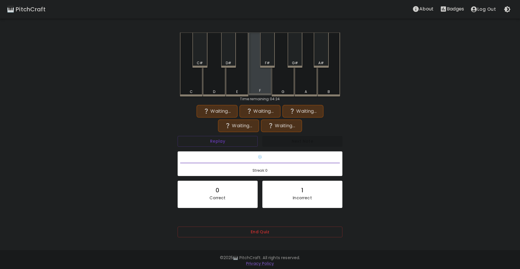
click at [265, 77] on div "F" at bounding box center [260, 64] width 23 height 63
drag, startPoint x: 265, startPoint y: 63, endPoint x: 251, endPoint y: 80, distance: 21.9
click at [265, 65] on div "F#" at bounding box center [268, 62] width 14 height 5
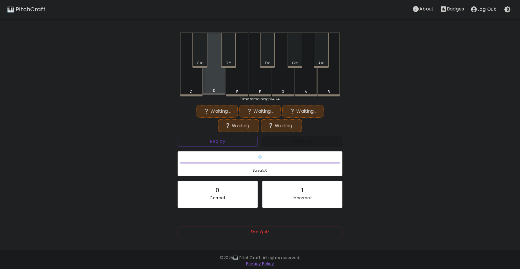
click at [217, 87] on div "D" at bounding box center [214, 64] width 23 height 63
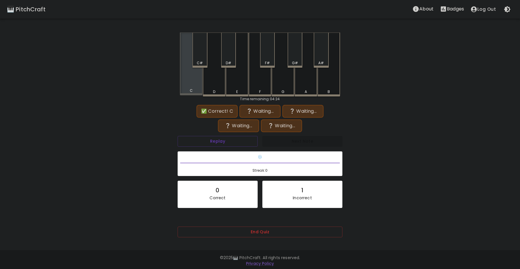
click at [186, 85] on div "C" at bounding box center [191, 64] width 23 height 63
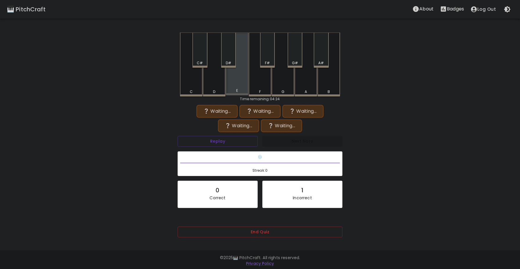
click at [246, 80] on div "E" at bounding box center [237, 64] width 23 height 63
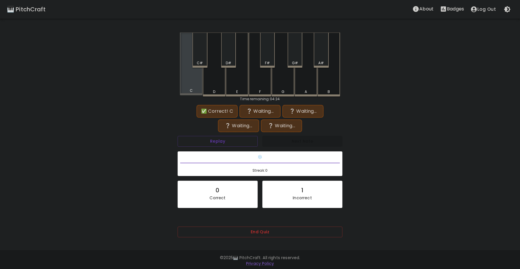
drag, startPoint x: 196, startPoint y: 88, endPoint x: 240, endPoint y: 80, distance: 44.8
click at [207, 86] on div "C C# D D# E F F# G G# A A# B" at bounding box center [260, 65] width 160 height 64
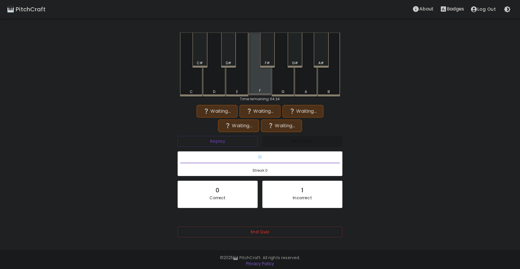
drag, startPoint x: 262, startPoint y: 79, endPoint x: 242, endPoint y: 78, distance: 20.0
click at [263, 79] on div "F" at bounding box center [260, 64] width 23 height 63
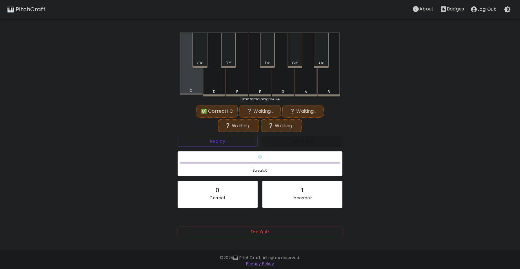
drag, startPoint x: 188, startPoint y: 85, endPoint x: 220, endPoint y: 80, distance: 32.6
click at [198, 84] on div "C" at bounding box center [191, 64] width 23 height 63
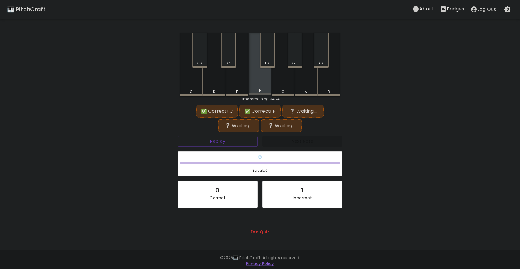
click at [265, 79] on div "F" at bounding box center [260, 64] width 23 height 63
click at [268, 55] on div "F#" at bounding box center [267, 50] width 15 height 35
click at [253, 84] on div "F" at bounding box center [260, 64] width 23 height 63
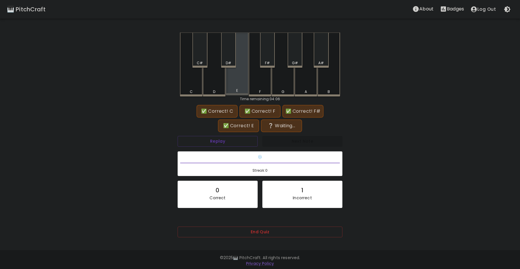
drag, startPoint x: 241, startPoint y: 83, endPoint x: 250, endPoint y: 82, distance: 9.7
click at [241, 84] on div "E" at bounding box center [237, 64] width 23 height 63
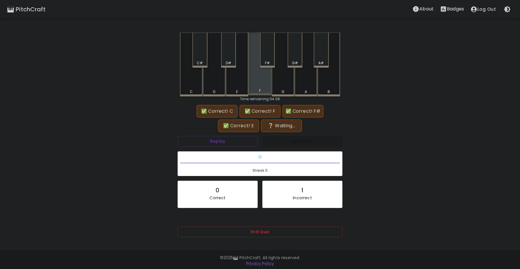
click at [259, 82] on div "F" at bounding box center [260, 64] width 23 height 63
click at [254, 85] on div "F" at bounding box center [260, 64] width 23 height 63
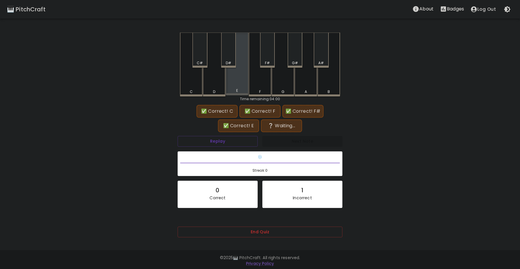
click at [233, 77] on div "E" at bounding box center [237, 64] width 23 height 63
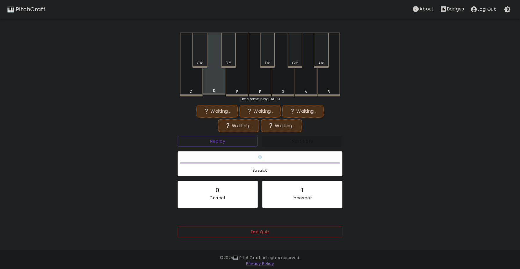
click at [205, 89] on div "D" at bounding box center [214, 64] width 23 height 63
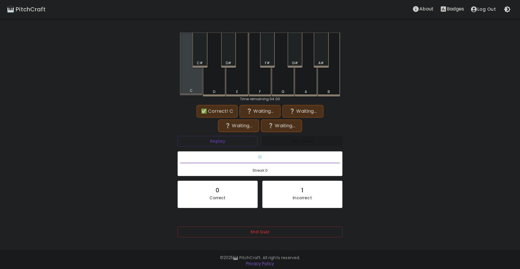
drag, startPoint x: 197, startPoint y: 77, endPoint x: 245, endPoint y: 78, distance: 48.5
click at [197, 78] on div "C" at bounding box center [191, 64] width 23 height 63
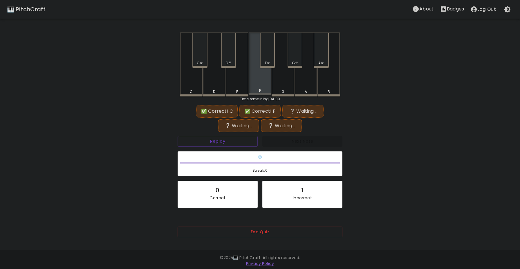
click at [258, 80] on div "F" at bounding box center [260, 64] width 23 height 63
click at [267, 53] on div "F#" at bounding box center [267, 50] width 15 height 35
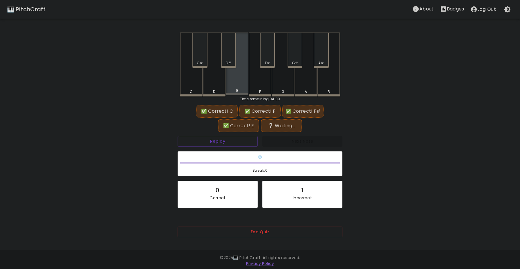
drag, startPoint x: 233, startPoint y: 82, endPoint x: 246, endPoint y: 80, distance: 13.6
click at [237, 82] on div "E" at bounding box center [237, 64] width 23 height 63
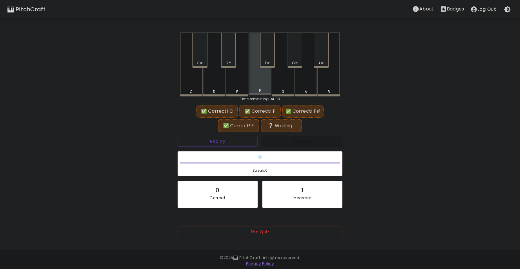
click at [263, 79] on div "F" at bounding box center [260, 64] width 23 height 63
click at [269, 61] on div "F#" at bounding box center [267, 62] width 5 height 5
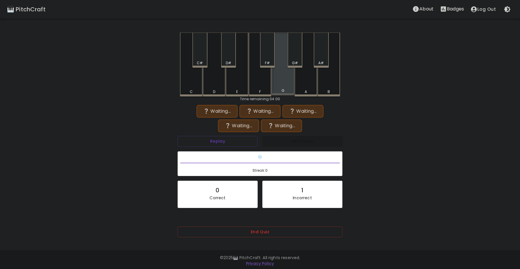
click at [283, 86] on div "G" at bounding box center [283, 64] width 23 height 63
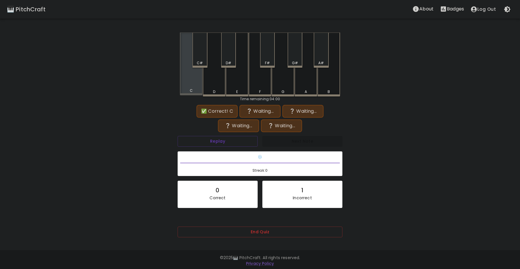
drag, startPoint x: 195, startPoint y: 89, endPoint x: 246, endPoint y: 79, distance: 52.1
click at [200, 87] on div "C" at bounding box center [191, 64] width 23 height 63
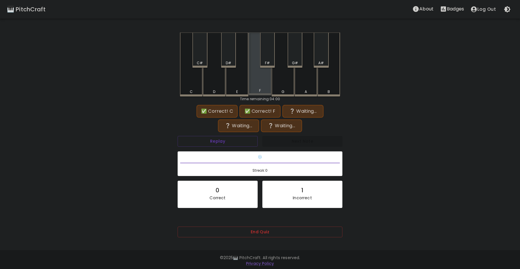
click at [261, 78] on div "F" at bounding box center [260, 64] width 23 height 63
click at [266, 59] on div "F#" at bounding box center [267, 50] width 15 height 35
drag, startPoint x: 249, startPoint y: 80, endPoint x: 256, endPoint y: 77, distance: 7.3
click at [252, 82] on div "C C# D D# E F F# G G# A A# B" at bounding box center [260, 65] width 160 height 64
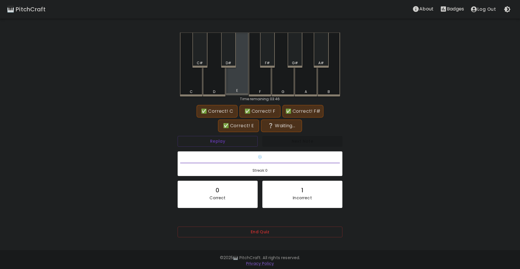
click at [246, 82] on div "E" at bounding box center [237, 64] width 23 height 63
click at [229, 133] on div "✅ Correct! C ✅ Correct! F ✅ Correct! F# ✅ Correct! E ❔ Waiting..." at bounding box center [260, 118] width 165 height 29
drag, startPoint x: 228, startPoint y: 133, endPoint x: 227, endPoint y: 137, distance: 4.1
click at [227, 134] on div "✅ Correct! C ✅ Correct! F ✅ Correct! F# ✅ Correct! E ❔ Waiting... Replay Next N…" at bounding box center [260, 176] width 165 height 141
click at [227, 140] on button "Replay" at bounding box center [218, 141] width 80 height 11
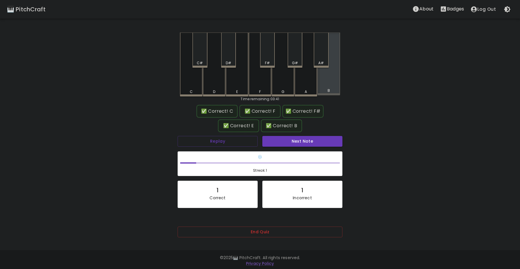
click at [325, 82] on div "B" at bounding box center [329, 64] width 23 height 63
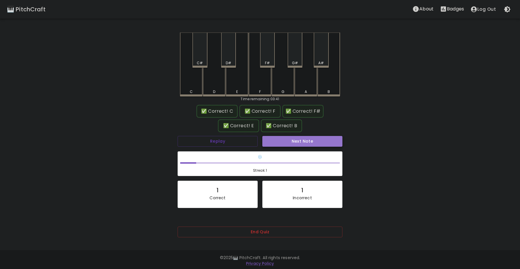
click at [290, 146] on button "Next Note" at bounding box center [303, 141] width 80 height 11
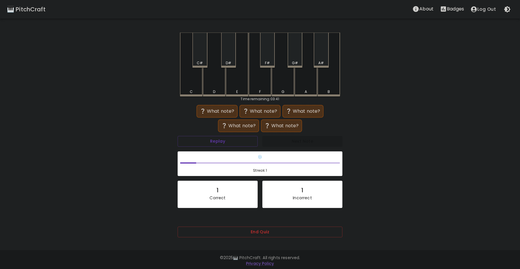
click at [256, 224] on div "End Quiz" at bounding box center [260, 234] width 165 height 28
drag, startPoint x: 255, startPoint y: 229, endPoint x: 262, endPoint y: 229, distance: 7.0
click at [262, 229] on button "End Quiz" at bounding box center [260, 232] width 165 height 11
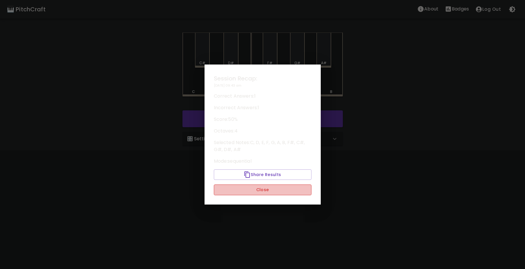
click at [259, 194] on button "Close" at bounding box center [263, 189] width 98 height 11
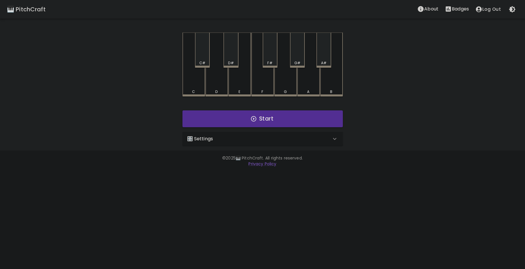
click at [240, 146] on div "🎛️ Settings" at bounding box center [262, 139] width 160 height 14
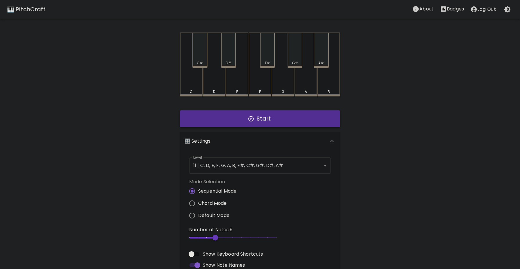
click at [244, 118] on button "Start" at bounding box center [260, 118] width 160 height 17
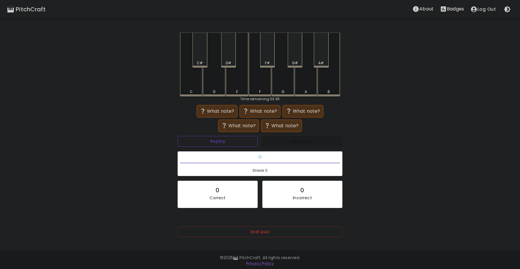
click at [209, 136] on button "Replay" at bounding box center [218, 141] width 80 height 11
click at [241, 73] on div "E" at bounding box center [237, 65] width 23 height 64
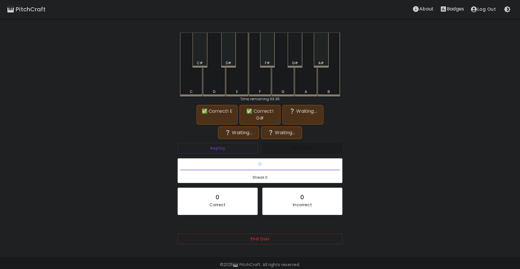
click at [299, 61] on div "G#" at bounding box center [295, 62] width 14 height 5
click at [215, 150] on button "Replay" at bounding box center [218, 148] width 80 height 11
click at [299, 59] on div "G#" at bounding box center [295, 50] width 15 height 35
click at [326, 60] on div "A#" at bounding box center [321, 50] width 15 height 35
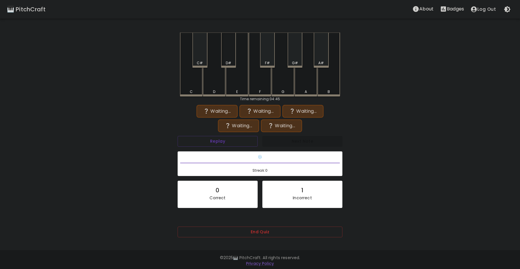
click at [229, 62] on div "D#" at bounding box center [229, 62] width 6 height 5
click at [230, 53] on div "D#" at bounding box center [228, 50] width 15 height 35
drag, startPoint x: 299, startPoint y: 58, endPoint x: 262, endPoint y: 75, distance: 41.5
click at [299, 60] on div "G#" at bounding box center [295, 50] width 15 height 35
click at [214, 89] on div "D" at bounding box center [214, 64] width 23 height 63
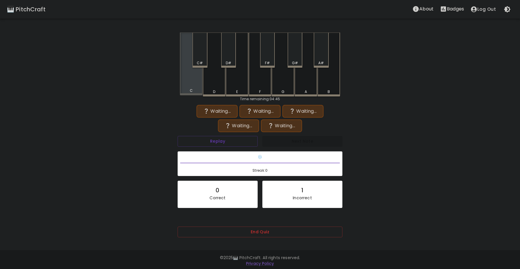
click at [199, 84] on div "C" at bounding box center [191, 64] width 23 height 63
drag, startPoint x: 217, startPoint y: 149, endPoint x: 220, endPoint y: 136, distance: 13.5
click at [217, 147] on div "Replay Next Note ❄️ Streak: 0 0 Correct 1 Incorrect Placeholder for layout cons…" at bounding box center [260, 178] width 170 height 88
click at [220, 136] on button "Replay" at bounding box center [218, 141] width 80 height 11
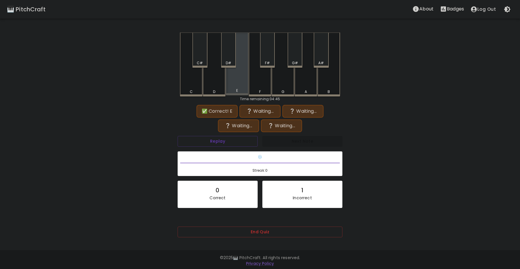
click at [238, 80] on div "E" at bounding box center [237, 64] width 23 height 63
click at [301, 60] on div "C C# D D# E F F# G G# A A# B" at bounding box center [260, 65] width 160 height 64
drag, startPoint x: 243, startPoint y: 88, endPoint x: 296, endPoint y: 64, distance: 57.8
click at [243, 87] on div "E" at bounding box center [237, 64] width 23 height 63
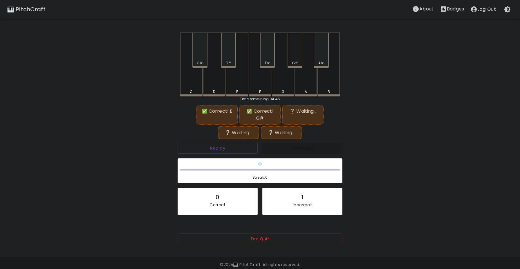
click at [296, 55] on div "G#" at bounding box center [295, 50] width 15 height 35
drag, startPoint x: 318, startPoint y: 58, endPoint x: 321, endPoint y: 59, distance: 3.0
click at [321, 59] on div "A#" at bounding box center [321, 50] width 15 height 35
drag, startPoint x: 237, startPoint y: 83, endPoint x: 240, endPoint y: 80, distance: 4.3
click at [239, 82] on div "E" at bounding box center [237, 64] width 23 height 63
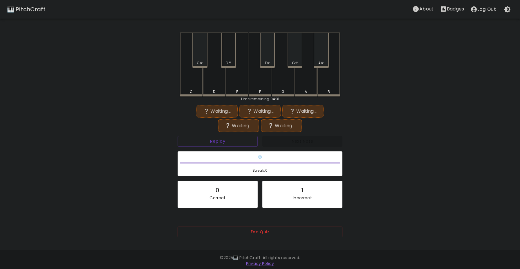
click at [230, 61] on div "D#" at bounding box center [229, 62] width 6 height 5
drag, startPoint x: 237, startPoint y: 230, endPoint x: 236, endPoint y: 234, distance: 4.0
click at [236, 234] on button "End Quiz" at bounding box center [260, 232] width 165 height 11
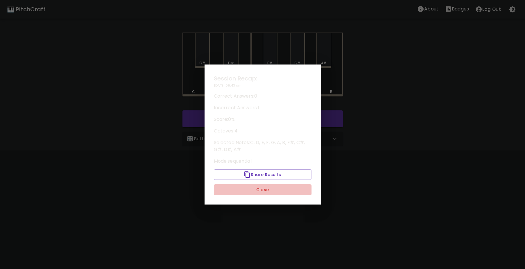
drag, startPoint x: 254, startPoint y: 187, endPoint x: 255, endPoint y: 182, distance: 4.8
click at [254, 186] on button "Close" at bounding box center [263, 189] width 98 height 11
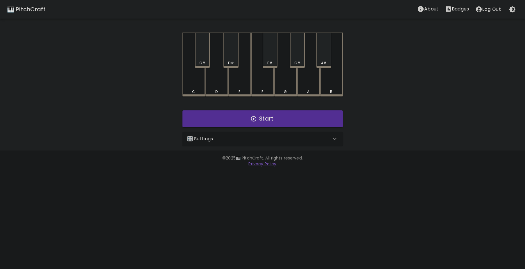
drag, startPoint x: 233, startPoint y: 139, endPoint x: 232, endPoint y: 142, distance: 3.0
click at [232, 142] on div "🎛️ Settings" at bounding box center [259, 138] width 144 height 7
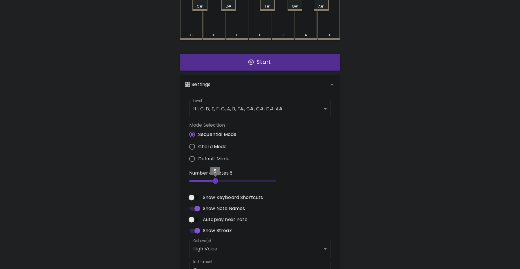
scroll to position [58, 0]
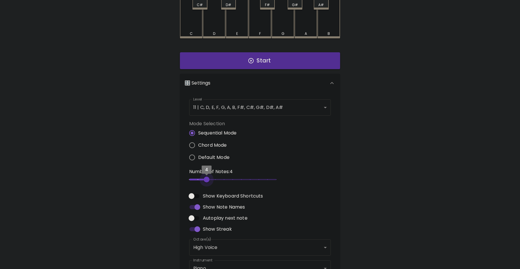
type input "3"
drag, startPoint x: 209, startPoint y: 178, endPoint x: 212, endPoint y: 137, distance: 40.5
click at [198, 177] on span "3" at bounding box center [198, 180] width 6 height 6
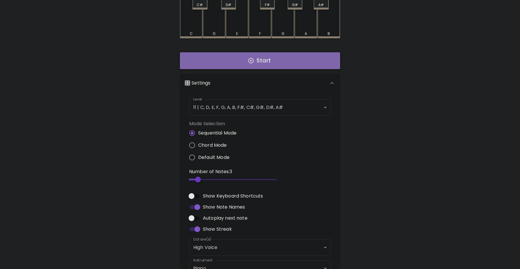
click at [240, 64] on button "Start" at bounding box center [260, 60] width 160 height 17
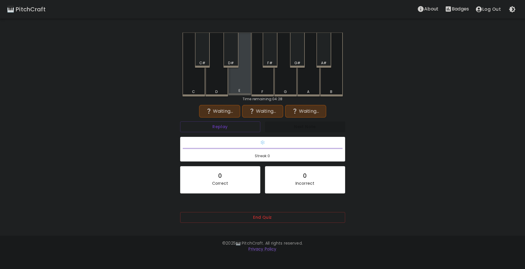
click at [245, 83] on div "E" at bounding box center [239, 64] width 23 height 63
click at [249, 217] on button "End Quiz" at bounding box center [262, 217] width 165 height 11
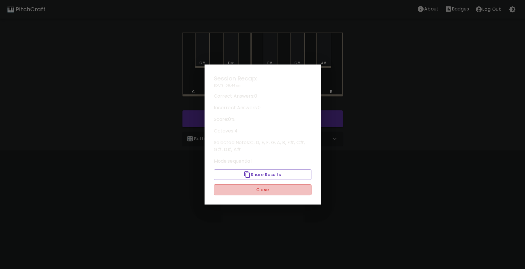
click at [252, 188] on button "Close" at bounding box center [263, 189] width 98 height 11
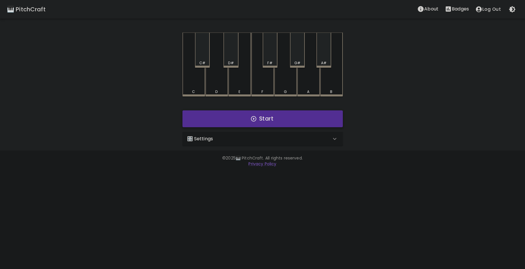
click at [280, 116] on button "Start" at bounding box center [262, 118] width 160 height 17
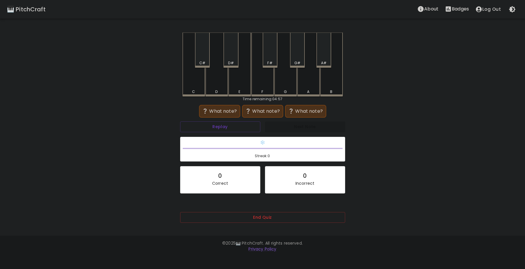
click at [244, 213] on button "End Quiz" at bounding box center [262, 217] width 165 height 11
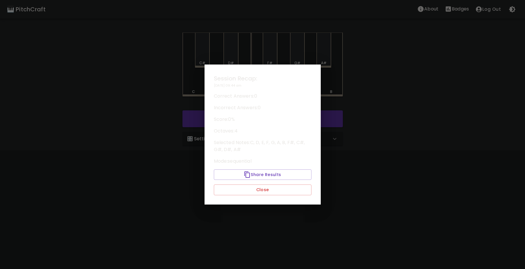
click at [244, 184] on div "Session Recap: [DATE] 09:44 am Correct Answers: 0 Incorrect Answers: 0 Score: 0…" at bounding box center [262, 134] width 116 height 140
click at [245, 186] on button "Close" at bounding box center [263, 189] width 98 height 11
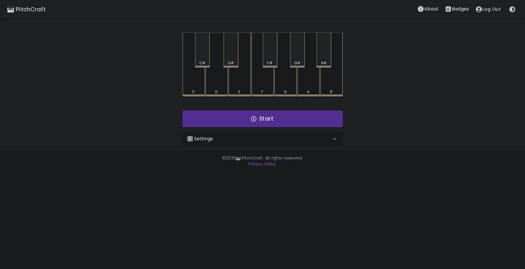
click at [220, 141] on div "🎛️ Settings" at bounding box center [259, 138] width 144 height 7
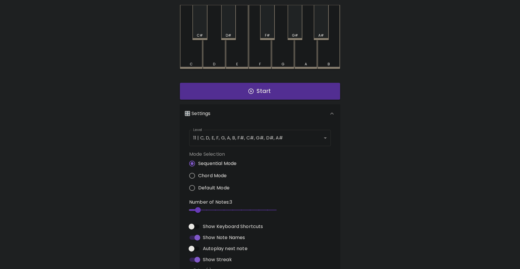
scroll to position [29, 0]
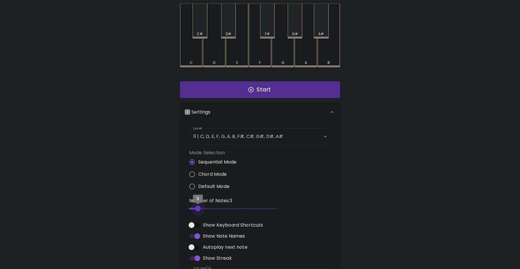
click at [198, 210] on span "3" at bounding box center [198, 209] width 6 height 6
type input "2"
drag, startPoint x: 197, startPoint y: 208, endPoint x: 193, endPoint y: 190, distance: 18.7
click at [191, 209] on span "2" at bounding box center [189, 209] width 6 height 6
click at [232, 89] on button "Start" at bounding box center [260, 89] width 160 height 17
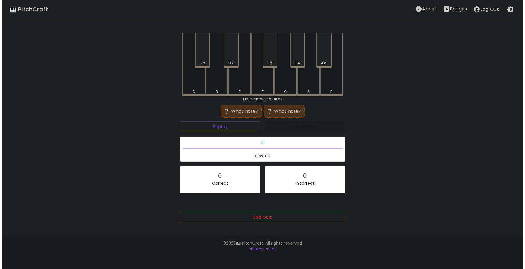
scroll to position [0, 0]
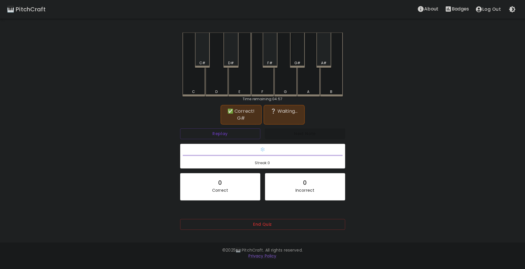
drag, startPoint x: 297, startPoint y: 64, endPoint x: 293, endPoint y: 64, distance: 3.5
click at [296, 64] on div "G#" at bounding box center [297, 62] width 6 height 5
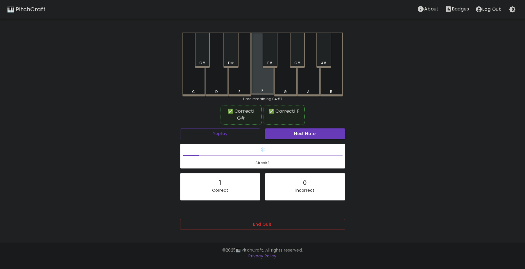
click at [261, 86] on div "F" at bounding box center [262, 64] width 23 height 63
click at [302, 136] on button "Next Note" at bounding box center [305, 133] width 80 height 11
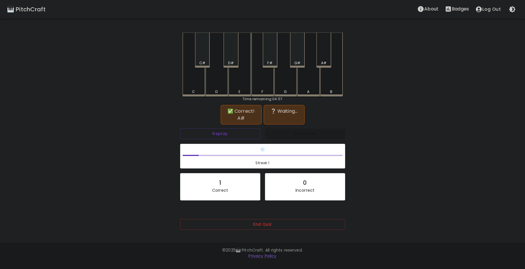
click at [318, 60] on div "A#" at bounding box center [323, 50] width 15 height 35
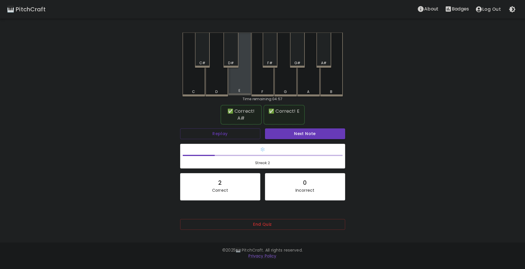
click at [240, 84] on div "E" at bounding box center [239, 64] width 23 height 63
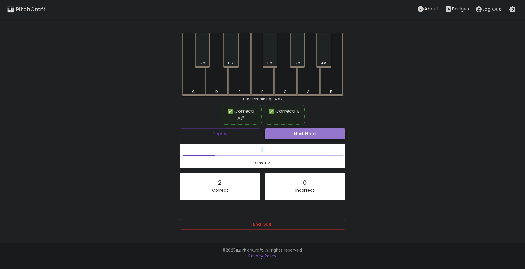
click at [303, 128] on button "Next Note" at bounding box center [305, 133] width 80 height 11
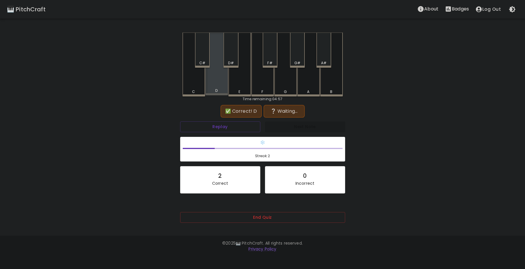
drag, startPoint x: 222, startPoint y: 84, endPoint x: 265, endPoint y: 78, distance: 43.3
click at [223, 82] on div "D" at bounding box center [216, 64] width 23 height 63
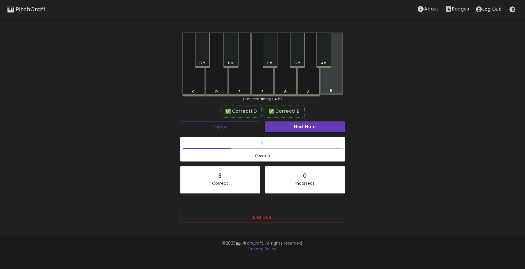
drag, startPoint x: 326, startPoint y: 88, endPoint x: 321, endPoint y: 89, distance: 5.3
click at [325, 88] on div "B" at bounding box center [331, 64] width 23 height 63
click at [301, 131] on button "Next Note" at bounding box center [305, 126] width 80 height 11
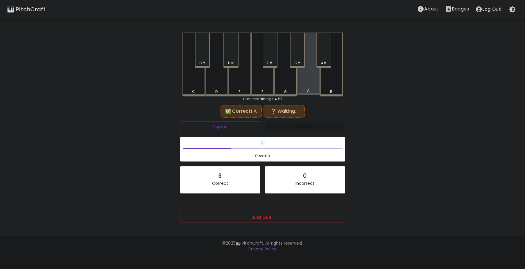
click at [306, 81] on div "A" at bounding box center [308, 64] width 23 height 63
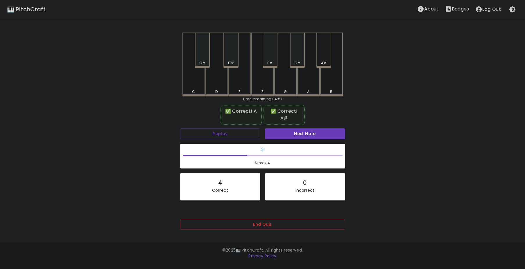
drag, startPoint x: 314, startPoint y: 59, endPoint x: 309, endPoint y: 80, distance: 22.1
click at [323, 58] on div "C C# D D# E F F# G G# A A# B" at bounding box center [262, 65] width 160 height 64
click at [301, 128] on button "Next Note" at bounding box center [305, 133] width 80 height 11
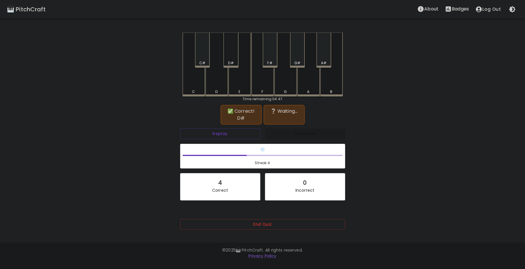
click at [235, 58] on div "D#" at bounding box center [230, 50] width 15 height 35
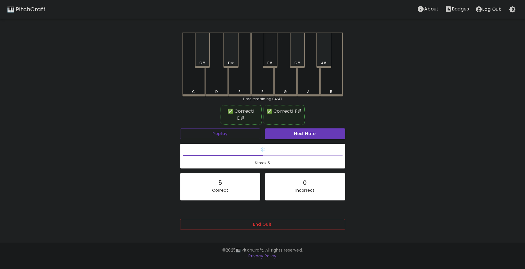
drag, startPoint x: 274, startPoint y: 51, endPoint x: 272, endPoint y: 55, distance: 5.1
click at [272, 55] on div "F#" at bounding box center [270, 50] width 15 height 35
click at [285, 128] on button "Next Note" at bounding box center [305, 133] width 80 height 11
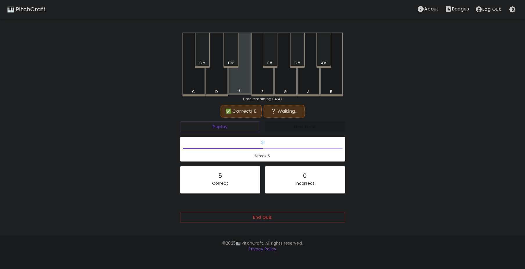
click at [249, 86] on div "E" at bounding box center [239, 64] width 23 height 63
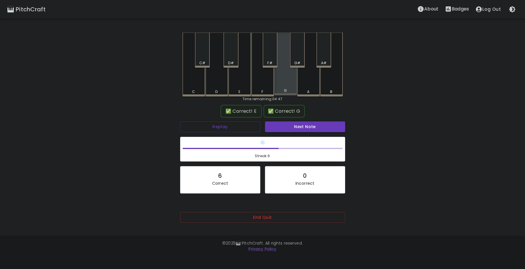
click at [296, 83] on div "G" at bounding box center [285, 64] width 23 height 63
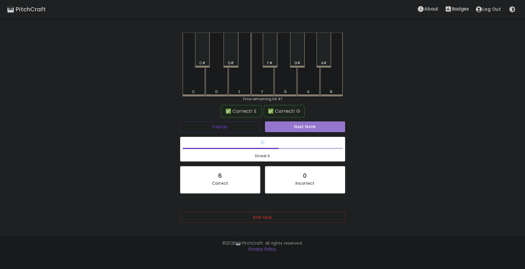
click at [288, 125] on button "Next Note" at bounding box center [305, 126] width 80 height 11
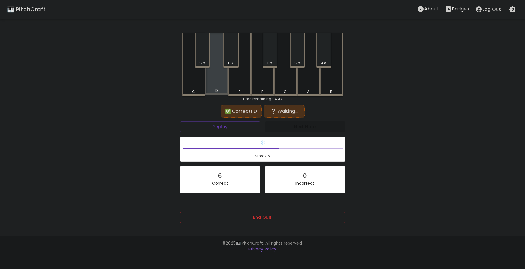
drag, startPoint x: 217, startPoint y: 84, endPoint x: 242, endPoint y: 81, distance: 24.8
click at [218, 84] on div "D" at bounding box center [216, 64] width 23 height 63
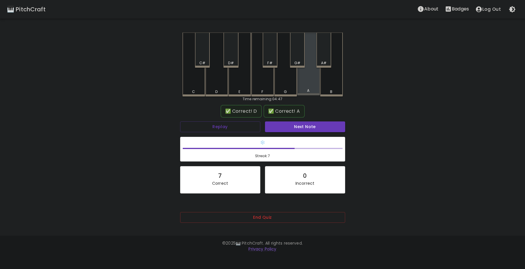
click at [309, 82] on div "A" at bounding box center [308, 64] width 23 height 63
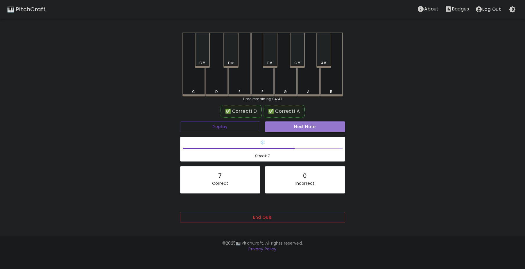
click at [288, 123] on button "Next Note" at bounding box center [305, 126] width 80 height 11
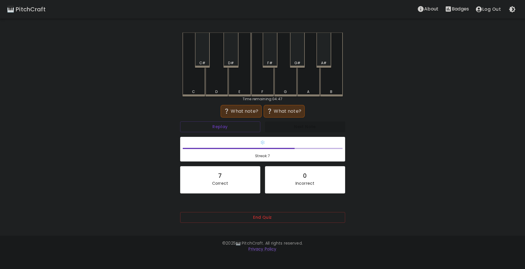
click at [232, 57] on div "D#" at bounding box center [230, 50] width 15 height 35
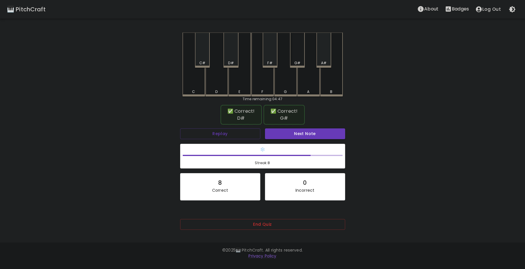
click at [302, 55] on div "G#" at bounding box center [297, 50] width 15 height 35
click at [297, 132] on button "Next Note" at bounding box center [305, 133] width 80 height 11
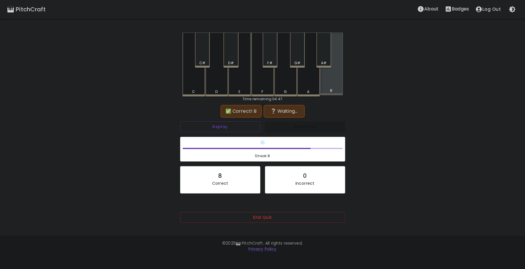
click at [335, 80] on div "B" at bounding box center [331, 64] width 23 height 63
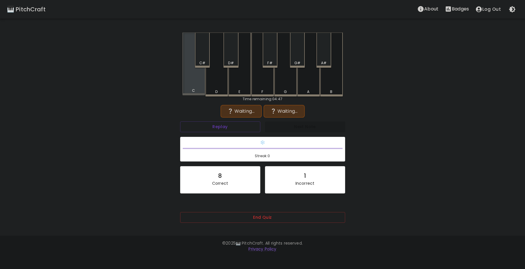
click at [194, 83] on div "C" at bounding box center [193, 64] width 23 height 63
click at [240, 126] on button "Replay" at bounding box center [220, 126] width 80 height 11
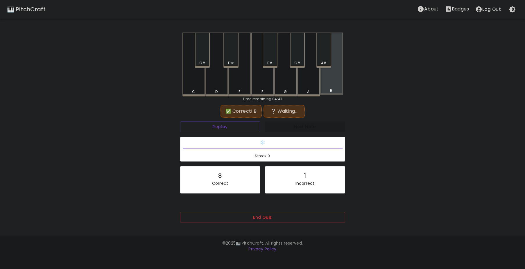
drag, startPoint x: 329, startPoint y: 87, endPoint x: 280, endPoint y: 76, distance: 50.6
click at [328, 87] on div "B" at bounding box center [331, 64] width 23 height 63
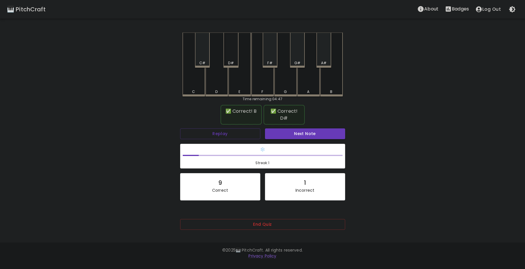
click at [229, 60] on div "D#" at bounding box center [230, 50] width 15 height 35
click at [280, 141] on div "❄️ Streak: 1" at bounding box center [263, 156] width 170 height 30
click at [283, 129] on button "Next Note" at bounding box center [305, 133] width 80 height 11
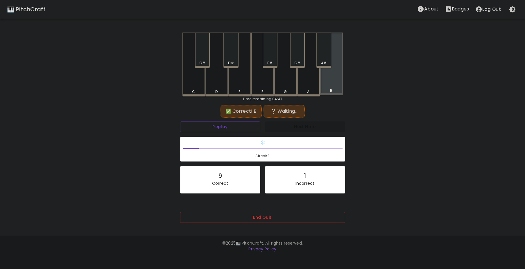
click at [337, 87] on div "B" at bounding box center [331, 64] width 23 height 63
click at [296, 60] on div "G#" at bounding box center [297, 50] width 15 height 35
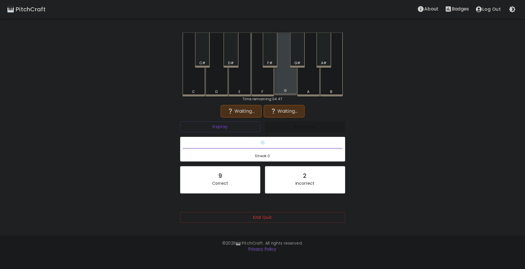
click at [279, 85] on div "G" at bounding box center [285, 64] width 23 height 63
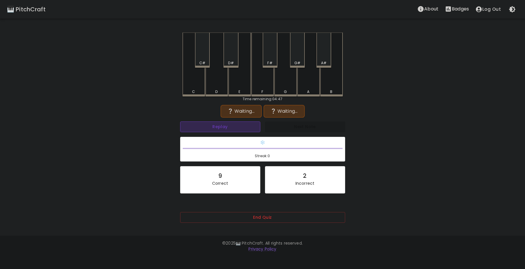
click at [223, 130] on button "Replay" at bounding box center [220, 126] width 80 height 11
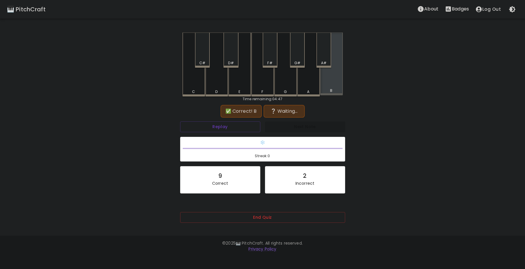
drag, startPoint x: 336, startPoint y: 79, endPoint x: 290, endPoint y: 74, distance: 46.4
click at [328, 78] on div "B" at bounding box center [331, 64] width 23 height 63
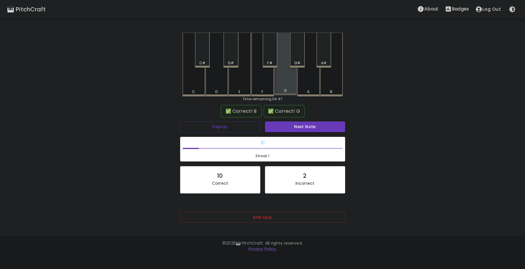
click at [289, 76] on div "G" at bounding box center [285, 64] width 23 height 63
click at [291, 132] on div "Next Note" at bounding box center [305, 126] width 85 height 15
click at [292, 126] on button "Next Note" at bounding box center [305, 126] width 80 height 11
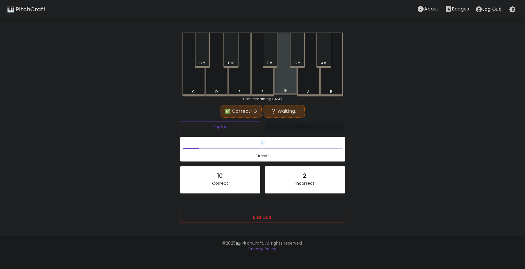
drag, startPoint x: 284, startPoint y: 76, endPoint x: 240, endPoint y: 78, distance: 43.3
click at [284, 76] on div "G" at bounding box center [285, 64] width 23 height 63
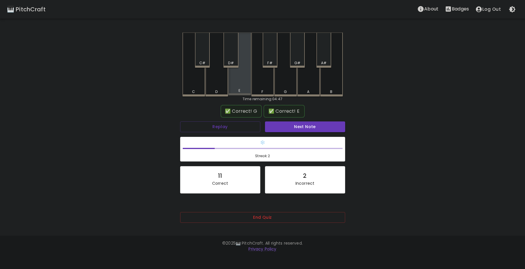
click at [240, 83] on div "E" at bounding box center [239, 64] width 23 height 63
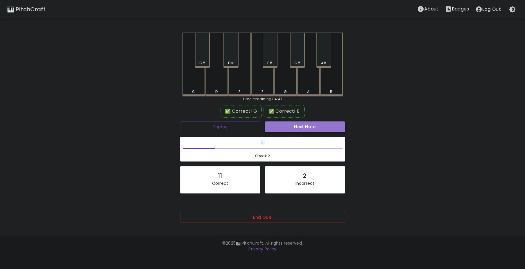
click at [283, 130] on button "Next Note" at bounding box center [305, 126] width 80 height 11
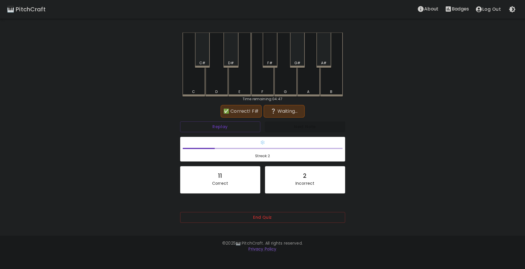
click at [267, 60] on div "F#" at bounding box center [270, 62] width 14 height 5
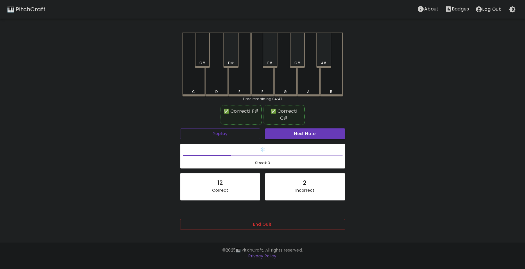
click at [209, 56] on div "C#" at bounding box center [202, 50] width 15 height 35
